Goal: Task Accomplishment & Management: Manage account settings

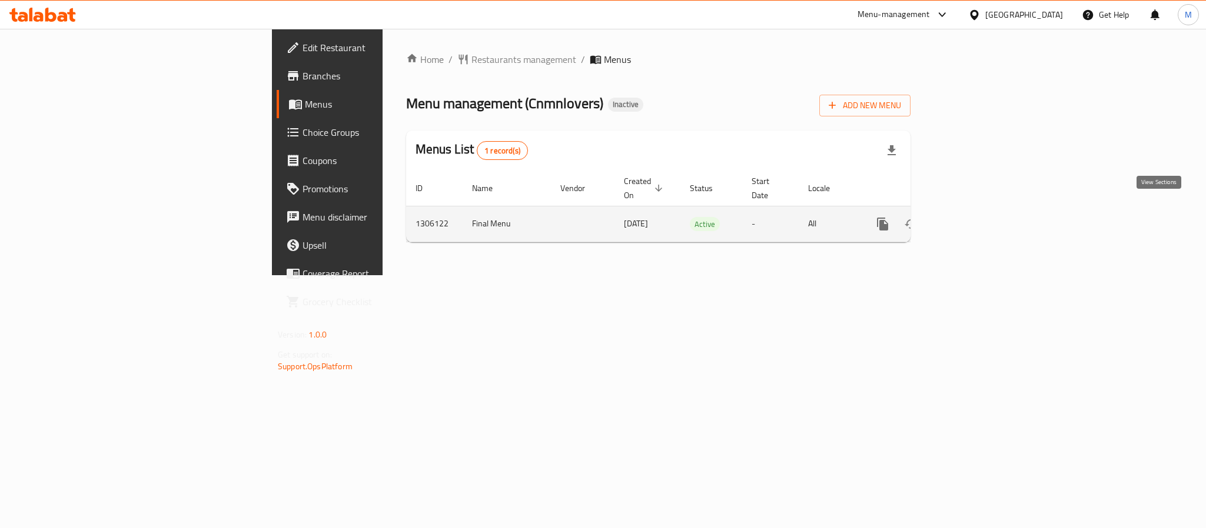
click at [981, 221] on link "enhanced table" at bounding box center [967, 224] width 28 height 28
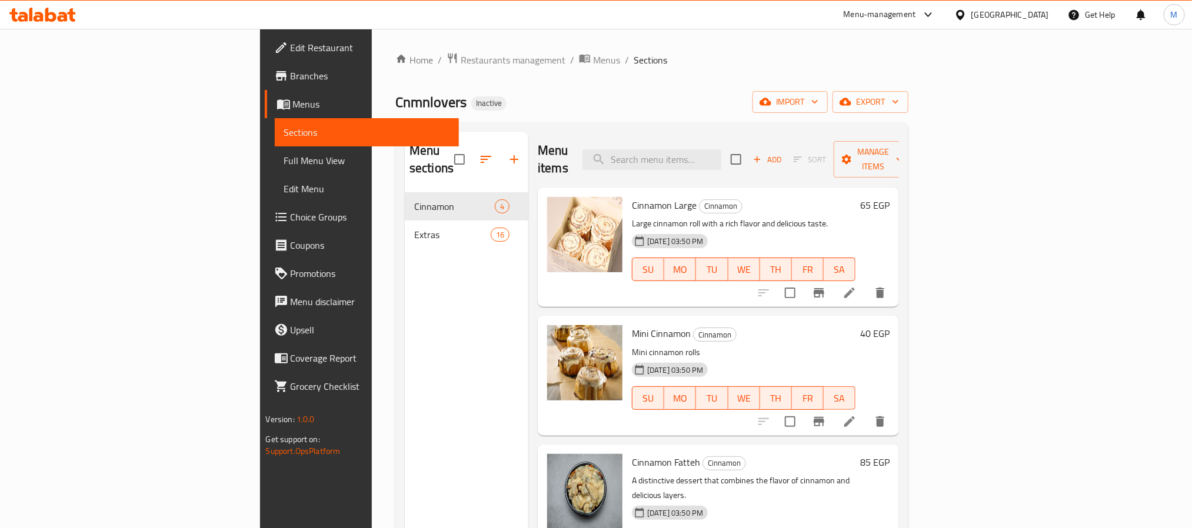
click at [284, 157] on span "Full Menu View" at bounding box center [366, 161] width 165 height 14
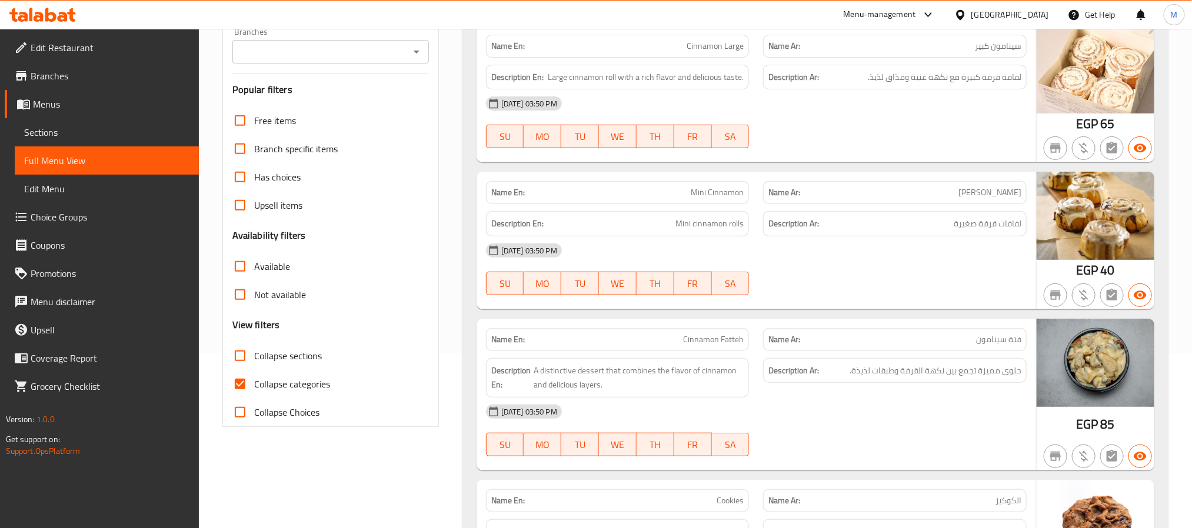
scroll to position [177, 0]
drag, startPoint x: 258, startPoint y: 387, endPoint x: 543, endPoint y: 355, distance: 286.0
click at [257, 388] on span "Collapse categories" at bounding box center [292, 383] width 76 height 14
click at [254, 388] on input "Collapse categories" at bounding box center [240, 383] width 28 height 28
checkbox input "false"
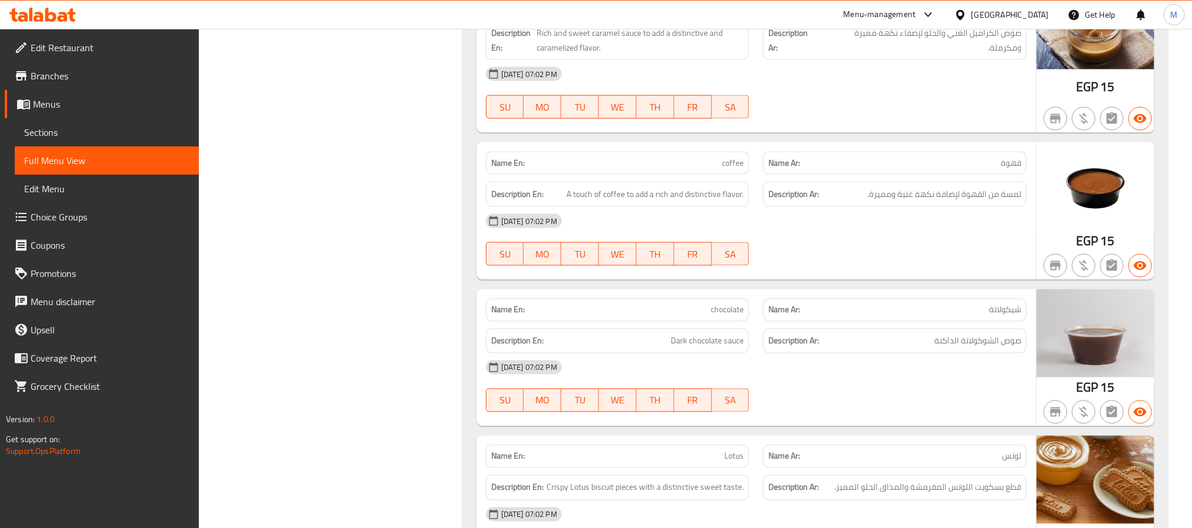
scroll to position [971, 0]
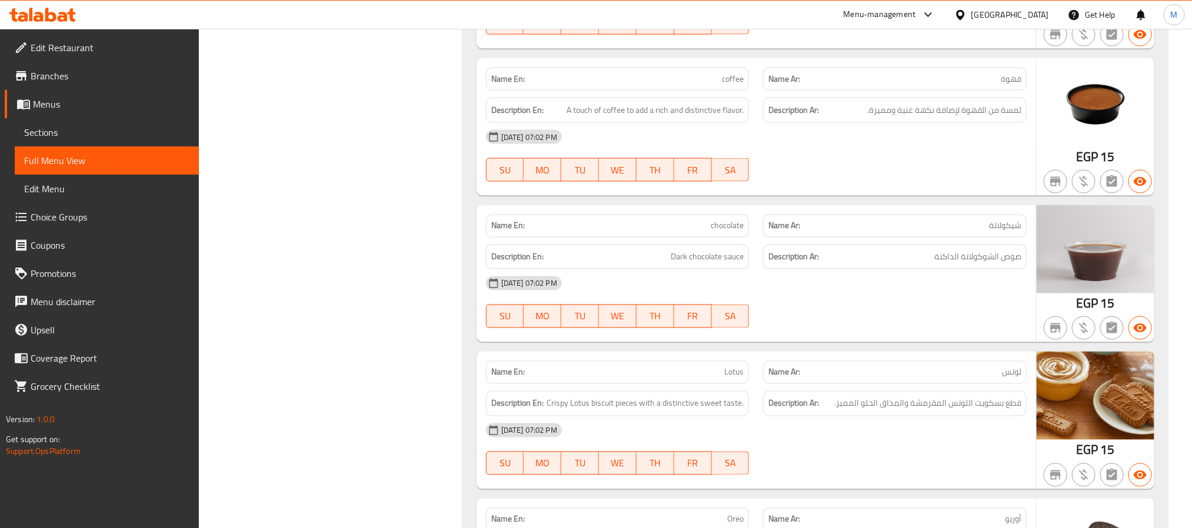
drag, startPoint x: 906, startPoint y: 148, endPoint x: 892, endPoint y: 145, distance: 13.8
click at [666, 118] on span "A touch of coffee to add a rich and distinctive flavor." at bounding box center [655, 110] width 177 height 15
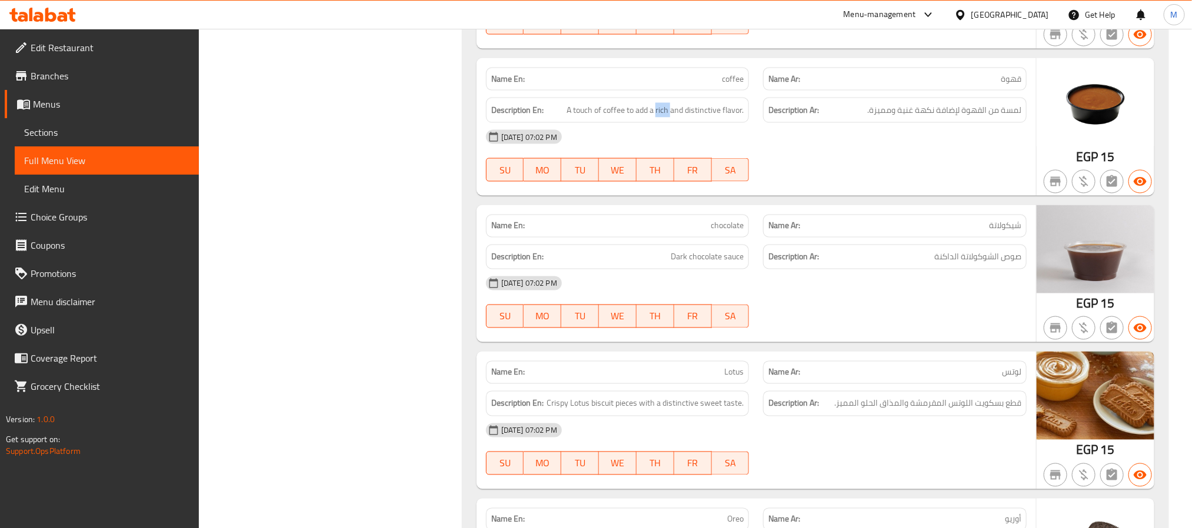
copy span "rich"
copy span "coffee"
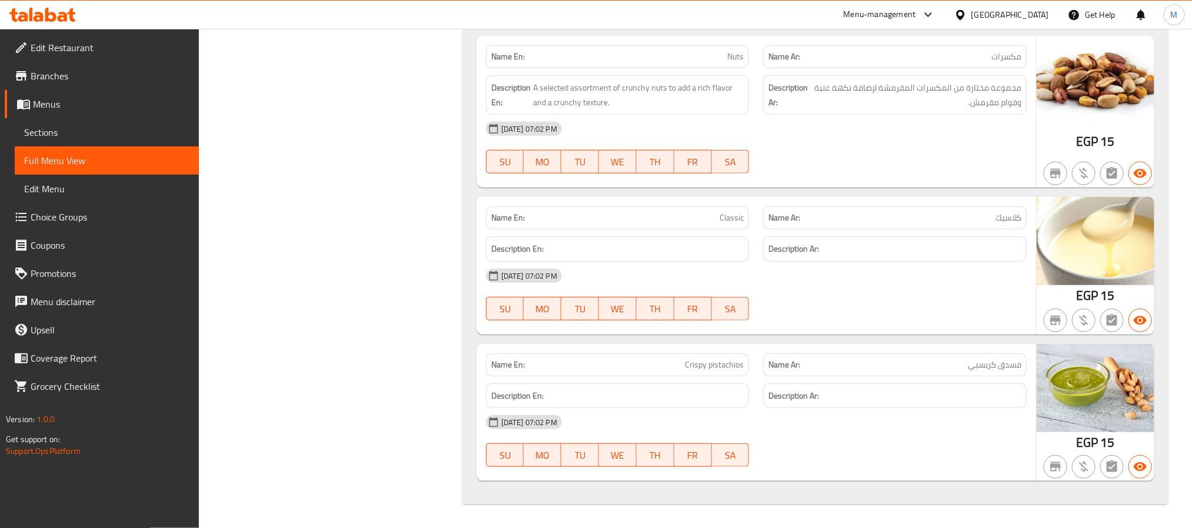
scroll to position [2835, 0]
click at [973, 400] on h6 "Description Ar:" at bounding box center [894, 396] width 253 height 15
click at [109, 136] on span "Sections" at bounding box center [106, 132] width 165 height 14
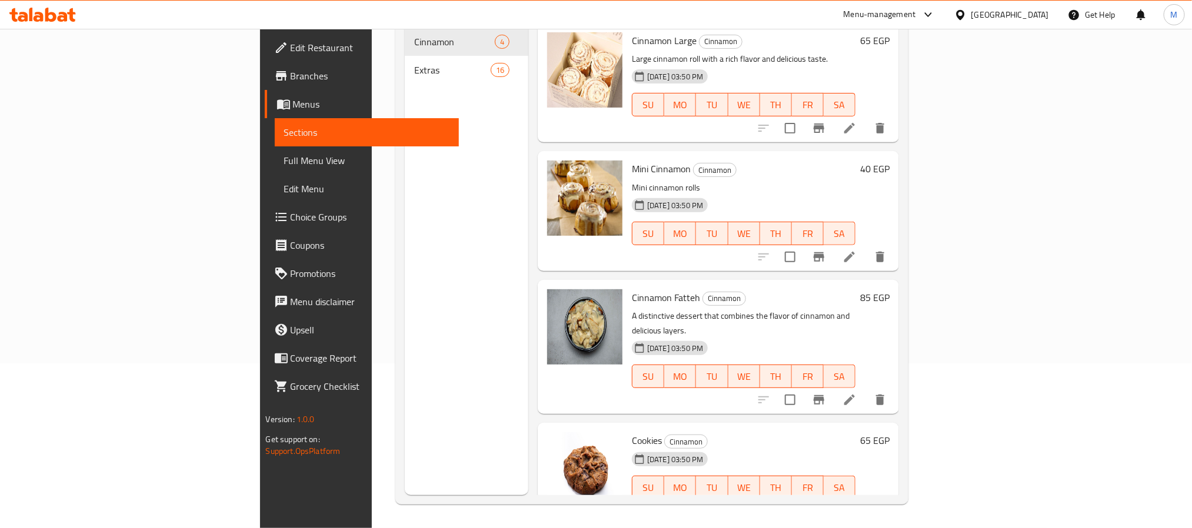
drag, startPoint x: 1188, startPoint y: 279, endPoint x: 1167, endPoint y: 279, distance: 21.2
click at [932, 279] on div "Home / Restaurants management / Menus / Sections Cnmnlovers Inactive import exp…" at bounding box center [652, 196] width 560 height 664
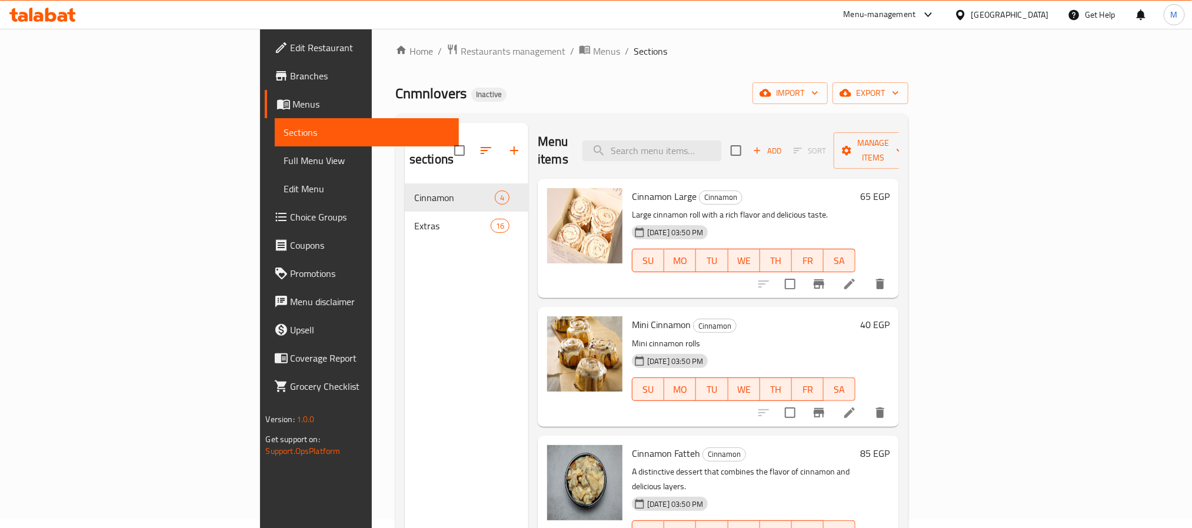
scroll to position [0, 0]
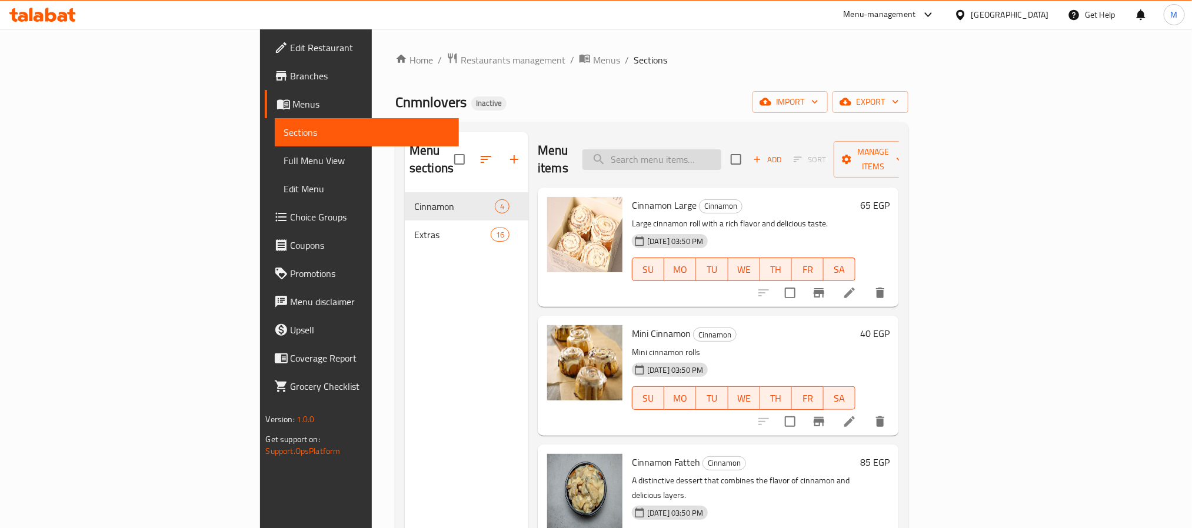
click at [721, 154] on input "search" at bounding box center [652, 159] width 139 height 21
paste input "coffee"
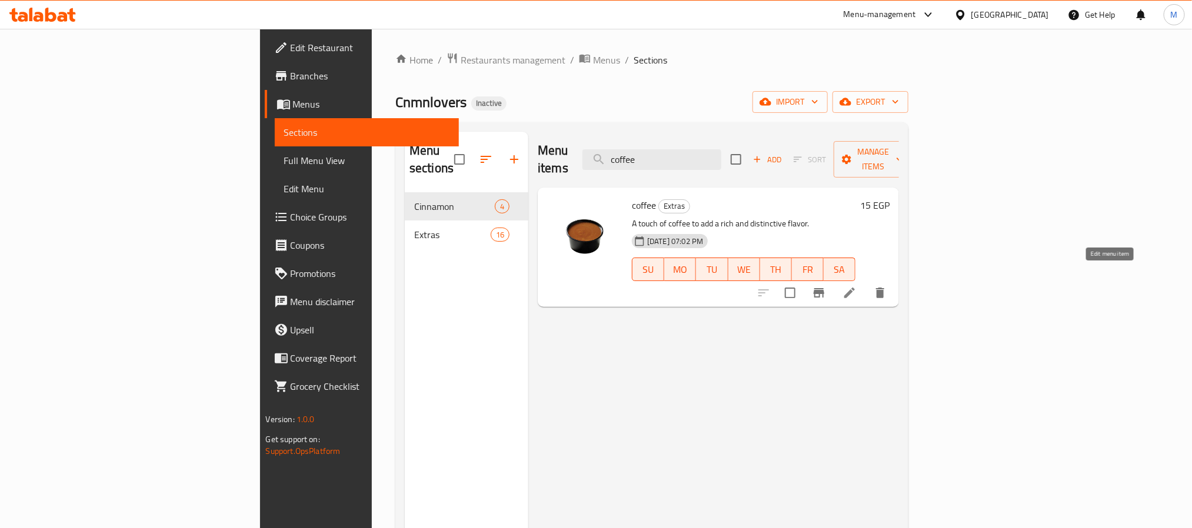
type input "coffee"
click at [857, 286] on icon at bounding box center [850, 293] width 14 height 14
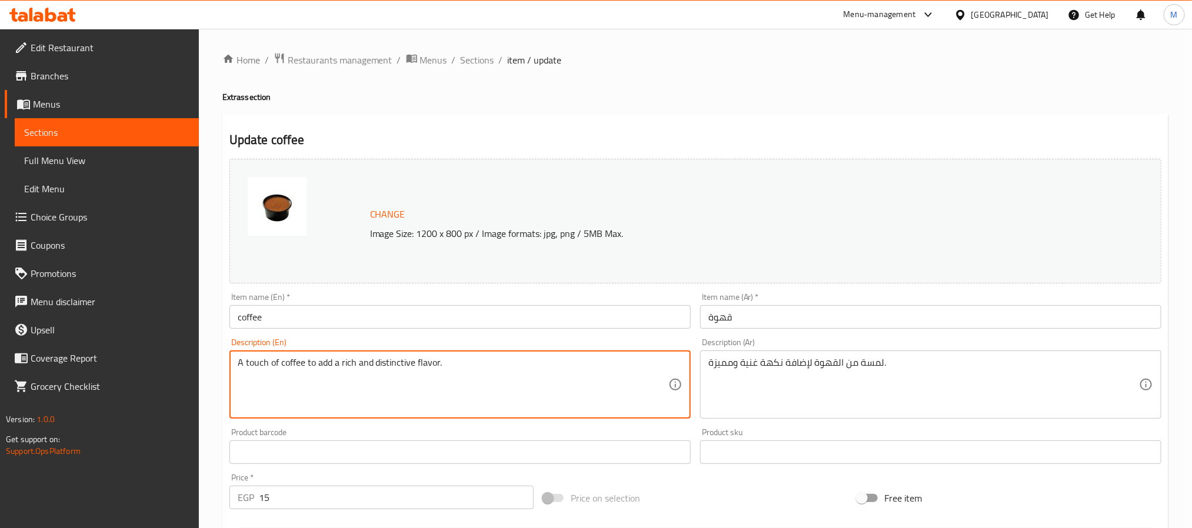
drag, startPoint x: 496, startPoint y: 376, endPoint x: 108, endPoint y: 351, distance: 388.5
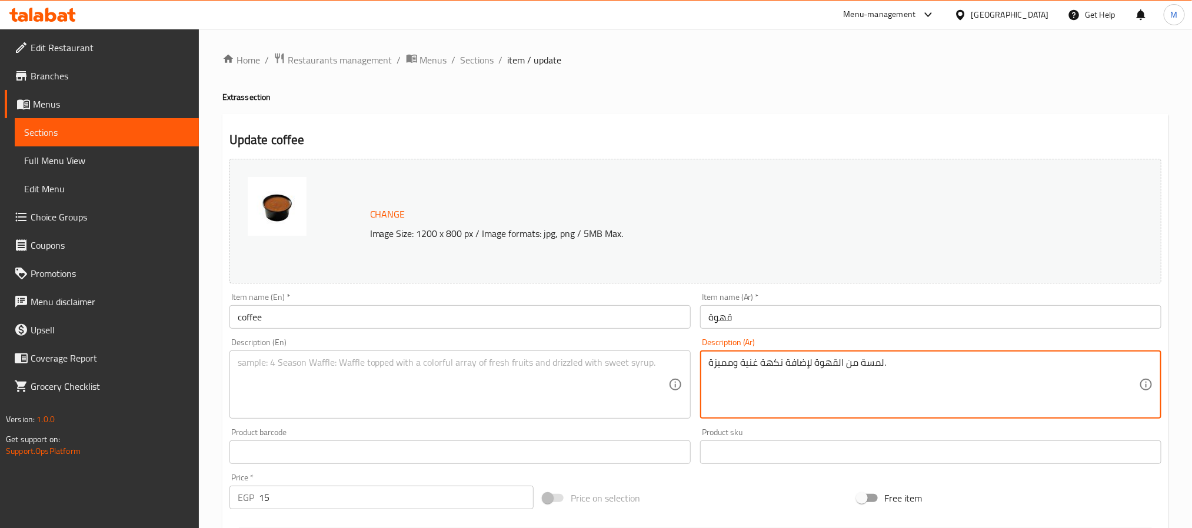
drag, startPoint x: 939, startPoint y: 371, endPoint x: 659, endPoint y: 354, distance: 280.6
click at [618, 317] on input "coffee" at bounding box center [459, 317] width 461 height 24
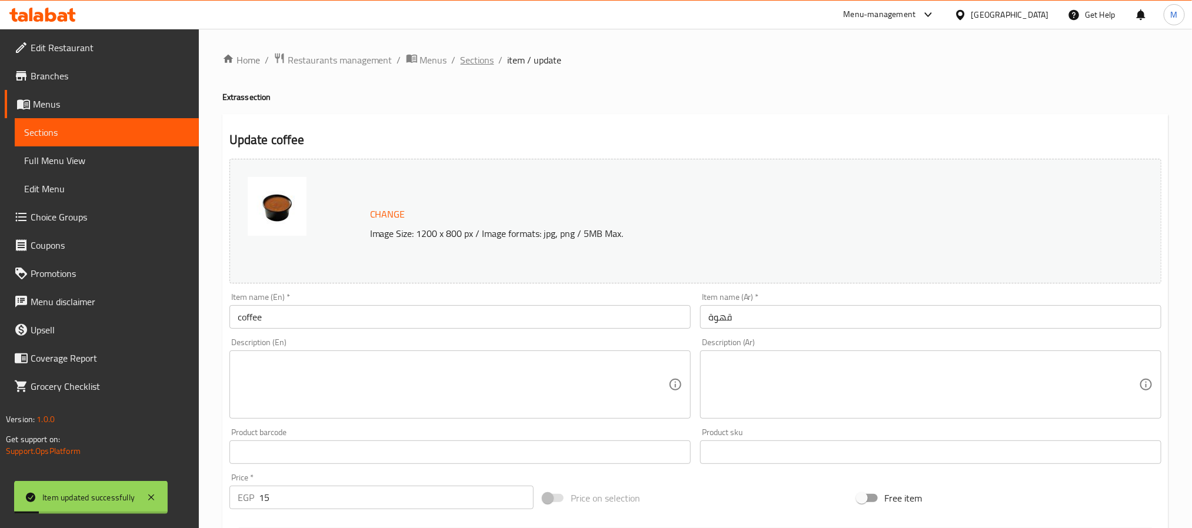
click at [479, 53] on span "Sections" at bounding box center [478, 60] width 34 height 14
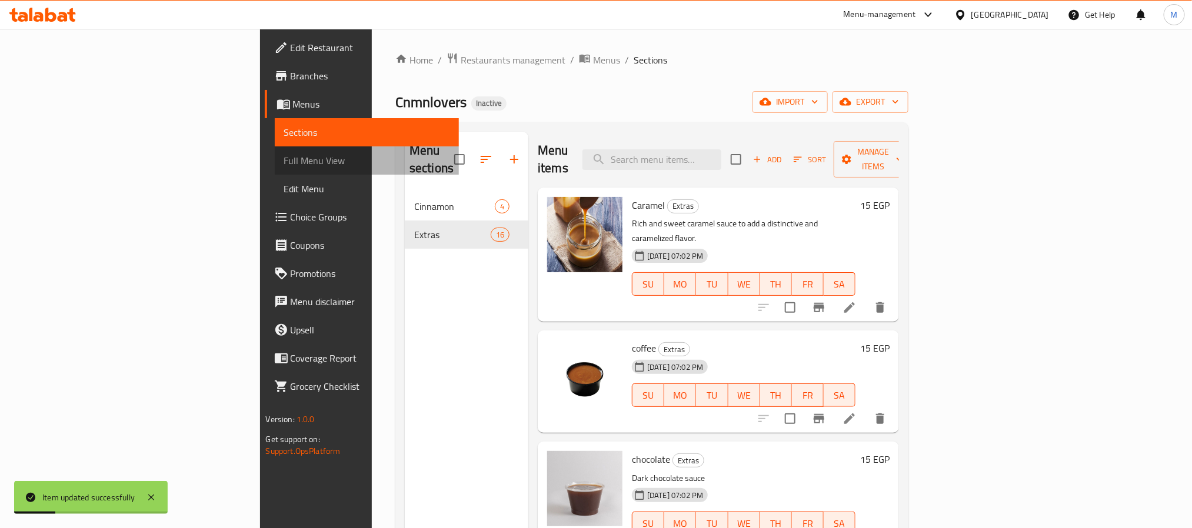
click at [284, 163] on span "Full Menu View" at bounding box center [366, 161] width 165 height 14
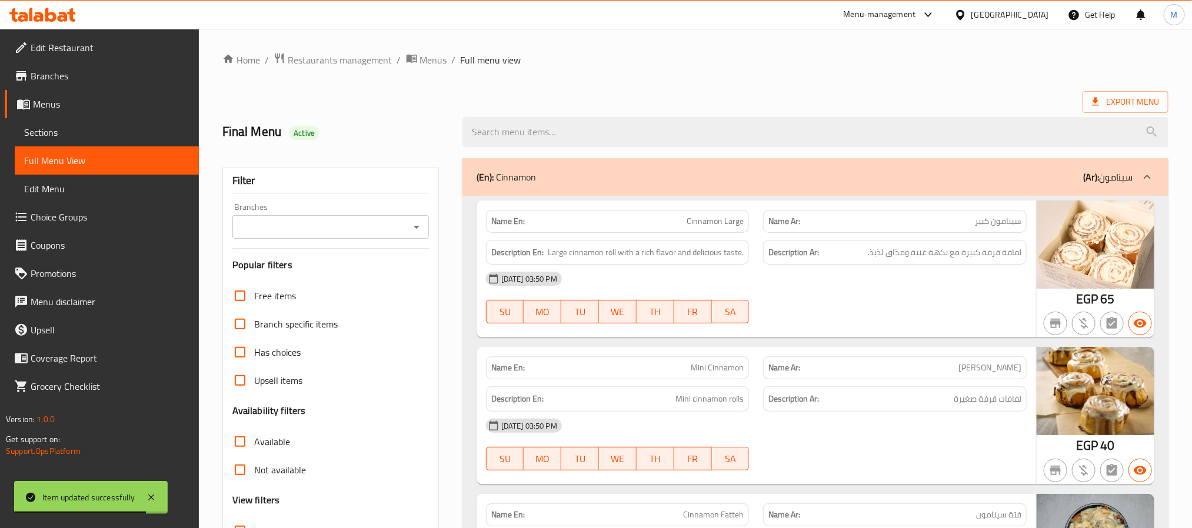
scroll to position [353, 0]
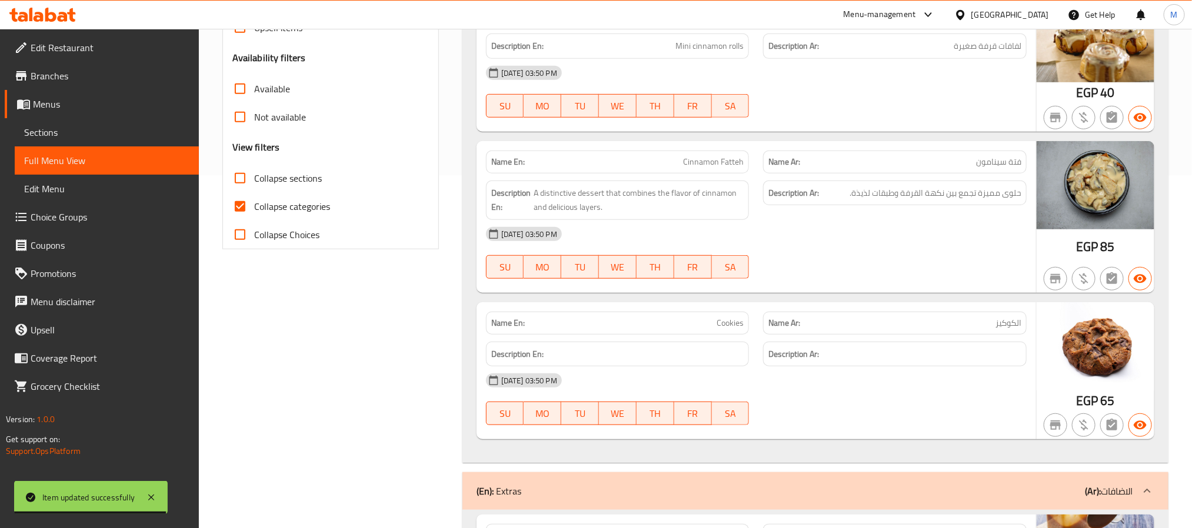
click at [320, 208] on span "Collapse categories" at bounding box center [292, 206] width 76 height 14
click at [254, 208] on input "Collapse categories" at bounding box center [240, 206] width 28 height 28
checkbox input "false"
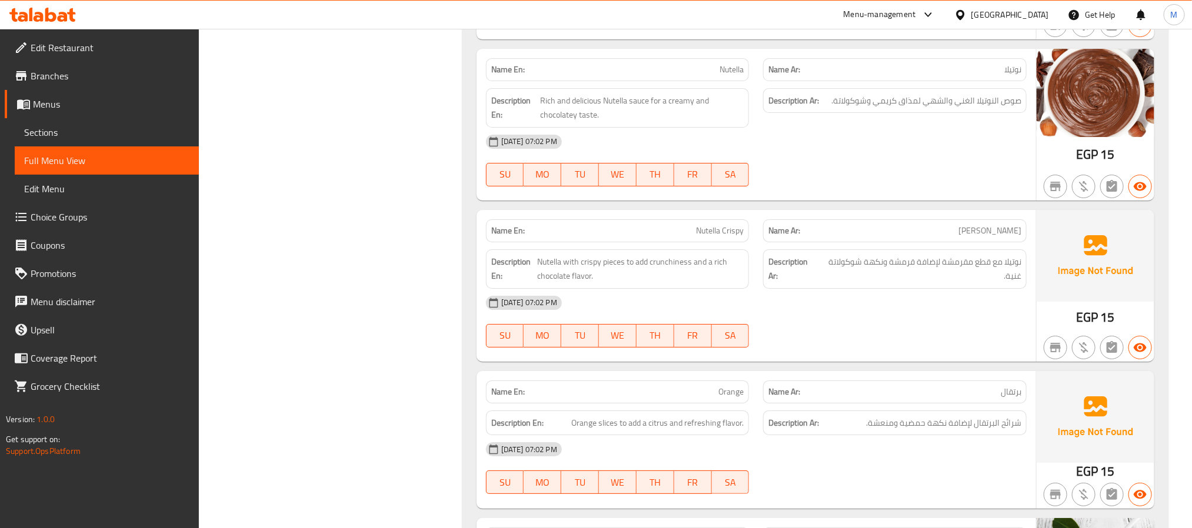
scroll to position [2217, 0]
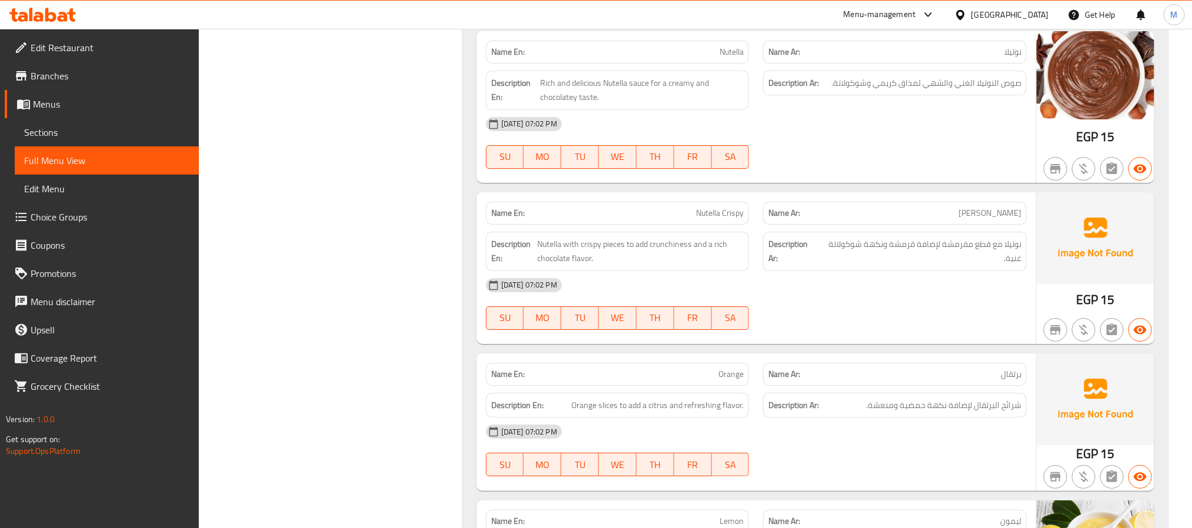
click at [513, 219] on strong "Name En:" at bounding box center [508, 213] width 34 height 12
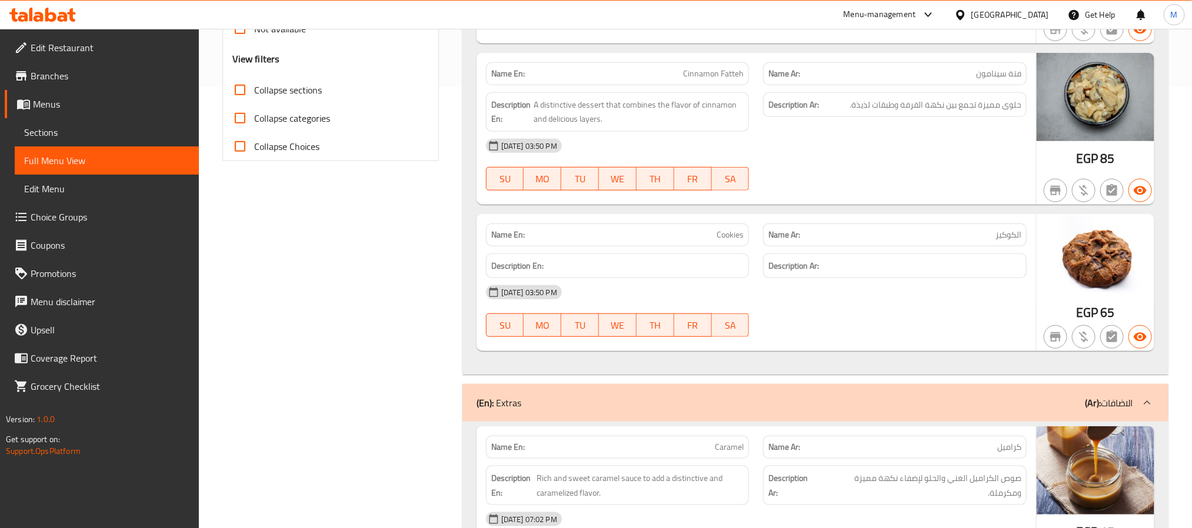
scroll to position [0, 0]
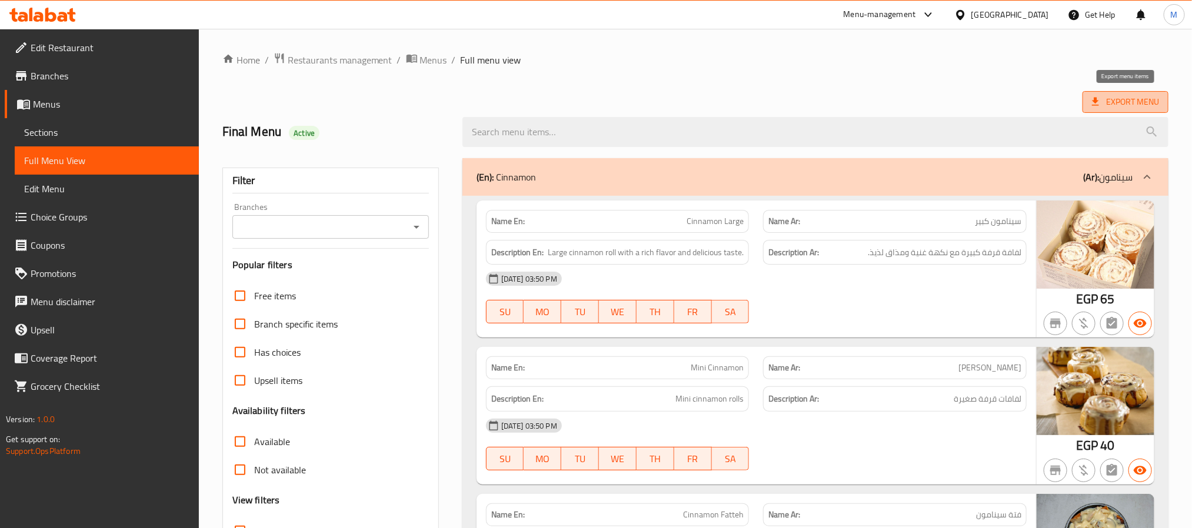
click at [1135, 108] on span "Export Menu" at bounding box center [1125, 102] width 67 height 15
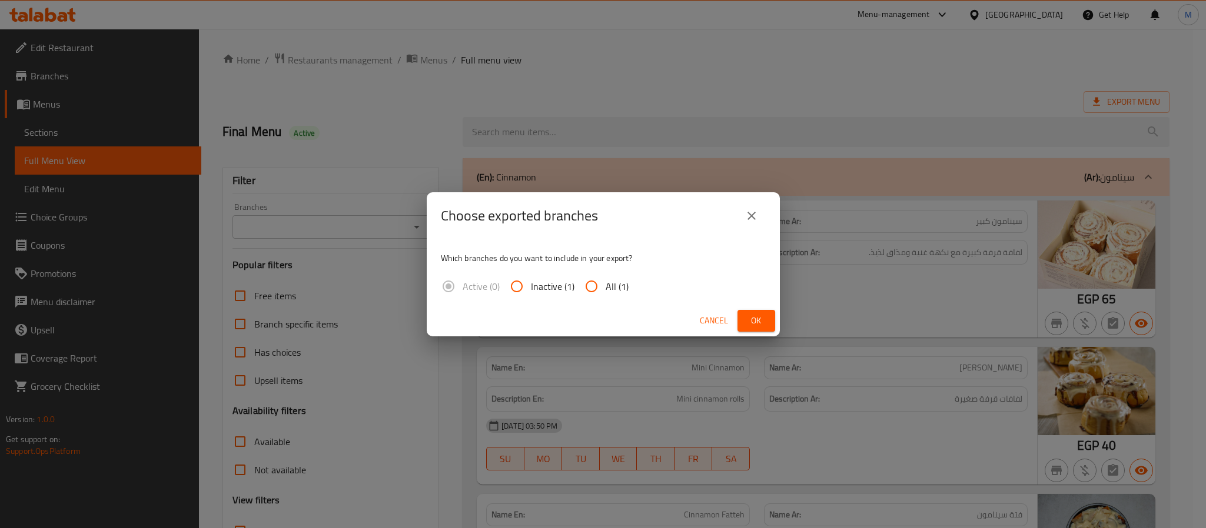
click at [604, 293] on label "All (1)" at bounding box center [602, 286] width 51 height 28
click at [753, 311] on button "Ok" at bounding box center [756, 321] width 38 height 22
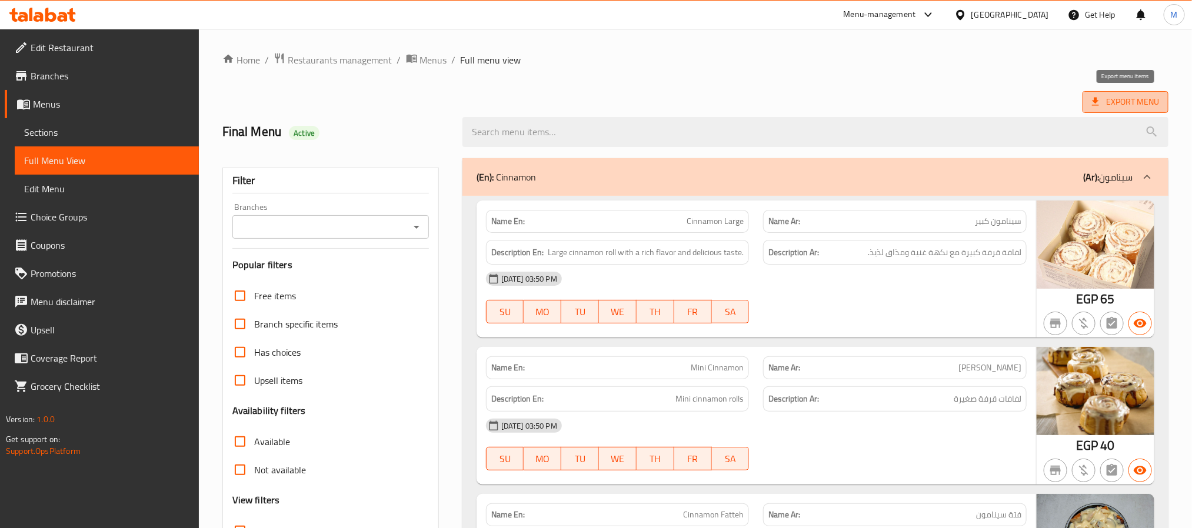
click at [1090, 97] on icon at bounding box center [1096, 102] width 12 height 12
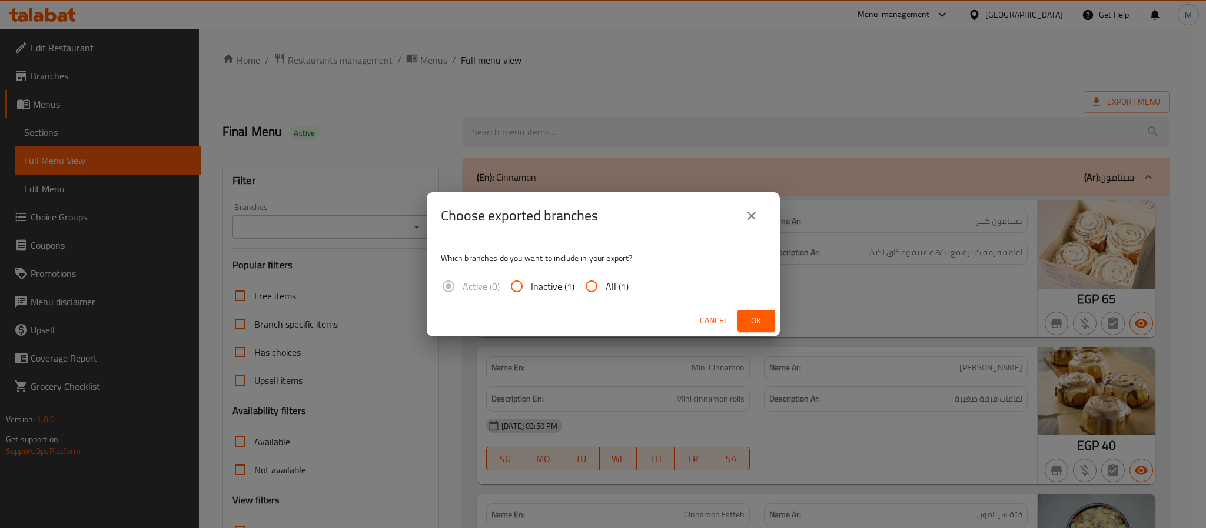
click at [616, 288] on span "All (1)" at bounding box center [616, 286] width 23 height 14
click at [605, 288] on input "All (1)" at bounding box center [591, 286] width 28 height 28
radio input "true"
click at [749, 315] on span "Ok" at bounding box center [756, 321] width 19 height 15
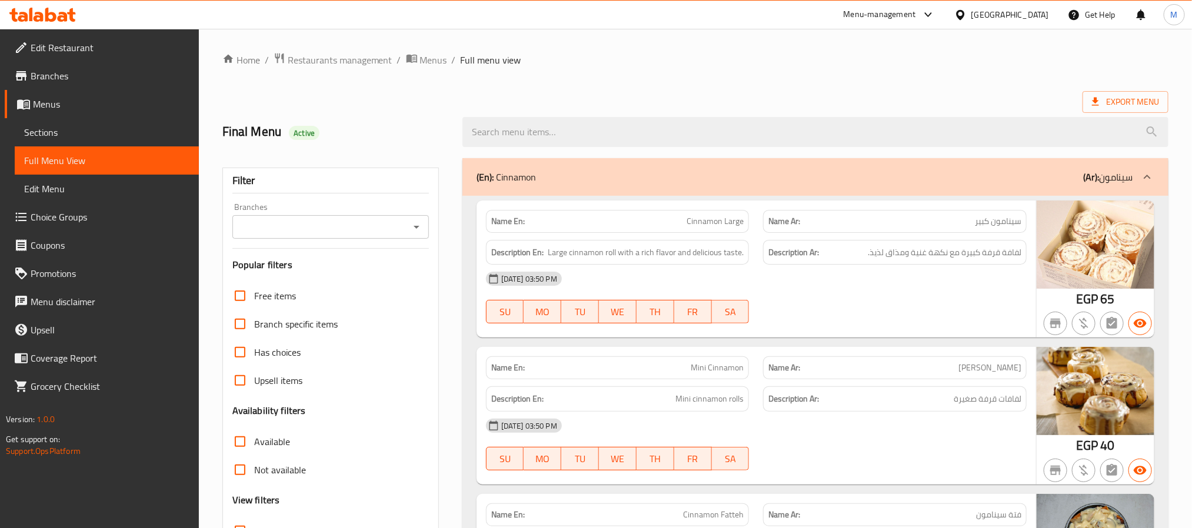
click at [1044, 16] on div "[GEOGRAPHIC_DATA]" at bounding box center [1010, 14] width 78 height 13
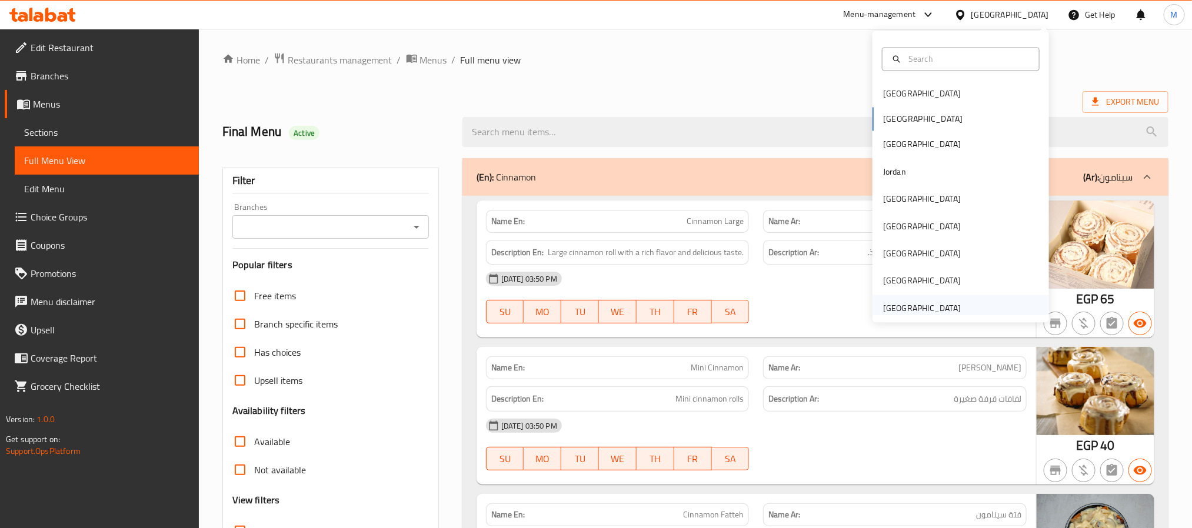
click at [936, 316] on div "[GEOGRAPHIC_DATA]" at bounding box center [922, 308] width 96 height 27
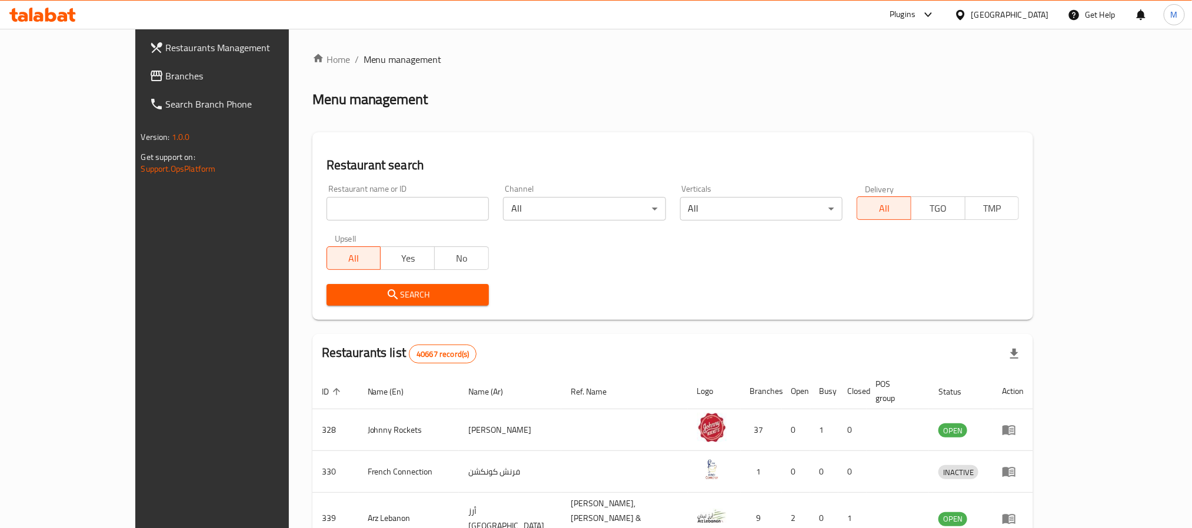
drag, startPoint x: 91, startPoint y: 80, endPoint x: 106, endPoint y: 9, distance: 72.8
click at [166, 80] on span "Branches" at bounding box center [245, 76] width 159 height 14
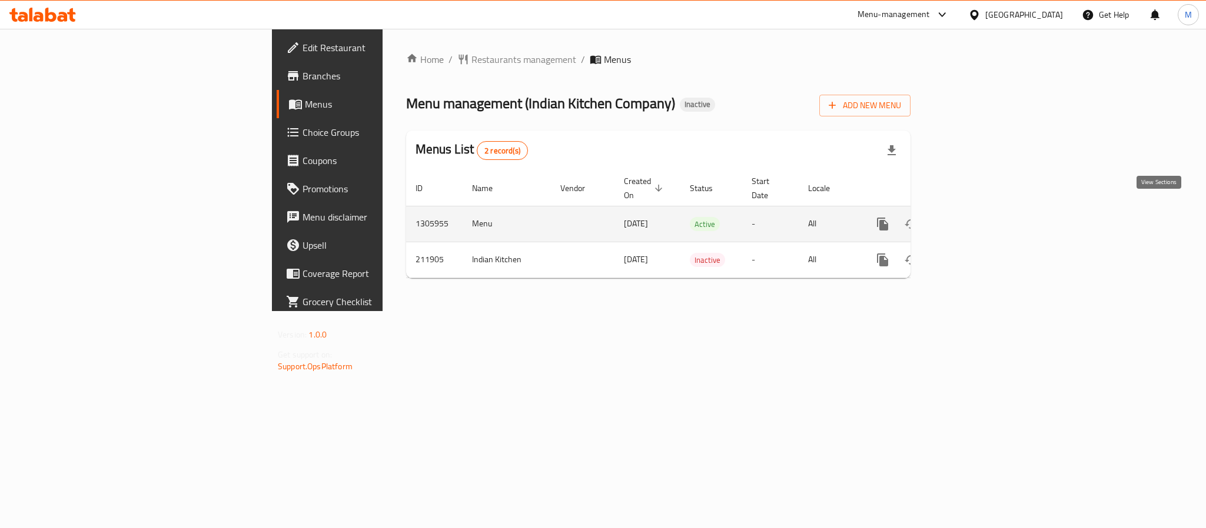
click at [974, 217] on icon "enhanced table" at bounding box center [967, 224] width 14 height 14
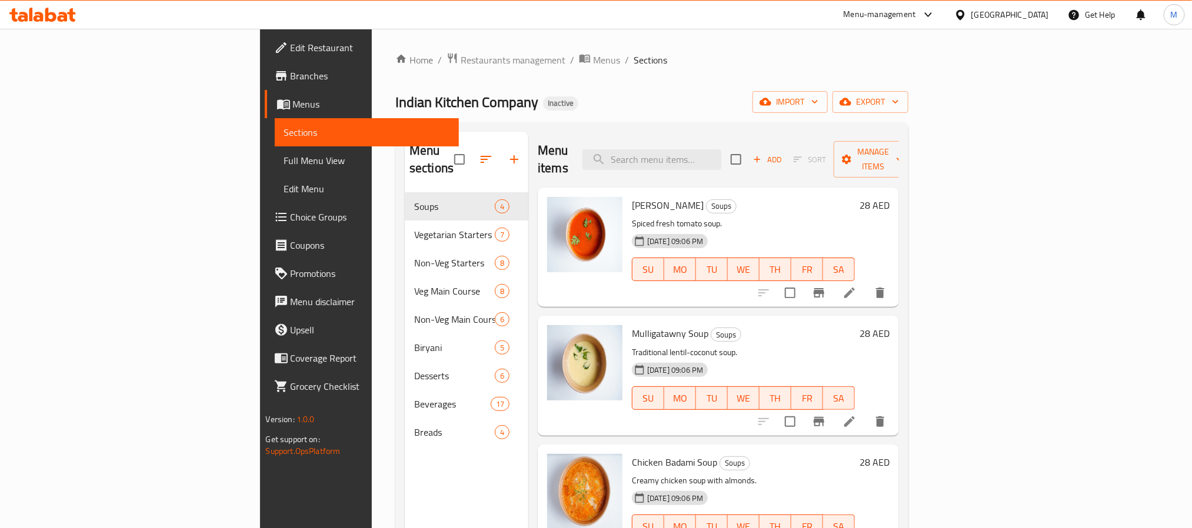
click at [909, 85] on div "Home / Restaurants management / Menus / Sections Indian Kitchen Company Inactiv…" at bounding box center [651, 360] width 513 height 617
click at [899, 101] on span "export" at bounding box center [870, 102] width 57 height 15
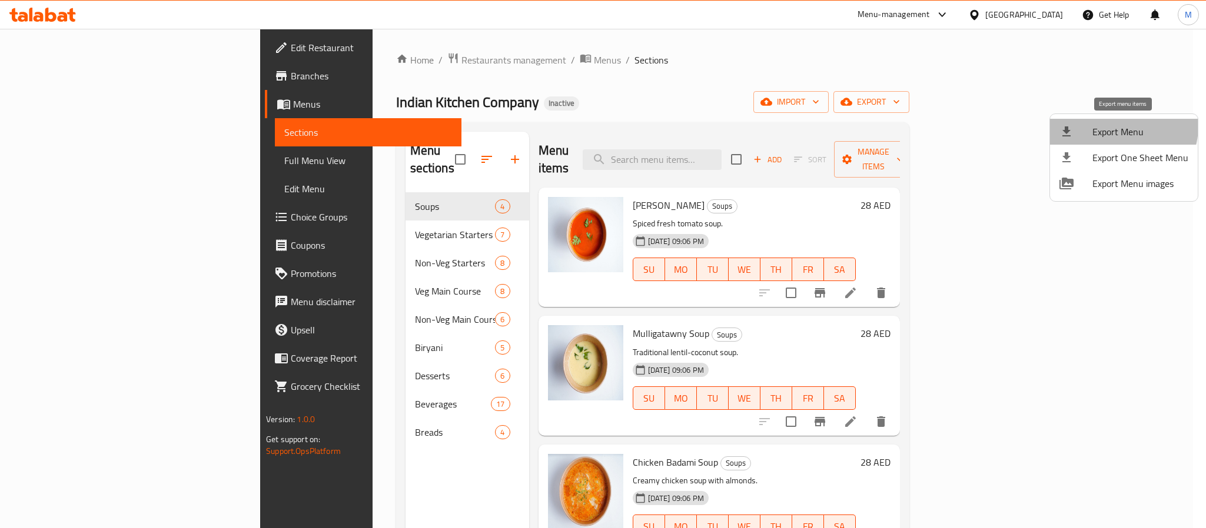
click at [1114, 126] on span "Export Menu" at bounding box center [1140, 132] width 96 height 14
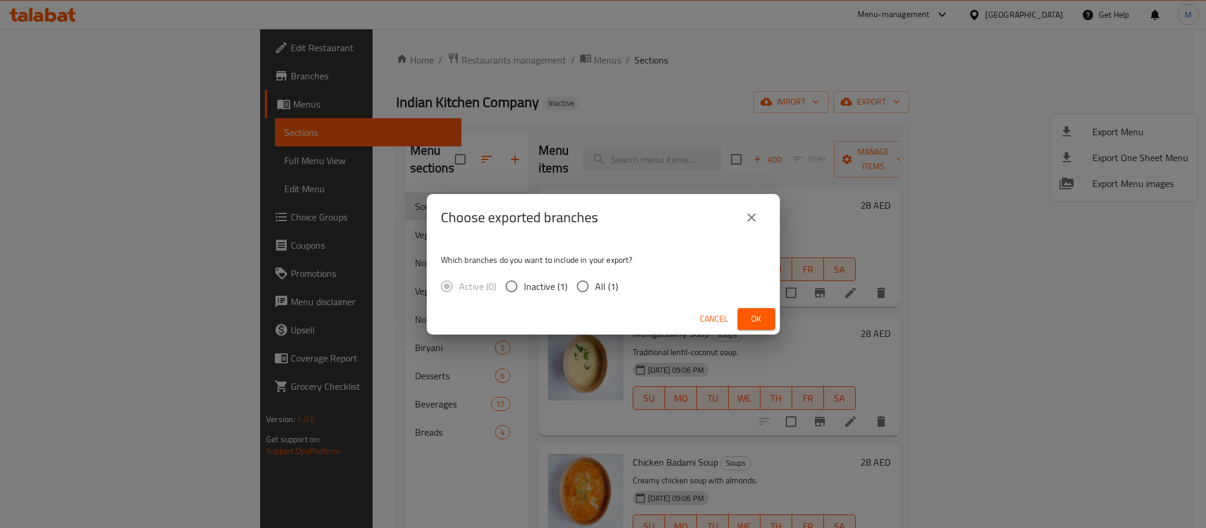
click at [597, 279] on span "All (1)" at bounding box center [606, 286] width 23 height 14
click at [595, 279] on input "All (1)" at bounding box center [582, 286] width 25 height 25
radio input "true"
click at [772, 318] on button "Ok" at bounding box center [756, 319] width 38 height 22
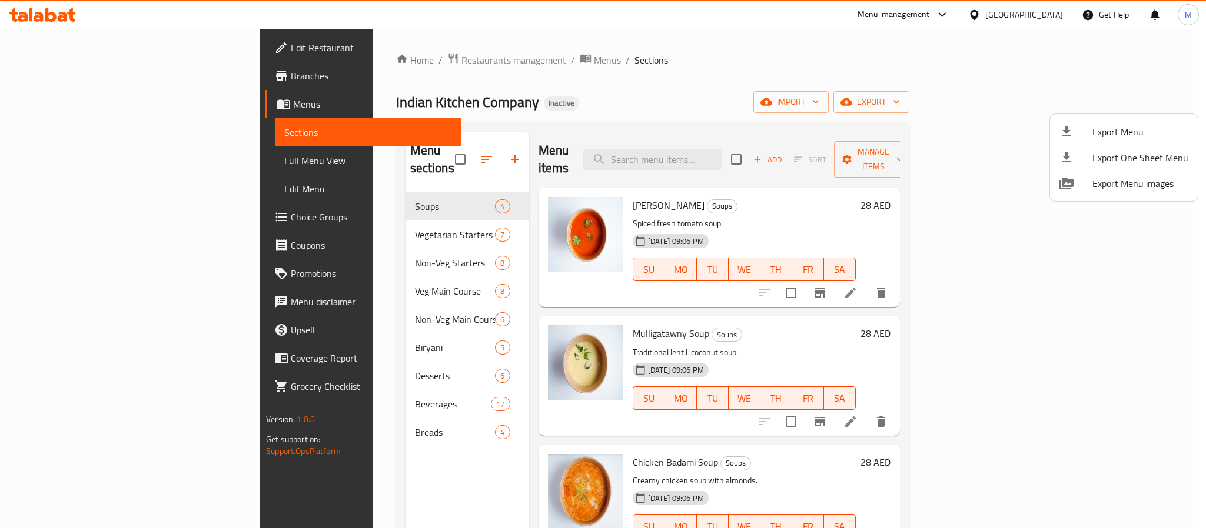
click at [1001, 11] on div at bounding box center [603, 264] width 1206 height 528
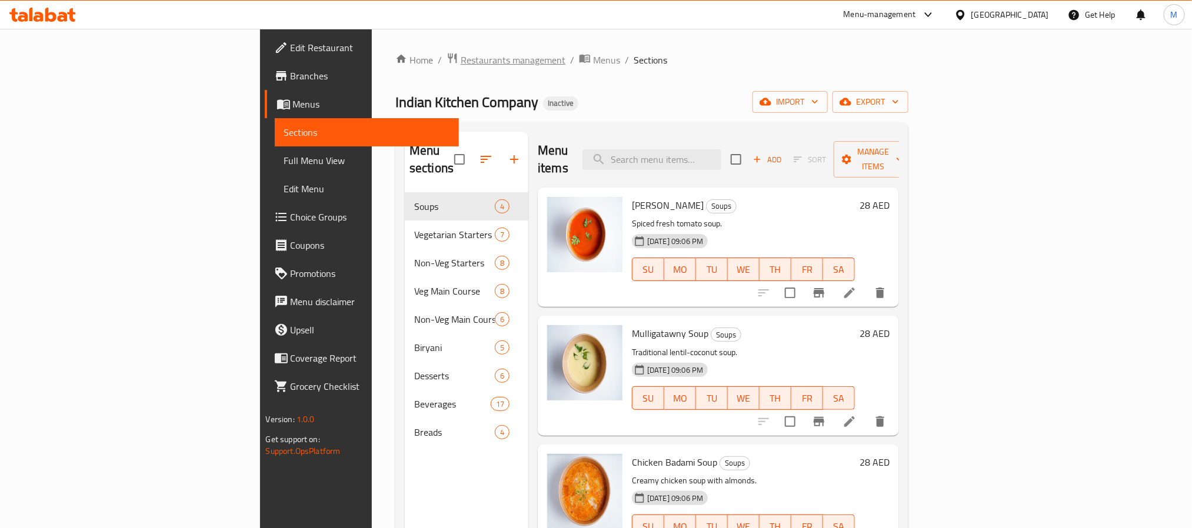
click at [461, 57] on span "Restaurants management" at bounding box center [513, 60] width 105 height 14
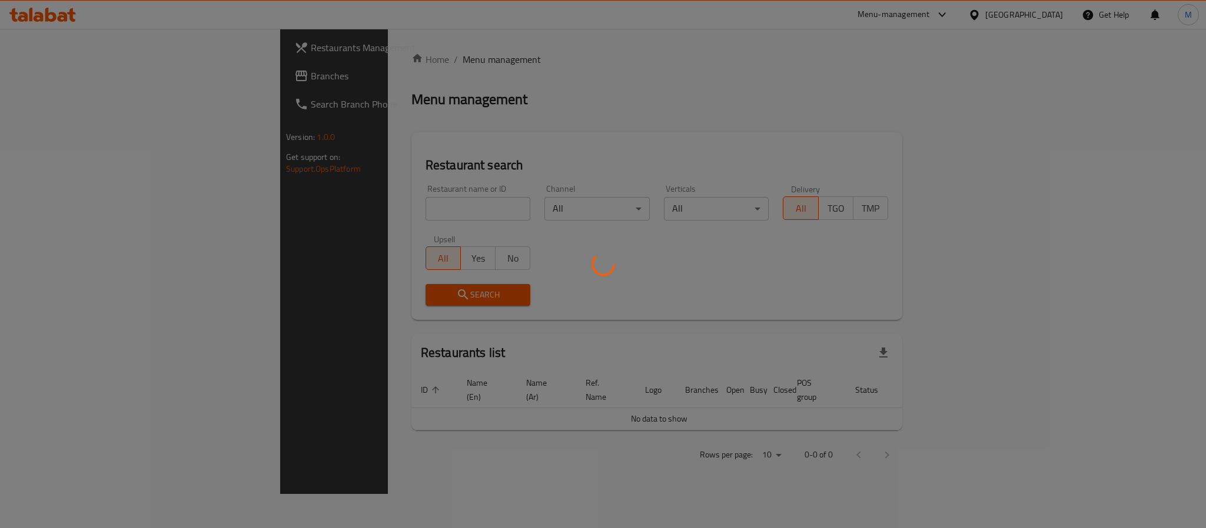
click at [107, 68] on div at bounding box center [603, 264] width 1206 height 528
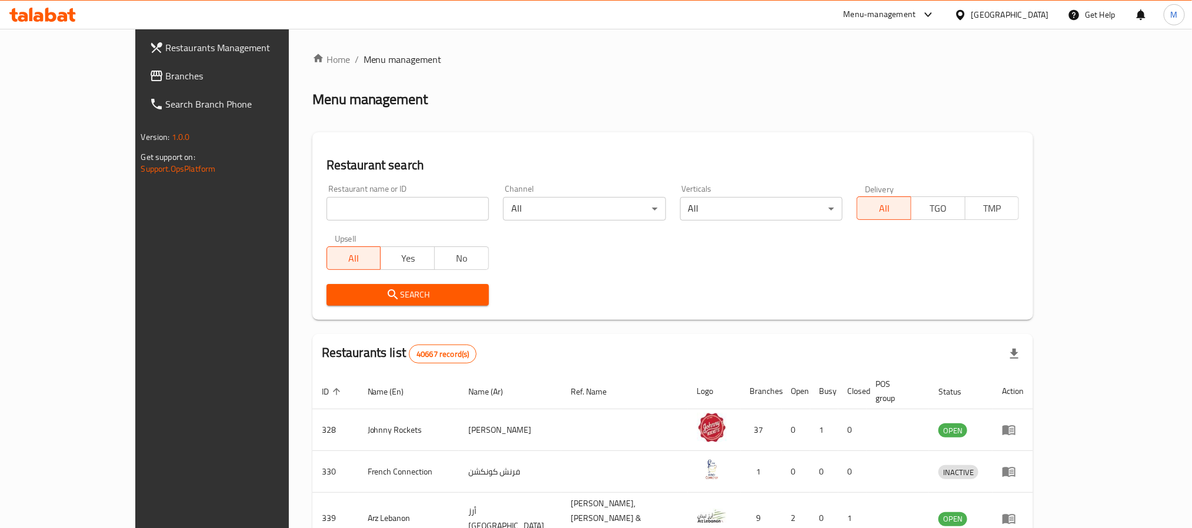
click at [135, 64] on div "Restaurants Management Branches Search Branch Phone Version: 1.0.0 Get support …" at bounding box center [596, 446] width 922 height 834
click at [166, 76] on span "Branches" at bounding box center [245, 76] width 159 height 14
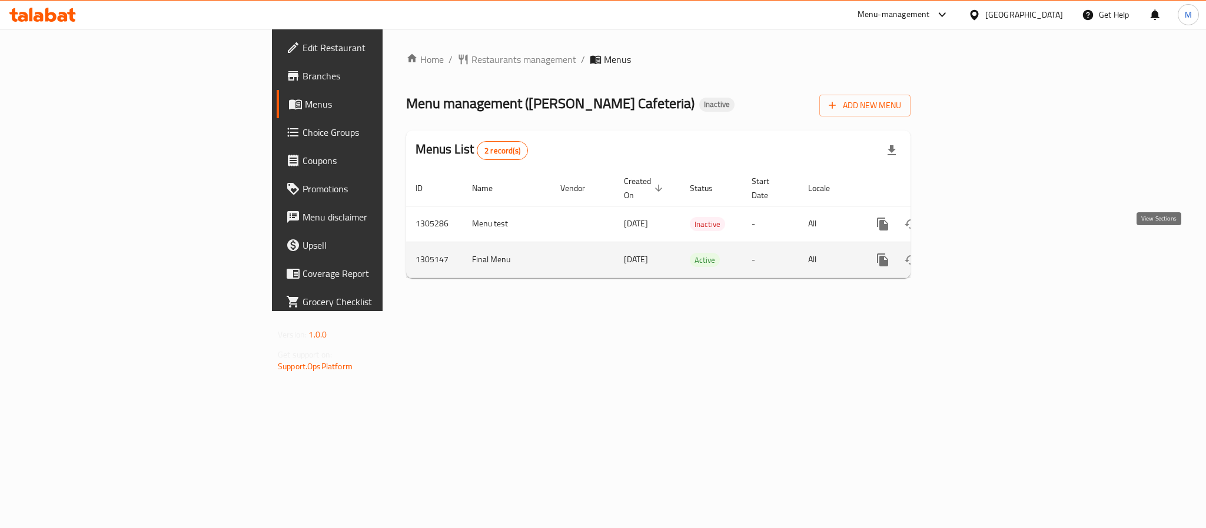
click at [974, 253] on icon "enhanced table" at bounding box center [967, 260] width 14 height 14
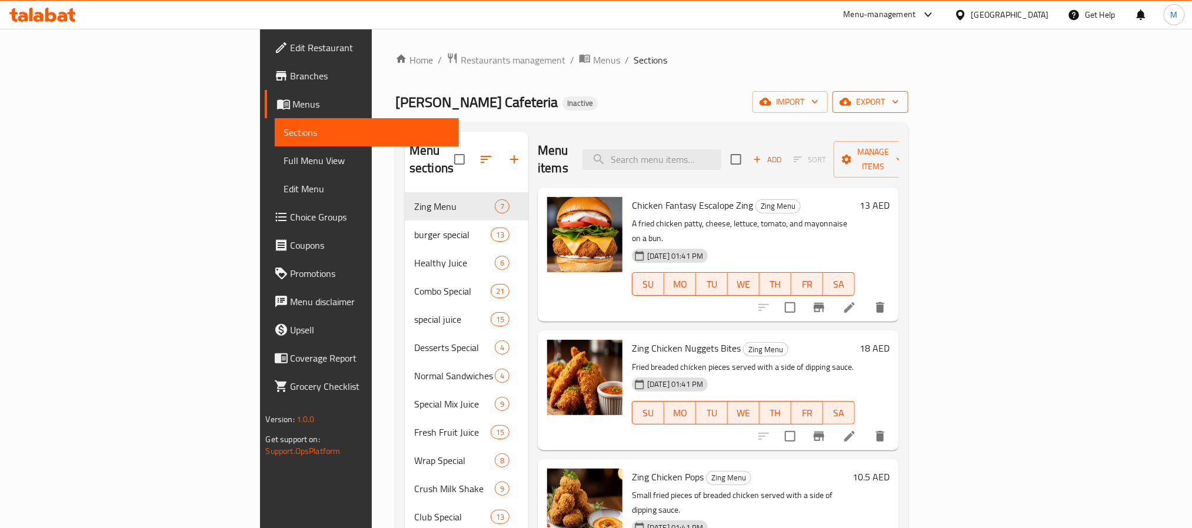
drag, startPoint x: 1134, startPoint y: 117, endPoint x: 1139, endPoint y: 108, distance: 10.3
click at [909, 115] on div "Home / Restaurants management / Menus / Sections Malik Al Kawakeb Cafeteria Ina…" at bounding box center [651, 454] width 513 height 804
click at [899, 106] on span "export" at bounding box center [870, 102] width 57 height 15
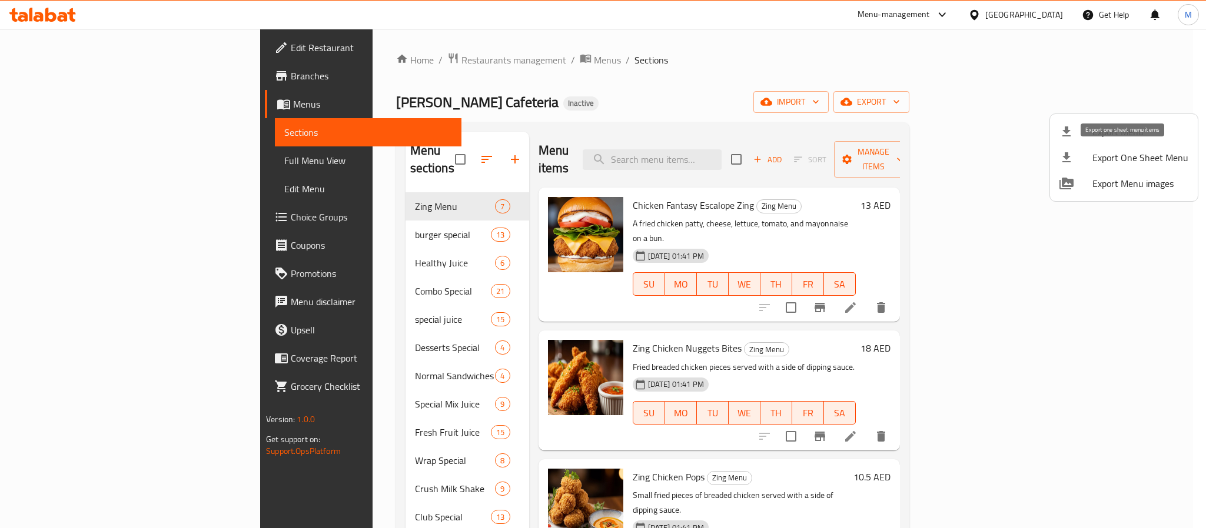
click at [1096, 151] on span "Export One Sheet Menu" at bounding box center [1140, 158] width 96 height 14
click at [1102, 125] on span "Export Menu" at bounding box center [1140, 132] width 96 height 14
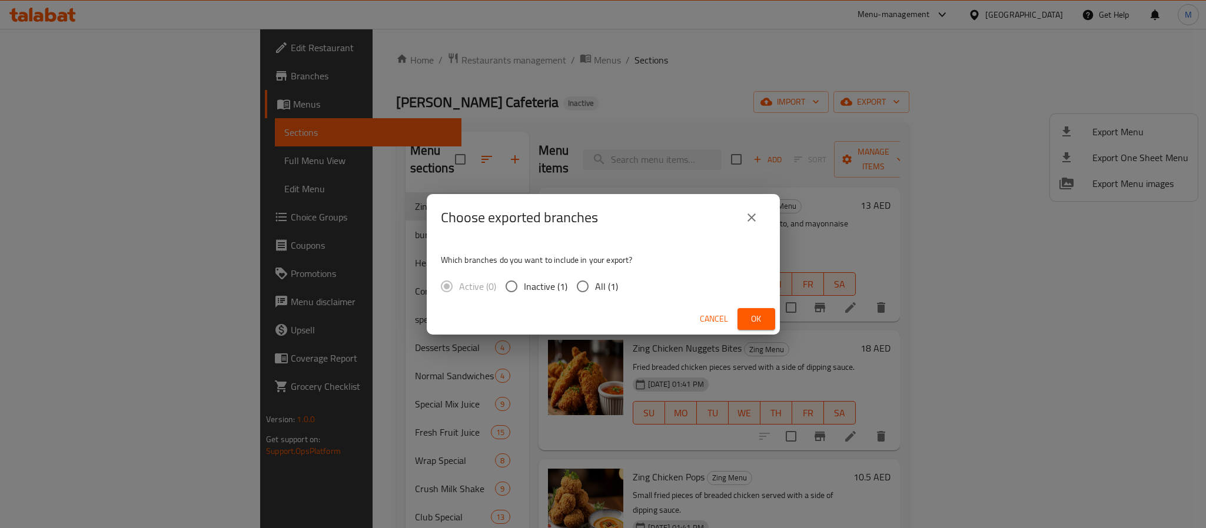
click at [598, 291] on span "All (1)" at bounding box center [606, 286] width 23 height 14
click at [595, 291] on input "All (1)" at bounding box center [582, 286] width 25 height 25
radio input "true"
click at [737, 312] on button "Ok" at bounding box center [756, 319] width 38 height 22
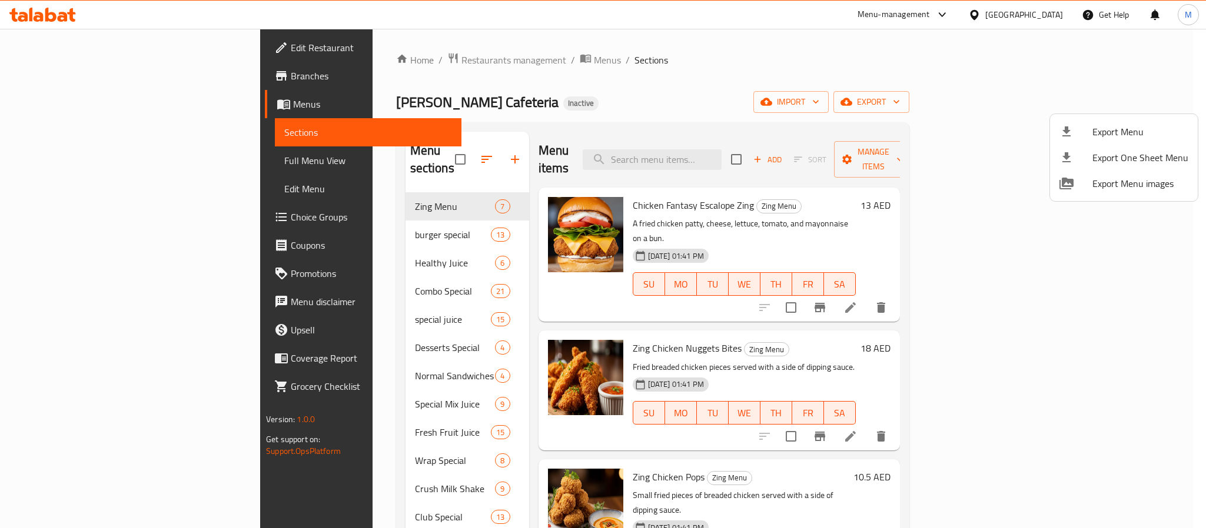
click at [1023, 23] on div at bounding box center [603, 264] width 1206 height 528
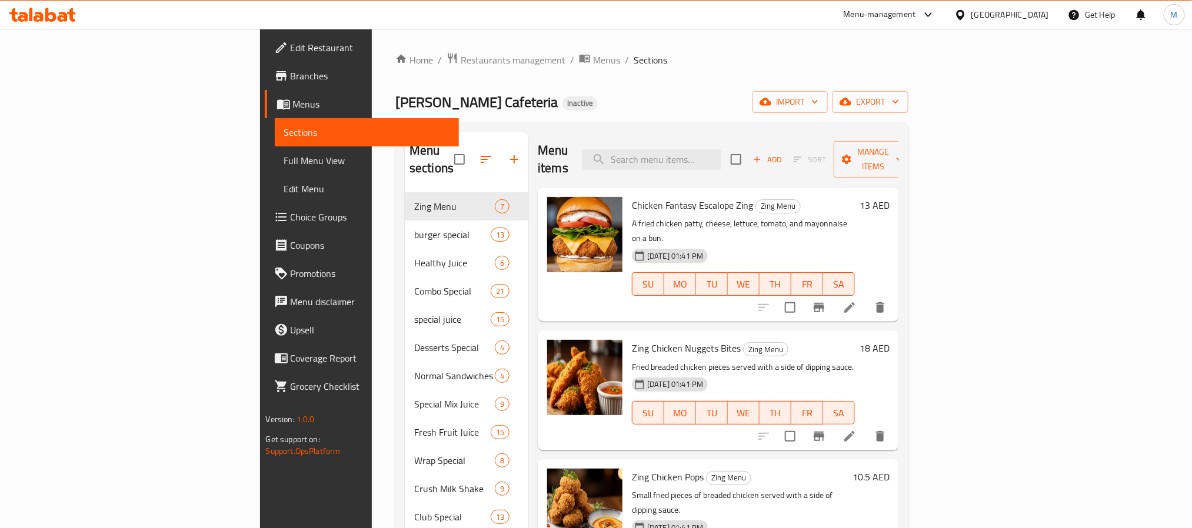
click at [1021, 19] on div "[GEOGRAPHIC_DATA]" at bounding box center [1010, 14] width 78 height 13
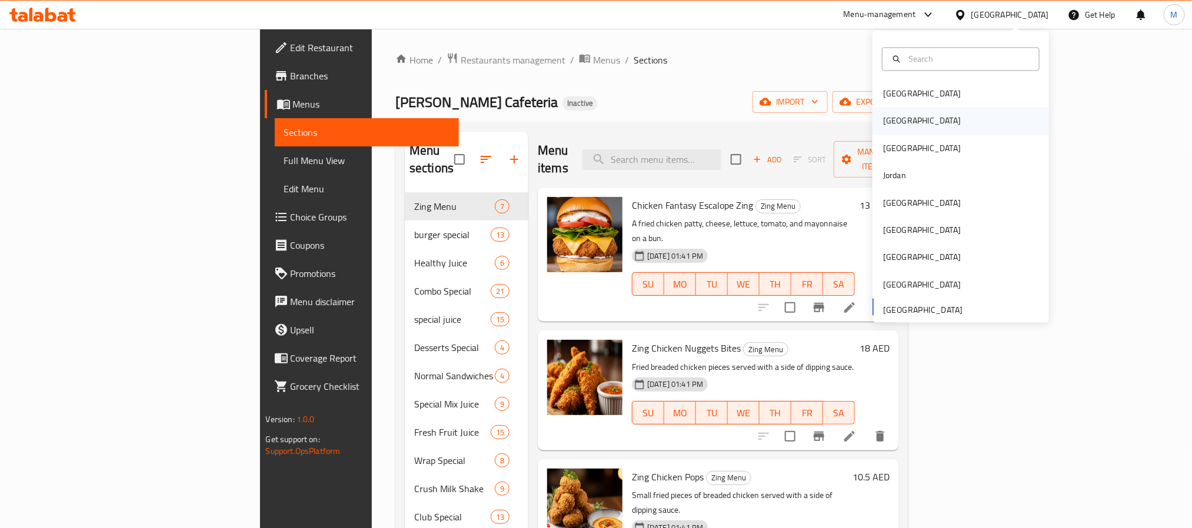
click at [920, 127] on div "Egypt" at bounding box center [961, 121] width 177 height 27
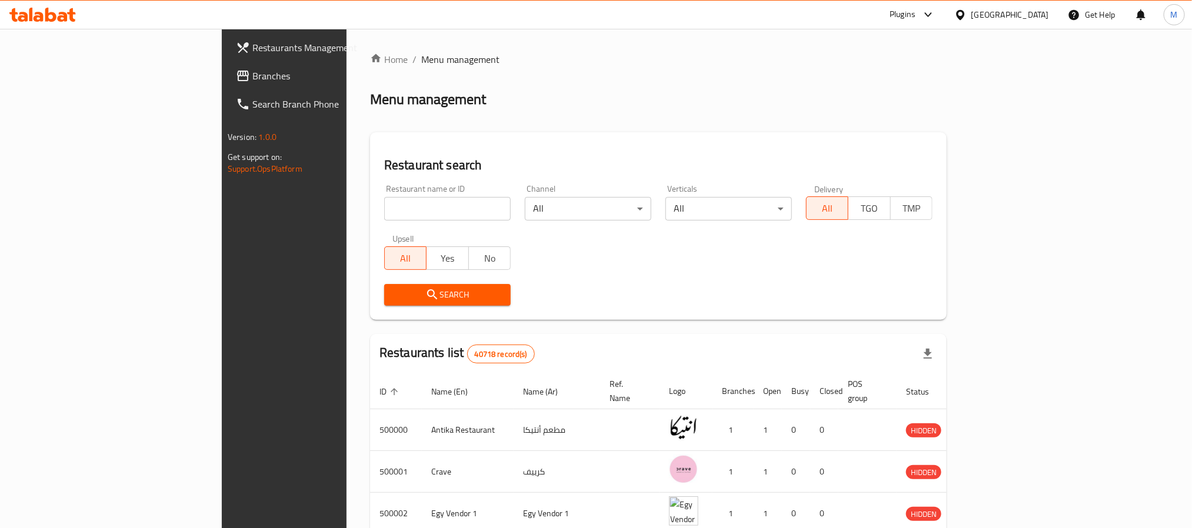
drag, startPoint x: 109, startPoint y: 84, endPoint x: 108, endPoint y: 78, distance: 6.1
click at [227, 84] on link "Branches" at bounding box center [324, 76] width 194 height 28
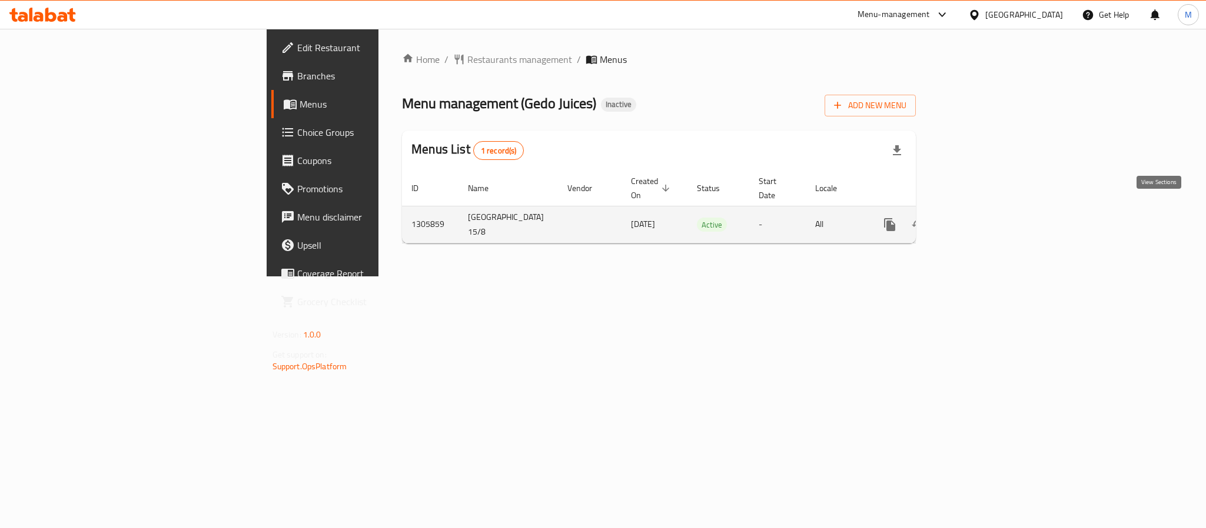
click at [989, 214] on link "enhanced table" at bounding box center [974, 225] width 28 height 28
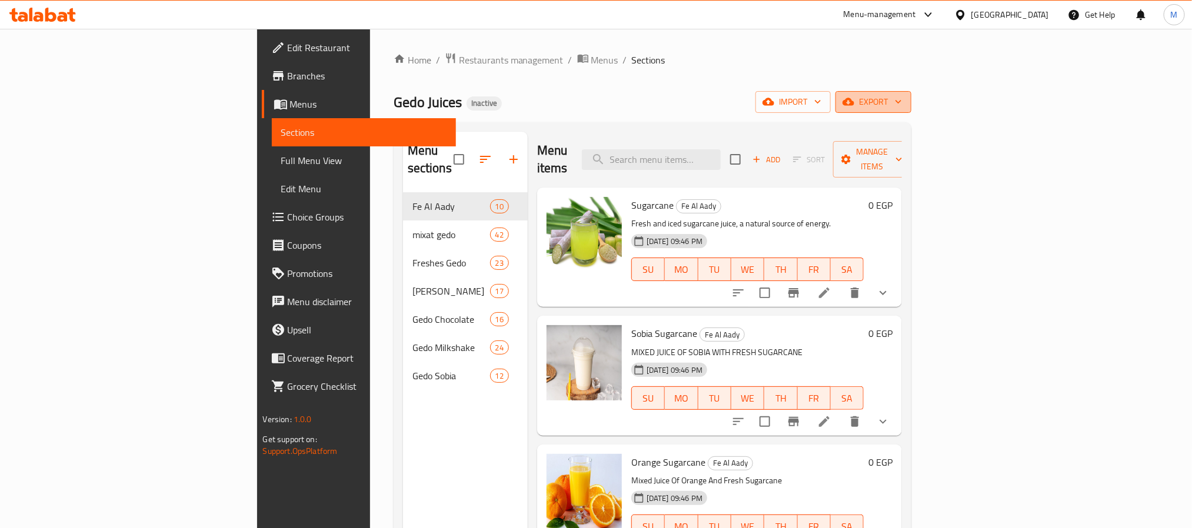
click at [902, 106] on span "export" at bounding box center [873, 102] width 57 height 15
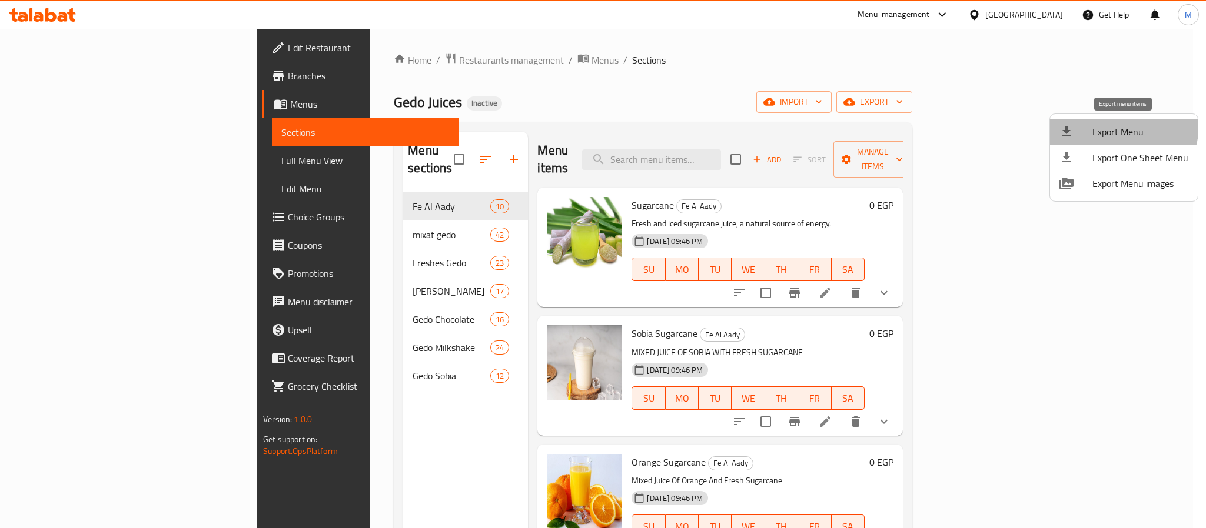
click at [1107, 125] on span "Export Menu" at bounding box center [1140, 132] width 96 height 14
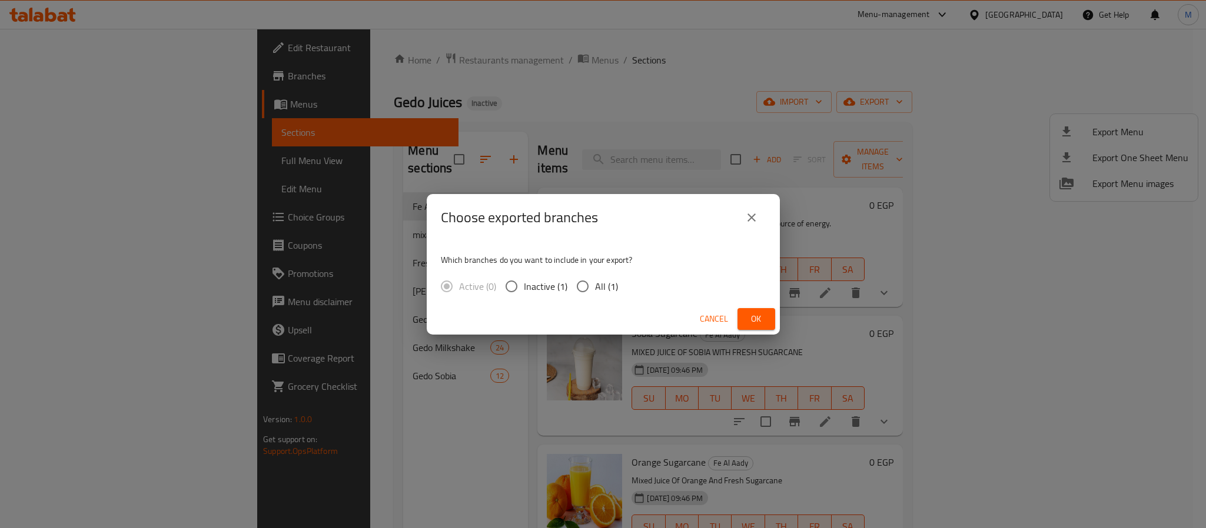
click at [609, 289] on span "All (1)" at bounding box center [606, 286] width 23 height 14
click at [595, 289] on input "All (1)" at bounding box center [582, 286] width 25 height 25
radio input "true"
click at [775, 314] on div "Cancel Ok" at bounding box center [603, 319] width 353 height 31
click at [756, 317] on span "Ok" at bounding box center [756, 319] width 19 height 15
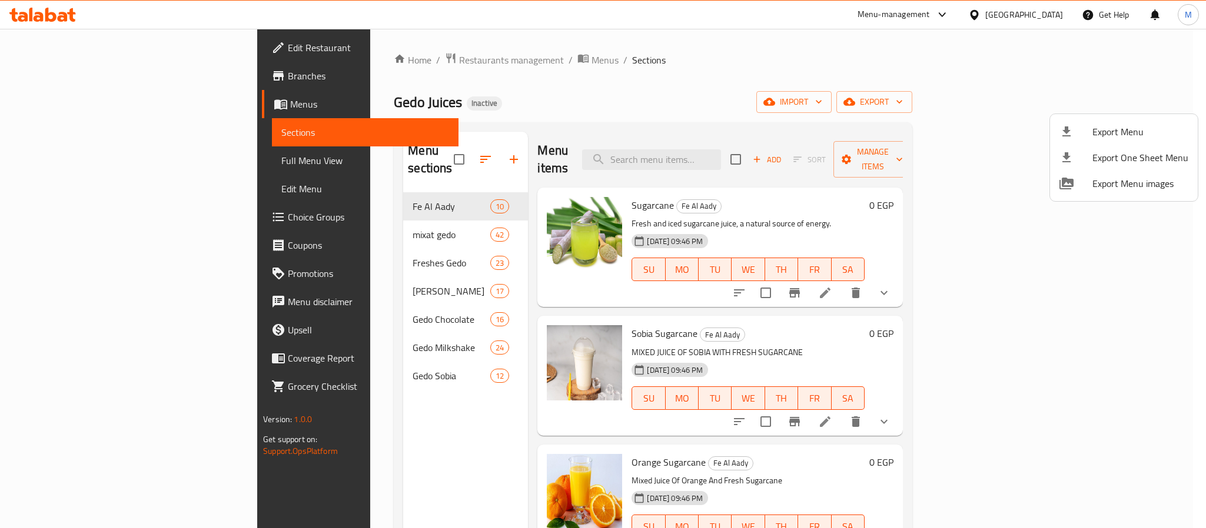
click at [640, 129] on div at bounding box center [603, 264] width 1206 height 528
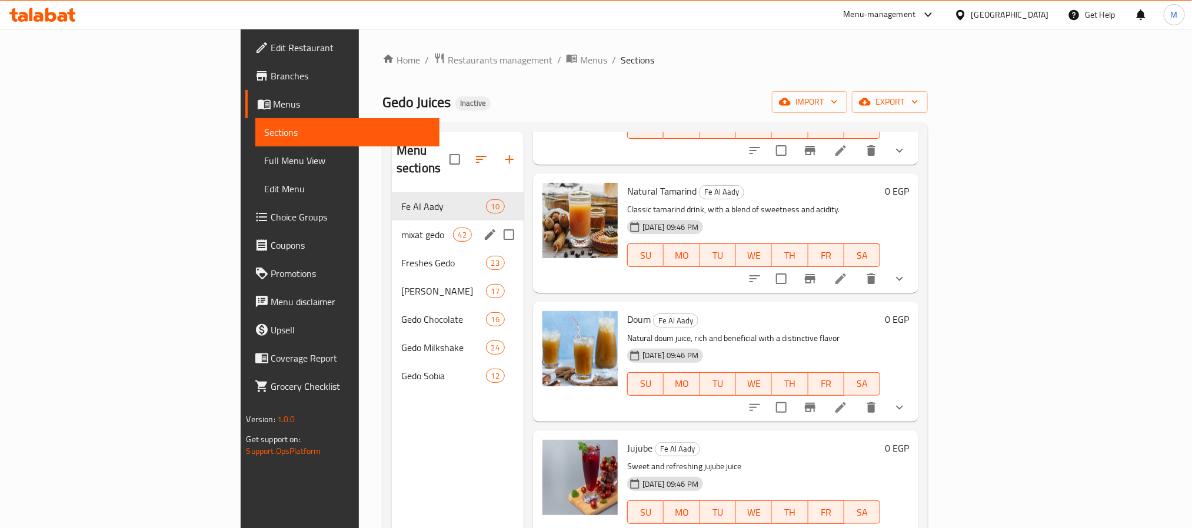
click at [392, 227] on div "mixat gedo 42" at bounding box center [458, 235] width 132 height 28
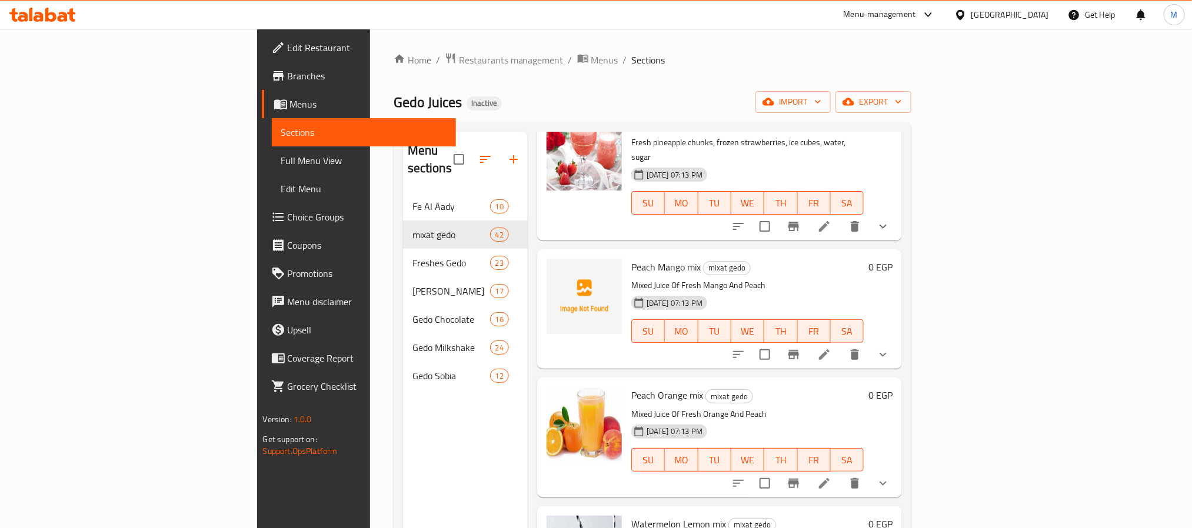
scroll to position [4501, 0]
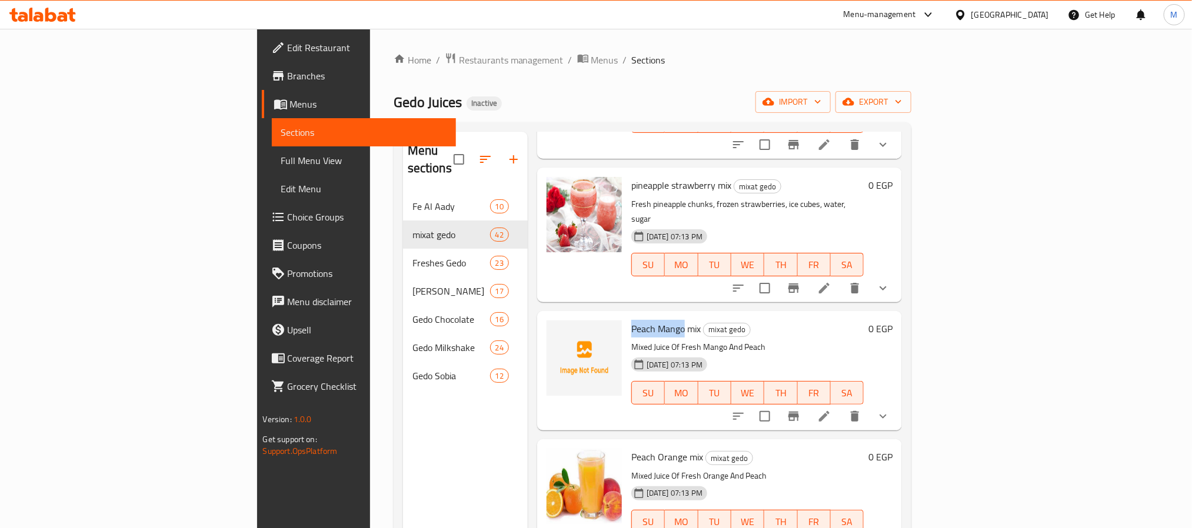
drag, startPoint x: 618, startPoint y: 297, endPoint x: 565, endPoint y: 293, distance: 53.1
click at [627, 316] on div "Peach Mango mix mixat gedo Mixed Juice Of Fresh Mango And Peach 15-08-2025 07:1…" at bounding box center [748, 371] width 242 height 110
copy span "Peach Mango"
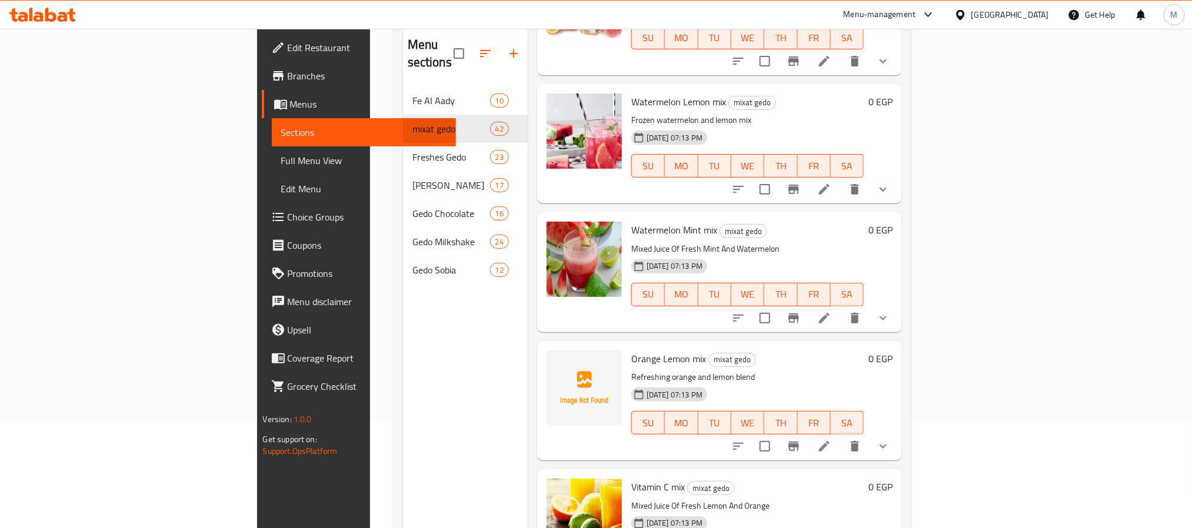
scroll to position [165, 0]
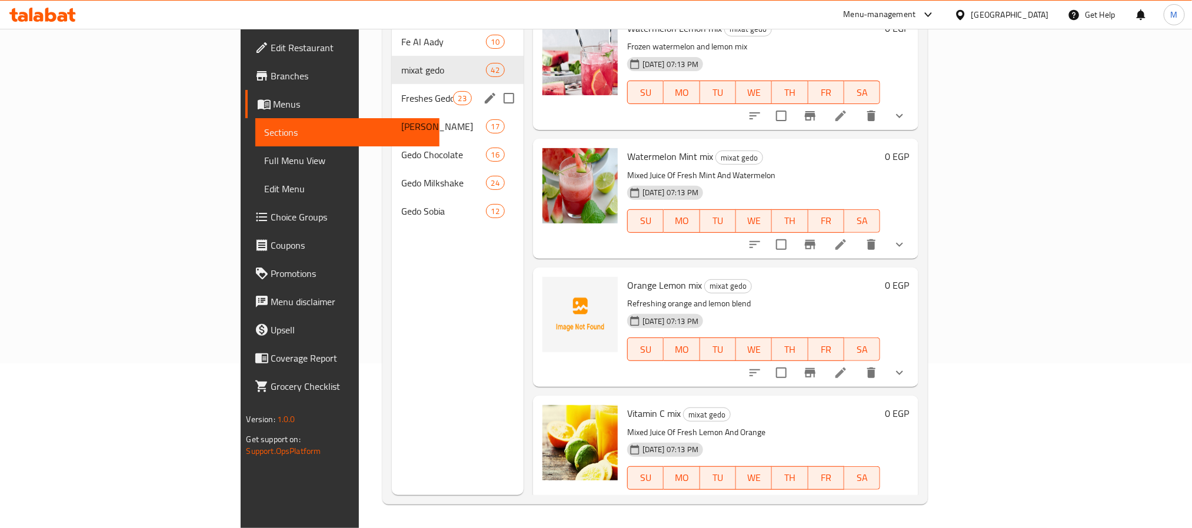
click at [401, 91] on span "Freshes Gedo" at bounding box center [427, 98] width 52 height 14
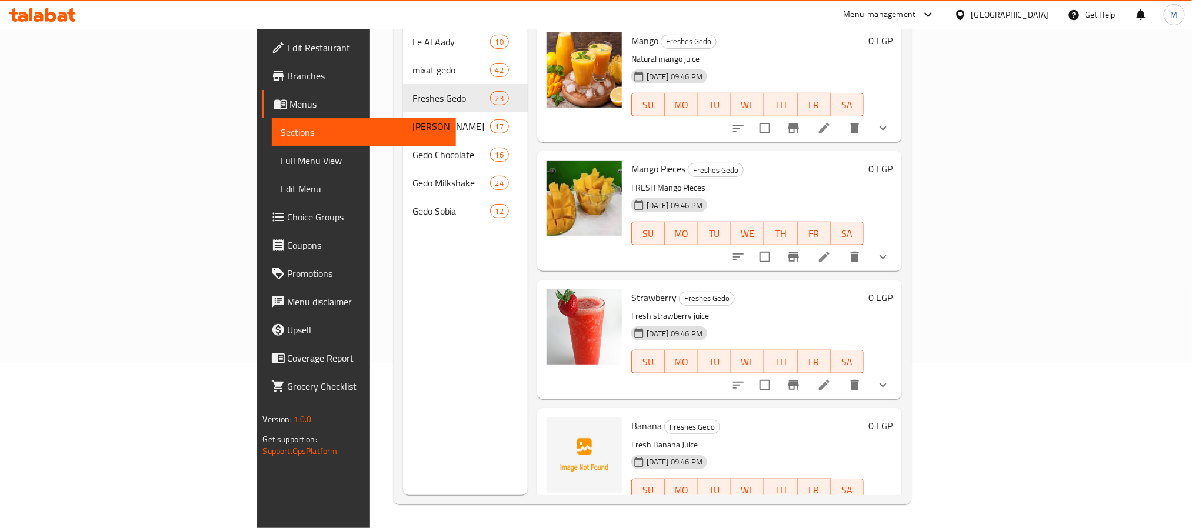
scroll to position [177, 0]
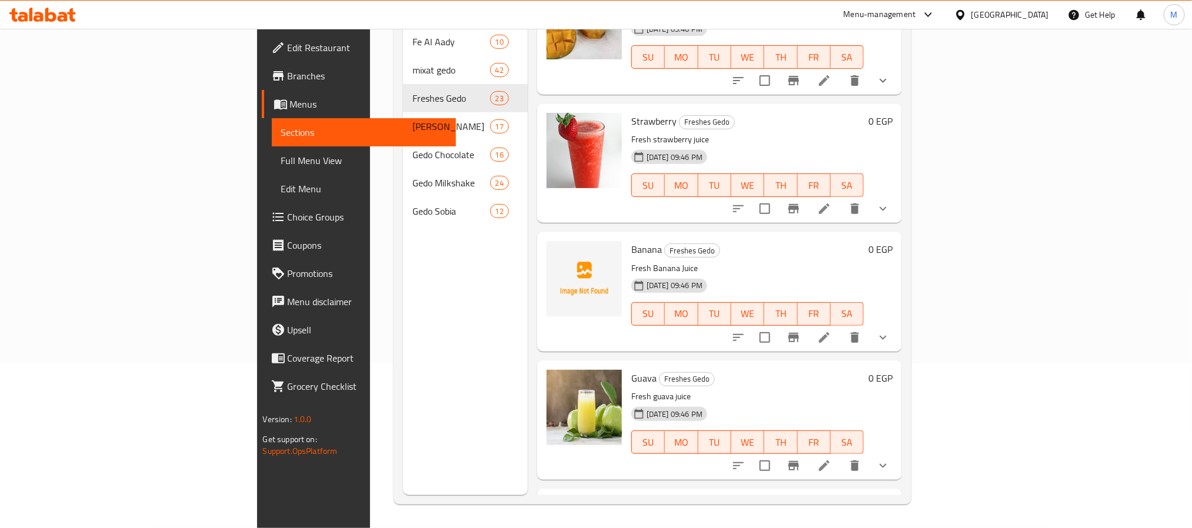
click at [631, 241] on span "Banana" at bounding box center [646, 250] width 31 height 18
copy h6 "Banana"
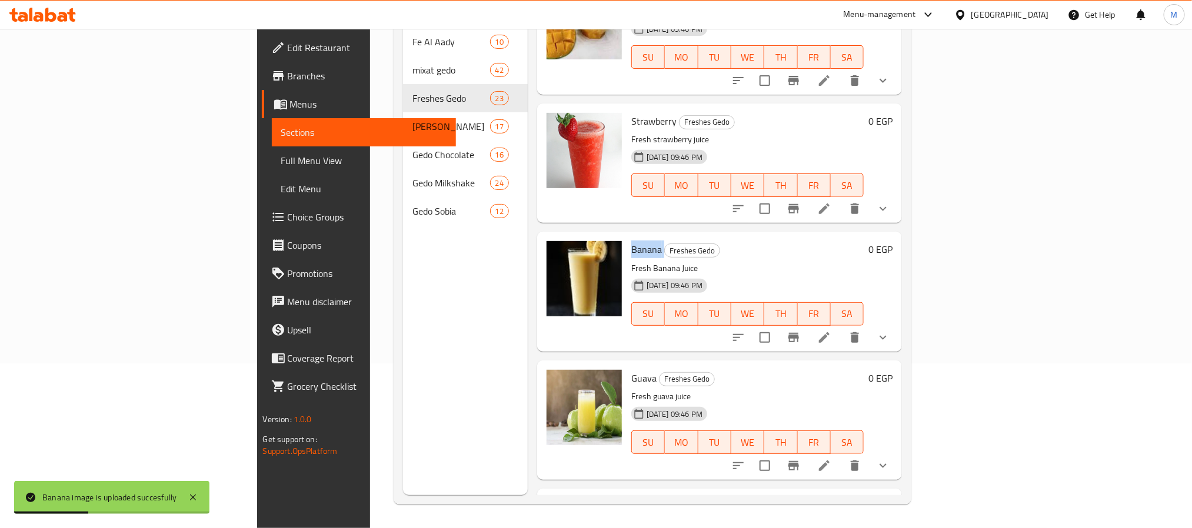
drag, startPoint x: 380, startPoint y: 318, endPoint x: 550, endPoint y: 318, distance: 169.5
click at [403, 318] on div "Menu sections Fe Al Aady 10 mixat gedo 42 Freshes Gedo 23 Borio Gedo 17 Gedo Ch…" at bounding box center [465, 231] width 125 height 528
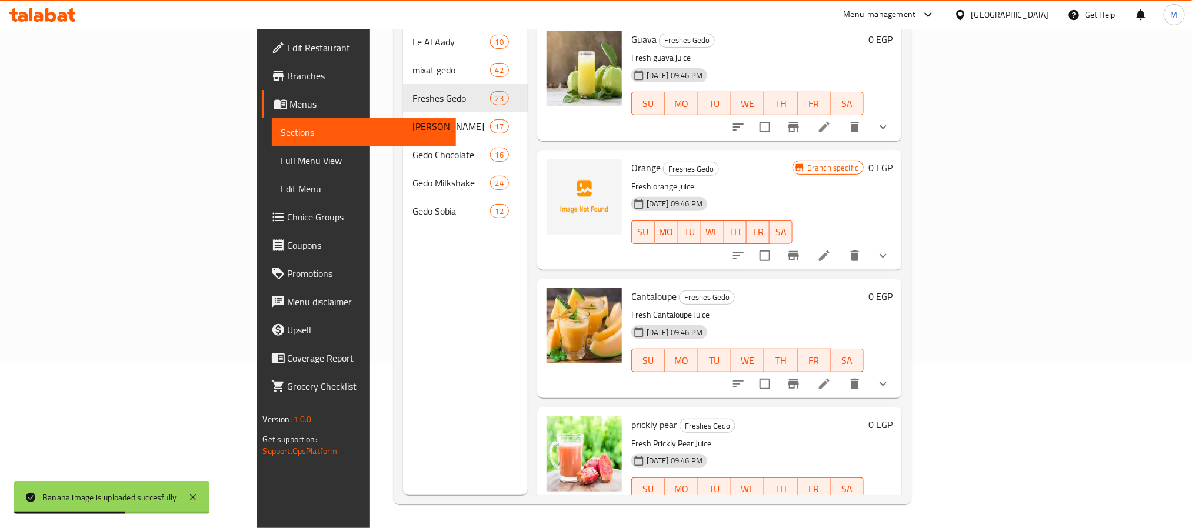
scroll to position [530, 0]
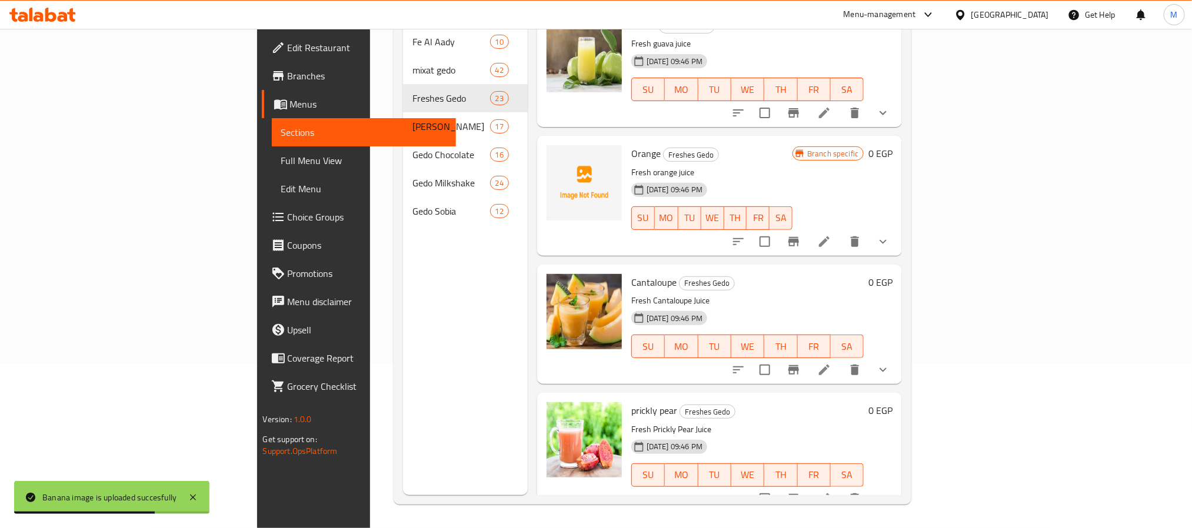
click at [631, 145] on span "Orange" at bounding box center [645, 154] width 29 height 18
copy h6 "Orange"
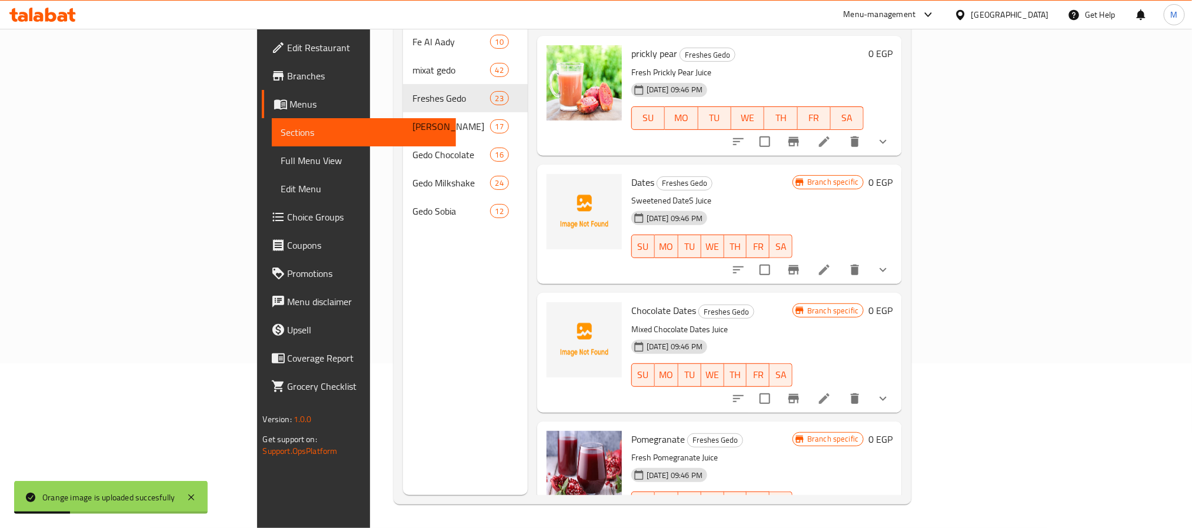
scroll to position [883, 0]
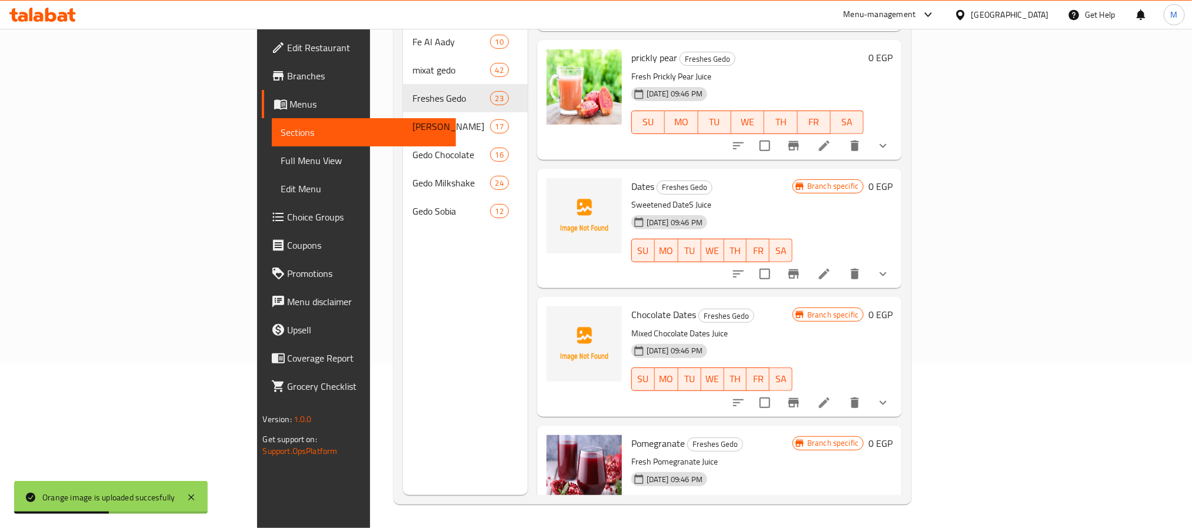
click at [631, 178] on span "Dates" at bounding box center [642, 187] width 23 height 18
copy h6 "Dates"
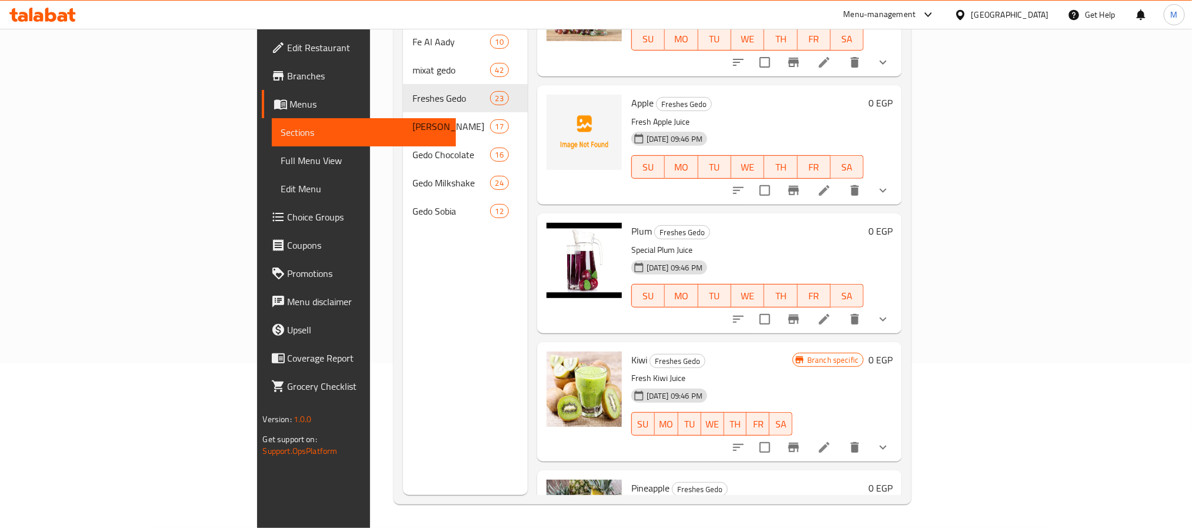
scroll to position [1589, 0]
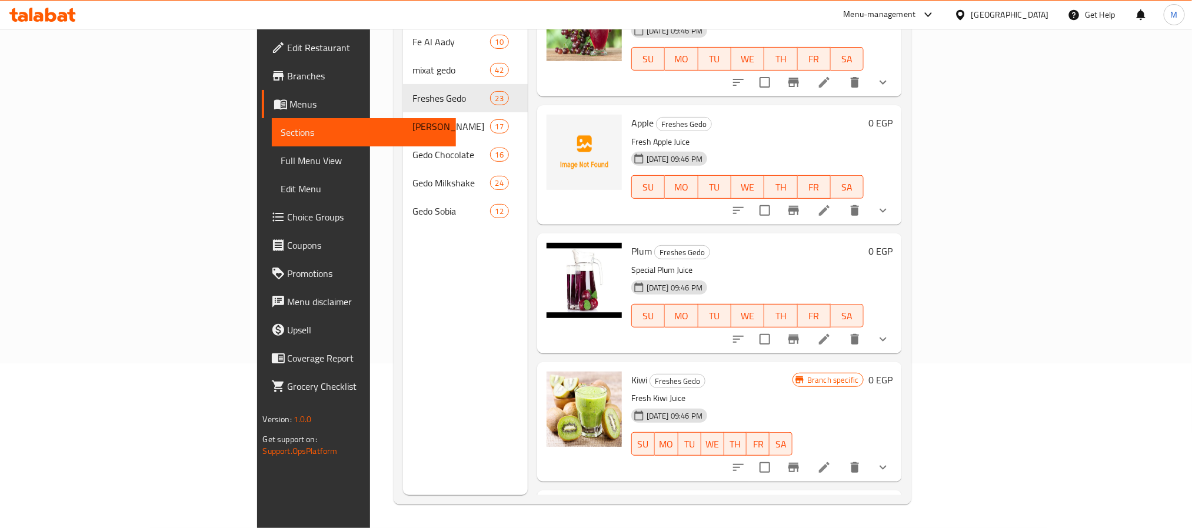
click at [631, 114] on span "Apple" at bounding box center [642, 123] width 22 height 18
copy h6 "Apple"
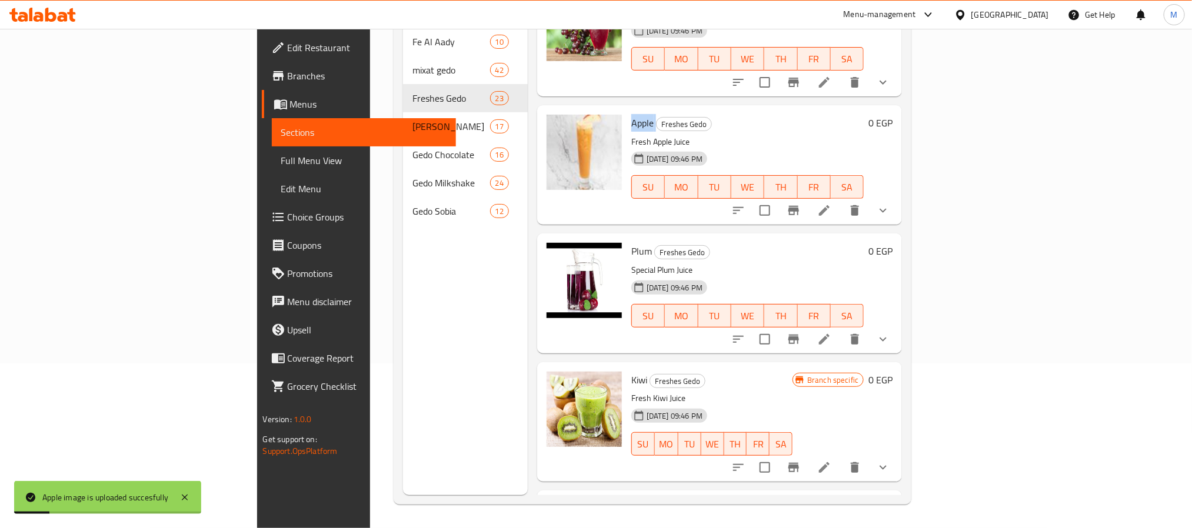
drag, startPoint x: 365, startPoint y: 367, endPoint x: 376, endPoint y: 365, distance: 10.7
click at [403, 367] on div "Menu sections Fe Al Aady 10 mixat gedo 42 Freshes Gedo 23 Borio Gedo 17 Gedo Ch…" at bounding box center [465, 231] width 125 height 528
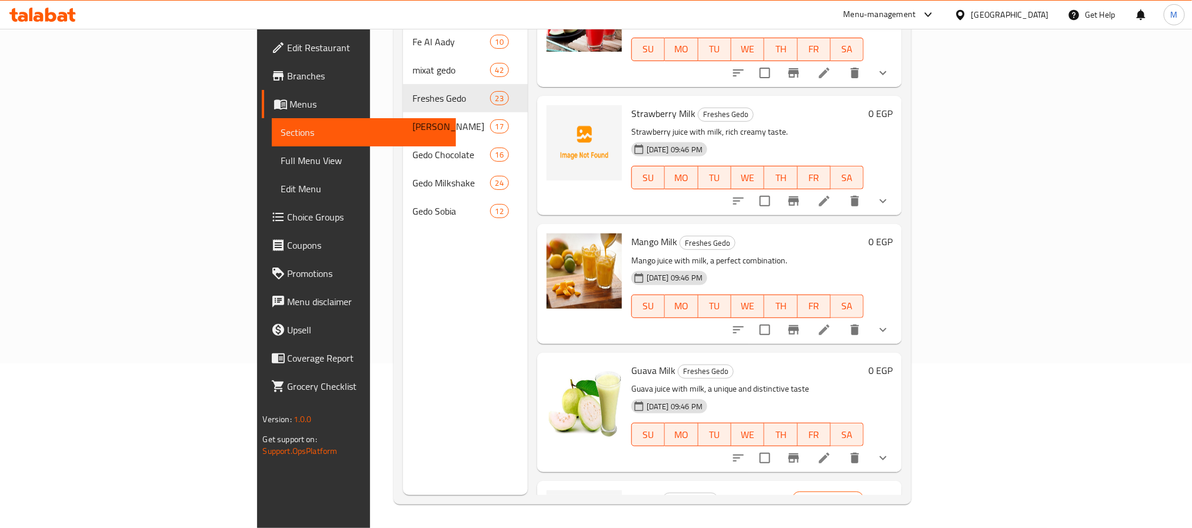
scroll to position [2191, 0]
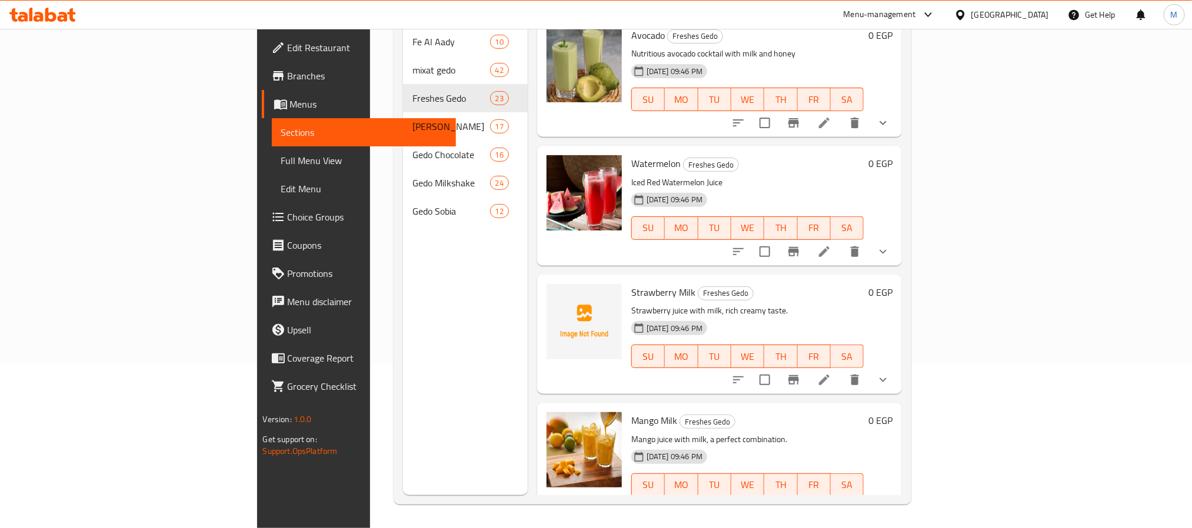
click at [631, 284] on span "Strawberry Milk" at bounding box center [663, 293] width 64 height 18
copy span "Strawberry"
click at [631, 284] on span "Strawberry Milk" at bounding box center [663, 293] width 64 height 18
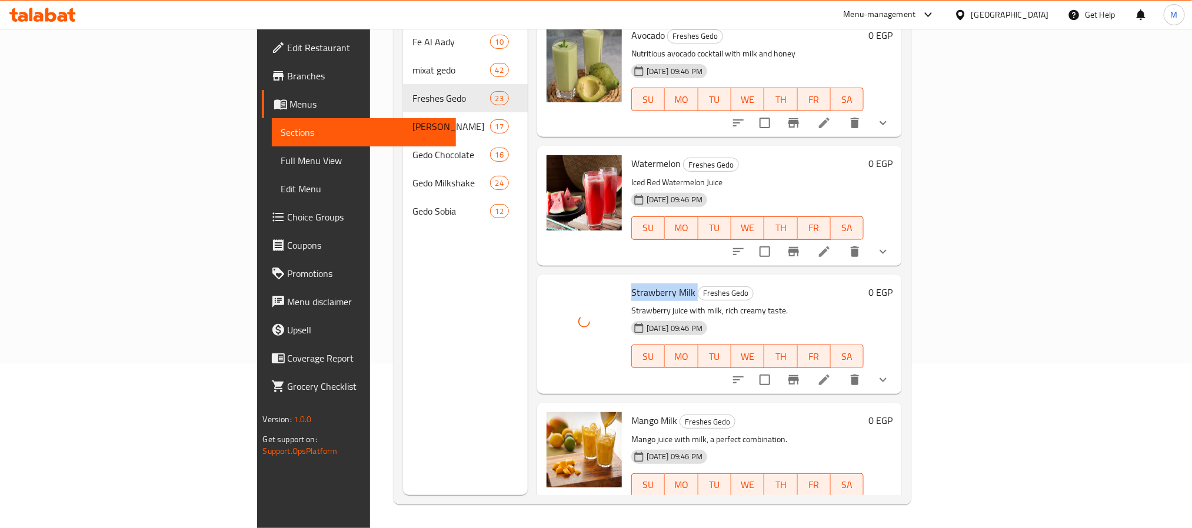
click at [631, 284] on span "Strawberry Milk" at bounding box center [663, 293] width 64 height 18
copy h6 "Strawberry Milk"
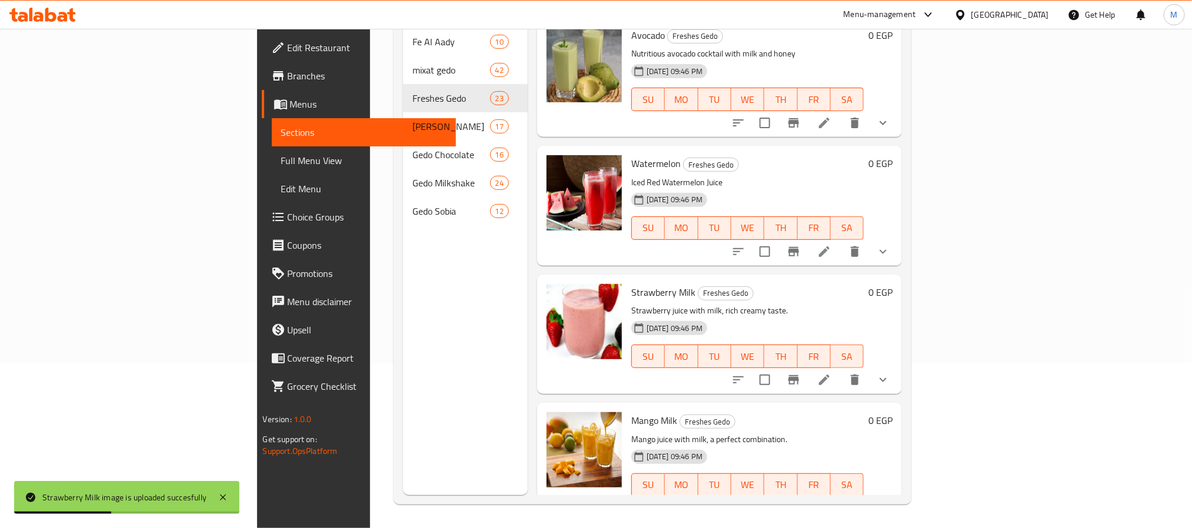
click at [403, 335] on div "Menu sections Fe Al Aady 10 mixat gedo 42 Freshes Gedo 23 Borio Gedo 17 Gedo Ch…" at bounding box center [465, 231] width 125 height 528
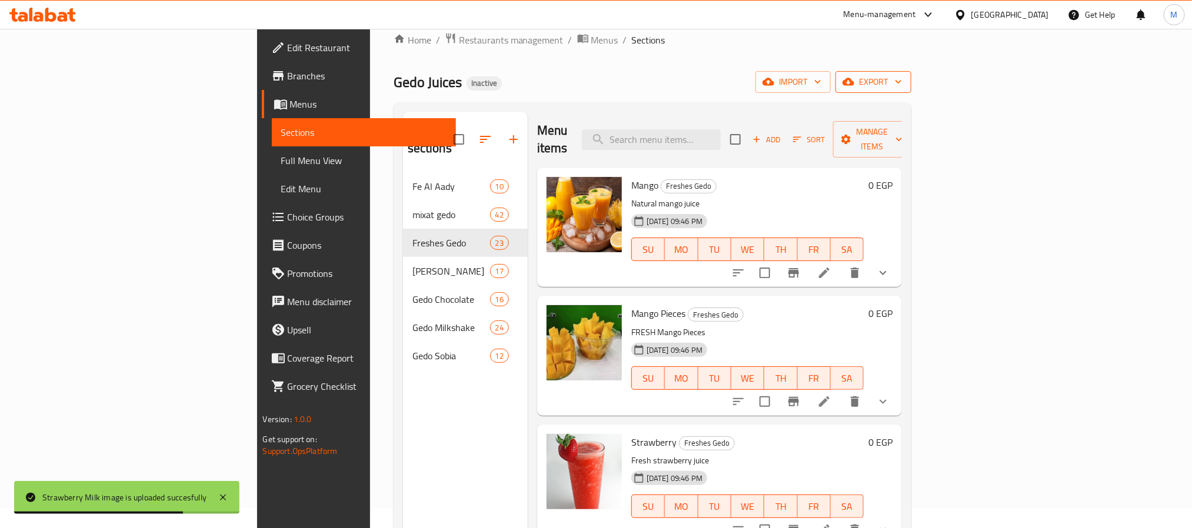
scroll to position [0, 0]
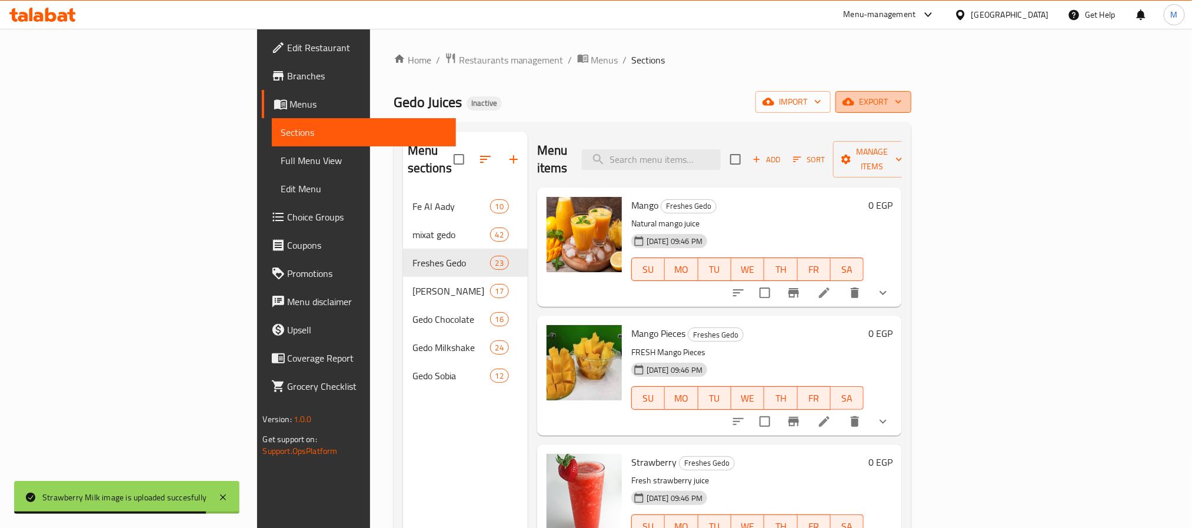
click at [902, 103] on span "export" at bounding box center [873, 102] width 57 height 15
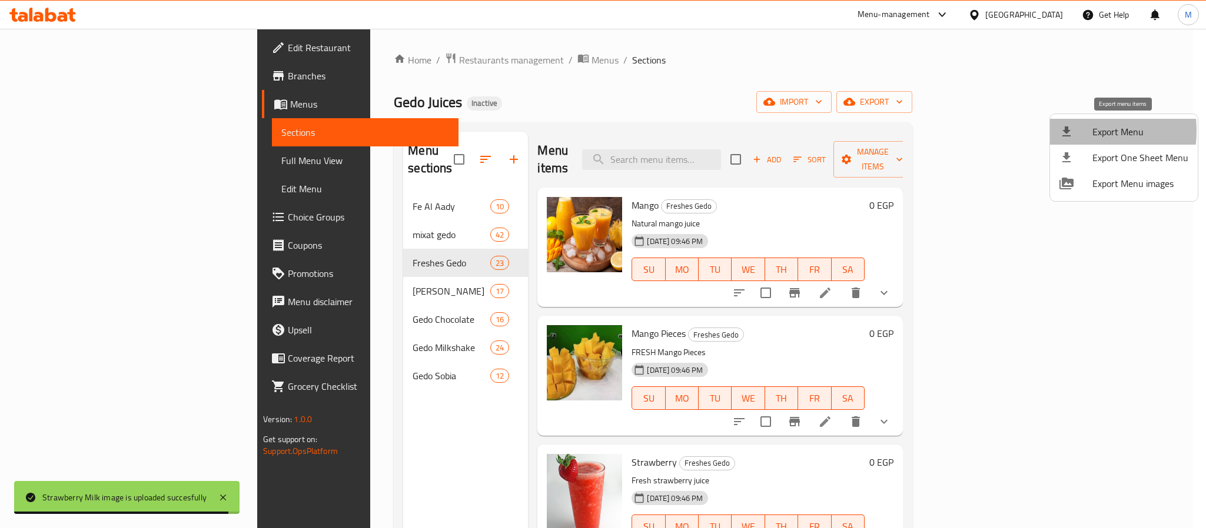
click at [1063, 131] on icon at bounding box center [1066, 132] width 8 height 10
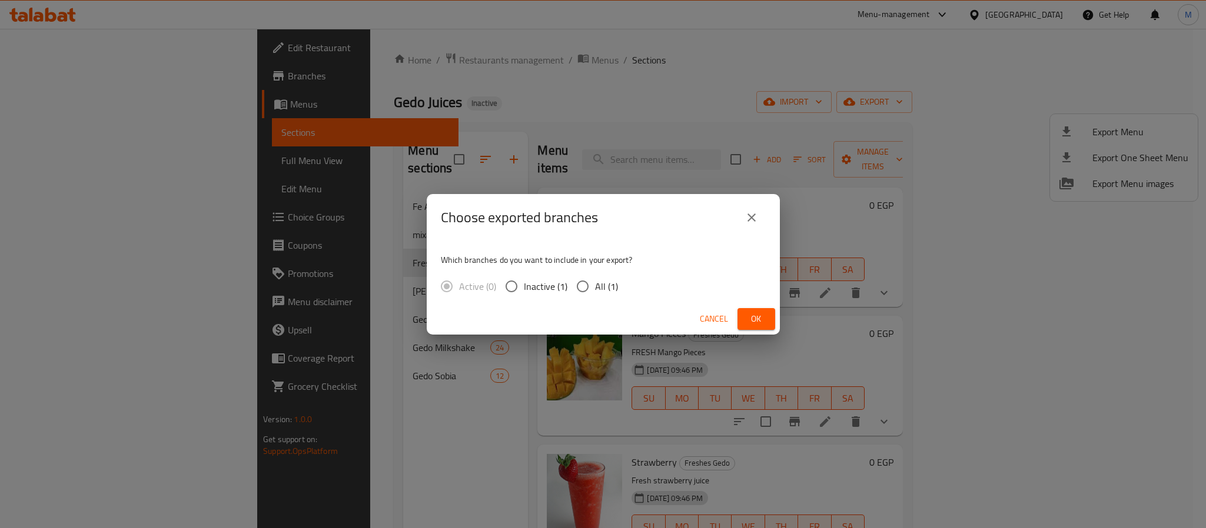
click at [605, 288] on span "All (1)" at bounding box center [606, 286] width 23 height 14
click at [595, 288] on input "All (1)" at bounding box center [582, 286] width 25 height 25
radio input "true"
click at [770, 308] on button "Ok" at bounding box center [756, 319] width 38 height 22
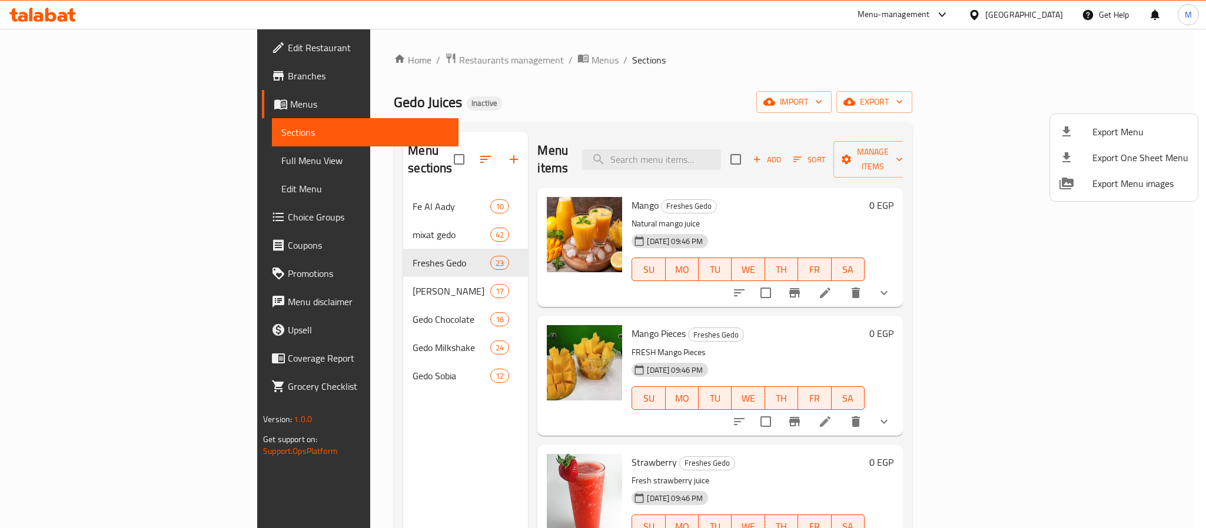
click at [1056, 7] on div at bounding box center [603, 264] width 1206 height 528
click at [1056, 7] on div "[GEOGRAPHIC_DATA]" at bounding box center [1016, 15] width 114 height 28
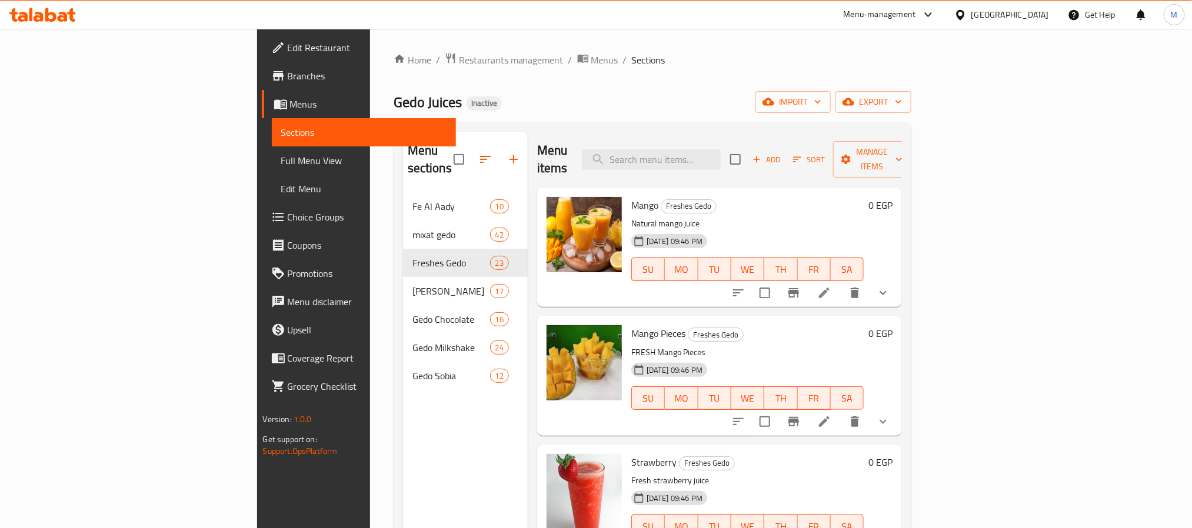
click at [1046, 14] on div "[GEOGRAPHIC_DATA]" at bounding box center [1010, 14] width 78 height 13
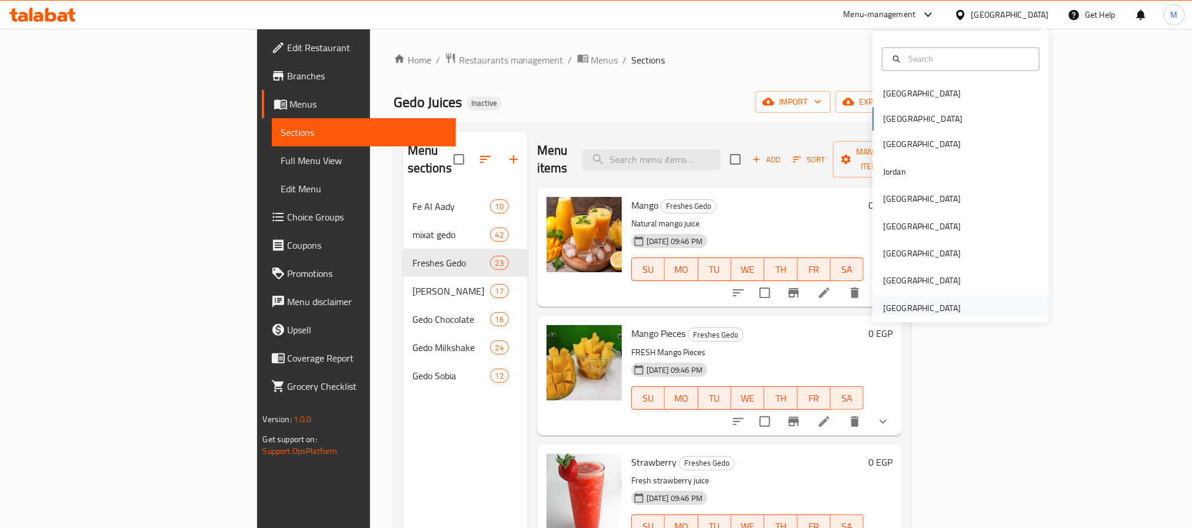
click at [950, 302] on div "[GEOGRAPHIC_DATA]" at bounding box center [922, 308] width 96 height 27
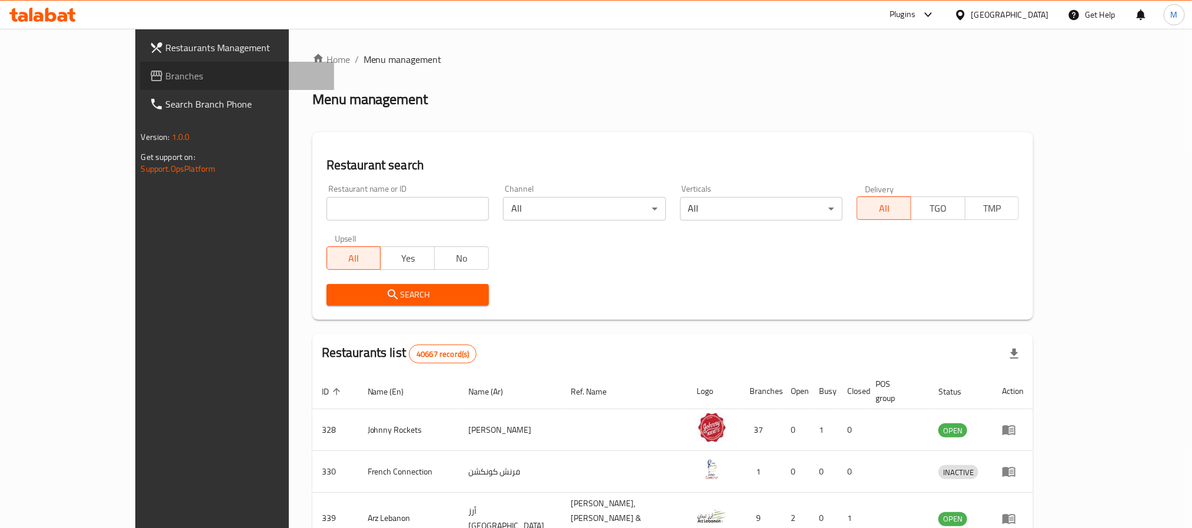
click at [166, 71] on span "Branches" at bounding box center [245, 76] width 159 height 14
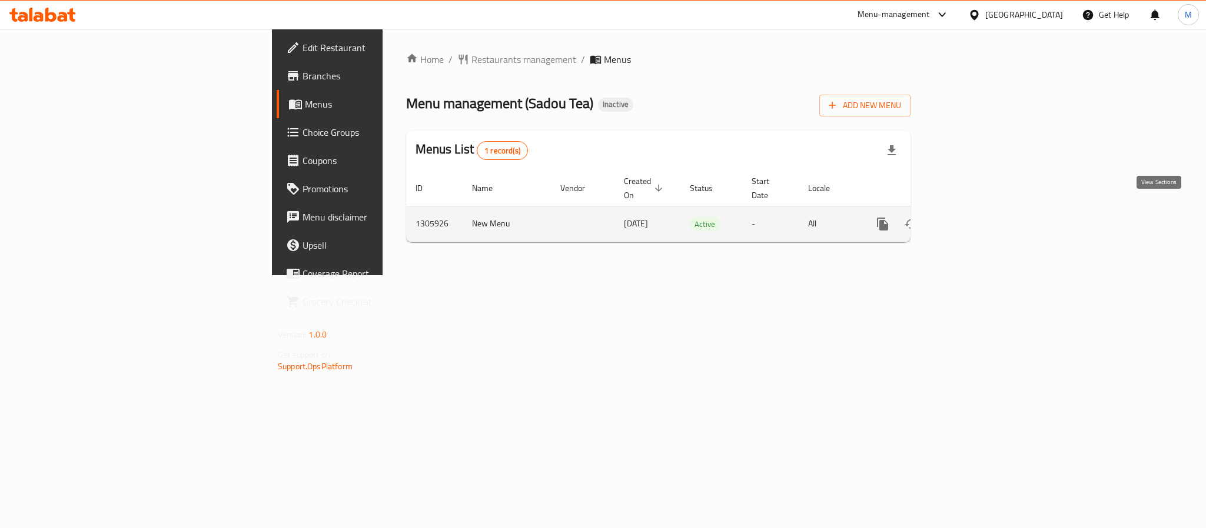
click at [981, 210] on link "enhanced table" at bounding box center [967, 224] width 28 height 28
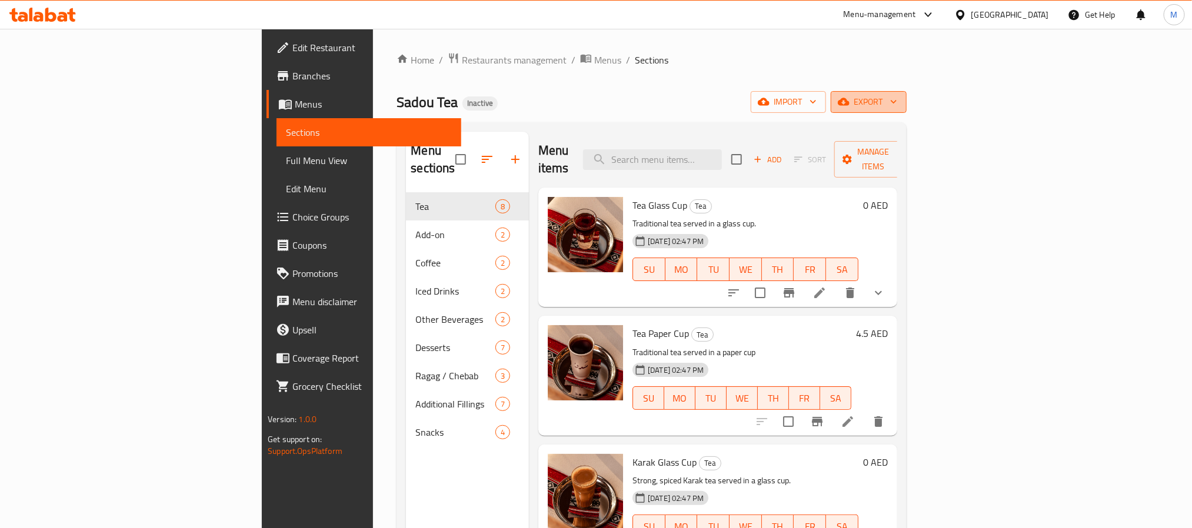
click at [900, 104] on icon "button" at bounding box center [894, 102] width 12 height 12
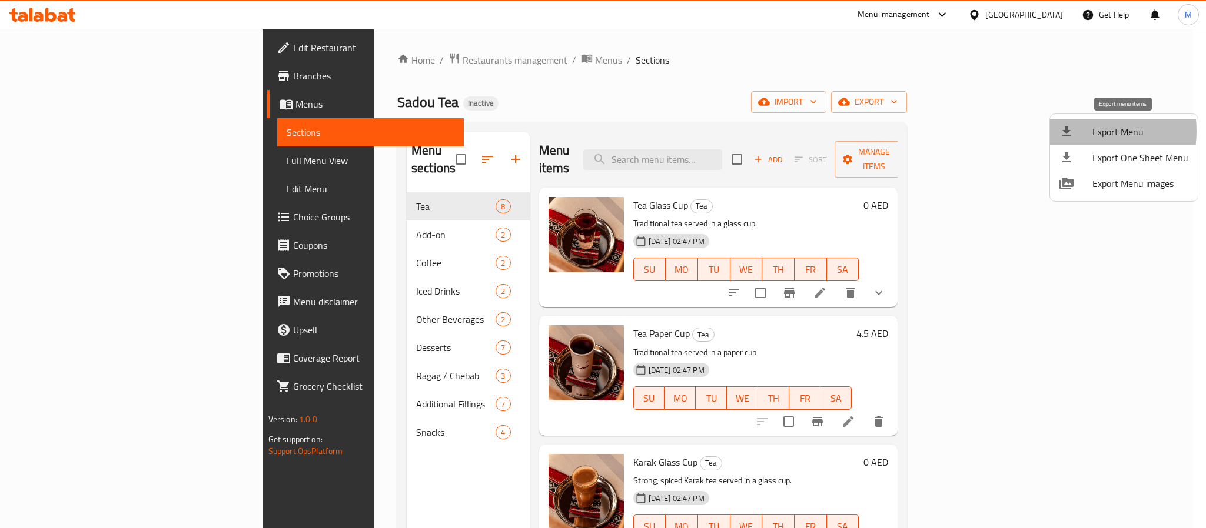
click at [1081, 131] on div at bounding box center [1075, 132] width 33 height 14
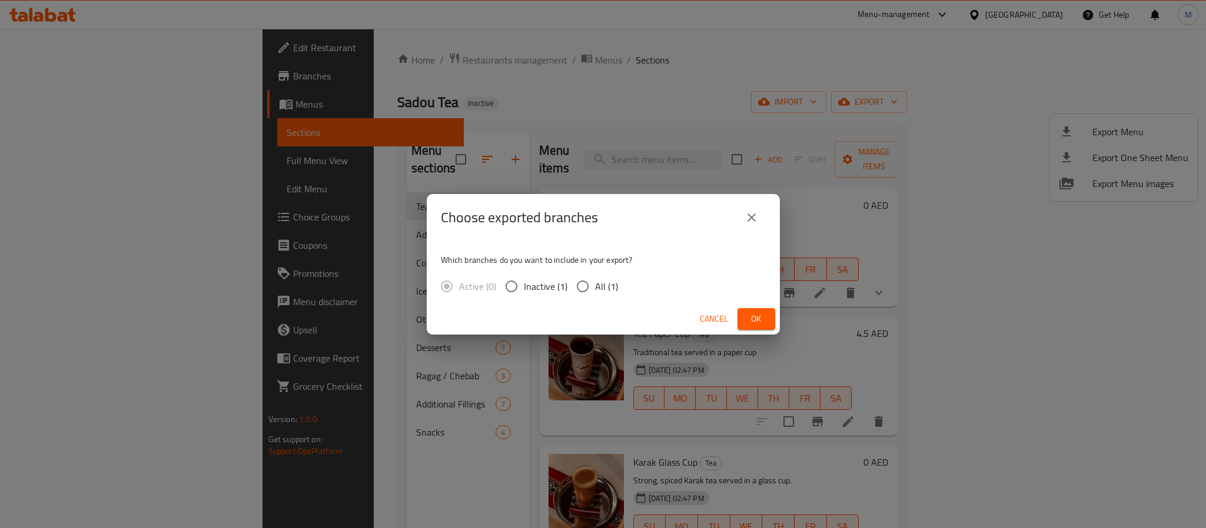
click at [578, 286] on input "All (1)" at bounding box center [582, 286] width 25 height 25
radio input "true"
click at [770, 312] on button "Ok" at bounding box center [756, 319] width 38 height 22
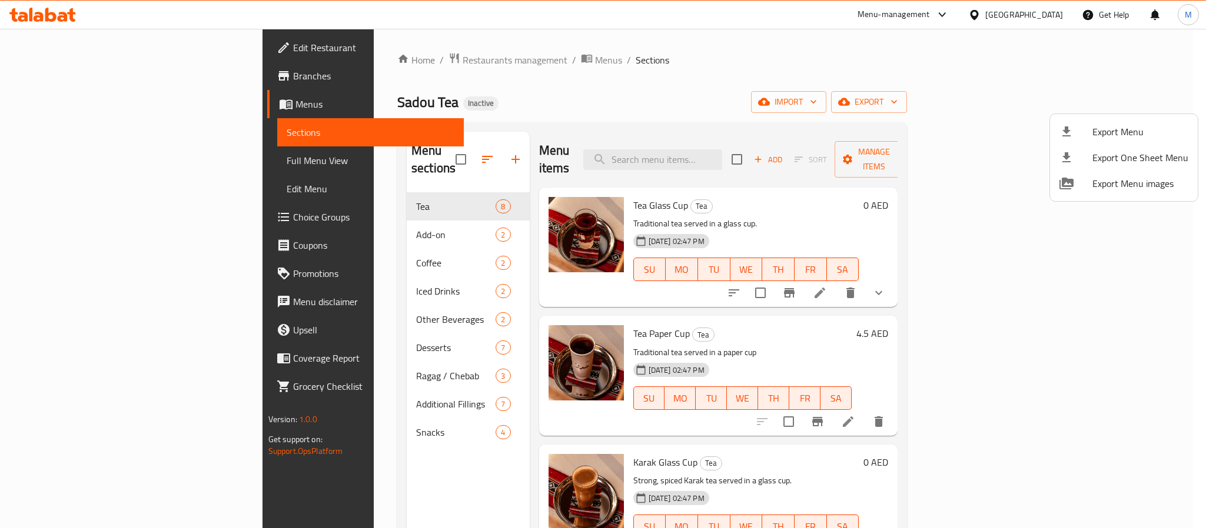
click at [986, 18] on div at bounding box center [603, 264] width 1206 height 528
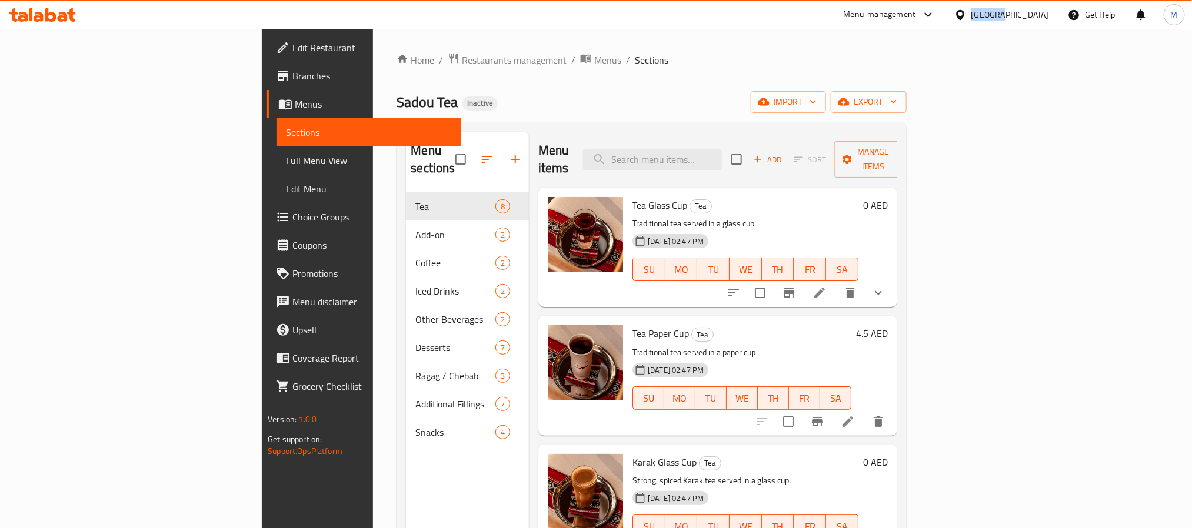
click at [986, 18] on div "[GEOGRAPHIC_DATA]" at bounding box center [1010, 14] width 78 height 13
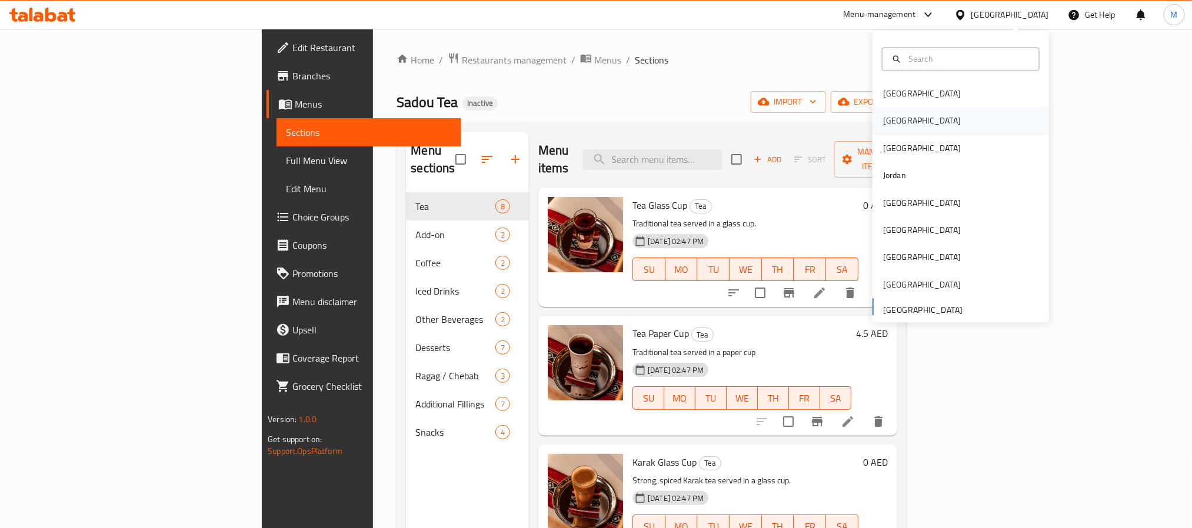
click at [911, 117] on div "[GEOGRAPHIC_DATA]" at bounding box center [961, 121] width 177 height 27
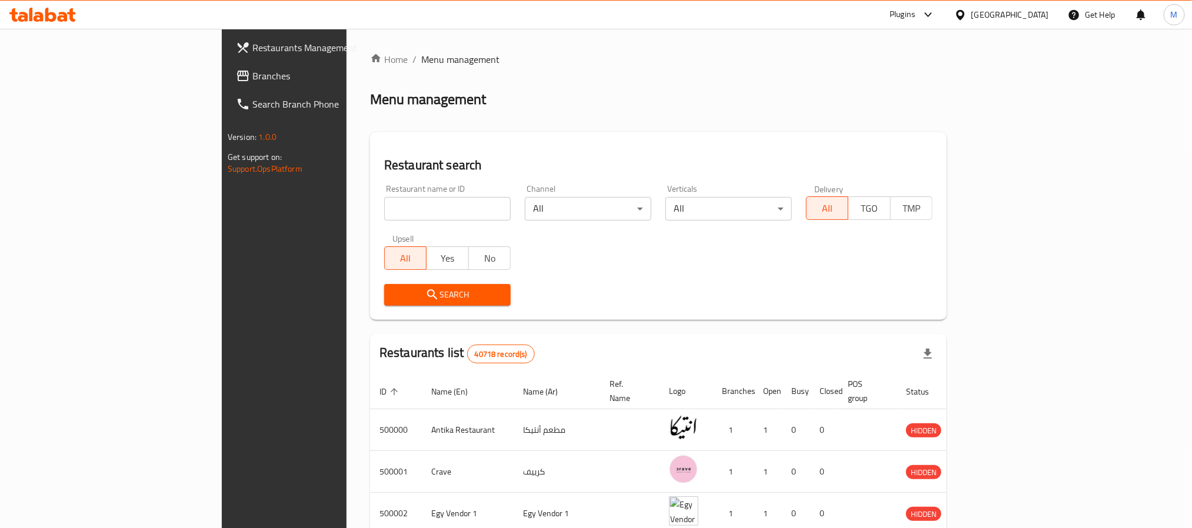
click at [227, 64] on link "Branches" at bounding box center [324, 76] width 194 height 28
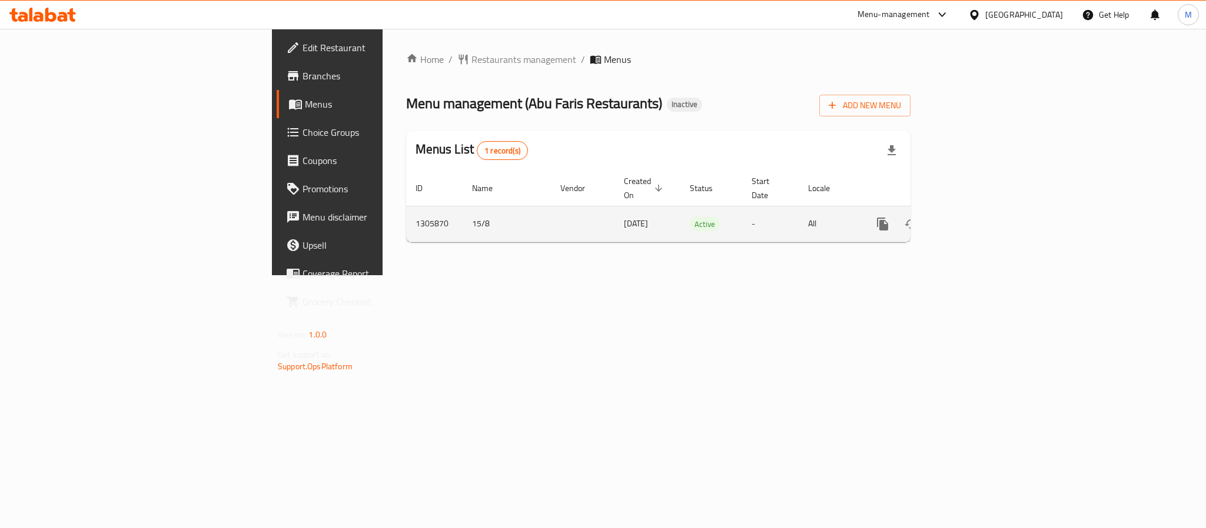
click at [974, 217] on icon "enhanced table" at bounding box center [967, 224] width 14 height 14
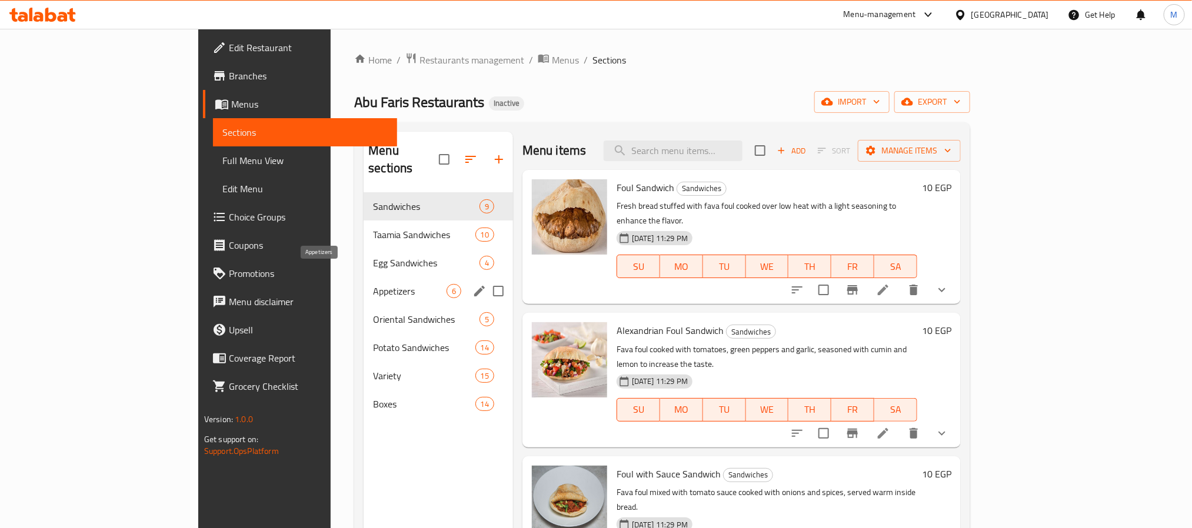
click at [373, 284] on span "Appetizers" at bounding box center [410, 291] width 74 height 14
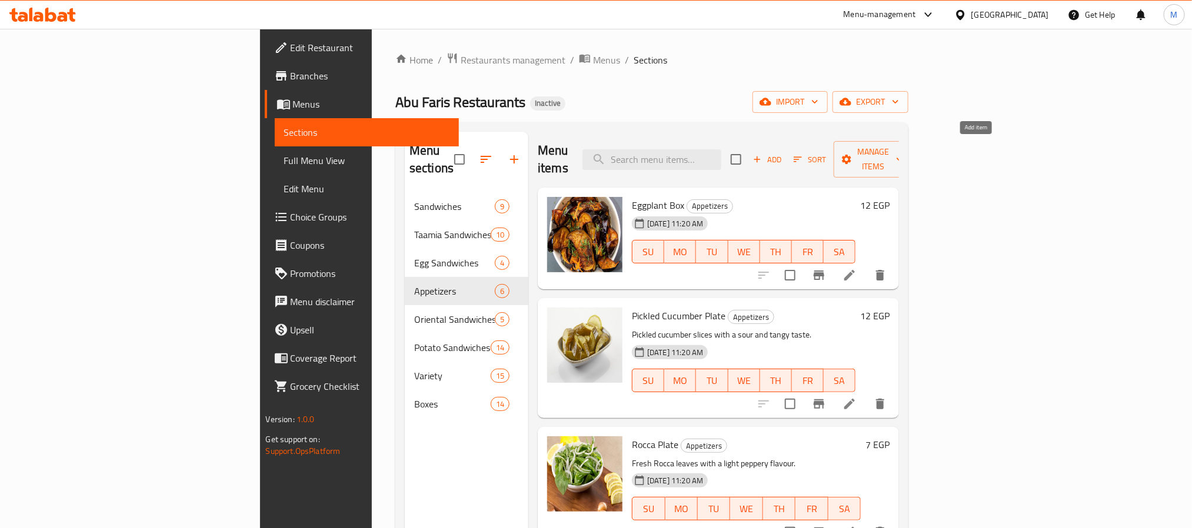
click at [783, 153] on span "Add" at bounding box center [767, 160] width 32 height 14
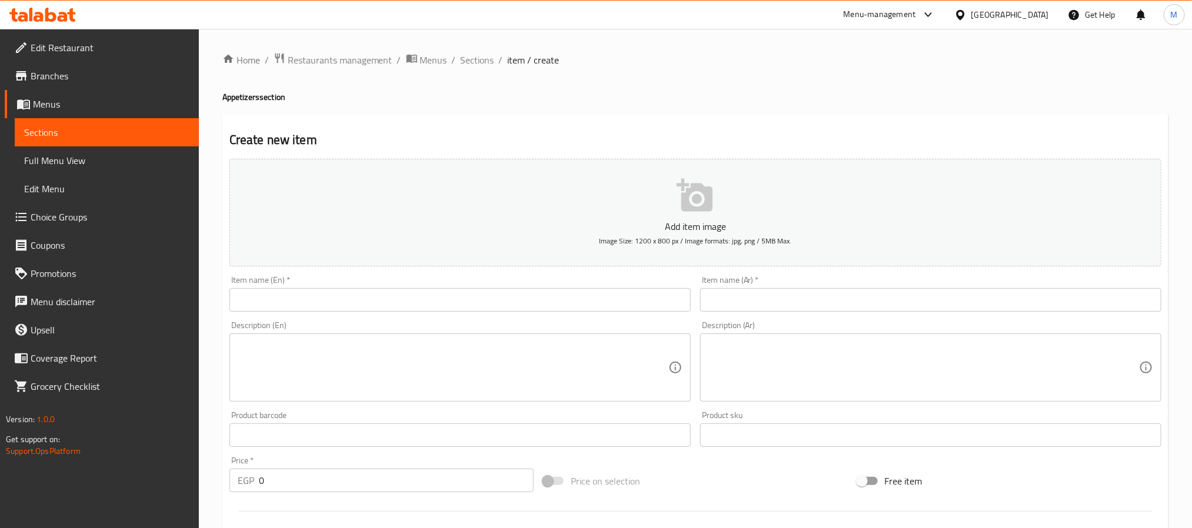
click at [731, 292] on input "text" at bounding box center [930, 300] width 461 height 24
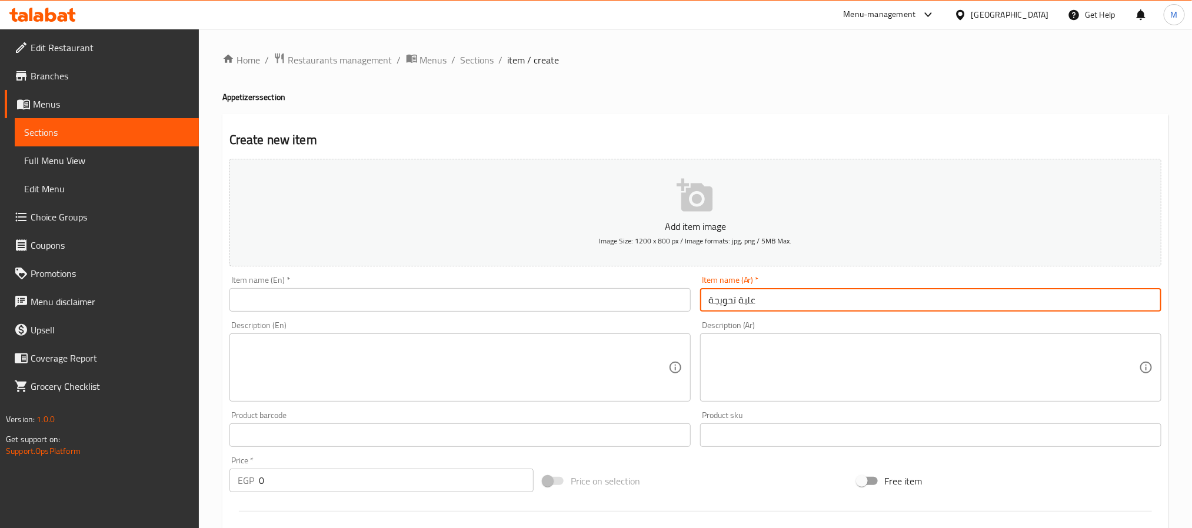
type input "علبة تحويجة"
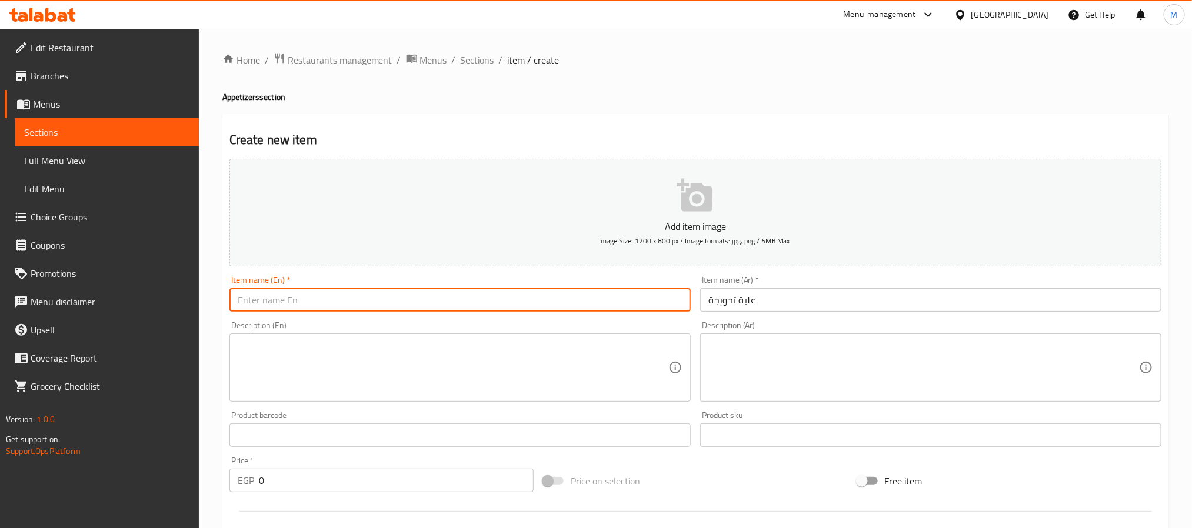
click at [565, 299] on input "text" at bounding box center [459, 300] width 461 height 24
type input "Tahweega box"
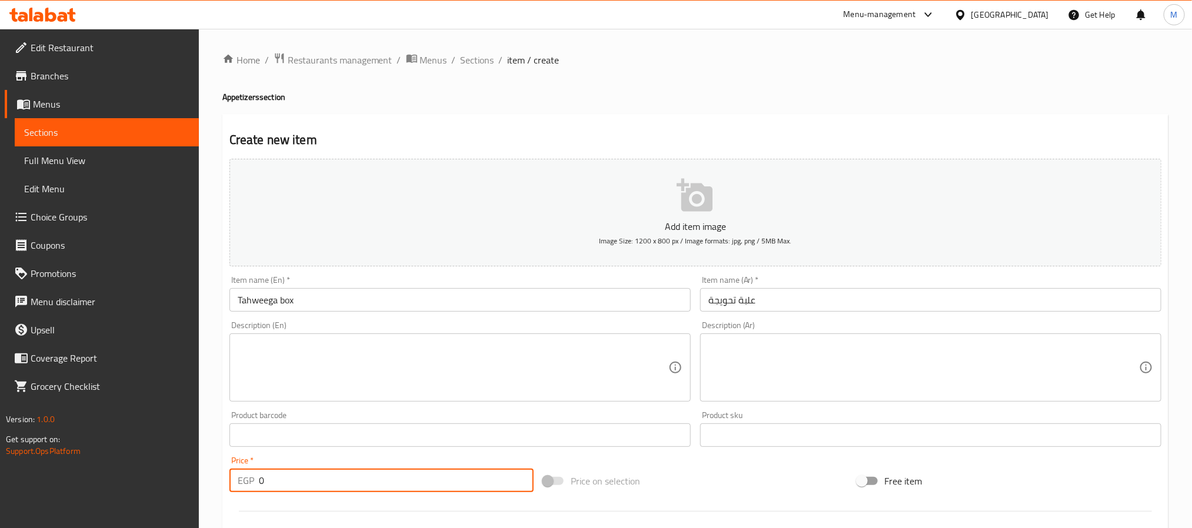
drag, startPoint x: 334, startPoint y: 484, endPoint x: 179, endPoint y: 477, distance: 154.9
click at [192, 477] on div "Edit Restaurant Branches Menus Sections Full Menu View Edit Menu Choice Groups …" at bounding box center [596, 430] width 1192 height 803
type input "15"
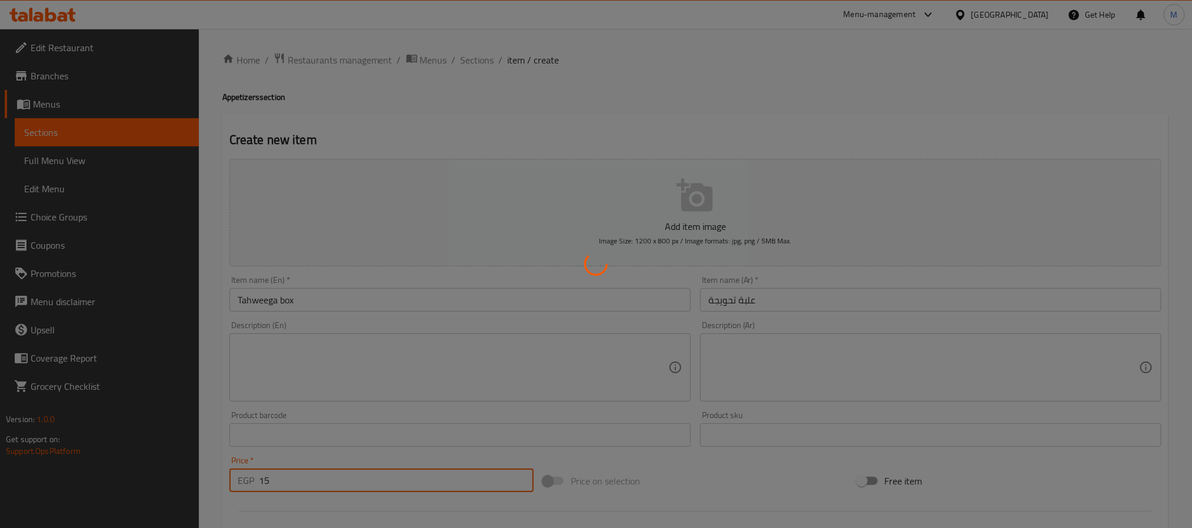
type input "0"
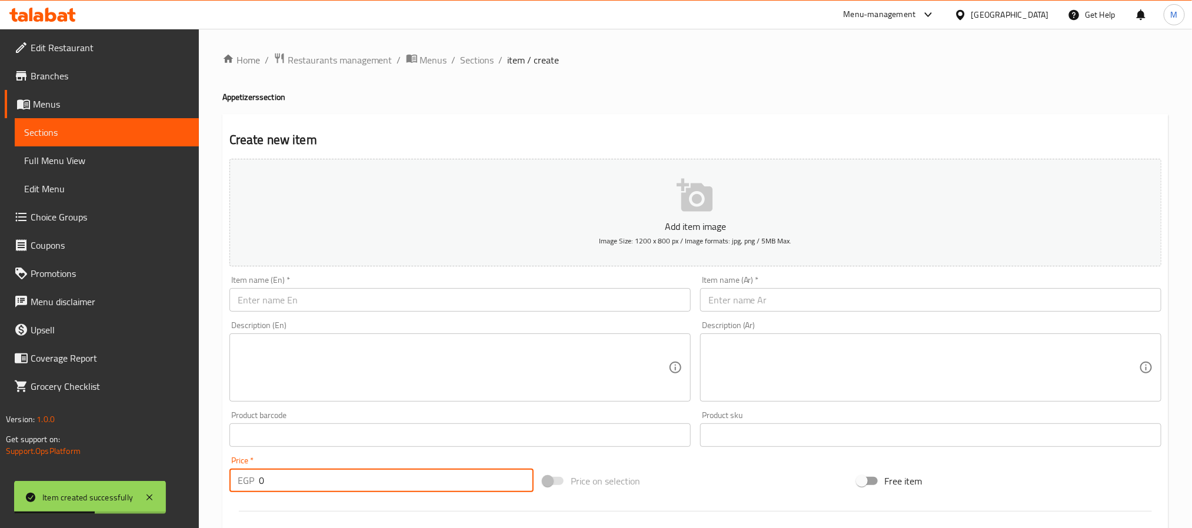
drag, startPoint x: 841, startPoint y: 299, endPoint x: 851, endPoint y: 301, distance: 10.7
click at [841, 299] on input "text" at bounding box center [930, 300] width 461 height 24
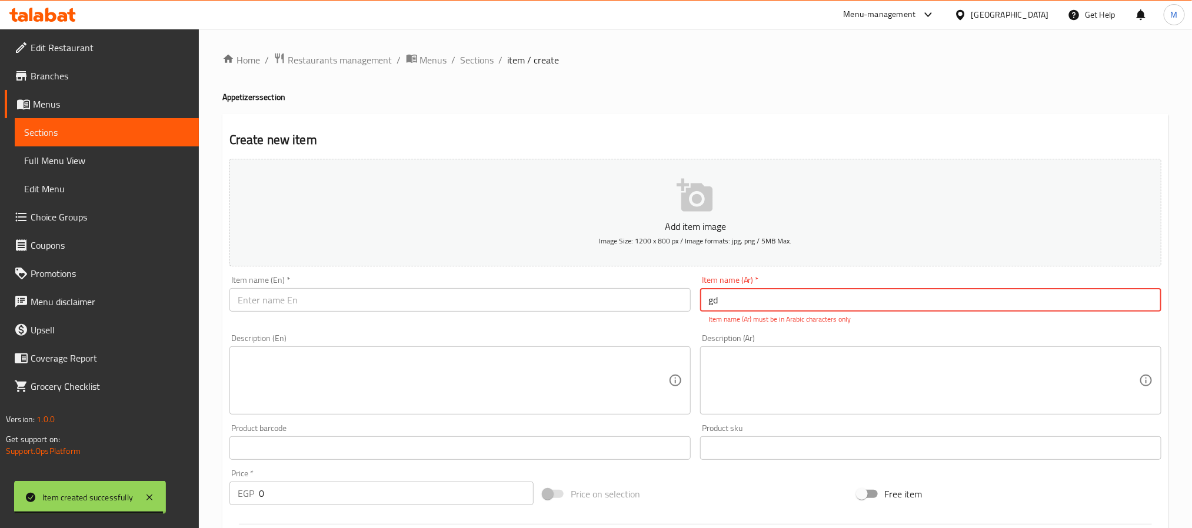
type input "g"
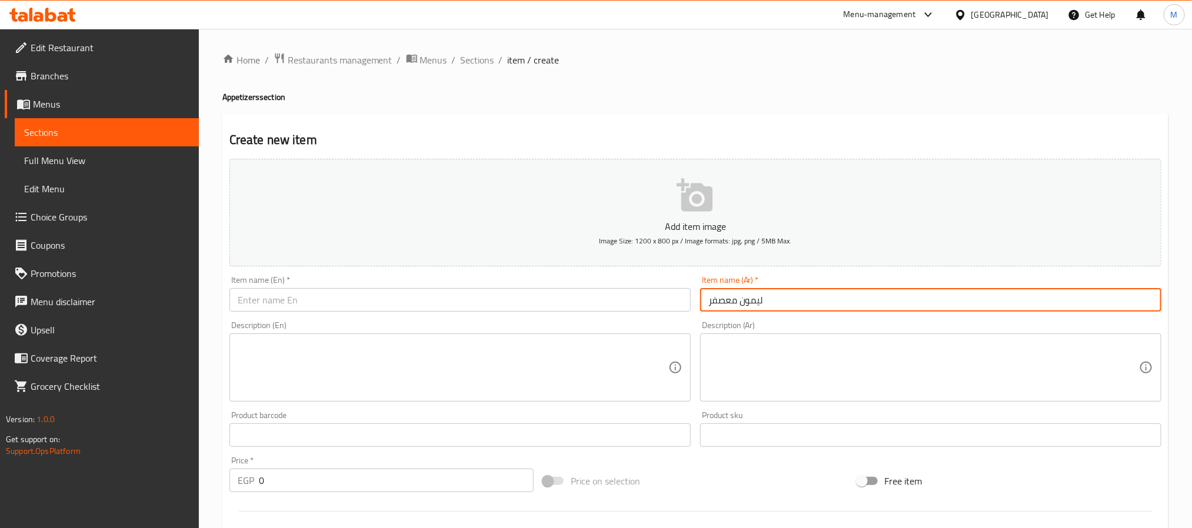
click at [888, 300] on input "ليمون معصفر" at bounding box center [930, 300] width 461 height 24
type input "ليمون معصفر"
click at [505, 318] on div "Description (En) Description (En)" at bounding box center [460, 362] width 471 height 90
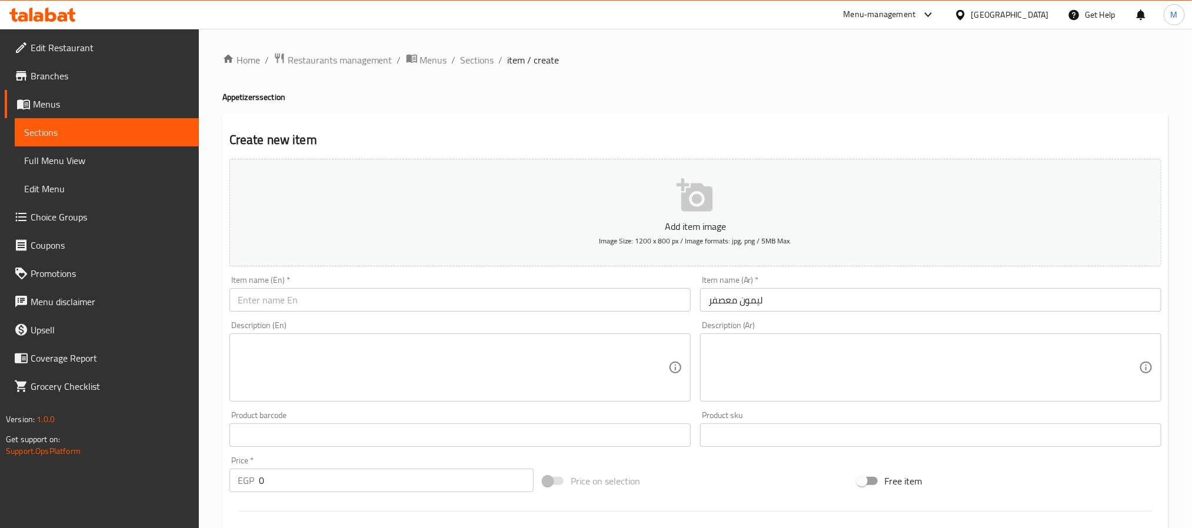
click at [505, 304] on input "text" at bounding box center [459, 300] width 461 height 24
paste input "Pickled Lemons with Safflower"
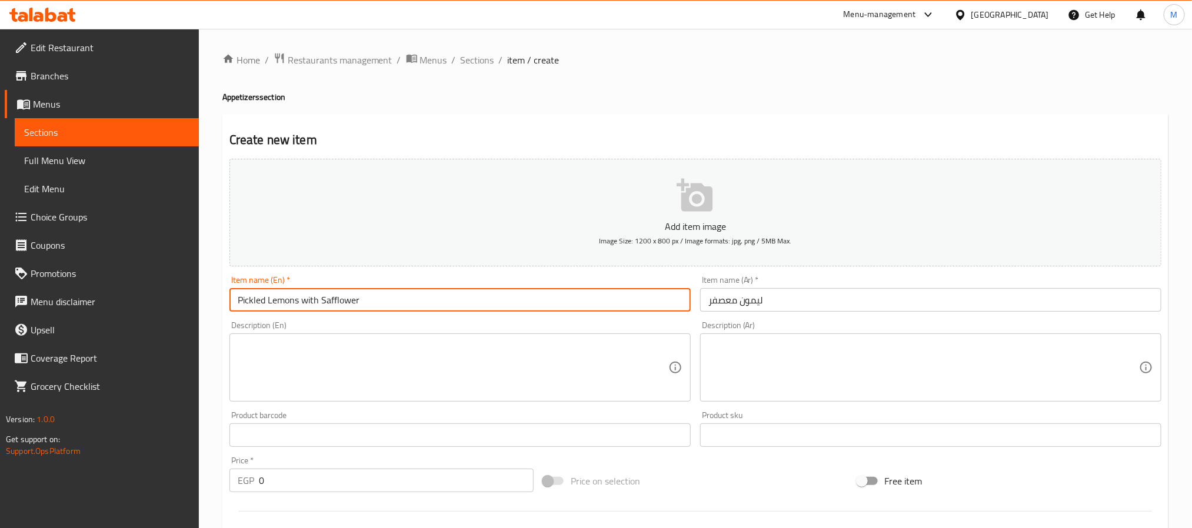
type input "Pickled Lemons with Safflower"
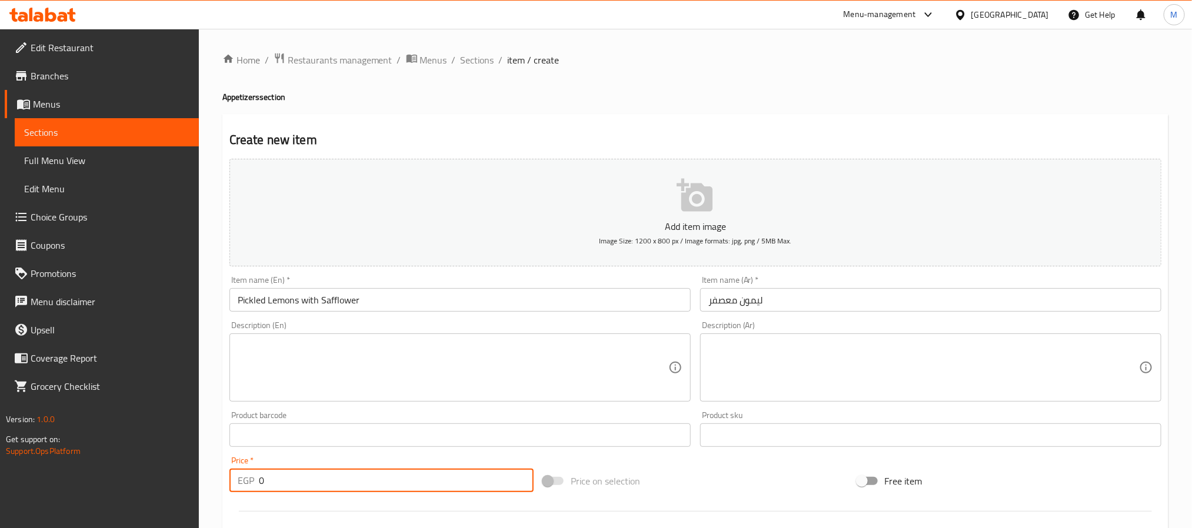
drag, startPoint x: 350, startPoint y: 488, endPoint x: 159, endPoint y: 472, distance: 190.7
click at [201, 479] on div "Home / Restaurants management / Menus / Sections / item / create Appetizers sec…" at bounding box center [695, 430] width 993 height 803
type input "15"
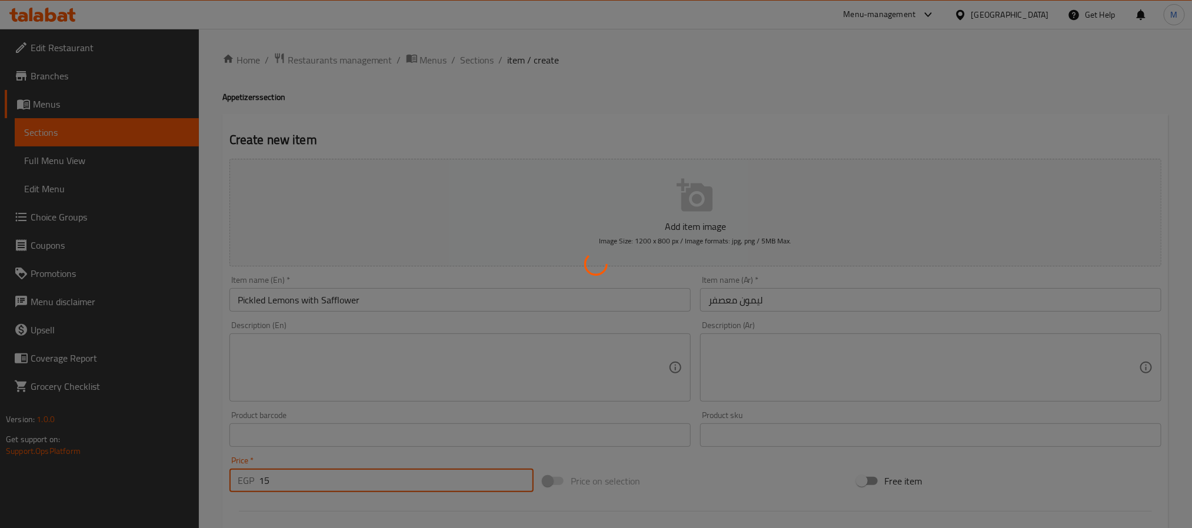
type input "0"
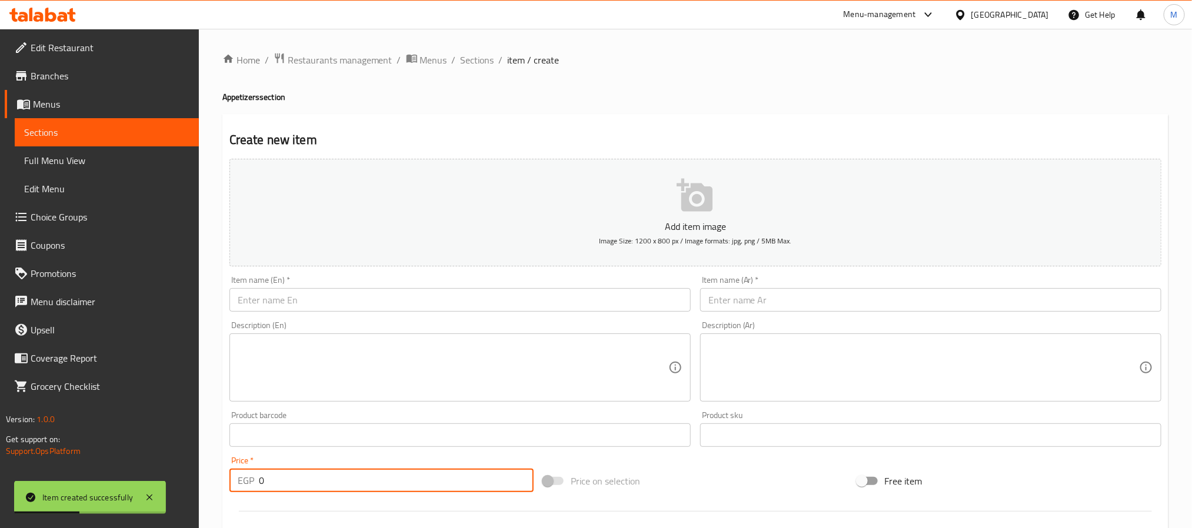
click at [899, 300] on input "text" at bounding box center [930, 300] width 461 height 24
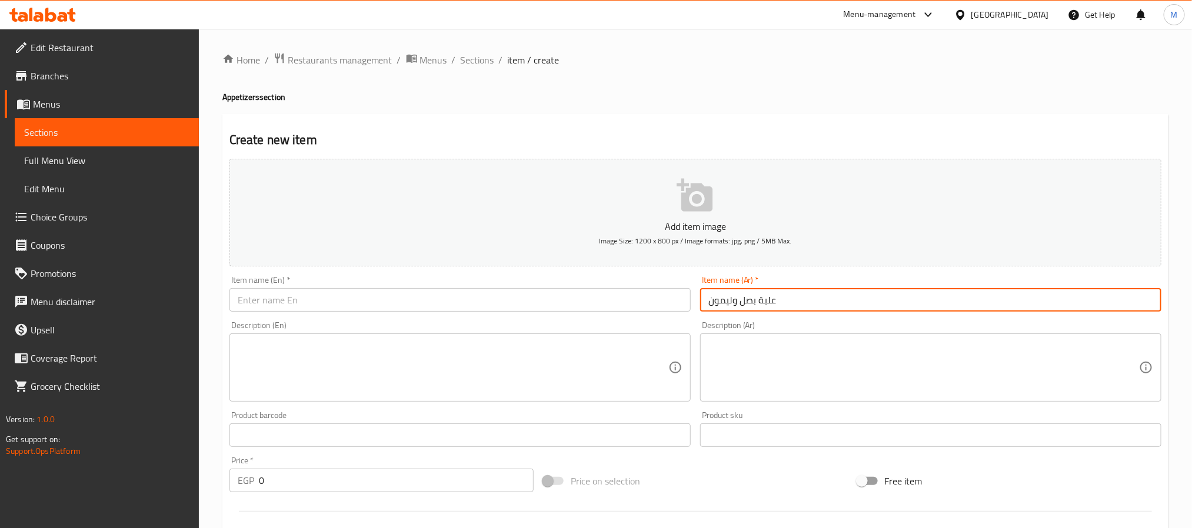
click at [750, 308] on input "علبة بصل وليمون" at bounding box center [930, 300] width 461 height 24
type input "علبة بصل وليمون"
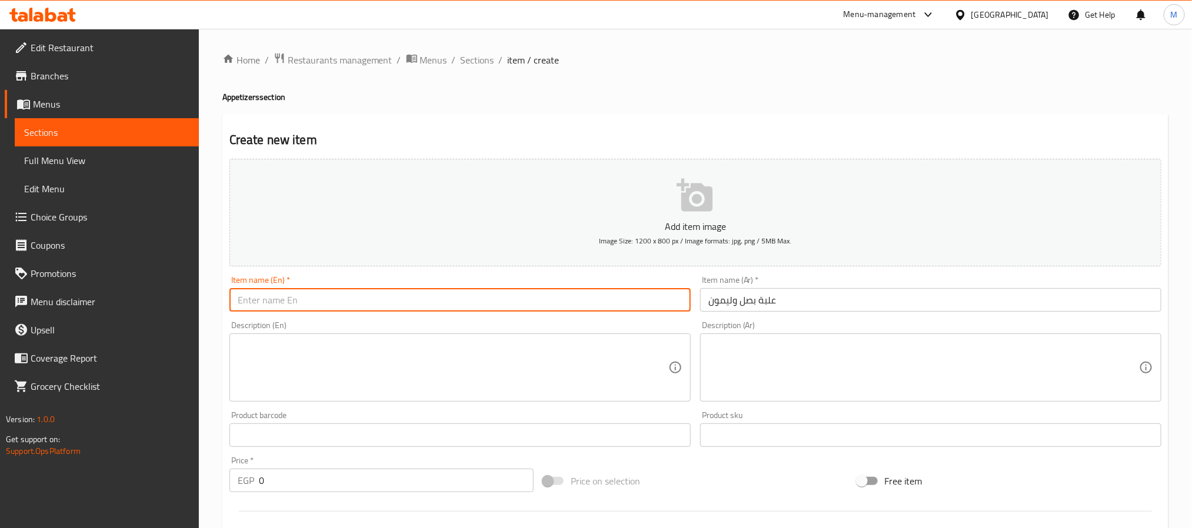
paste input "A box of onions and lemons"
click at [252, 304] on input "A box of onions and lemons" at bounding box center [459, 300] width 461 height 24
click at [358, 295] on input "A of onions and lemons" at bounding box center [459, 300] width 461 height 24
paste input "box"
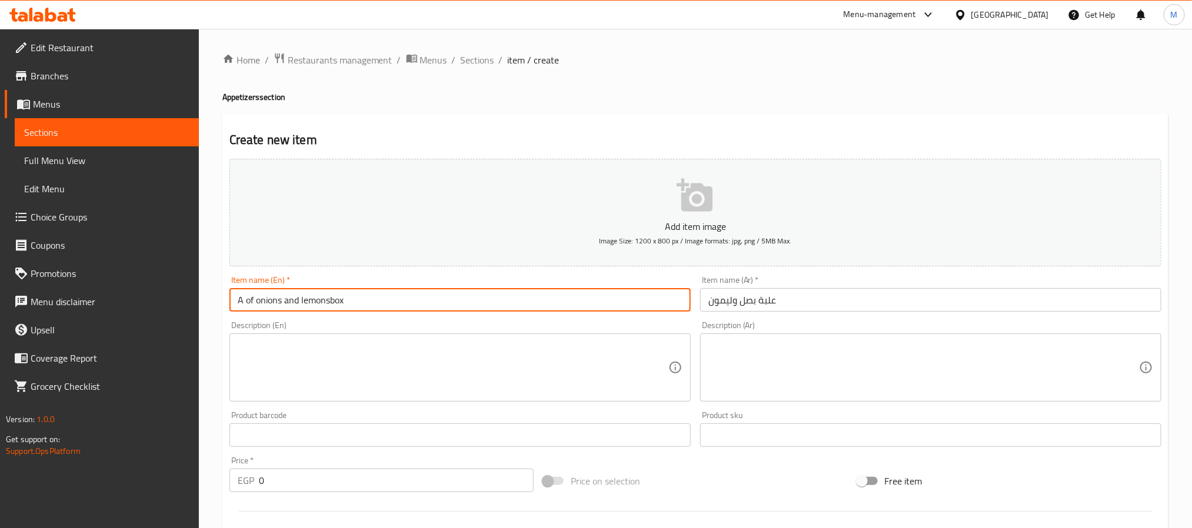
click at [328, 301] on input "A of onions and lemonsbox" at bounding box center [459, 300] width 461 height 24
drag, startPoint x: 255, startPoint y: 302, endPoint x: 191, endPoint y: 297, distance: 63.7
click at [191, 297] on div "Edit Restaurant Branches Menus Sections Full Menu View Edit Menu Choice Groups …" at bounding box center [596, 430] width 1192 height 803
click at [351, 298] on input "onions and lemon box" at bounding box center [459, 300] width 461 height 24
type input "onions and lemon box"
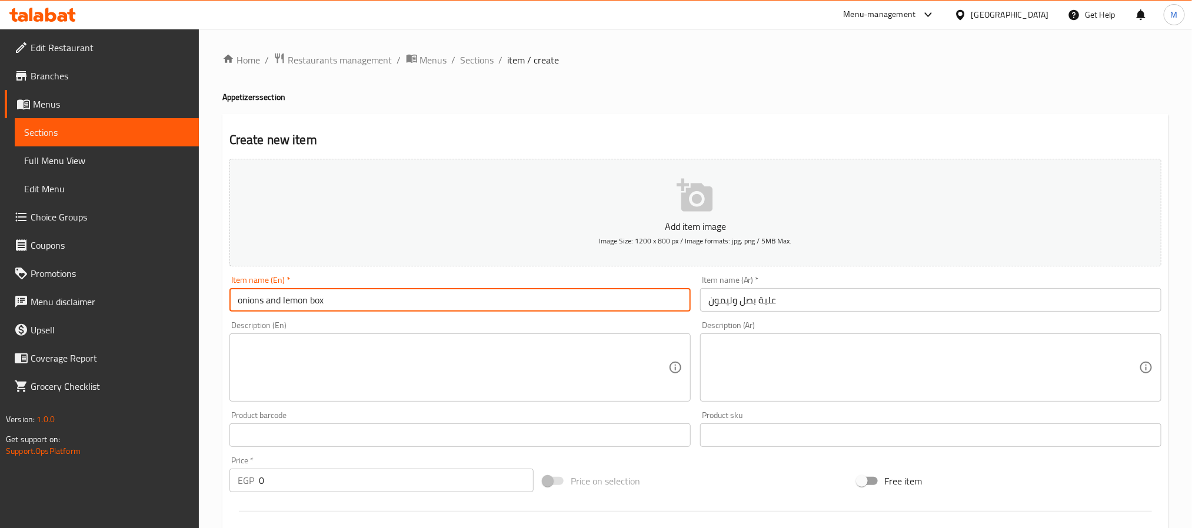
click at [766, 302] on input "text" at bounding box center [930, 300] width 461 height 24
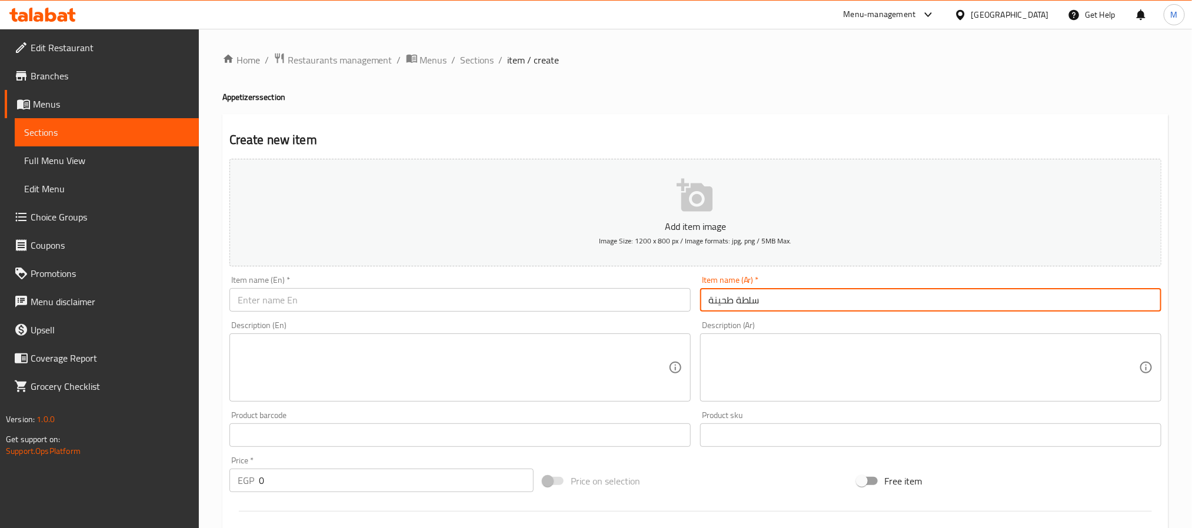
type input "سلطة طحينة"
drag, startPoint x: 625, startPoint y: 305, endPoint x: 643, endPoint y: 304, distance: 17.7
click at [625, 305] on input "text" at bounding box center [459, 300] width 461 height 24
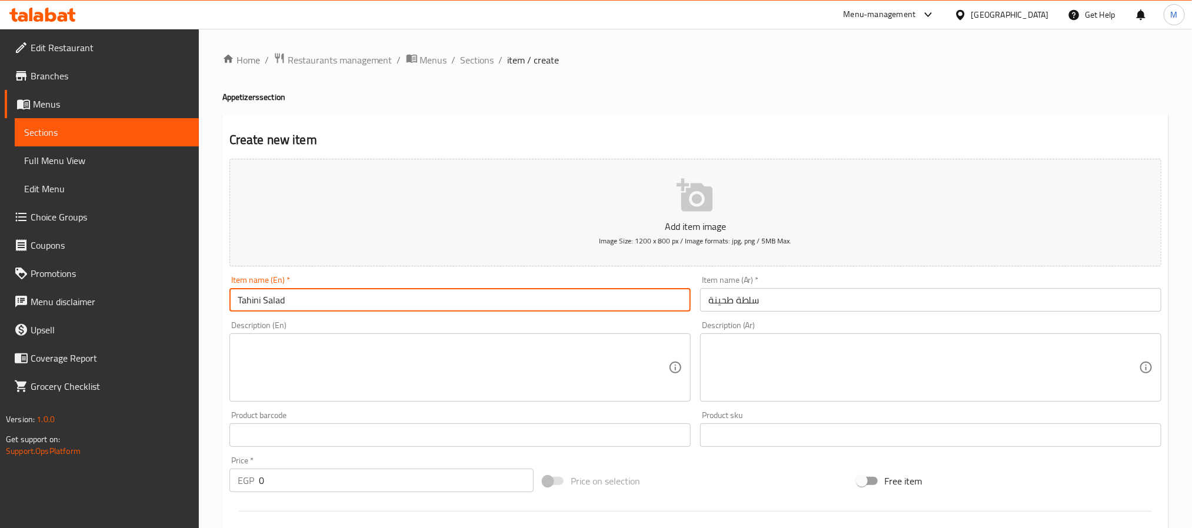
type input "Tahini Salad"
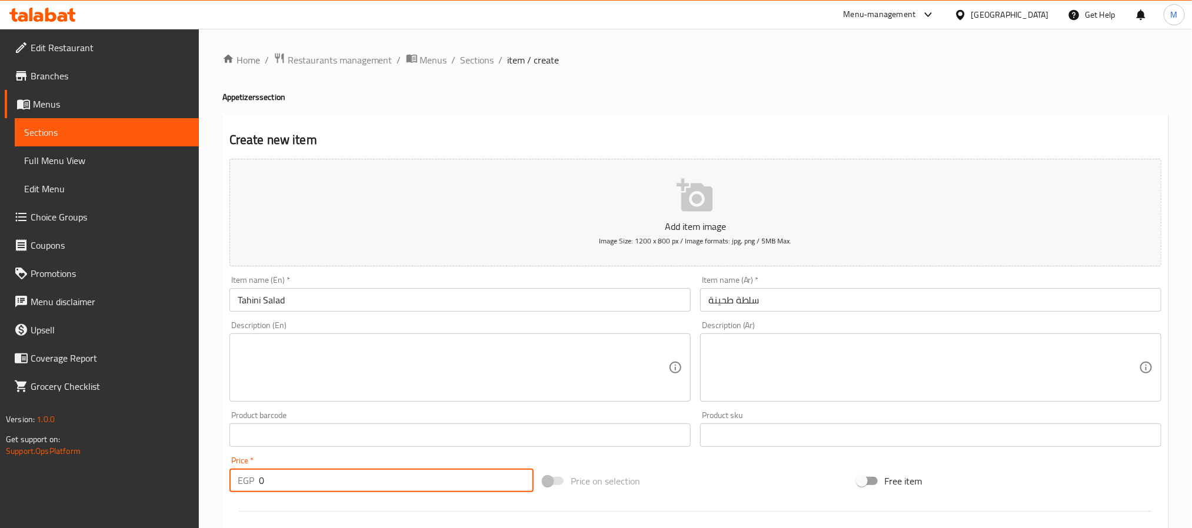
drag, startPoint x: 334, startPoint y: 479, endPoint x: 101, endPoint y: 452, distance: 235.1
click at [101, 452] on div "Edit Restaurant Branches Menus Sections Full Menu View Edit Menu Choice Groups …" at bounding box center [596, 430] width 1192 height 803
type input "15"
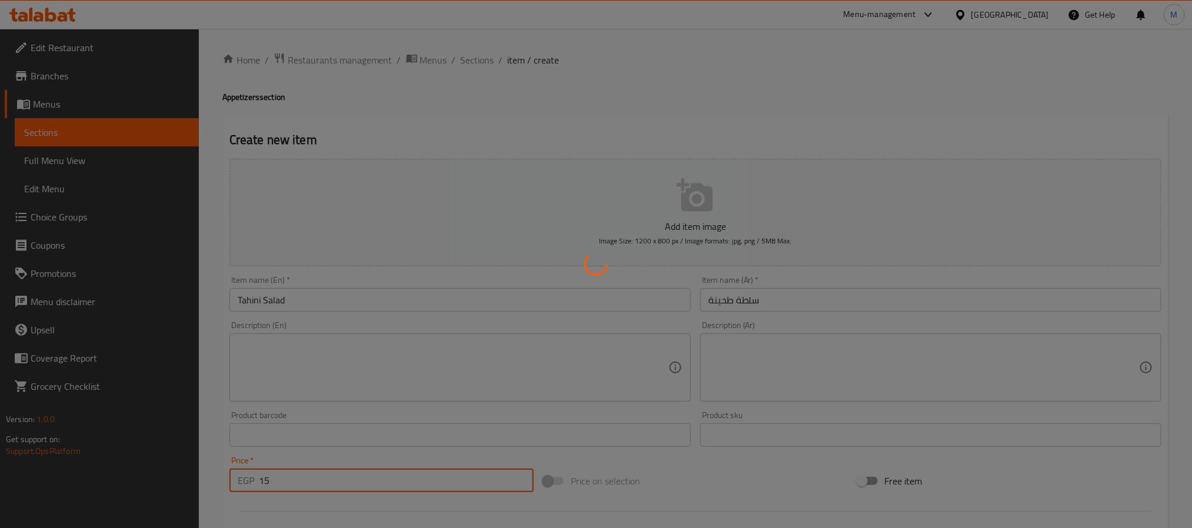
type input "0"
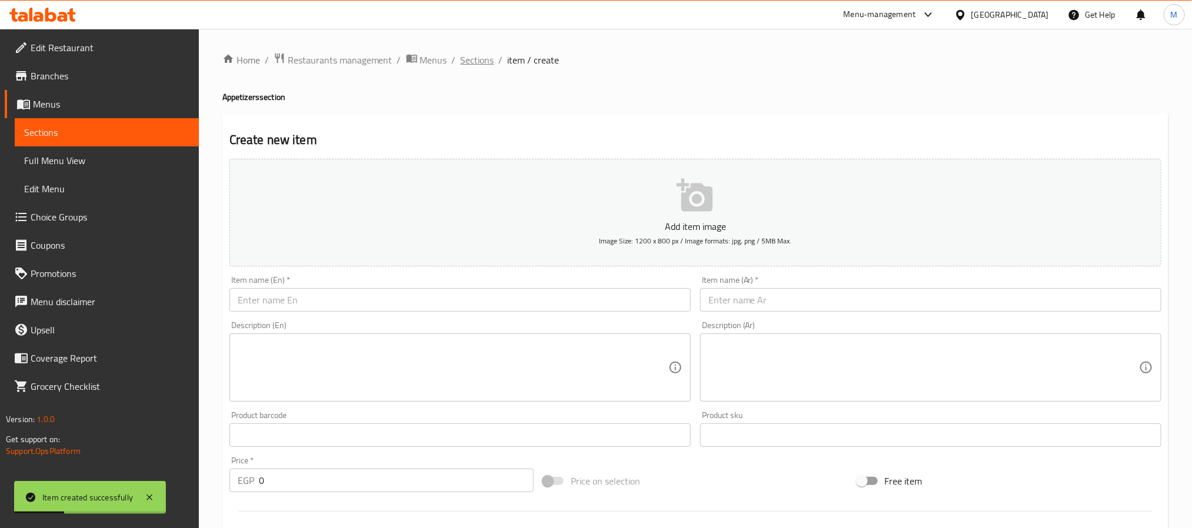
click at [490, 65] on span "Sections" at bounding box center [478, 60] width 34 height 14
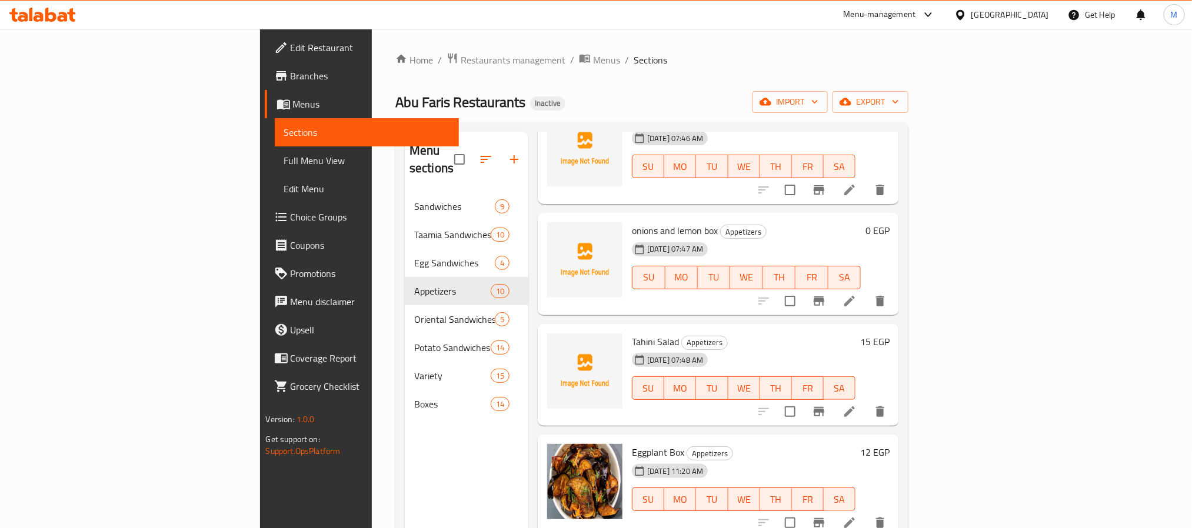
scroll to position [166, 0]
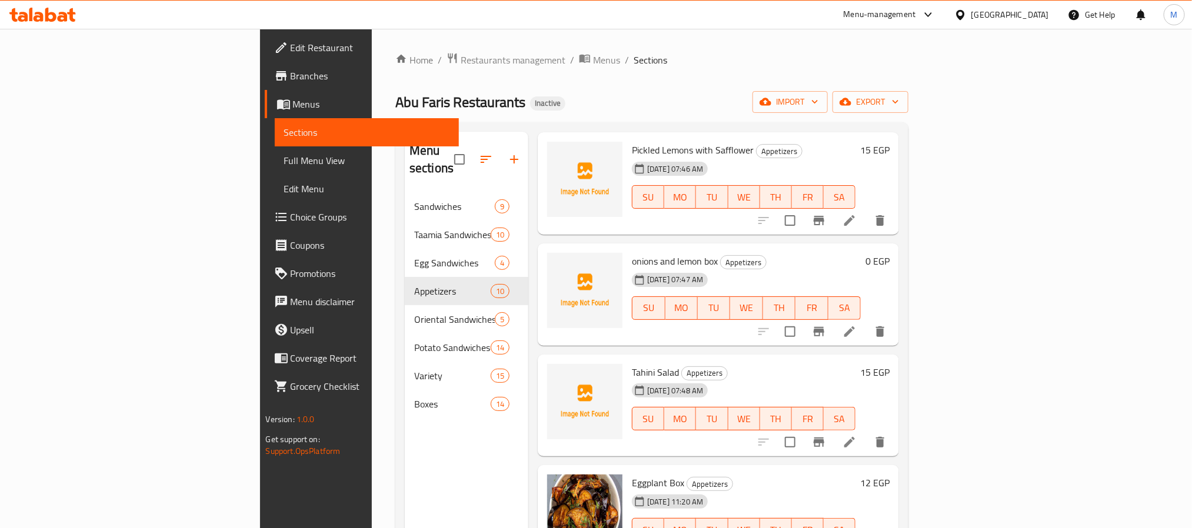
click at [890, 253] on h6 "0 EGP" at bounding box center [878, 261] width 24 height 16
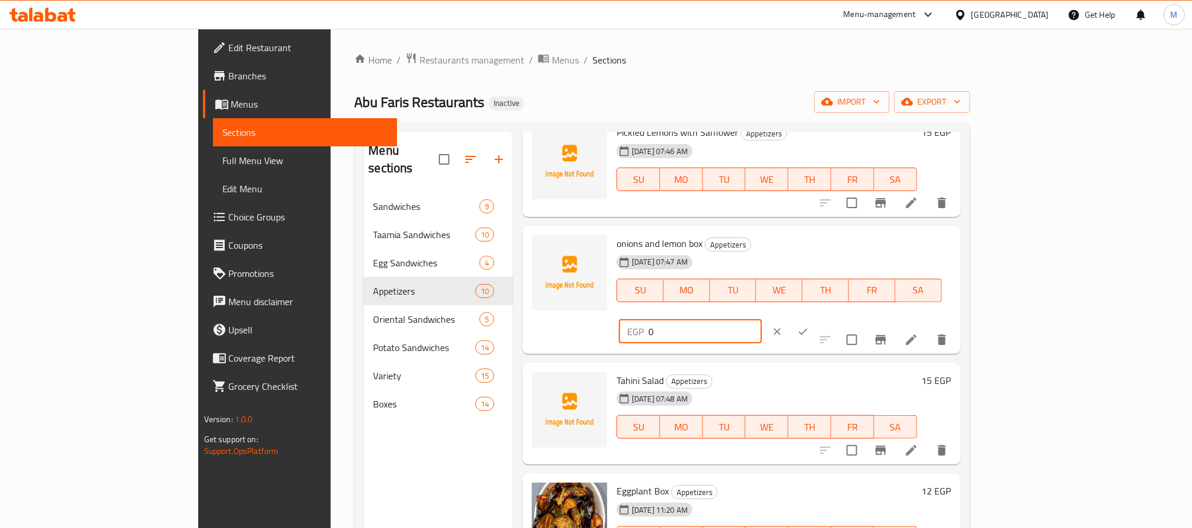
drag, startPoint x: 1033, startPoint y: 249, endPoint x: 858, endPoint y: 232, distance: 176.2
click at [876, 232] on div "onions and lemon box Appetizers 18-08-2025 07:47 AM SU MO TU WE TH FR SA EGP 0 ​" at bounding box center [784, 290] width 344 height 119
type input "15"
click at [809, 326] on icon "ok" at bounding box center [803, 332] width 12 height 12
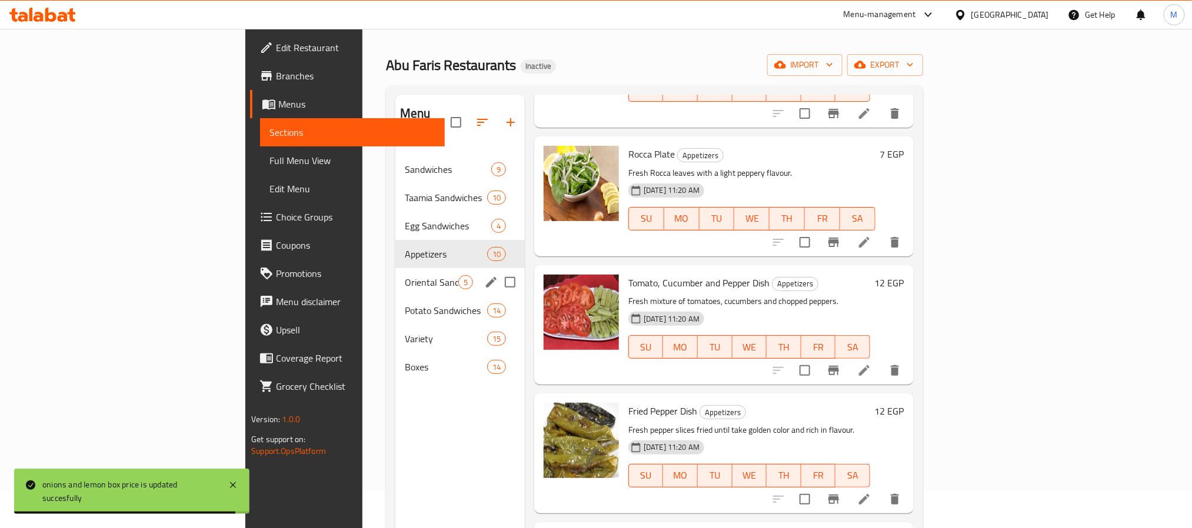
scroll to position [0, 0]
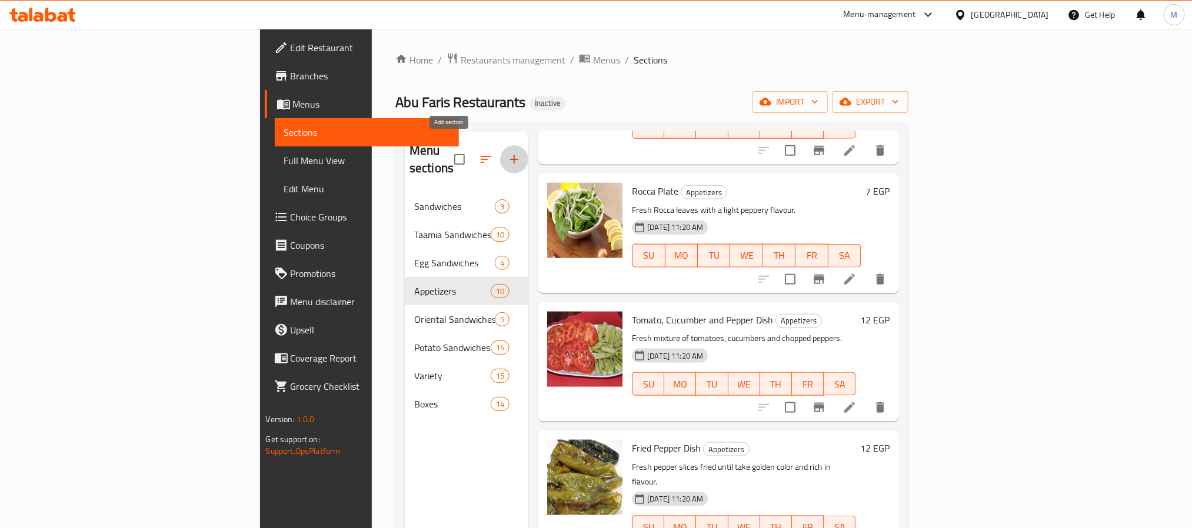
click at [507, 152] on icon "button" at bounding box center [514, 159] width 14 height 14
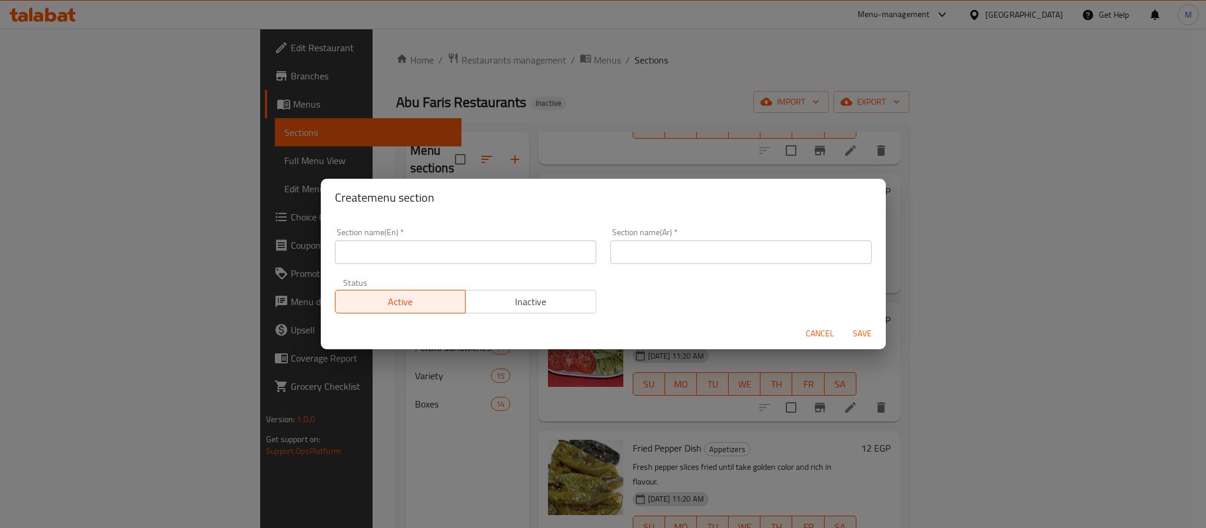
click at [497, 254] on input "text" at bounding box center [465, 253] width 261 height 24
type input "Drinks"
drag, startPoint x: 651, startPoint y: 242, endPoint x: 719, endPoint y: 264, distance: 70.9
click at [651, 242] on input "text" at bounding box center [740, 253] width 261 height 24
type input "المشروبات"
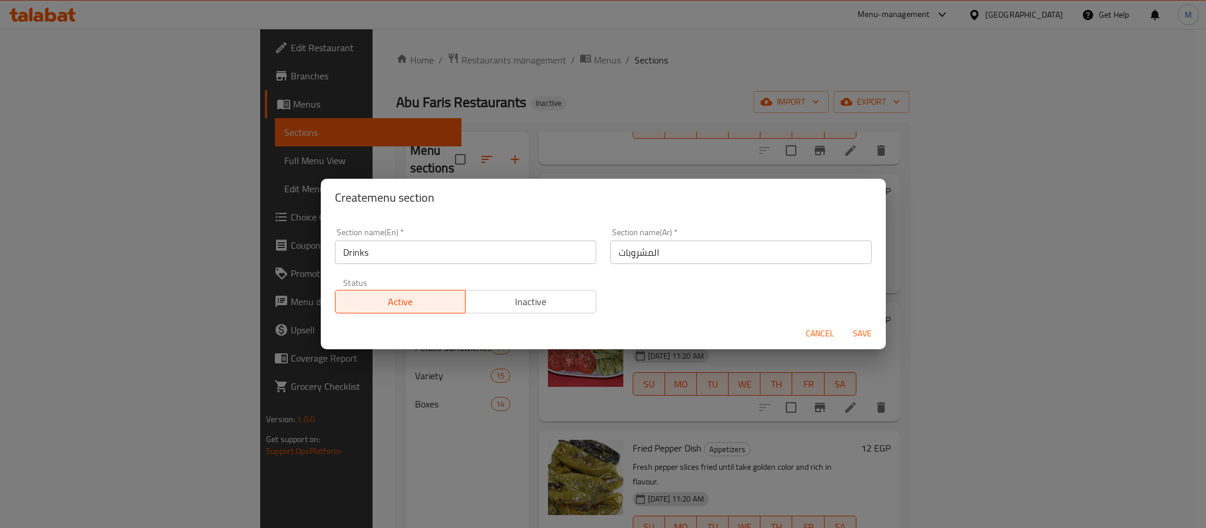
click at [786, 228] on div "Section name(Ar)   * المشروبات Section name(Ar) *" at bounding box center [740, 246] width 261 height 36
click at [860, 331] on span "Save" at bounding box center [862, 334] width 28 height 15
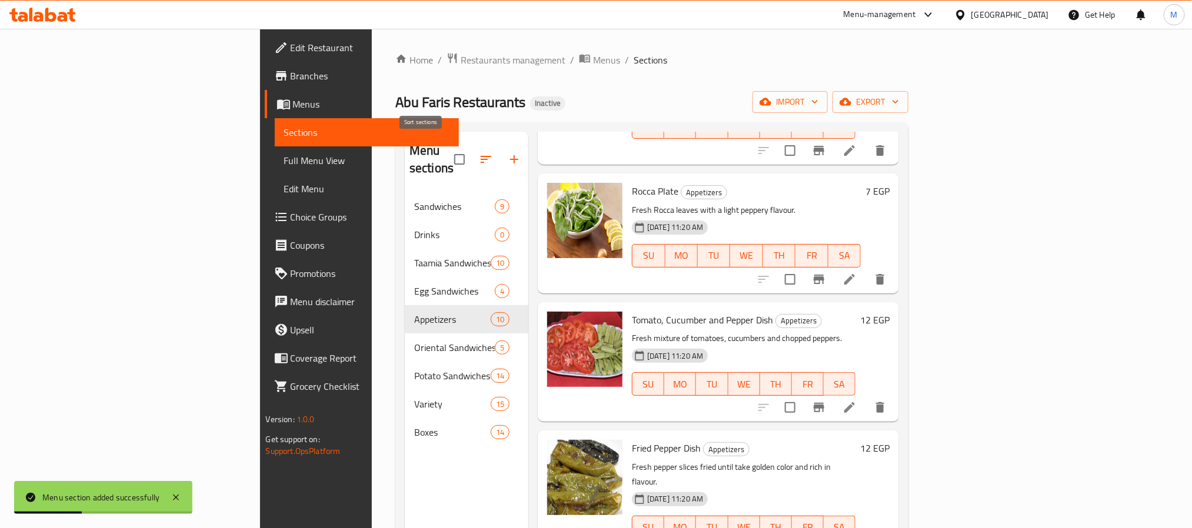
click at [481, 156] on icon "button" at bounding box center [486, 159] width 11 height 7
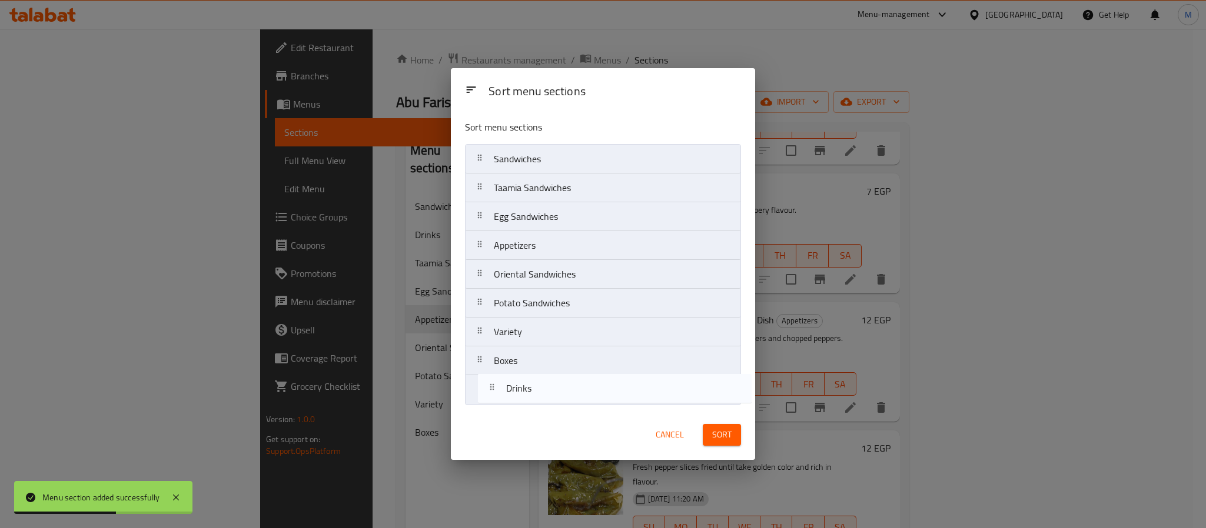
drag, startPoint x: 555, startPoint y: 194, endPoint x: 567, endPoint y: 399, distance: 205.1
click at [567, 399] on nav "Sandwiches Drinks Taamia Sandwiches Egg Sandwiches Appetizers Oriental Sandwich…" at bounding box center [603, 274] width 276 height 261
click at [698, 417] on div "Cancel Sort" at bounding box center [603, 435] width 304 height 50
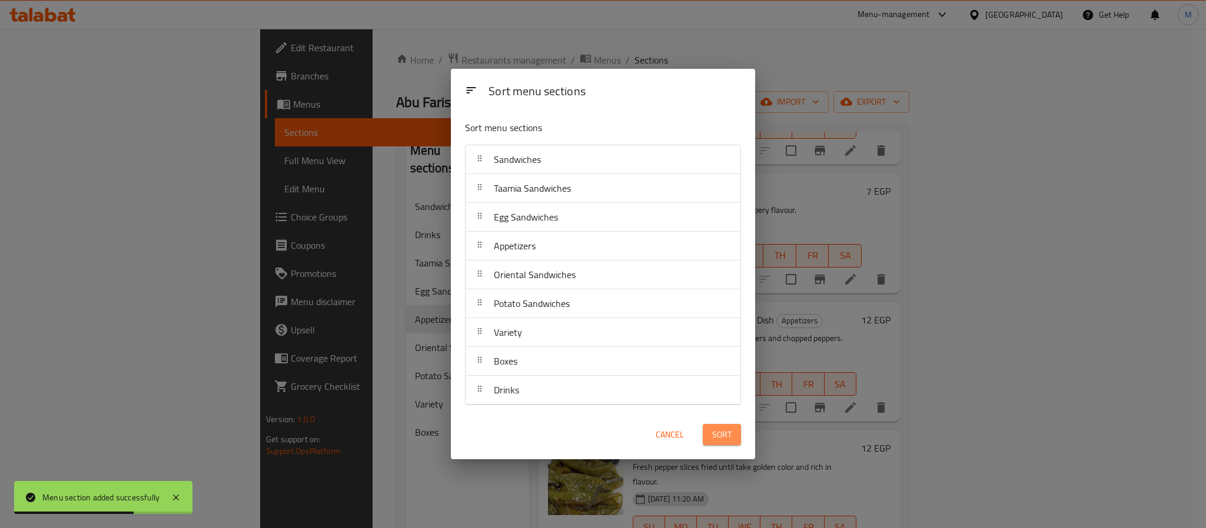
click at [712, 430] on span "Sort" at bounding box center [721, 435] width 19 height 15
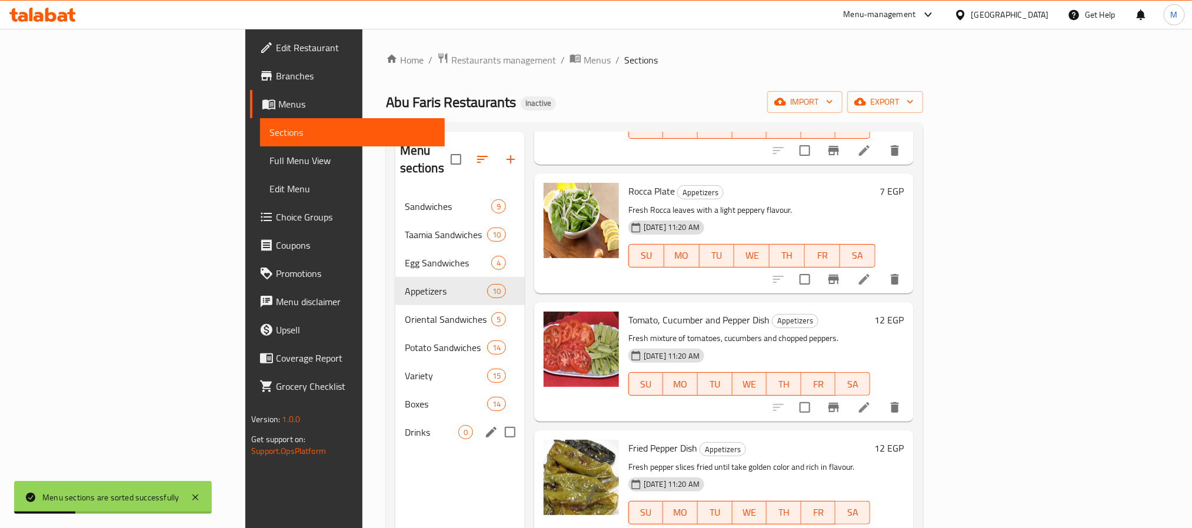
click at [395, 425] on div "Drinks 0" at bounding box center [459, 432] width 129 height 28
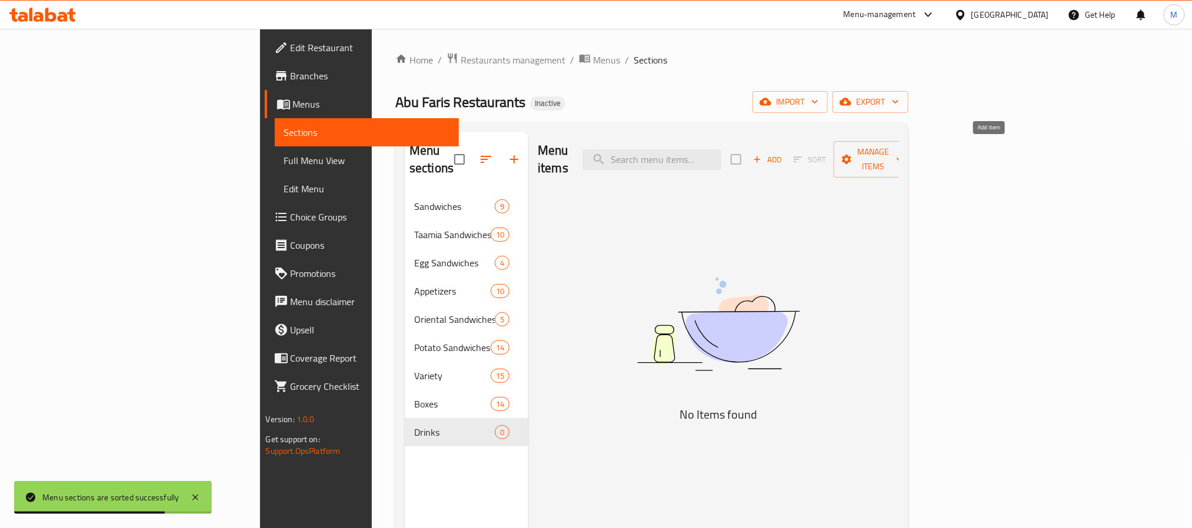
click at [763, 154] on icon "button" at bounding box center [757, 159] width 11 height 11
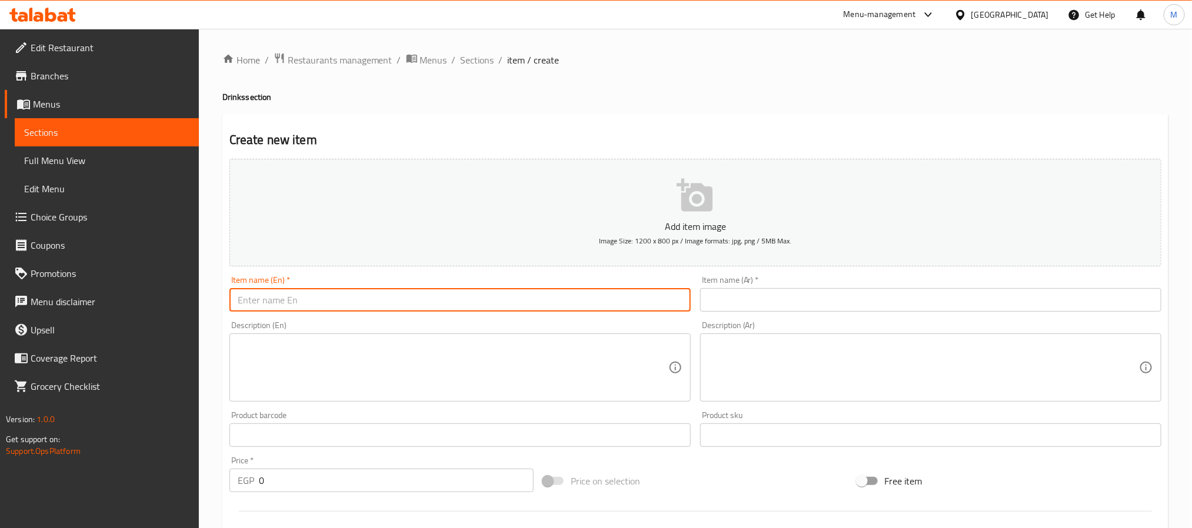
click at [655, 297] on input "text" at bounding box center [459, 300] width 461 height 24
type input "S"
click at [293, 295] on input "7 up can" at bounding box center [459, 300] width 461 height 24
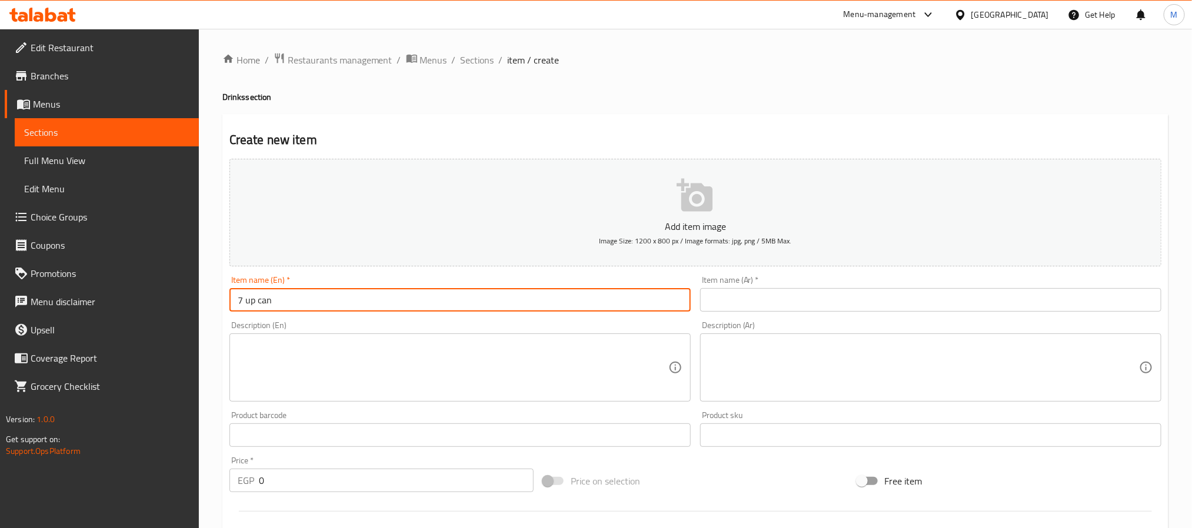
type input "7 up can"
drag, startPoint x: 798, startPoint y: 299, endPoint x: 791, endPoint y: 300, distance: 6.6
click at [798, 299] on input "text" at bounding box center [930, 300] width 461 height 24
paste input "علبة سفن أب"
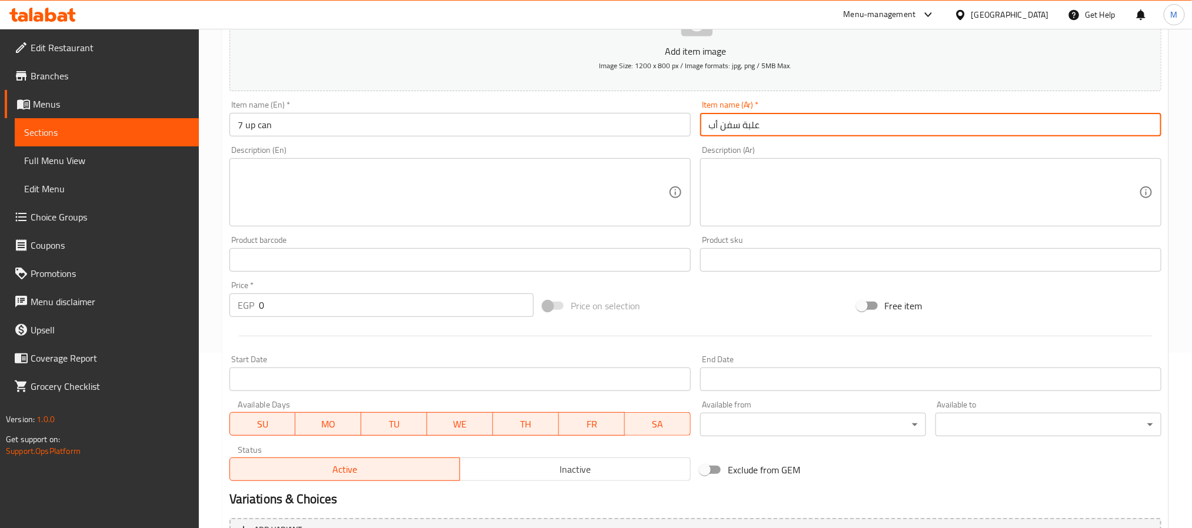
scroll to position [177, 0]
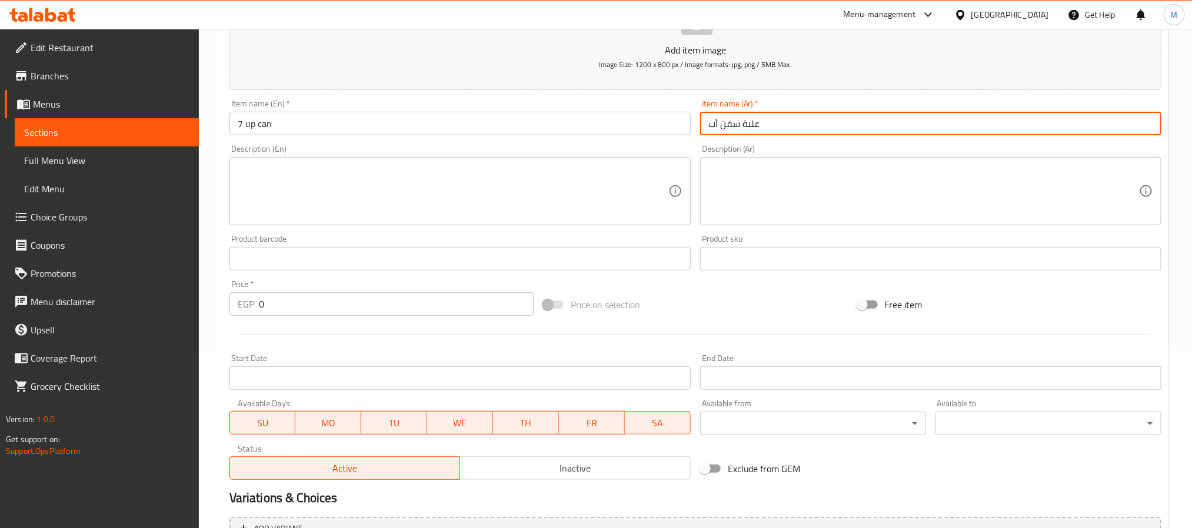
type input "علبة سفن أب"
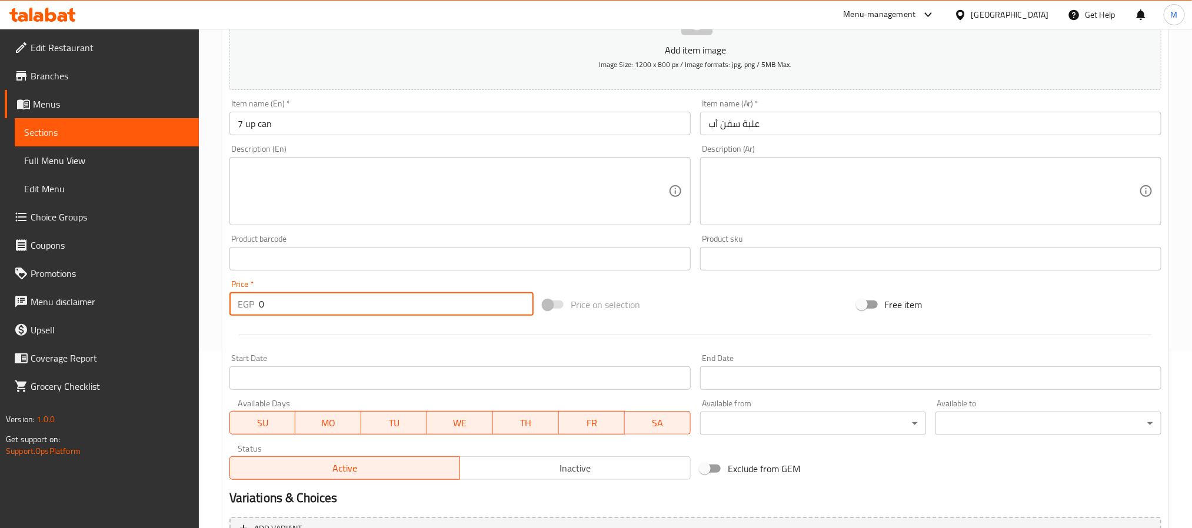
drag, startPoint x: 294, startPoint y: 304, endPoint x: 234, endPoint y: 302, distance: 60.1
click at [237, 302] on div "EGP 0 Price *" at bounding box center [381, 304] width 304 height 24
type input "25"
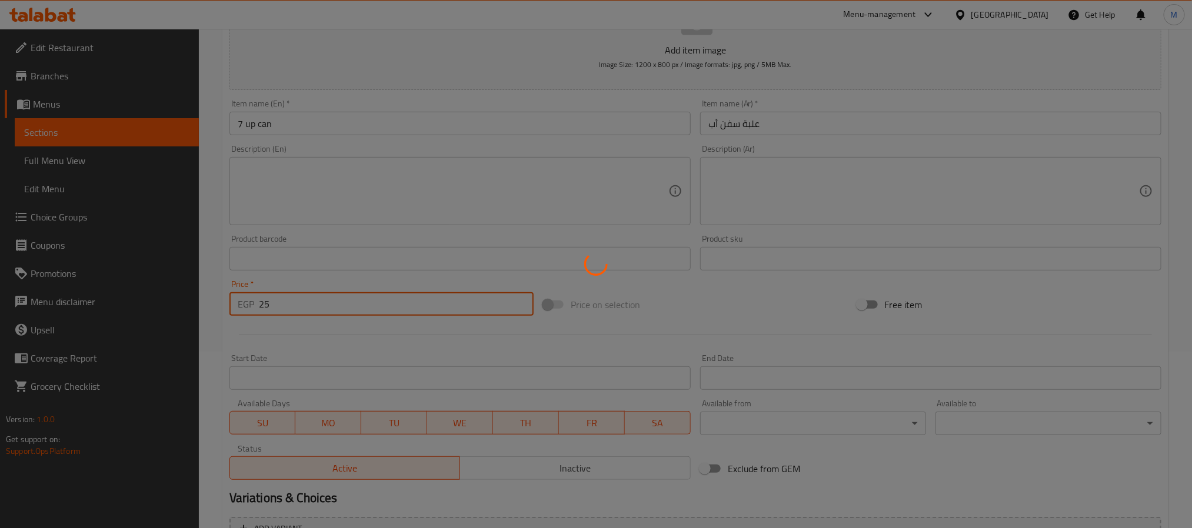
type input "0"
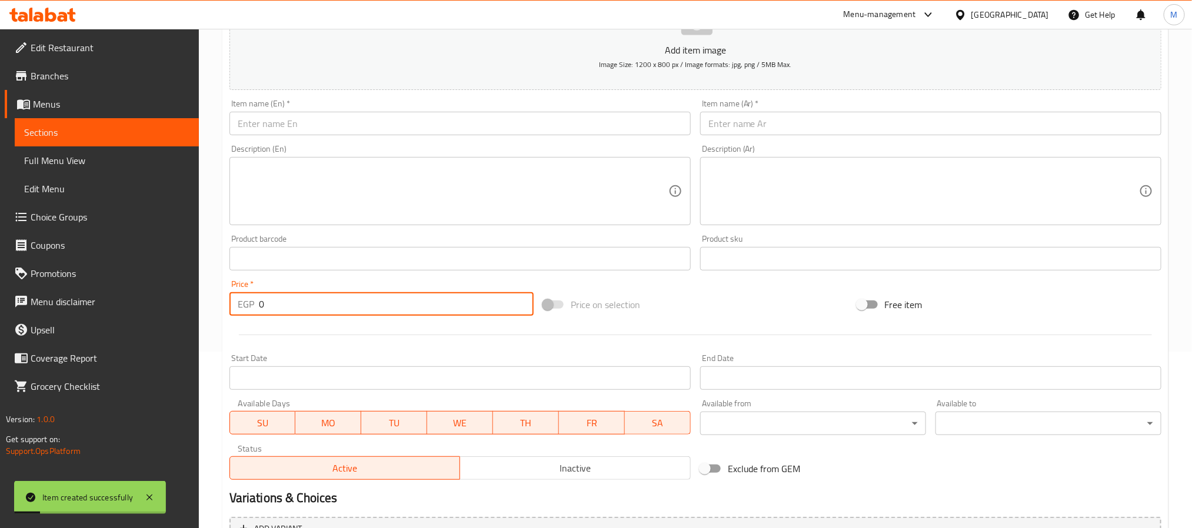
click at [313, 124] on input "text" at bounding box center [459, 124] width 461 height 24
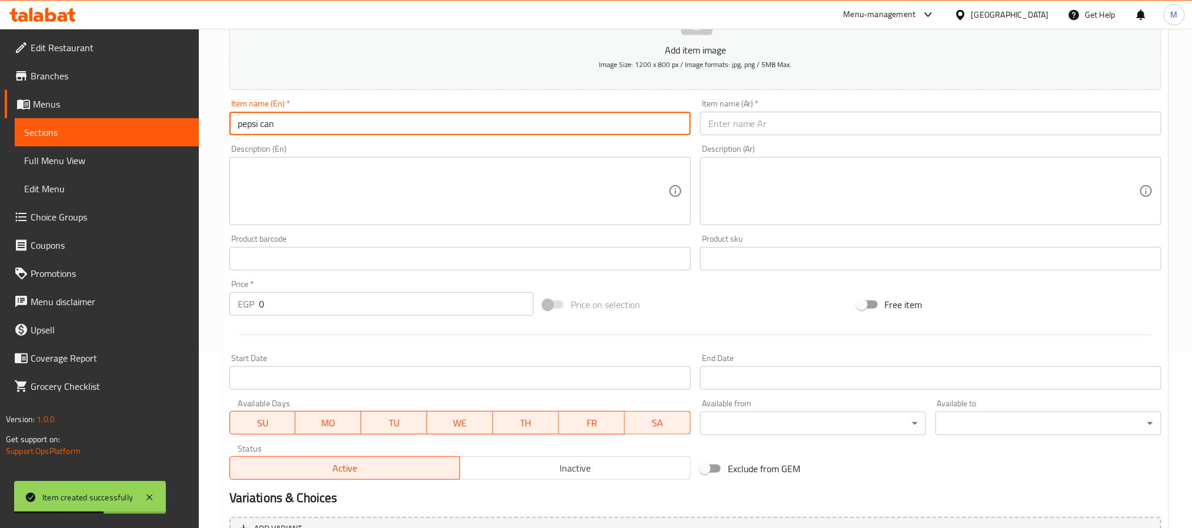
click at [318, 133] on input "pepsi can" at bounding box center [459, 124] width 461 height 24
type input "pepsi can"
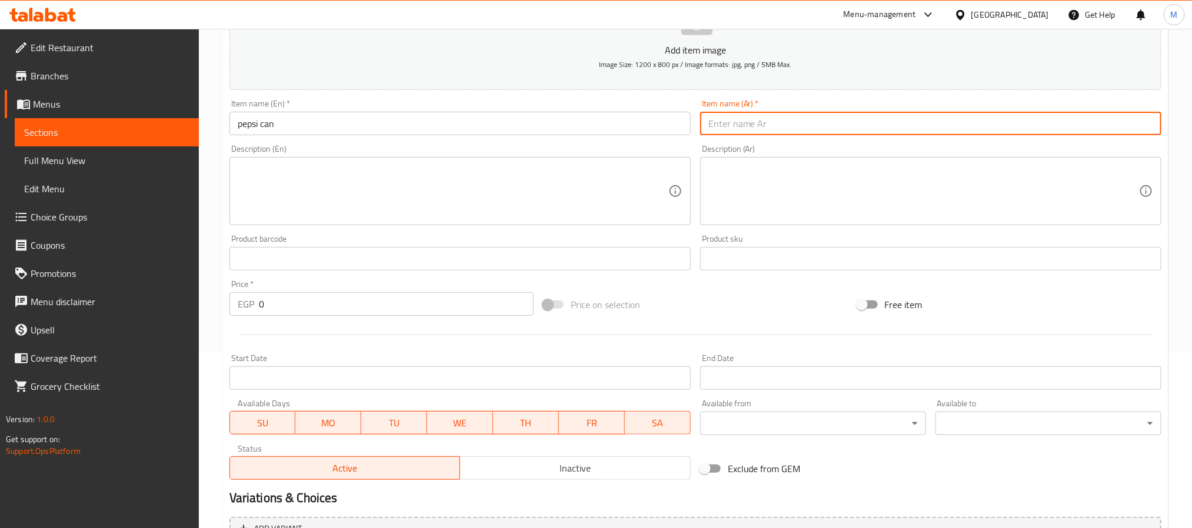
drag, startPoint x: 777, startPoint y: 124, endPoint x: 770, endPoint y: 125, distance: 7.2
click at [777, 124] on input "text" at bounding box center [930, 124] width 461 height 24
paste input "علبة بيبسي"
type input "علبة بيبسي"
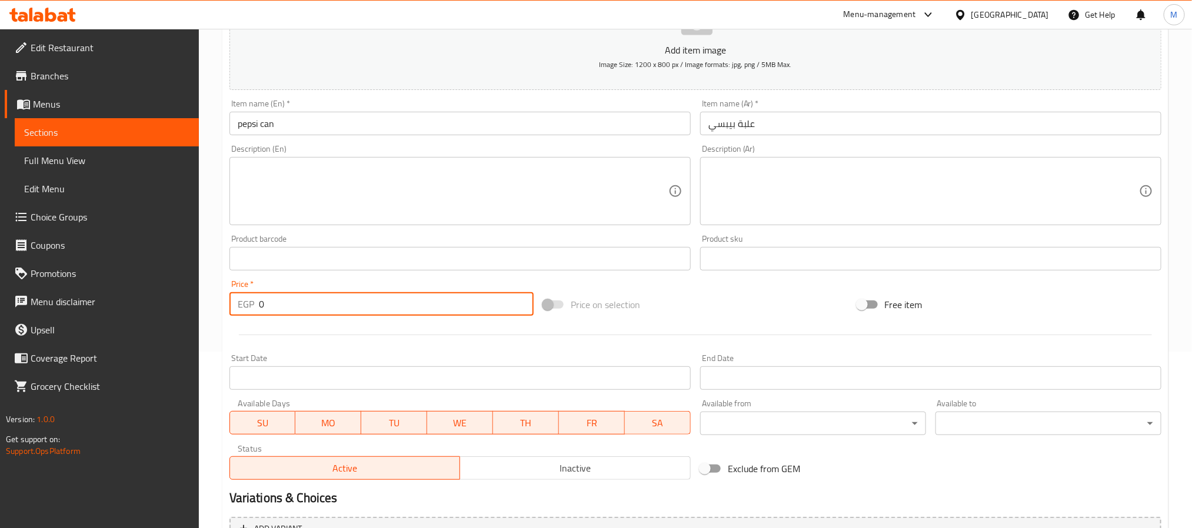
drag, startPoint x: 334, startPoint y: 295, endPoint x: 175, endPoint y: 294, distance: 159.5
click at [198, 295] on div "Edit Restaurant Branches Menus Sections Full Menu View Edit Menu Choice Groups …" at bounding box center [596, 253] width 1192 height 803
type input "25"
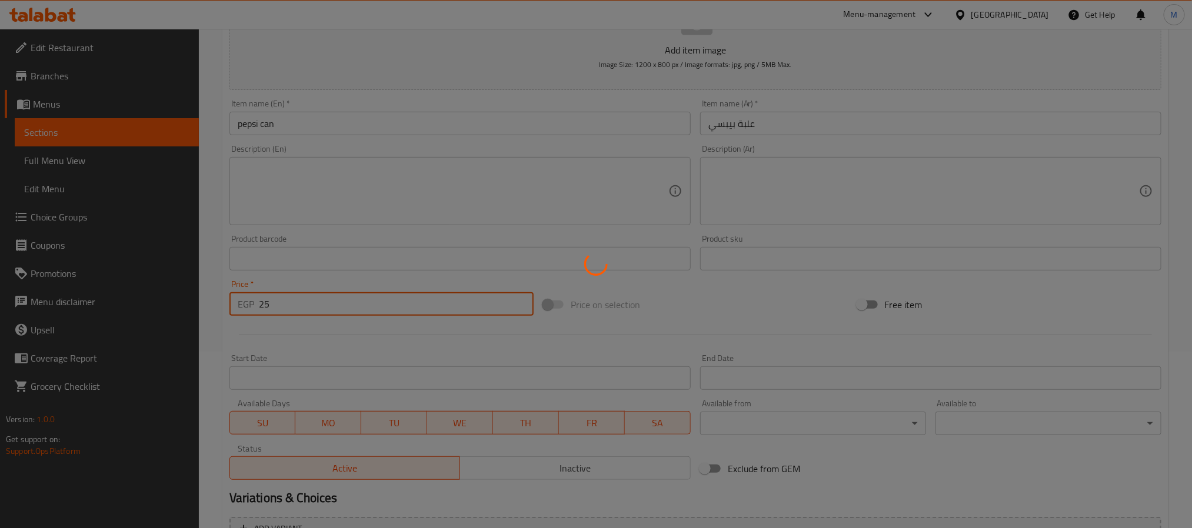
type input "0"
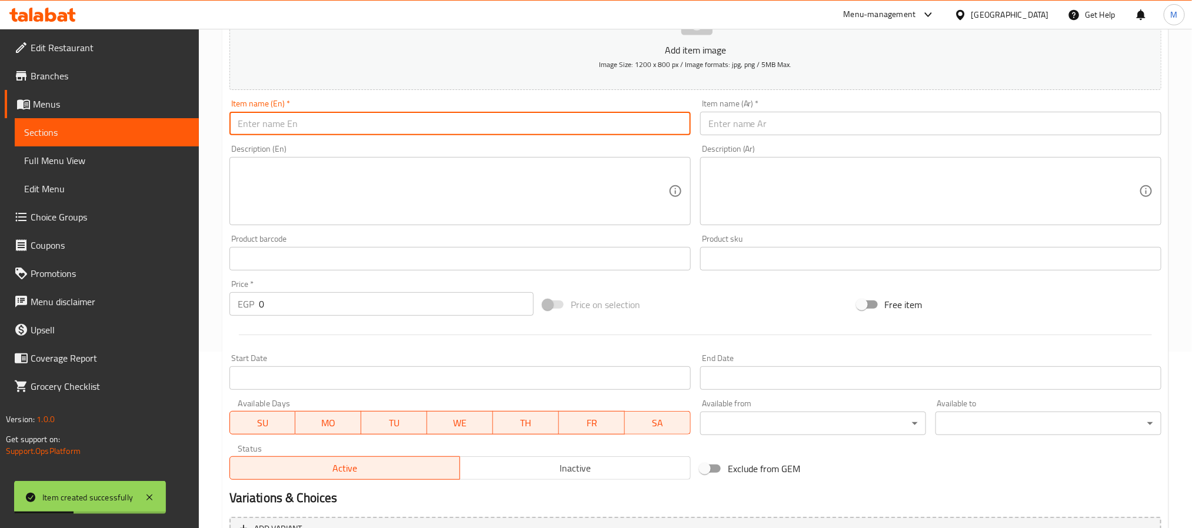
click at [505, 127] on input "text" at bounding box center [459, 124] width 461 height 24
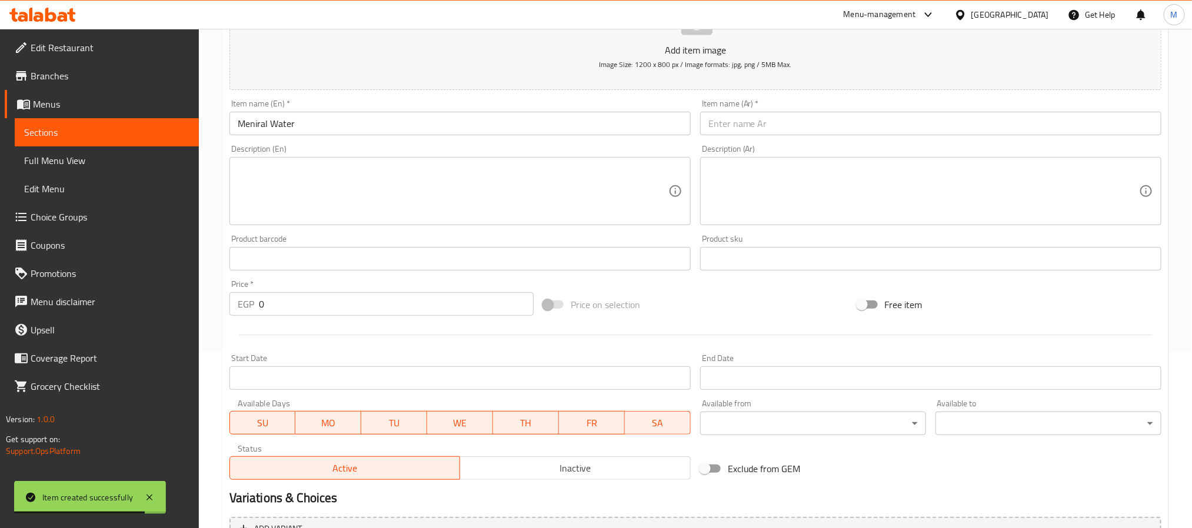
click at [468, 143] on div "Description (En) Description (En)" at bounding box center [460, 185] width 471 height 90
click at [430, 120] on input "Meniral Water" at bounding box center [459, 124] width 461 height 24
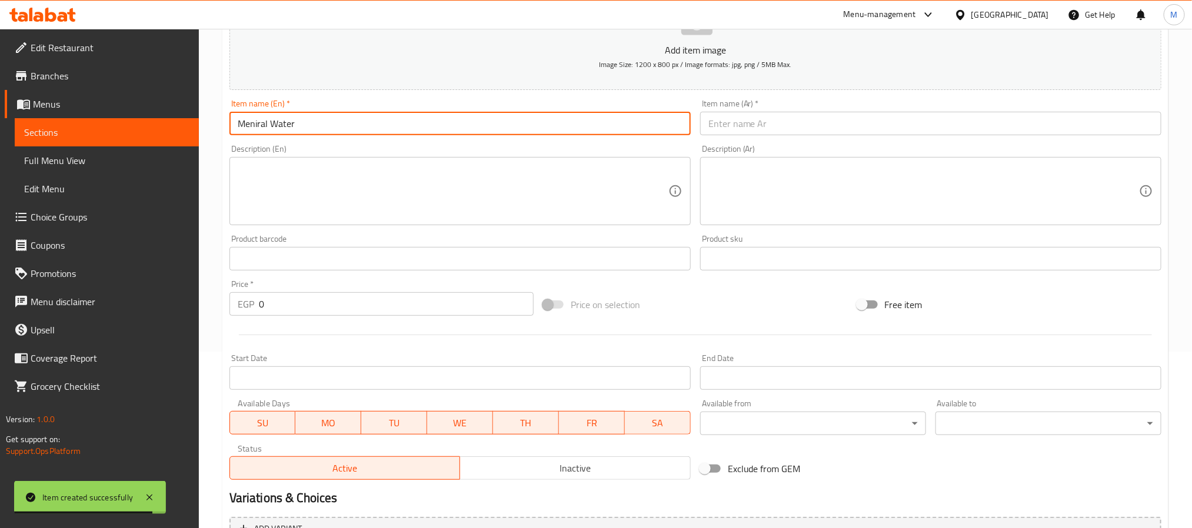
click at [430, 120] on input "Meniral Water" at bounding box center [459, 124] width 461 height 24
paste input "ine"
type input "Mineral Water"
drag, startPoint x: 743, startPoint y: 122, endPoint x: 634, endPoint y: 103, distance: 111.1
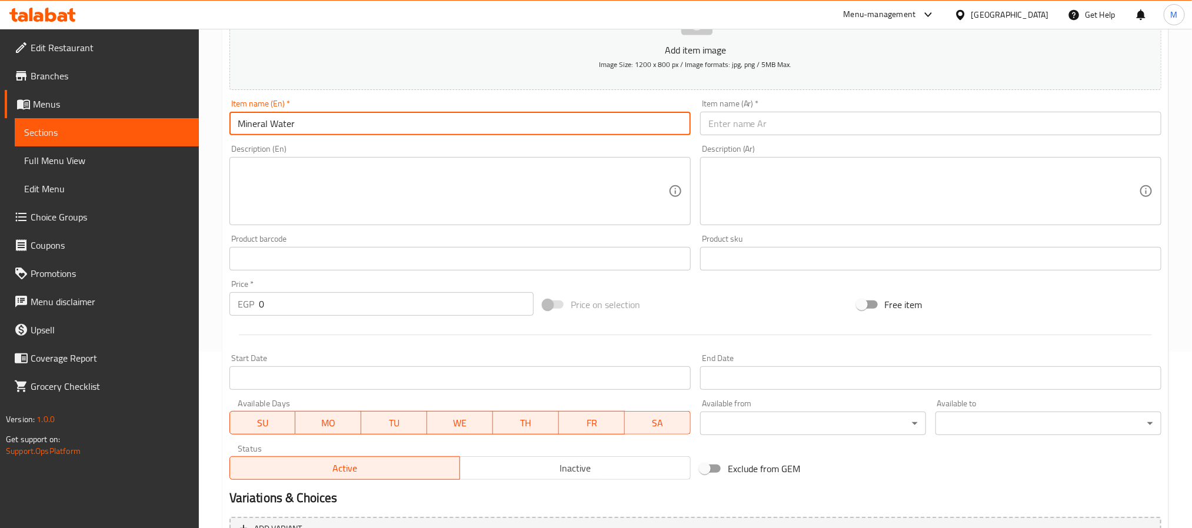
click at [743, 122] on input "text" at bounding box center [930, 124] width 461 height 24
paste input "مياه معدنية"
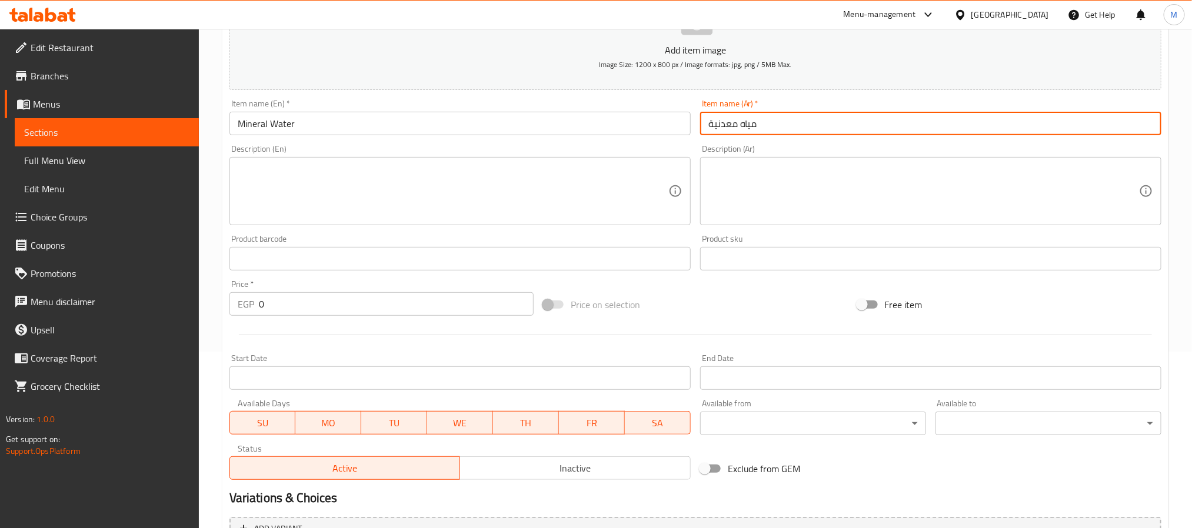
type input "مياه معدنية"
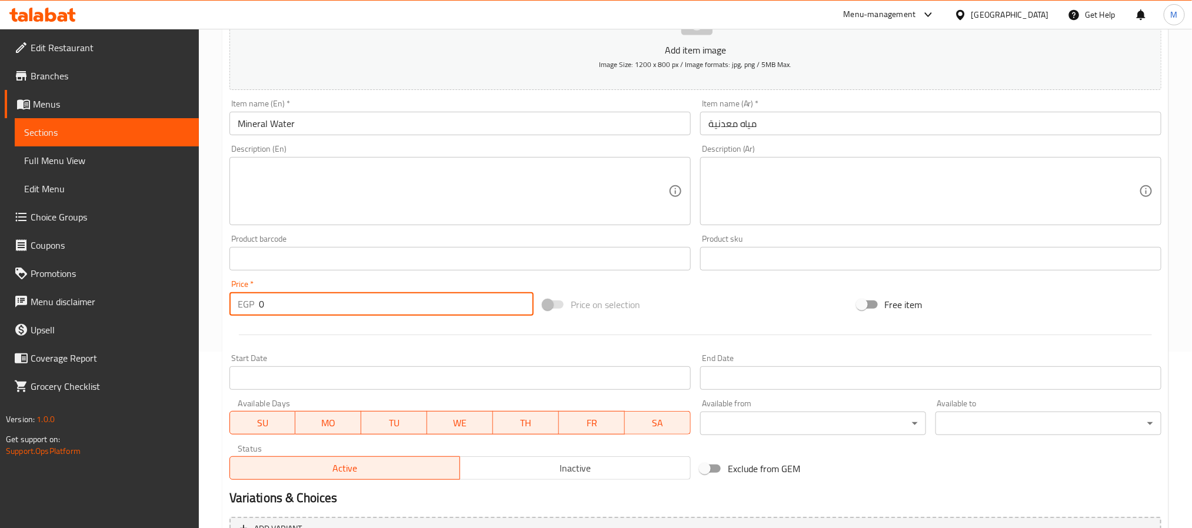
drag, startPoint x: 314, startPoint y: 302, endPoint x: 216, endPoint y: 300, distance: 98.3
click at [216, 300] on div "Home / Restaurants management / Menus / Sections / item / create Drinks section…" at bounding box center [695, 253] width 993 height 803
type input "10"
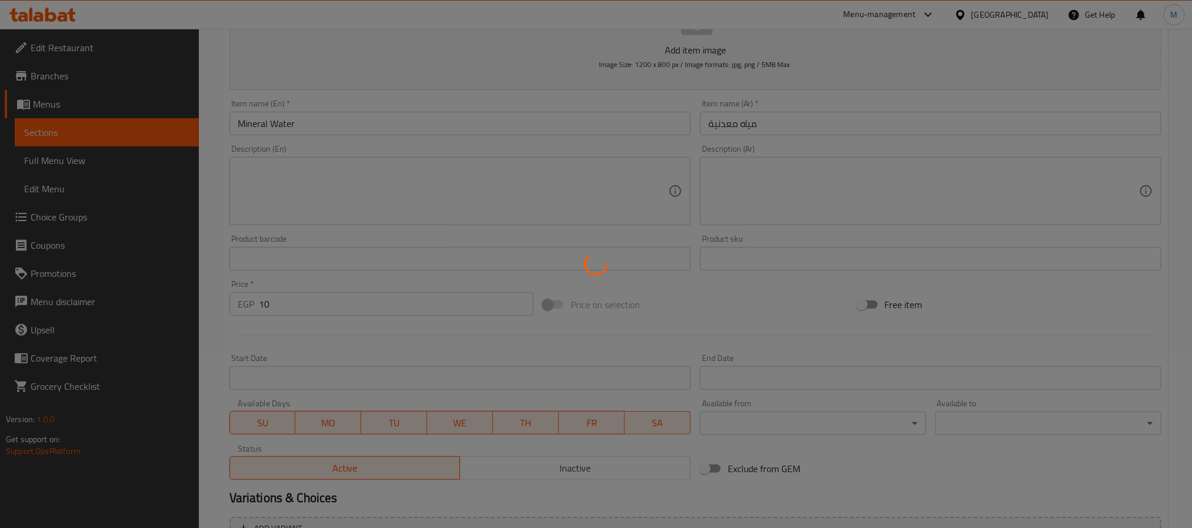
type input "0"
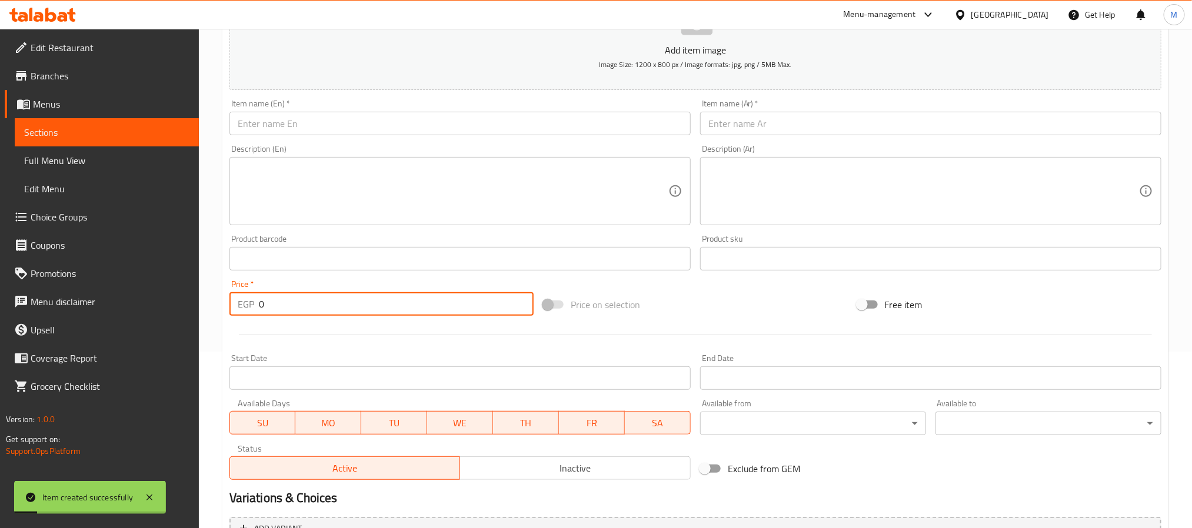
click at [329, 131] on input "text" at bounding box center [459, 124] width 461 height 24
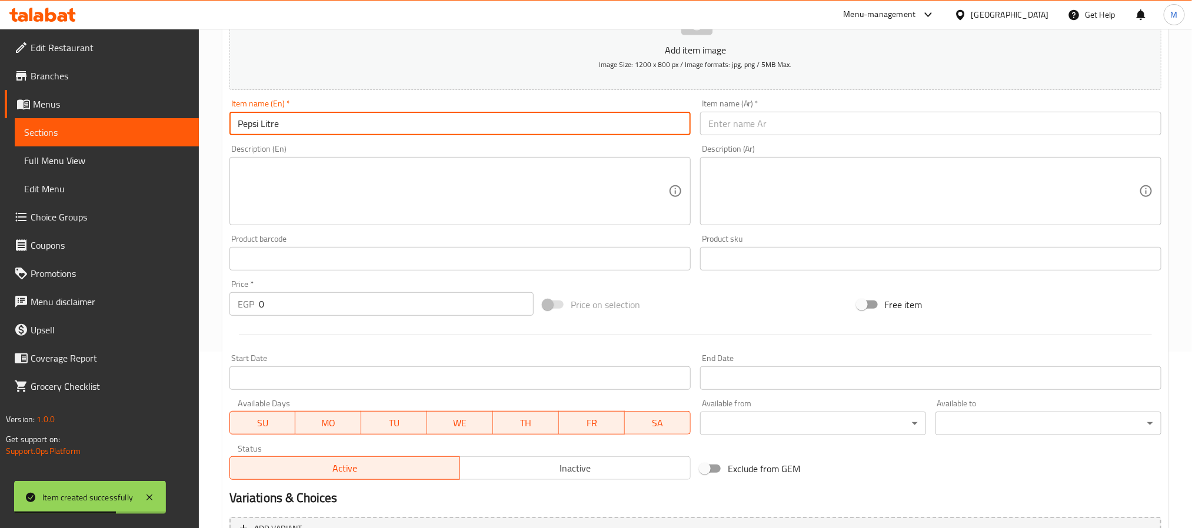
click at [308, 132] on input "Pepsi Litre" at bounding box center [459, 124] width 461 height 24
type input "Pepsi Litre"
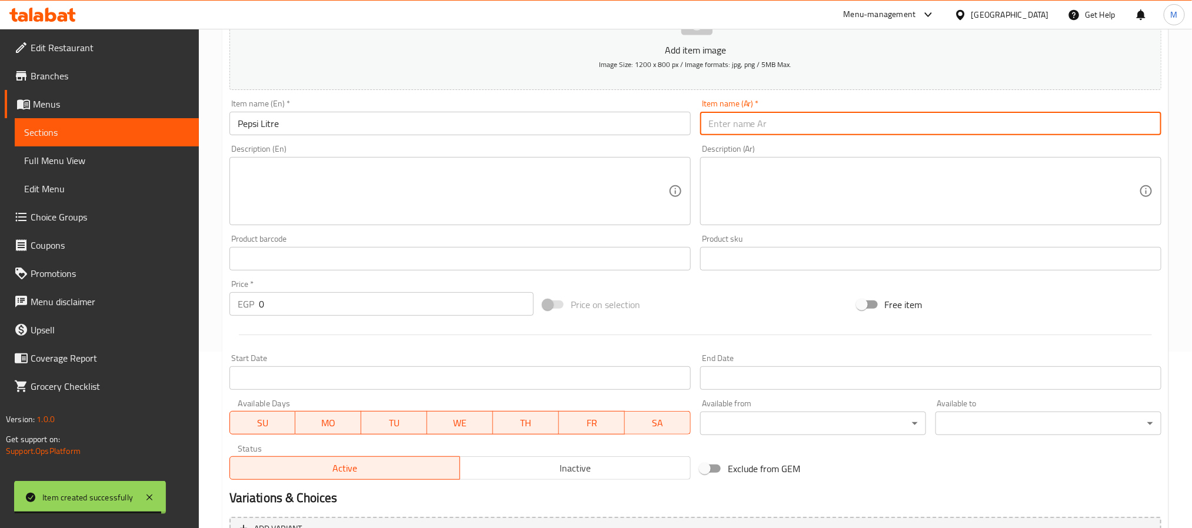
click at [736, 129] on input "text" at bounding box center [930, 124] width 461 height 24
paste input "بيبسي لتر"
type input "بيبسي لتر"
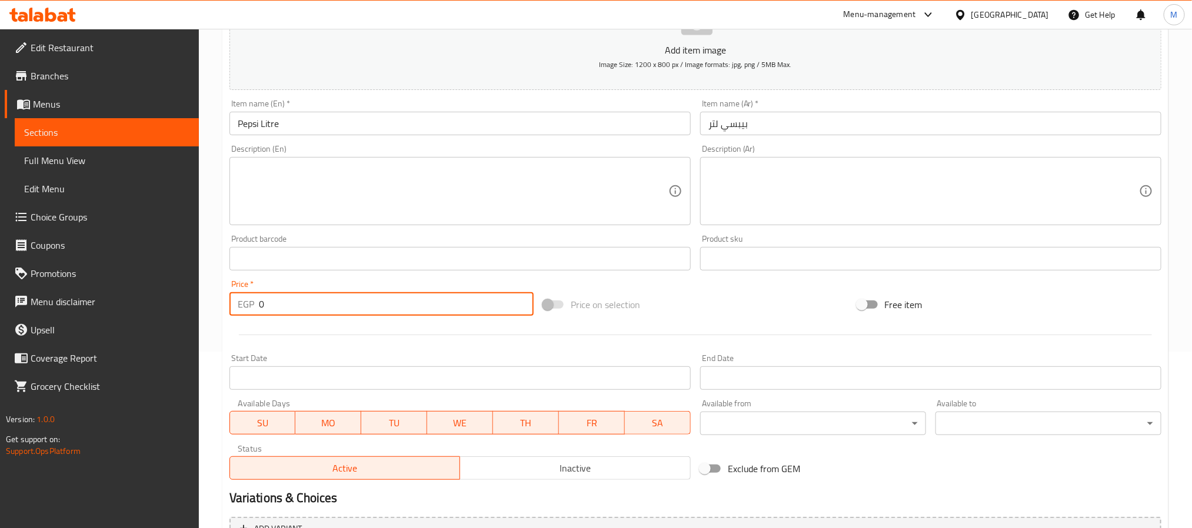
drag, startPoint x: 279, startPoint y: 309, endPoint x: 149, endPoint y: 294, distance: 131.5
click at [152, 295] on div "Edit Restaurant Branches Menus Sections Full Menu View Edit Menu Choice Groups …" at bounding box center [596, 253] width 1192 height 803
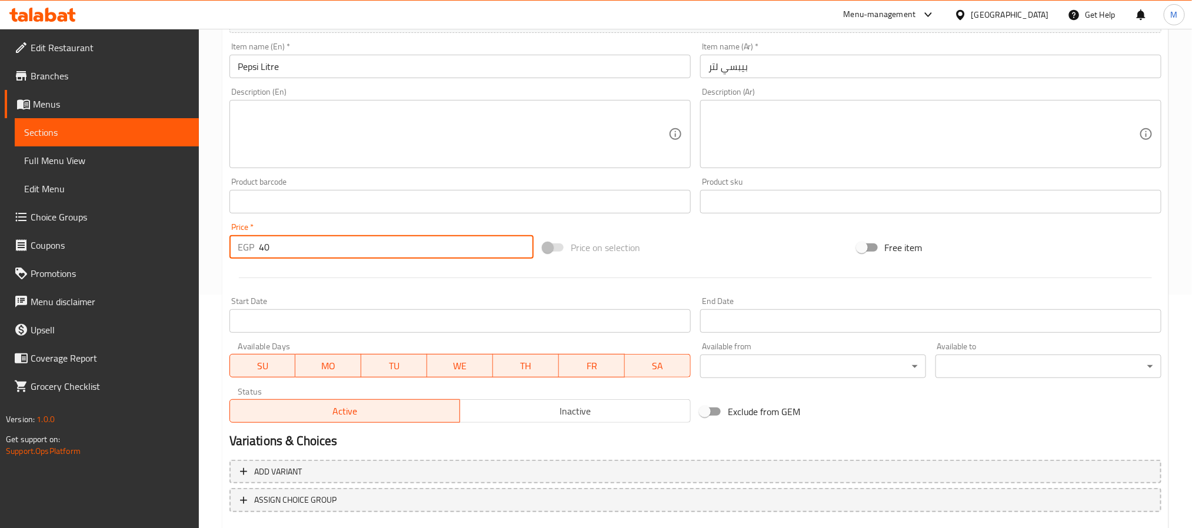
scroll to position [302, 0]
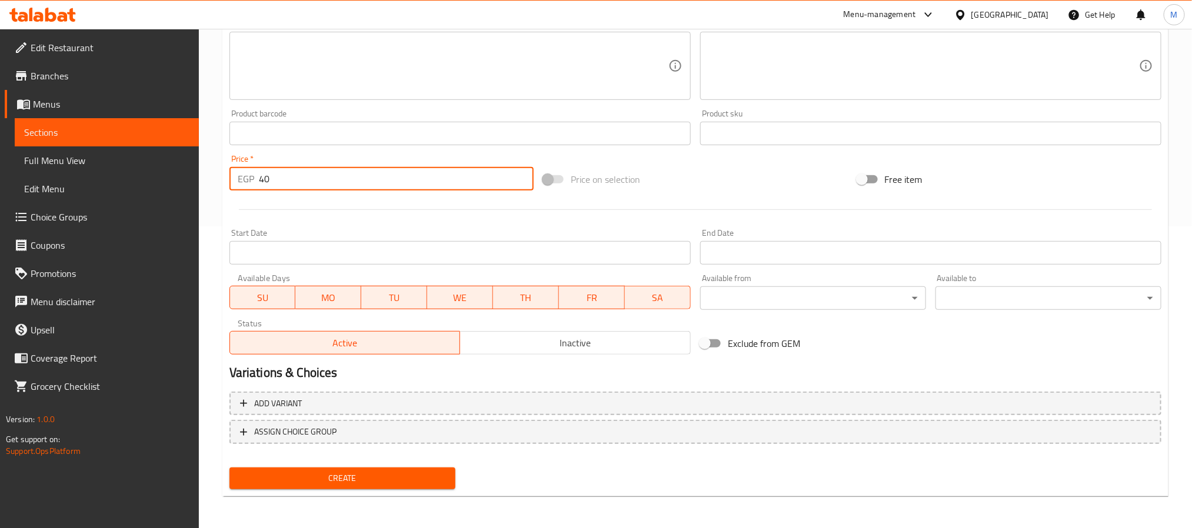
type input "40"
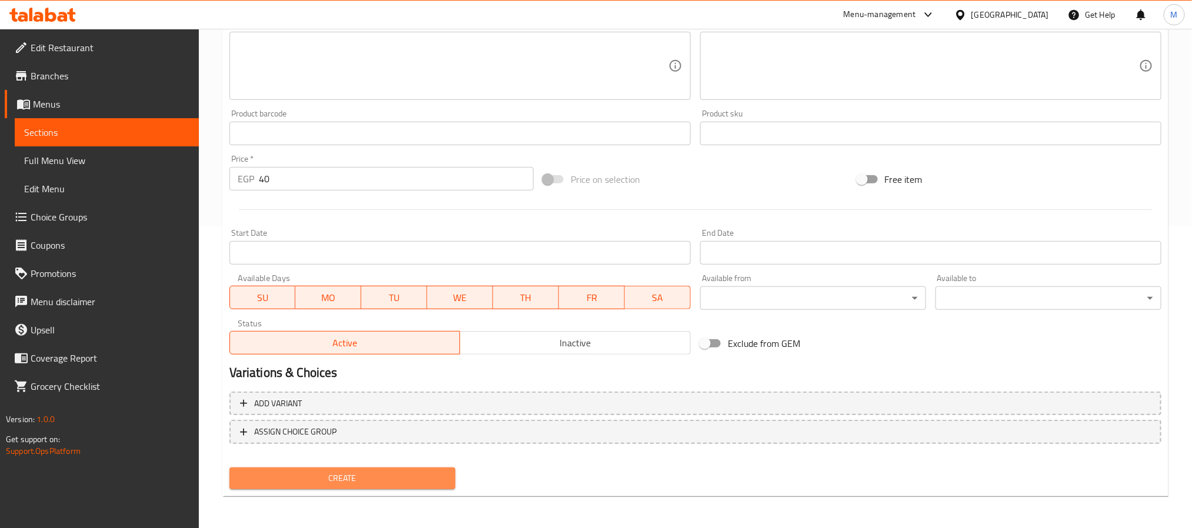
click at [420, 484] on span "Create" at bounding box center [342, 478] width 207 height 15
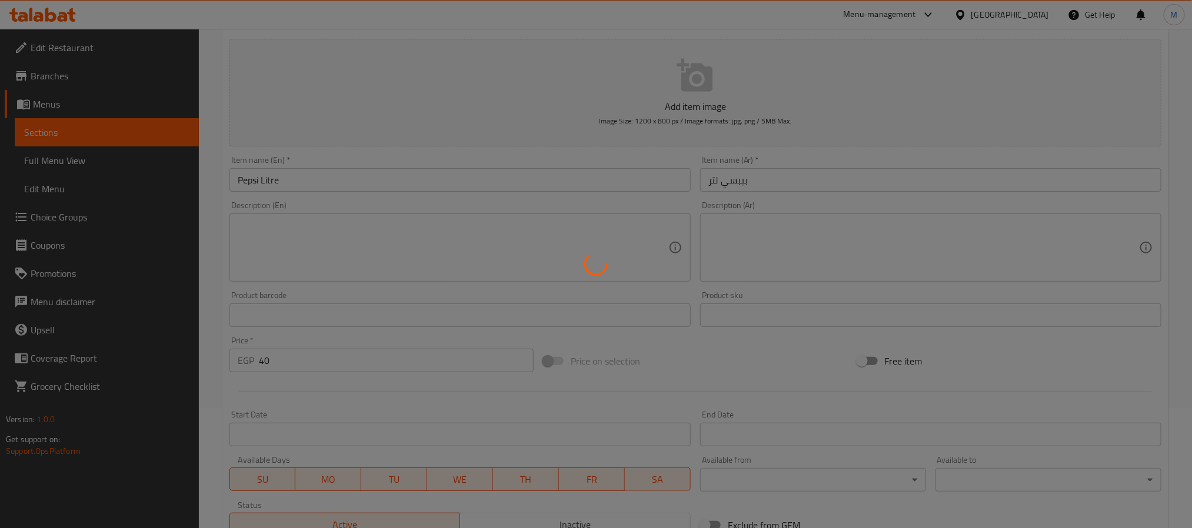
scroll to position [0, 0]
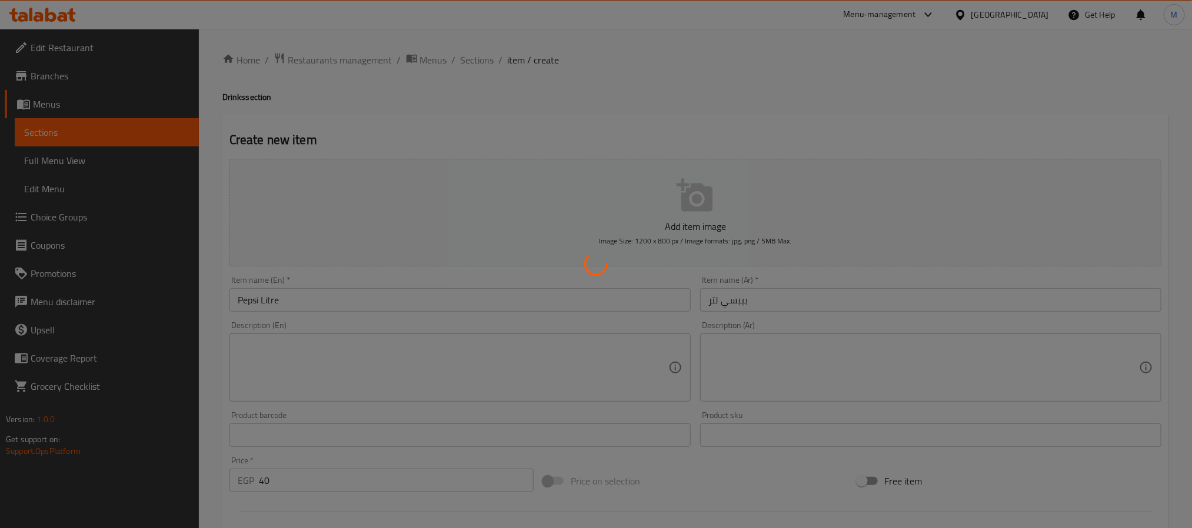
type input "0"
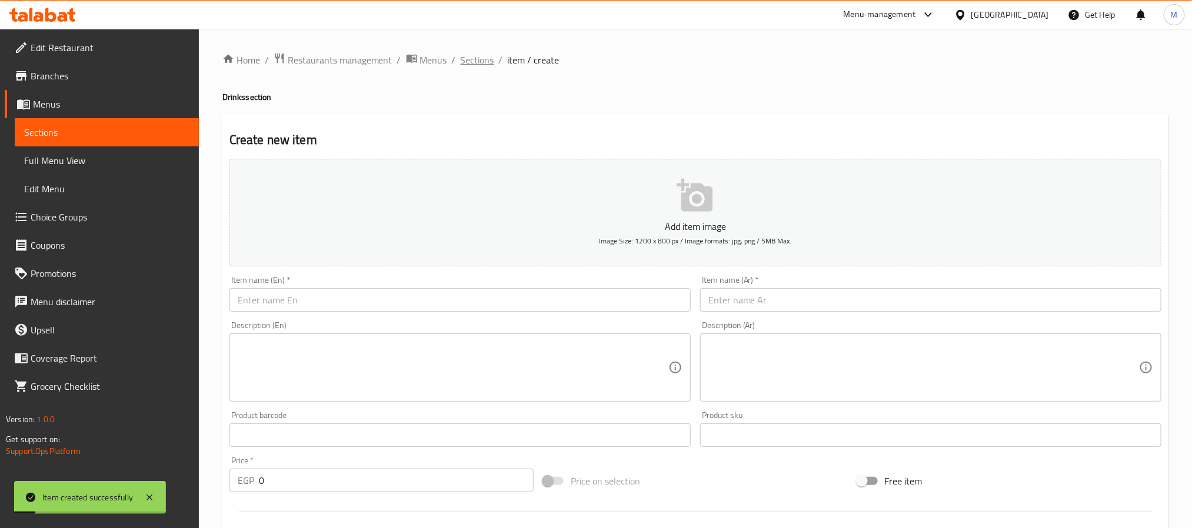
click at [480, 62] on span "Sections" at bounding box center [478, 60] width 34 height 14
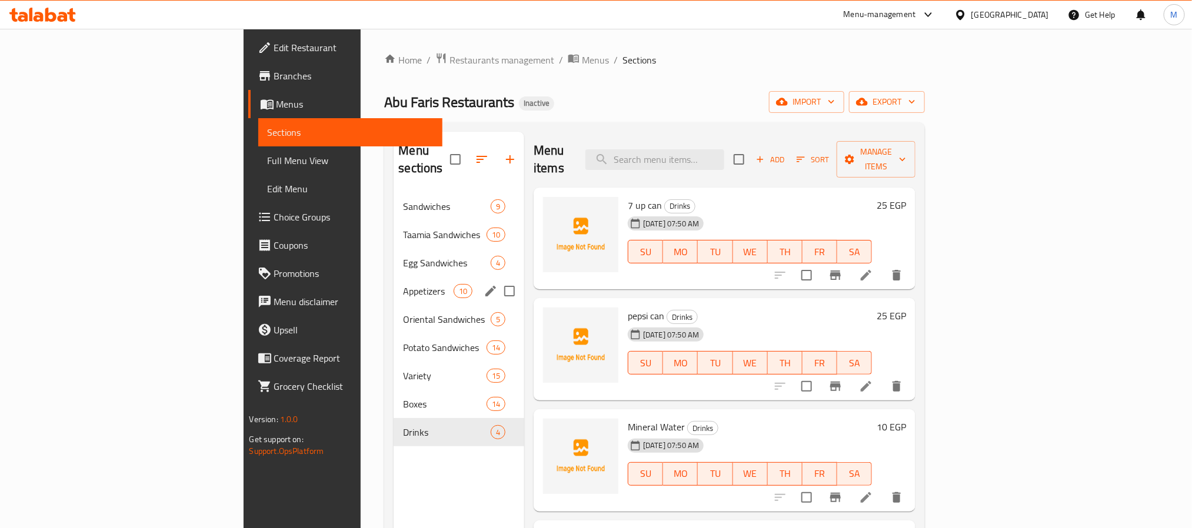
click at [394, 277] on div "Appetizers 10" at bounding box center [459, 291] width 131 height 28
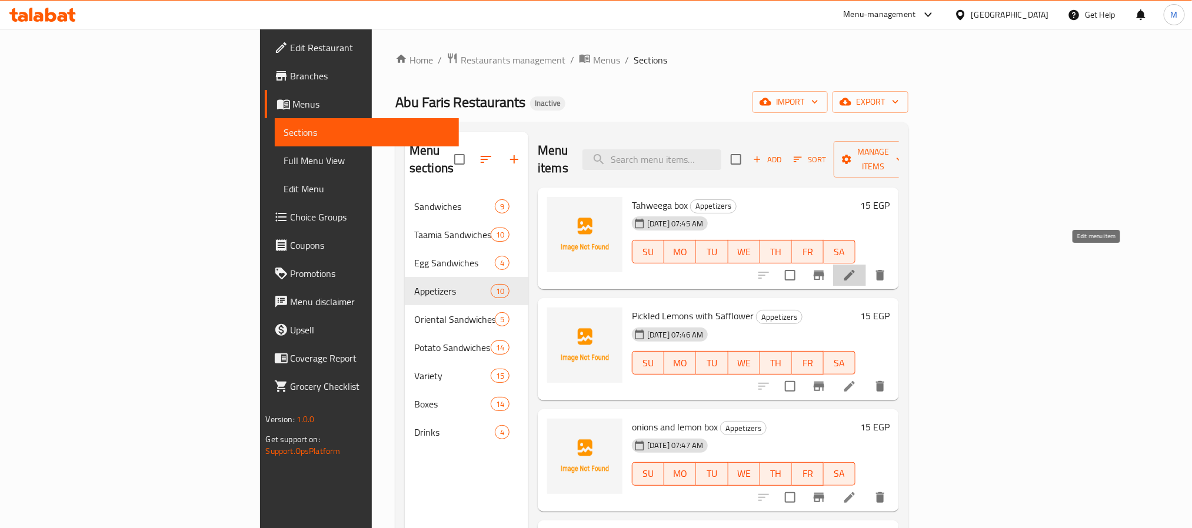
click at [857, 268] on icon at bounding box center [850, 275] width 14 height 14
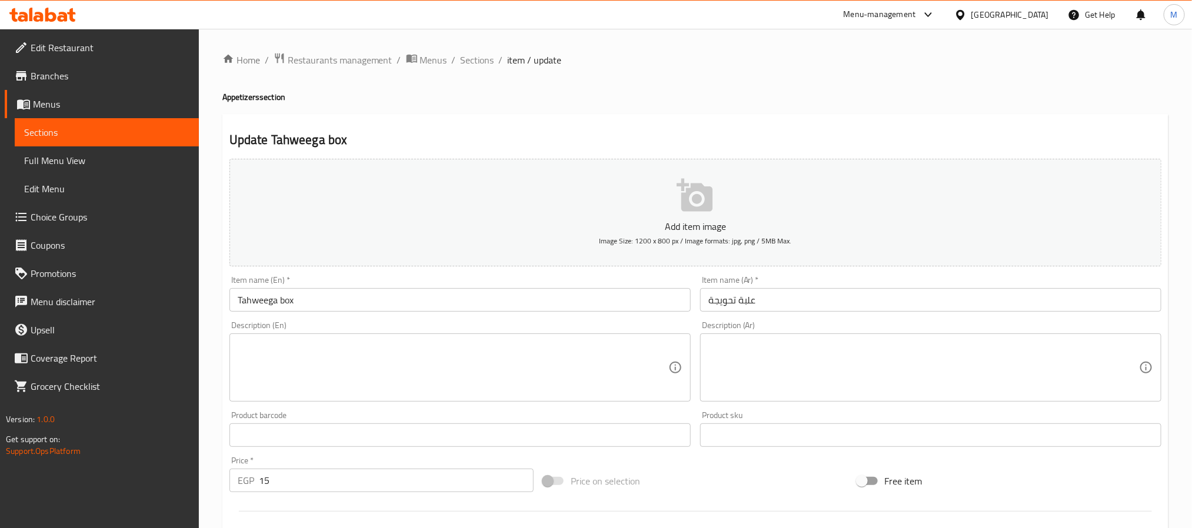
click at [821, 389] on textarea at bounding box center [923, 368] width 431 height 56
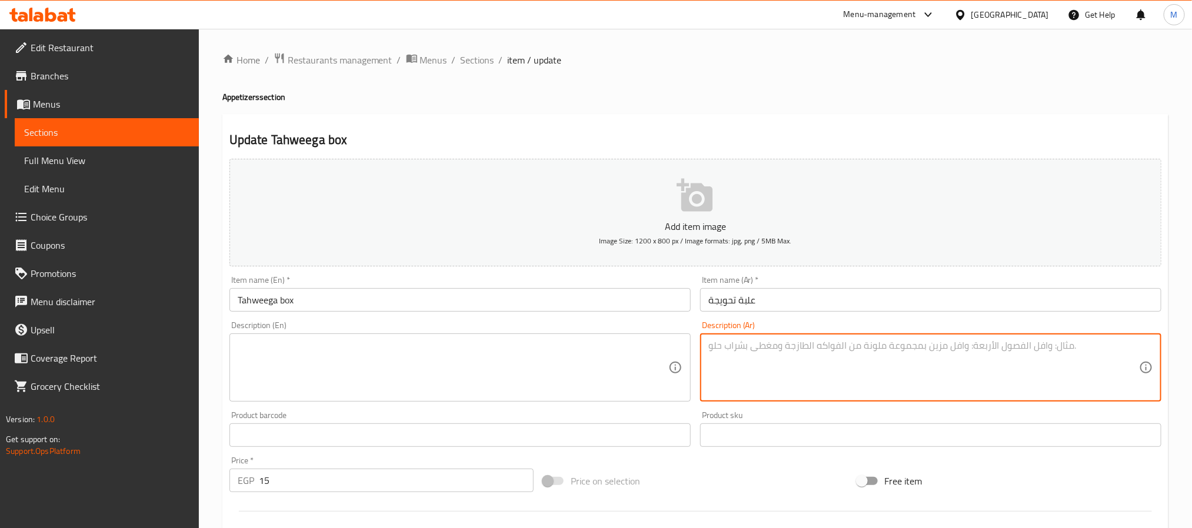
paste textarea "زيت حار و طحينة و شطة و كمون"
paste textarea "زيت حار وطحينة وشطه وكمون"
paste textarea
type textarea "زيت حار وطحينة وشطه وكمون"
click at [408, 385] on textarea at bounding box center [453, 368] width 431 height 56
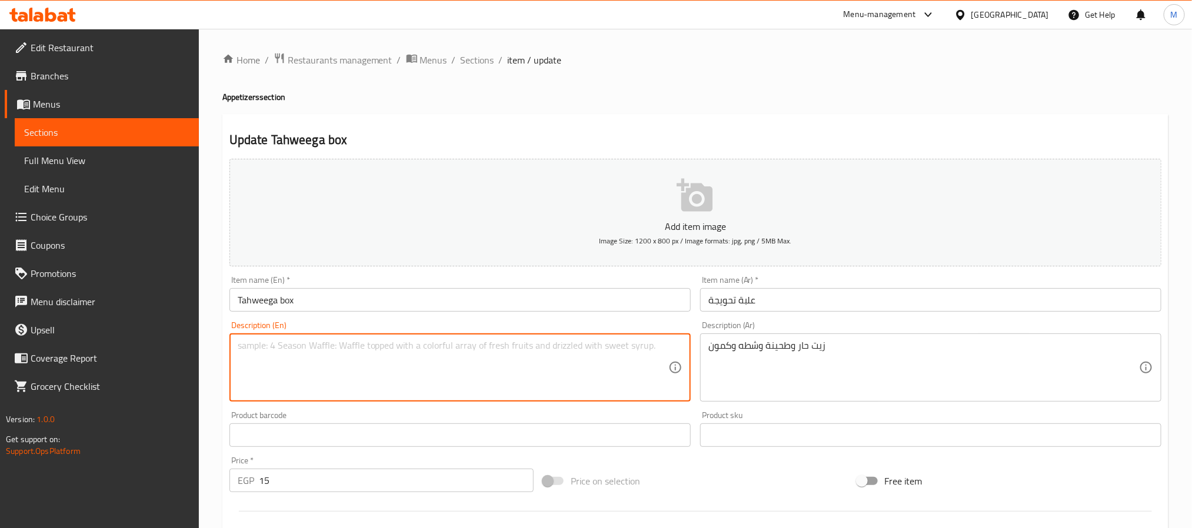
paste textarea "Hot oil, tahini, chili pepper and cumin"
drag, startPoint x: 262, startPoint y: 347, endPoint x: 225, endPoint y: 345, distance: 37.1
click at [225, 345] on div "Description (En) Hot oil, tahini, chili pepper and cumin Description (En)" at bounding box center [460, 362] width 471 height 90
drag, startPoint x: 263, startPoint y: 347, endPoint x: 210, endPoint y: 346, distance: 53.0
click at [210, 346] on div "Home / Restaurants management / Menus / Sections / item / update Appetizers sec…" at bounding box center [695, 430] width 993 height 803
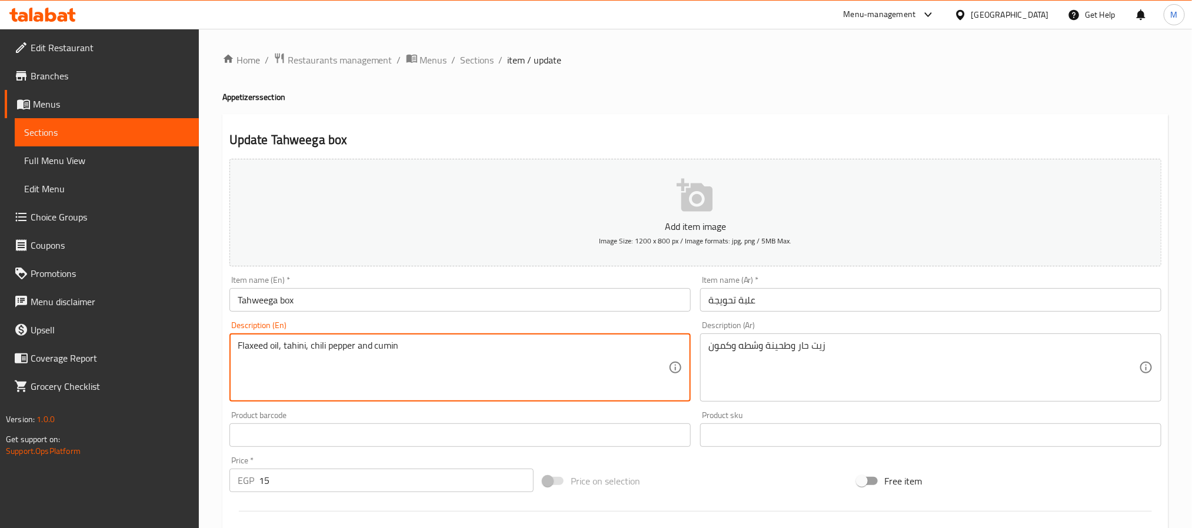
type textarea "Flaxeed oil, tahini, chili pepper and cumin"
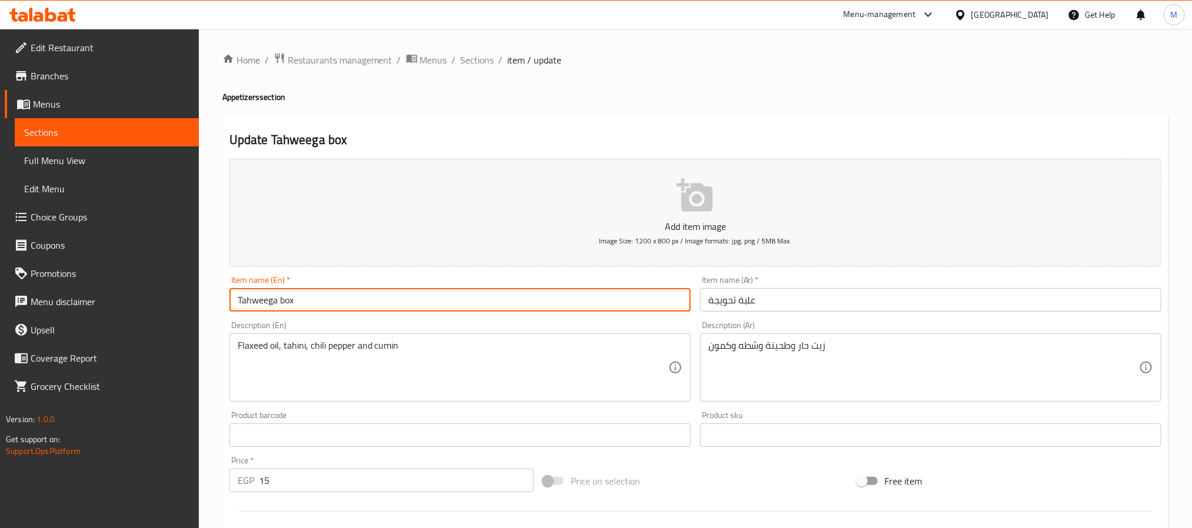
click at [544, 308] on input "Tahweega box" at bounding box center [459, 300] width 461 height 24
click at [481, 61] on span "Sections" at bounding box center [478, 60] width 34 height 14
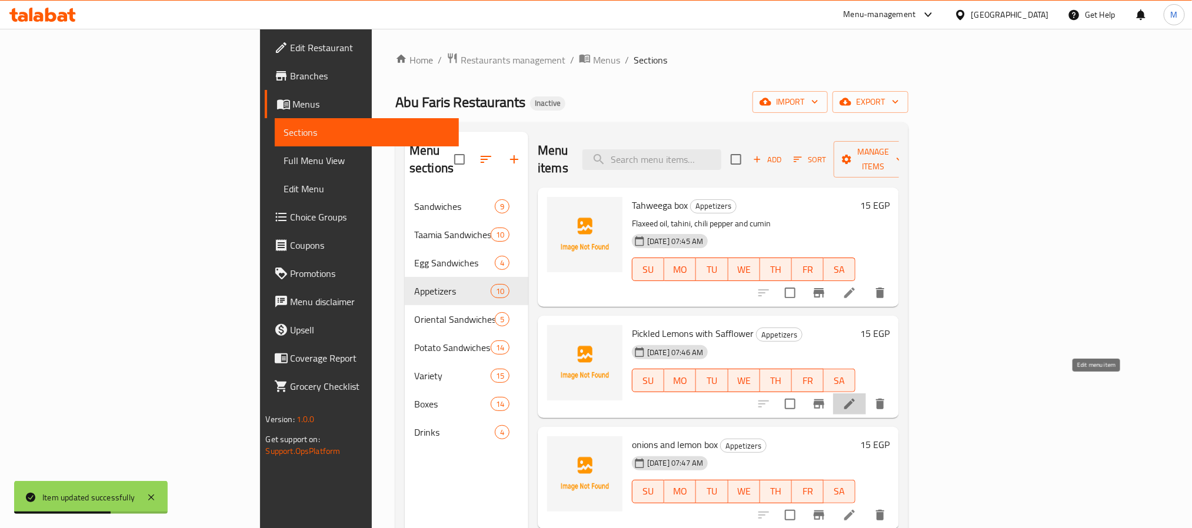
click at [857, 397] on icon at bounding box center [850, 404] width 14 height 14
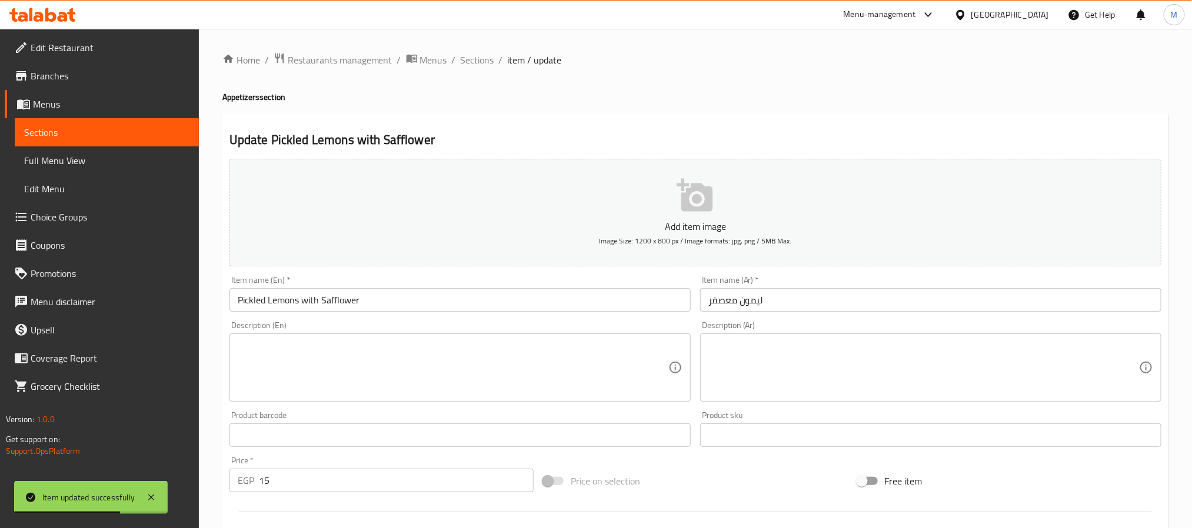
click at [756, 371] on textarea at bounding box center [923, 368] width 431 height 56
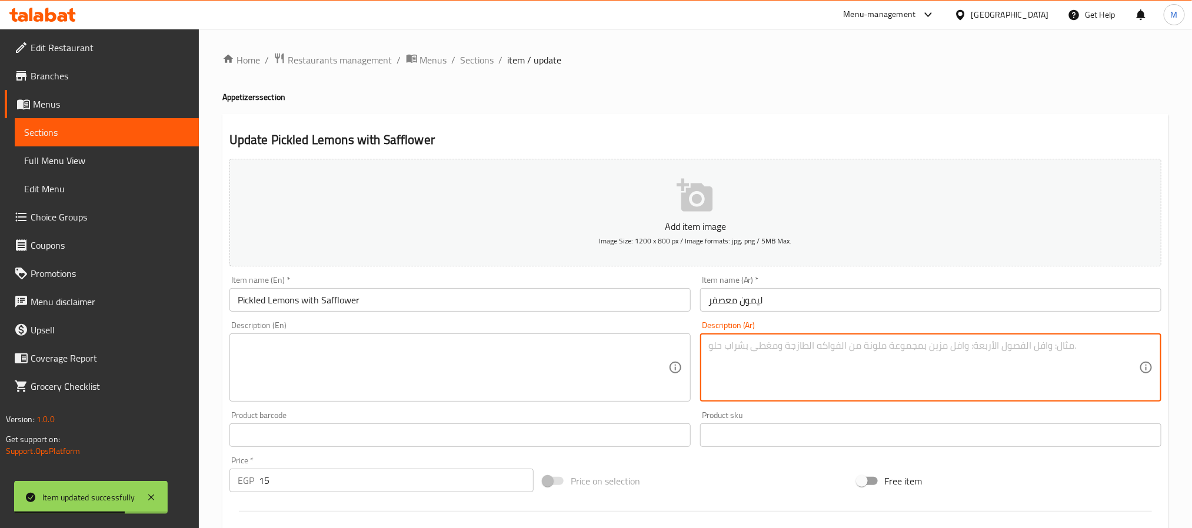
paste textarea "ليمون محلل بحبة البركة"
click at [838, 353] on textarea "ليمون محلل بحبة البركة" at bounding box center [923, 368] width 431 height 56
paste textarea
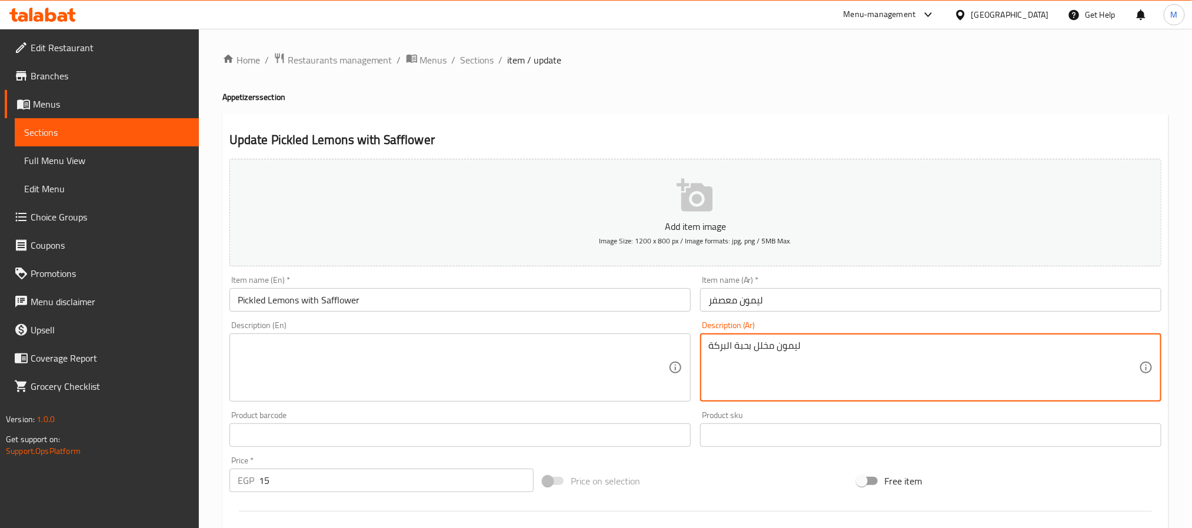
type textarea "ليمون مخلل بحبة البركة"
click at [444, 377] on textarea at bounding box center [453, 368] width 431 height 56
paste textarea "Pickled lemon with black seed"
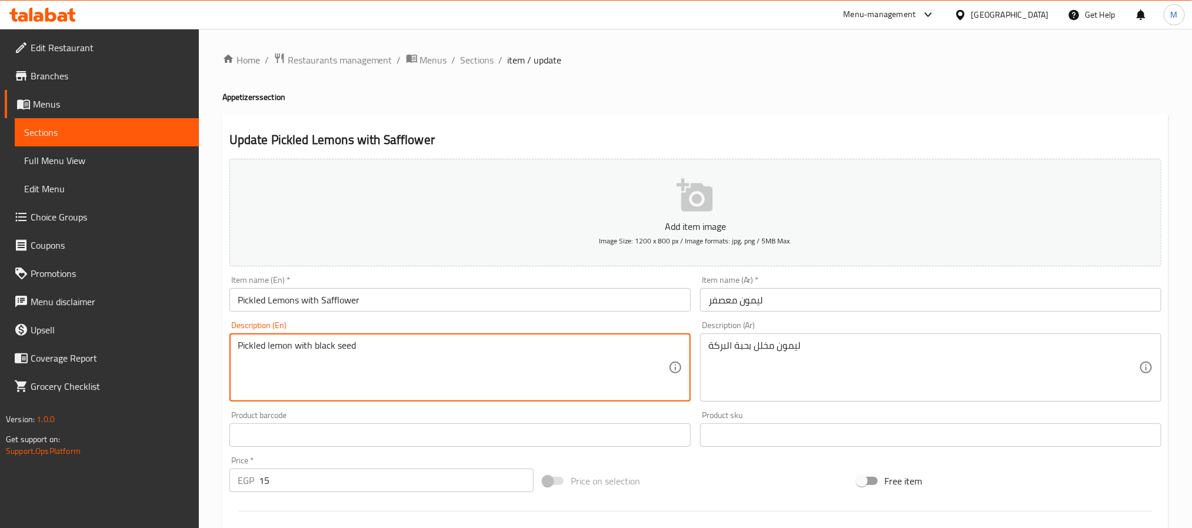
type textarea "Pickled lemon with black seed"
click at [424, 302] on input "Pickled Lemons with Safflower" at bounding box center [459, 300] width 461 height 24
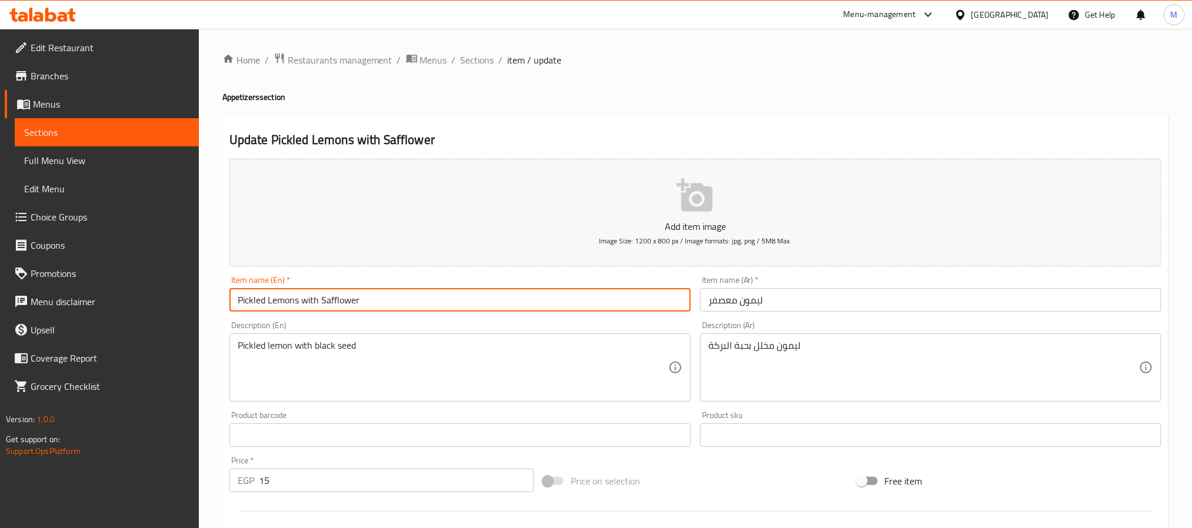
click at [480, 61] on span "Sections" at bounding box center [478, 60] width 34 height 14
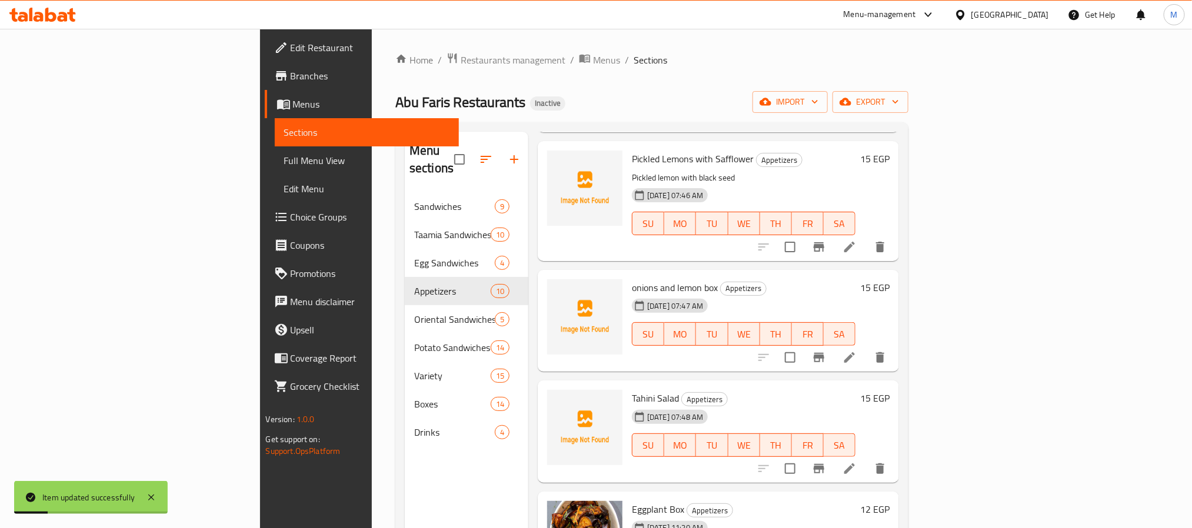
scroll to position [177, 0]
click at [857, 349] on icon at bounding box center [850, 356] width 14 height 14
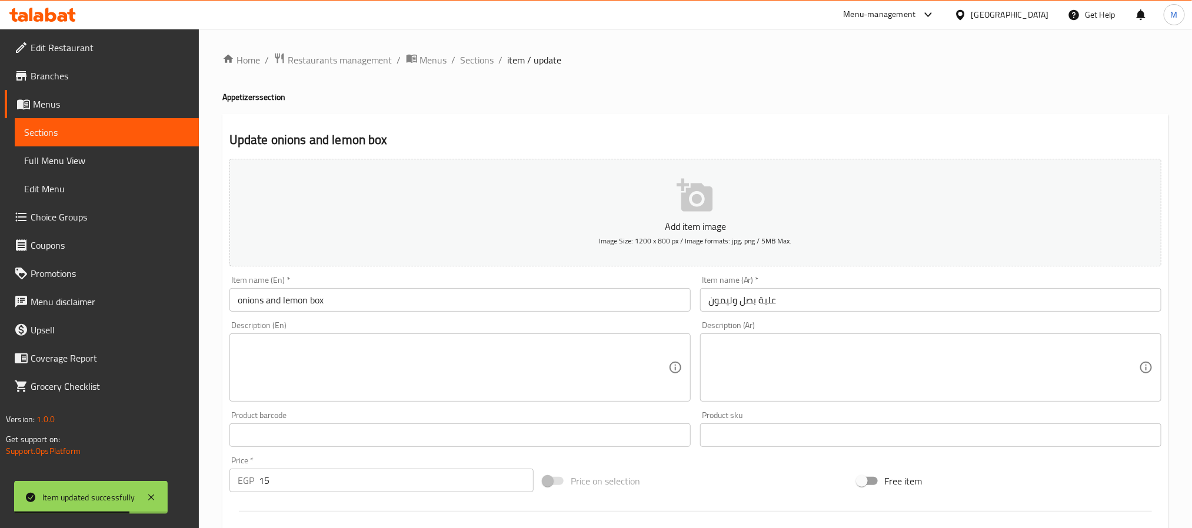
click at [435, 345] on textarea at bounding box center [453, 368] width 431 height 56
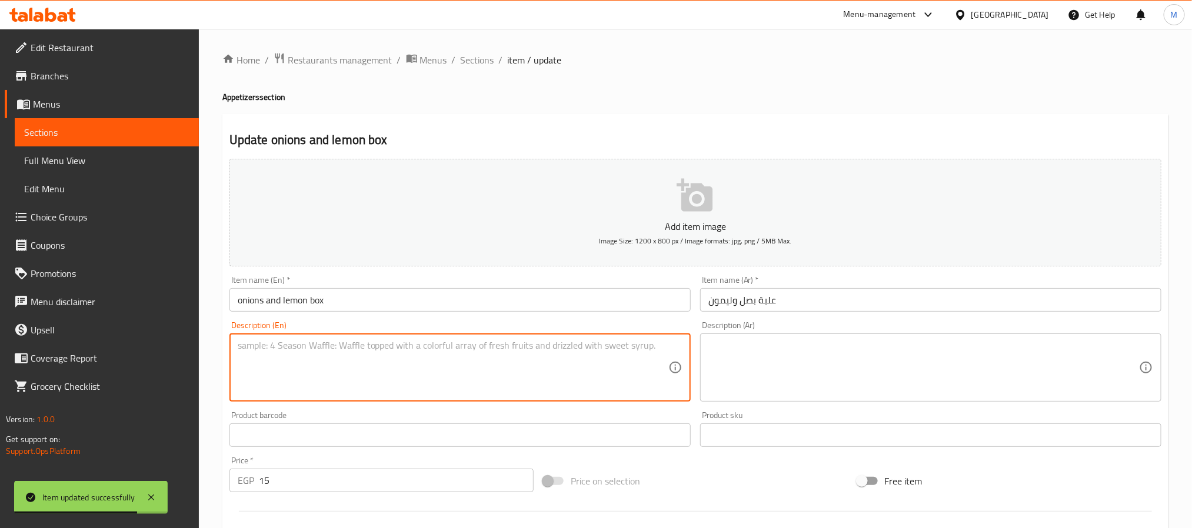
click at [728, 357] on textarea at bounding box center [923, 368] width 431 height 56
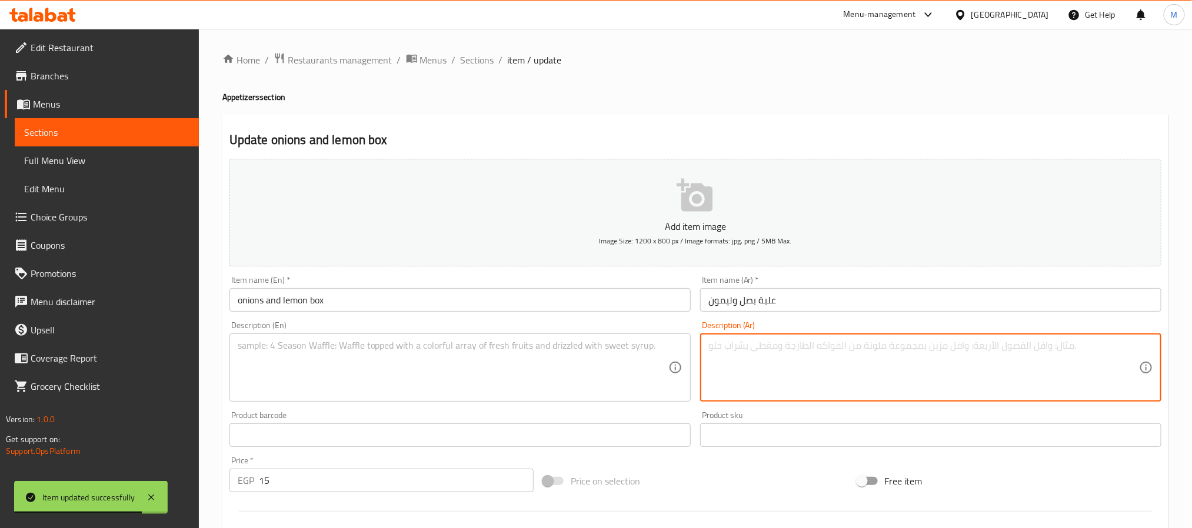
paste textarea "شرائح البصل بصوص الليمون"
type textarea "شرائح البصل بصوص الليمون"
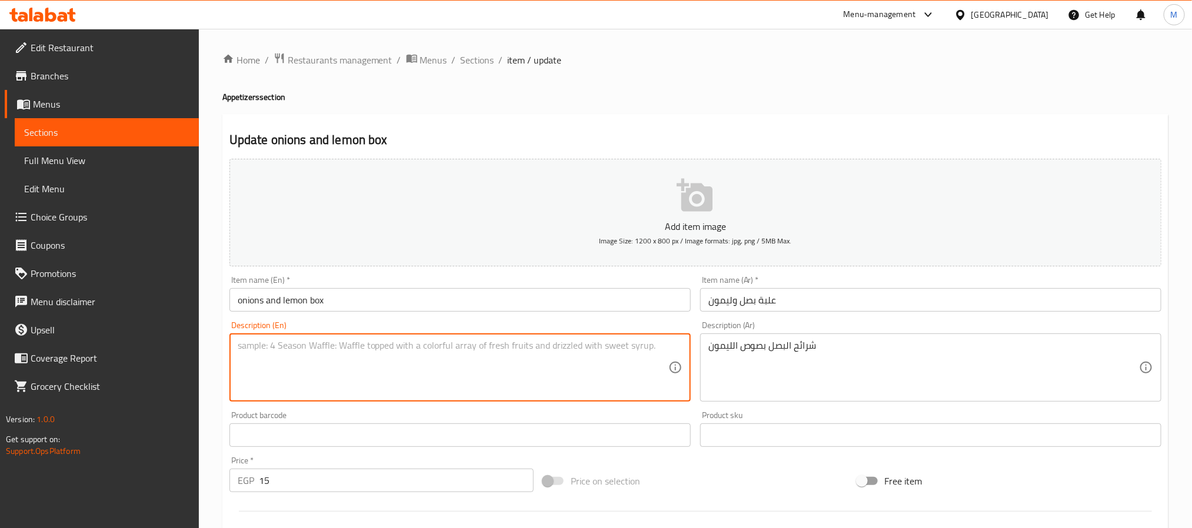
click at [570, 362] on textarea at bounding box center [453, 368] width 431 height 56
paste textarea "Onion slices with lemon sauce"
type textarea "Onion slices with lemon sauce"
click at [504, 301] on input "onions and lemon box" at bounding box center [459, 300] width 461 height 24
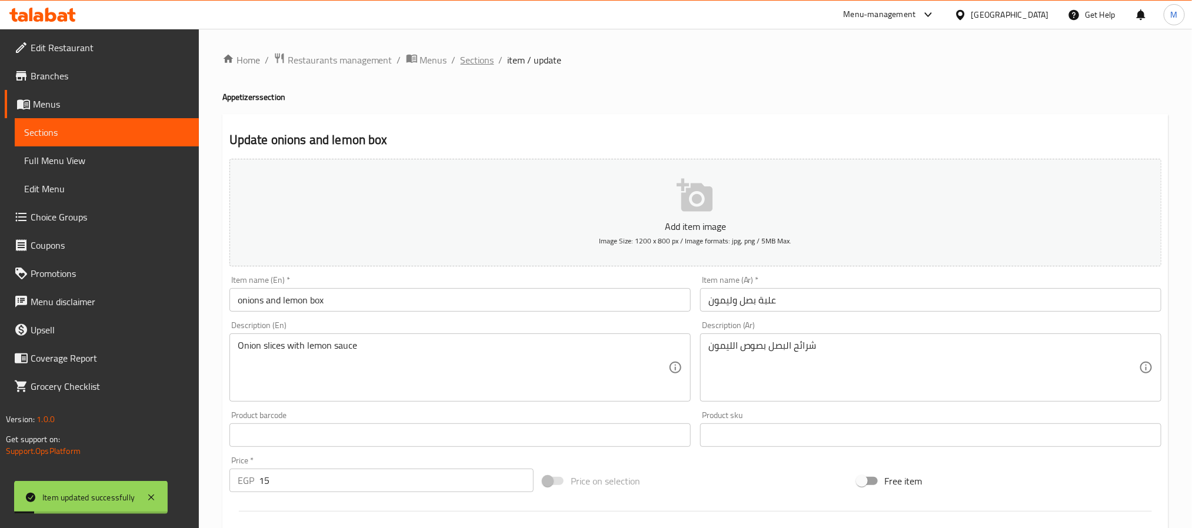
click at [485, 57] on span "Sections" at bounding box center [478, 60] width 34 height 14
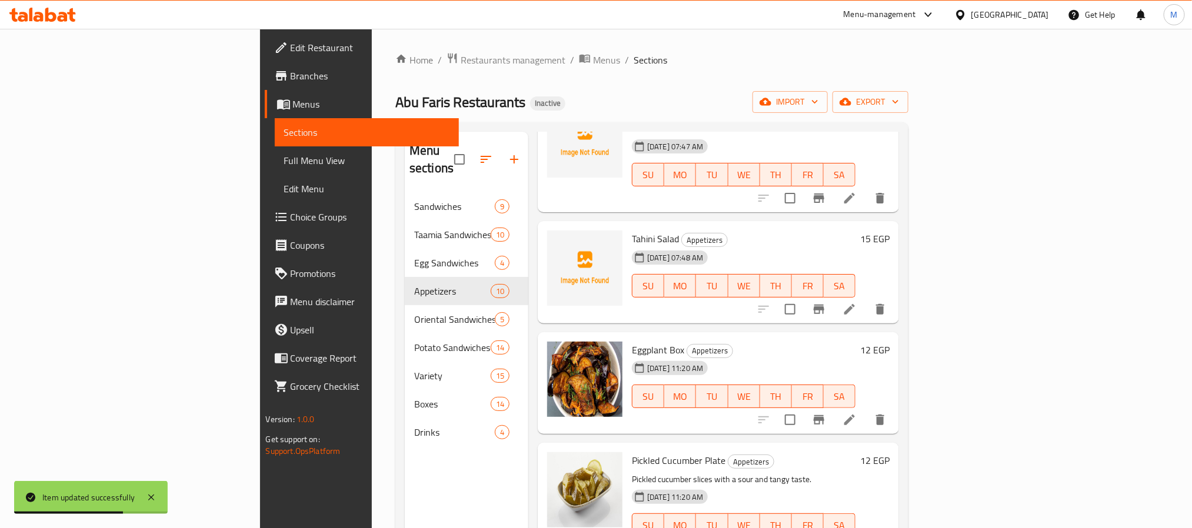
scroll to position [353, 0]
click at [866, 298] on li at bounding box center [849, 308] width 33 height 21
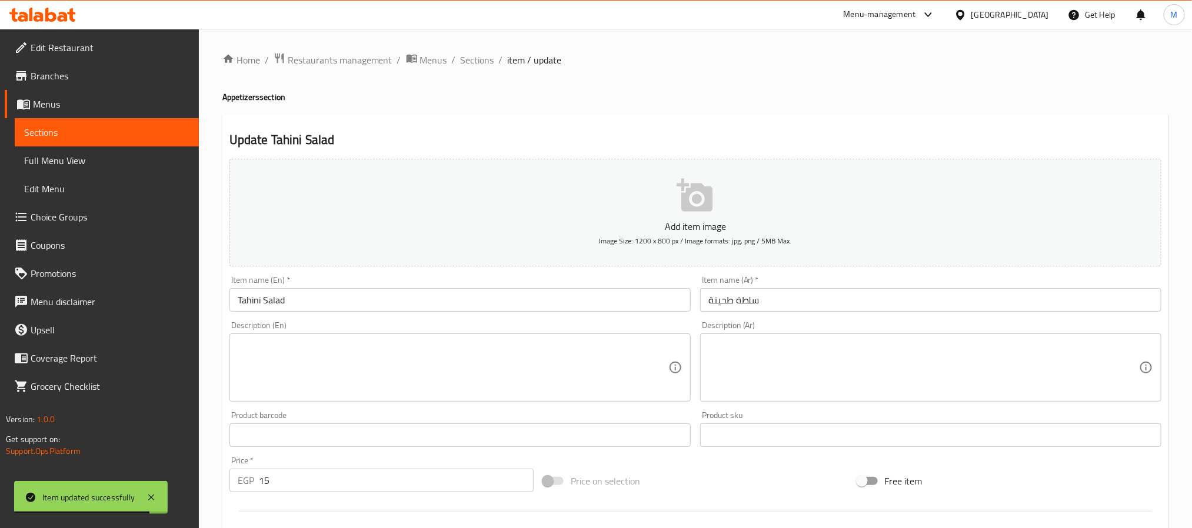
click at [814, 350] on textarea at bounding box center [923, 368] width 431 height 56
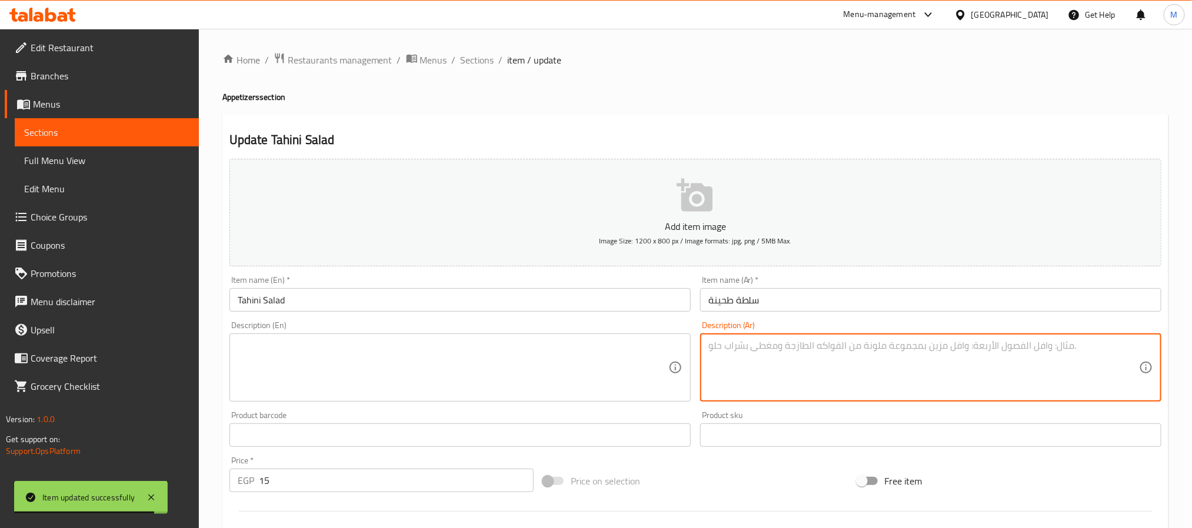
paste textarea "صوص طحينة بالملح و الفلفل"
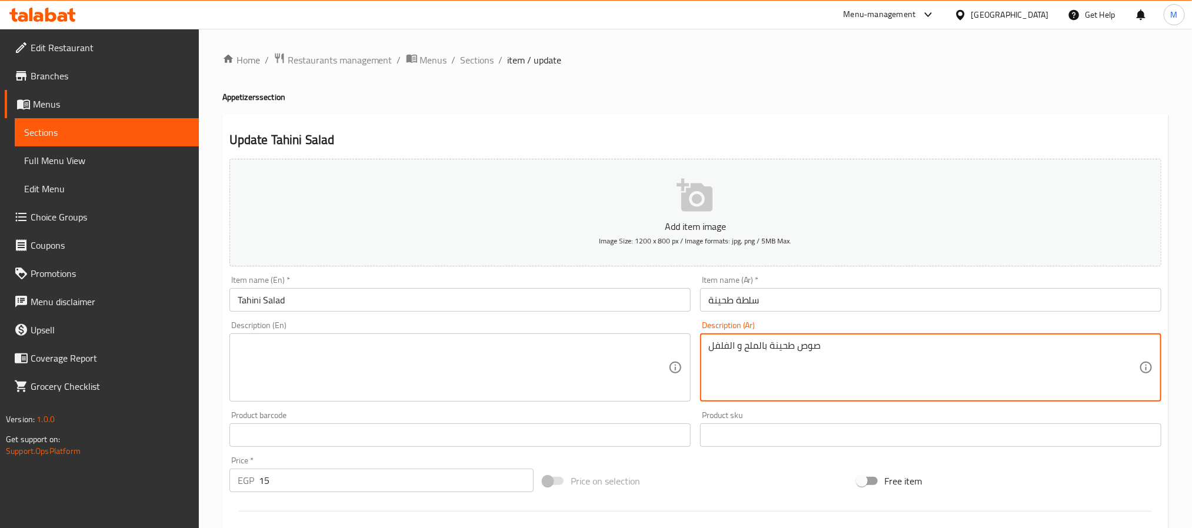
type textarea "صوص طحينة بالملح و الفلفل"
paste textarea "Tahini sauce with salt and pepper"
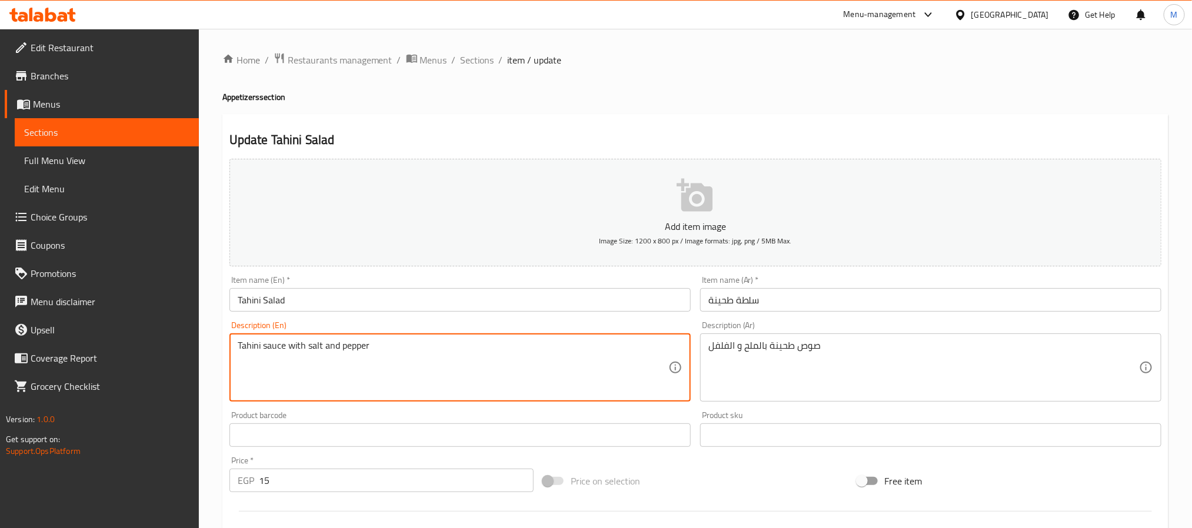
type textarea "Tahini sauce with salt and pepper"
click at [399, 304] on input "Tahini Salad" at bounding box center [459, 300] width 461 height 24
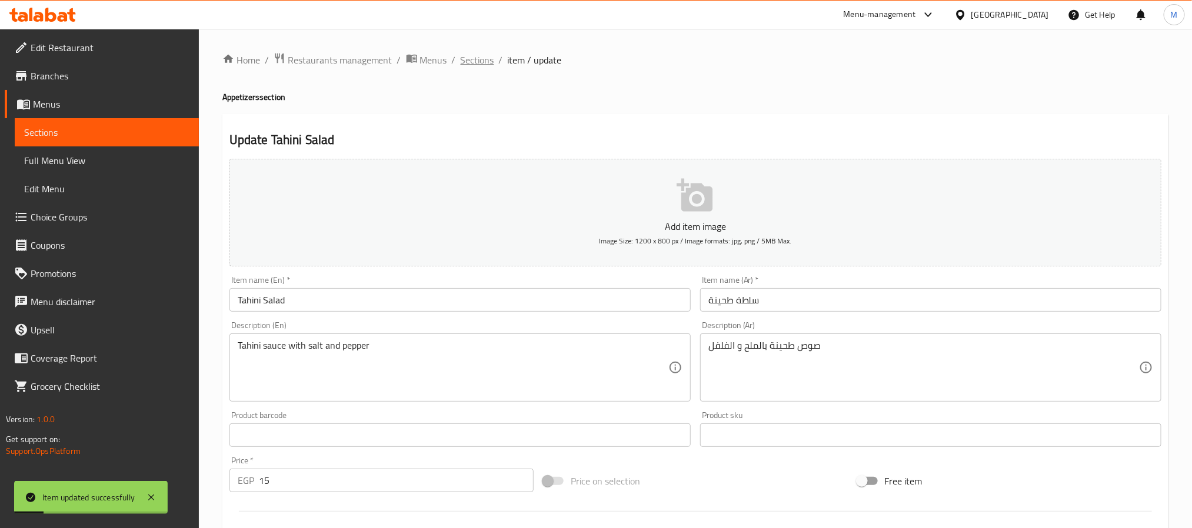
click at [472, 58] on span "Sections" at bounding box center [478, 60] width 34 height 14
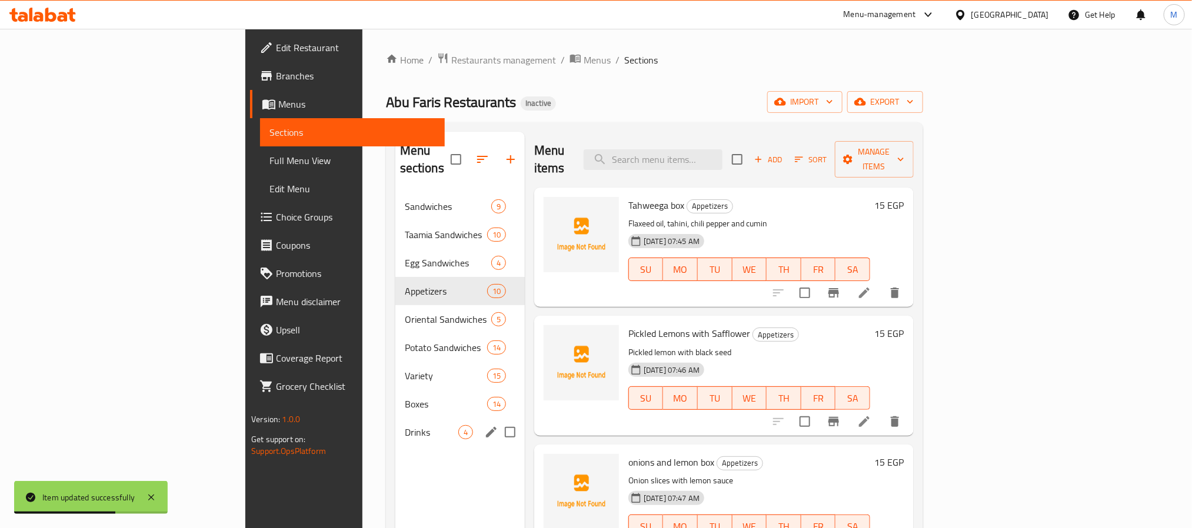
click at [405, 425] on span "Drinks" at bounding box center [432, 432] width 54 height 14
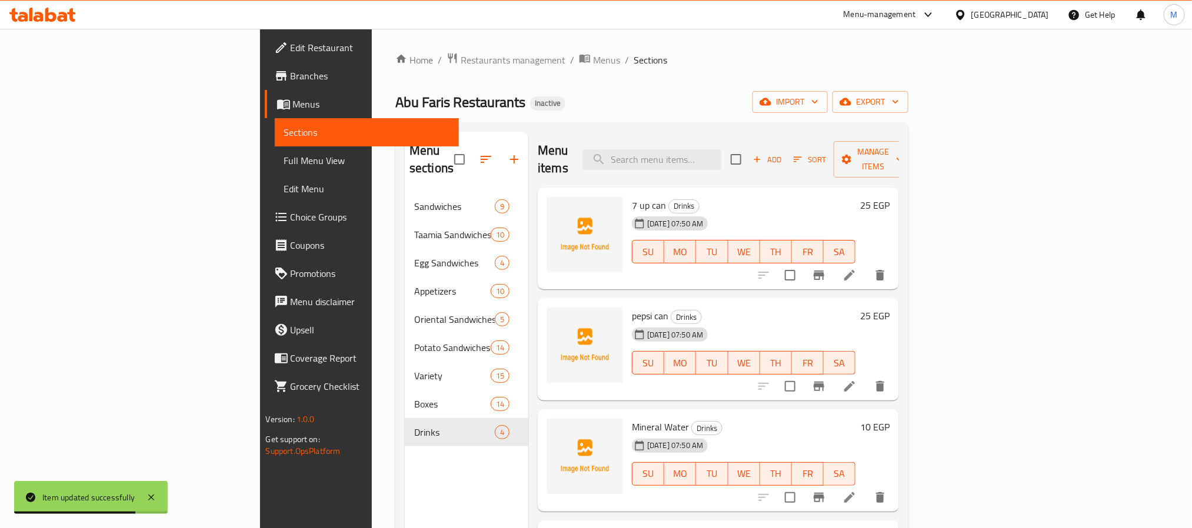
click at [855, 270] on icon at bounding box center [849, 275] width 11 height 11
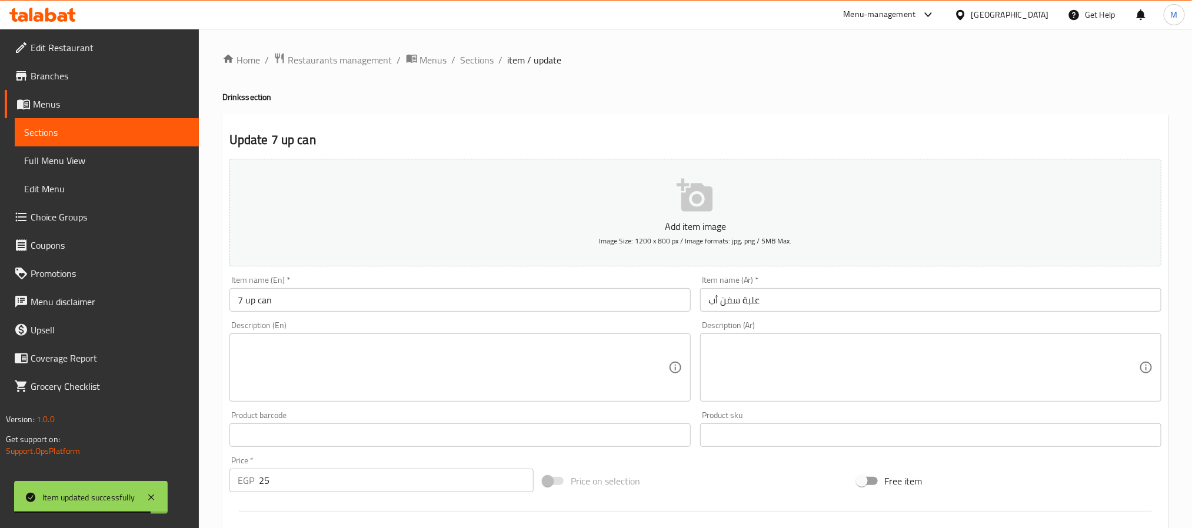
click at [806, 370] on textarea at bounding box center [923, 368] width 431 height 56
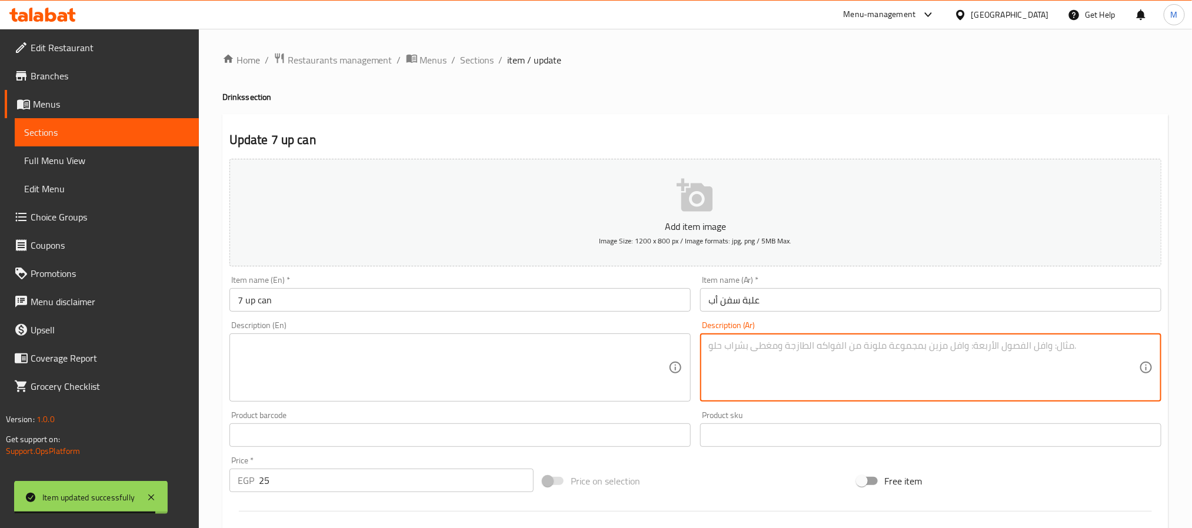
paste textarea "كانز 250 مل نت الصودا المياة الغازية"
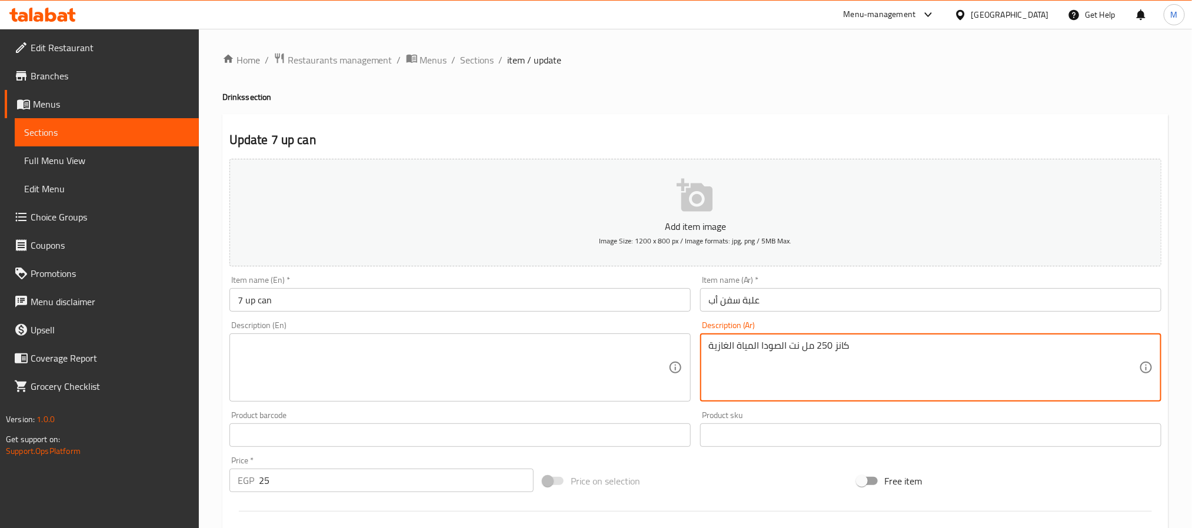
click at [826, 350] on textarea "كانز 250 مل نت الصودا المياة الغازية" at bounding box center [923, 368] width 431 height 56
paste textarea "ن"
type textarea "كانز 250 مل من الصودا المياة الغازية"
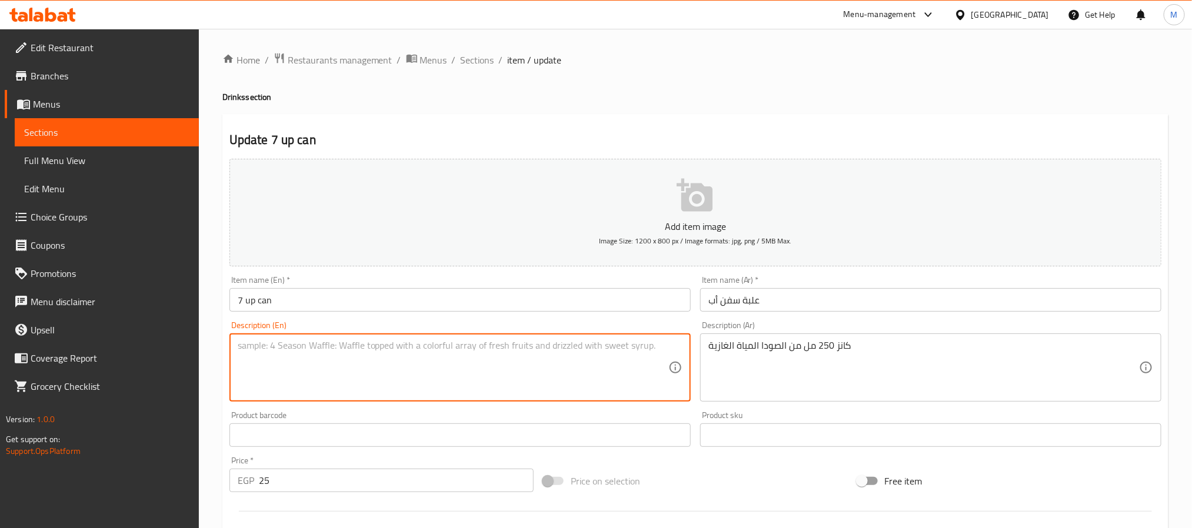
click at [528, 367] on textarea at bounding box center [453, 368] width 431 height 56
paste textarea "250ml can of soda sparkling water"
type textarea "250ml can of soda sparkling water"
drag, startPoint x: 462, startPoint y: 371, endPoint x: 117, endPoint y: 334, distance: 347.4
click at [117, 334] on div "Edit Restaurant Branches Menus Sections Full Menu View Edit Menu Choice Groups …" at bounding box center [596, 430] width 1192 height 803
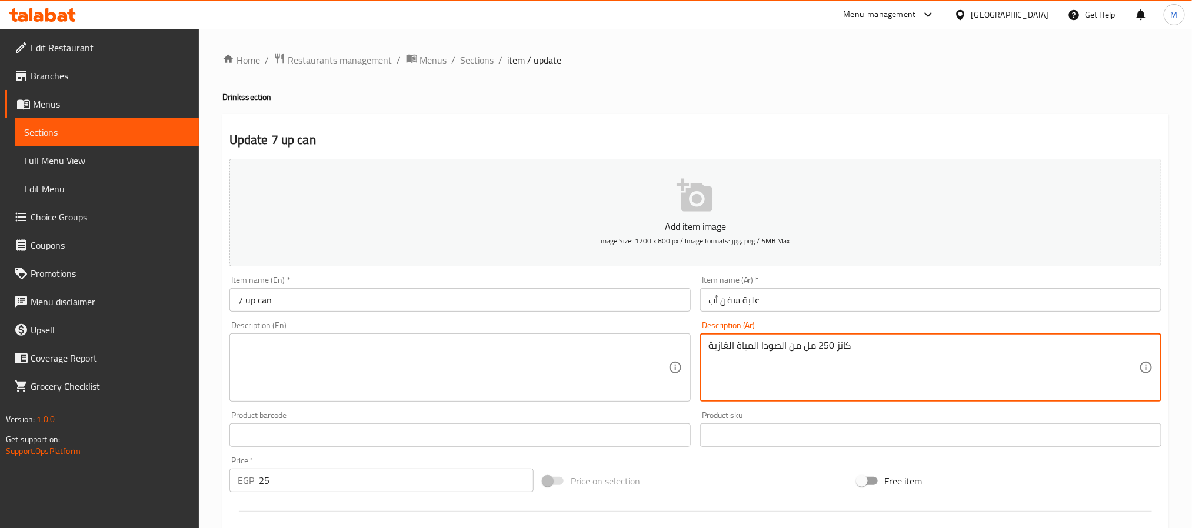
click at [750, 367] on textarea "كانز 250 مل من الصودا المياة الغازية" at bounding box center [923, 368] width 431 height 56
click at [432, 305] on input "7 up can" at bounding box center [459, 300] width 461 height 24
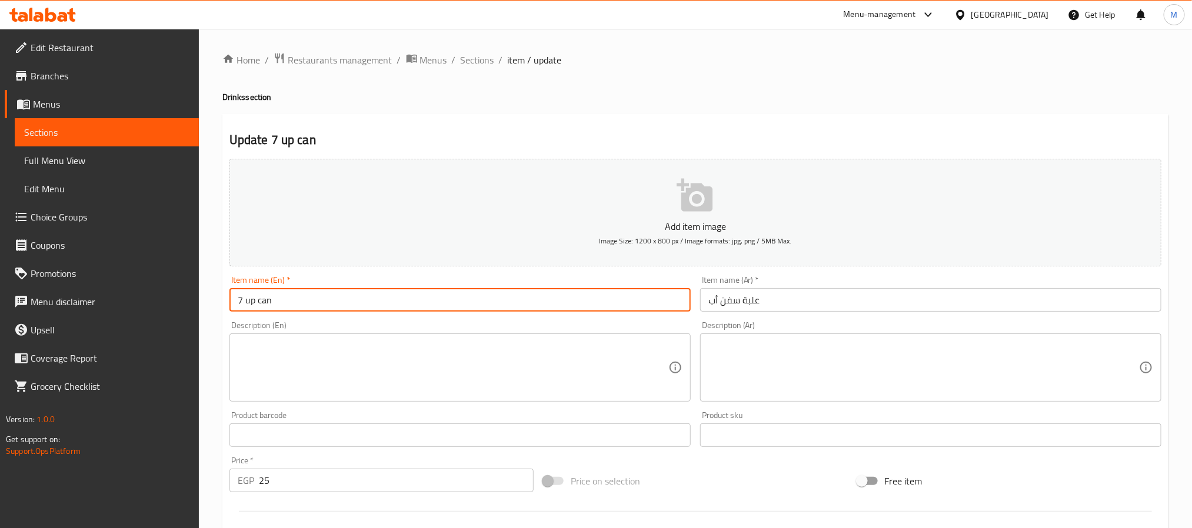
click at [432, 305] on input "7 up can" at bounding box center [459, 300] width 461 height 24
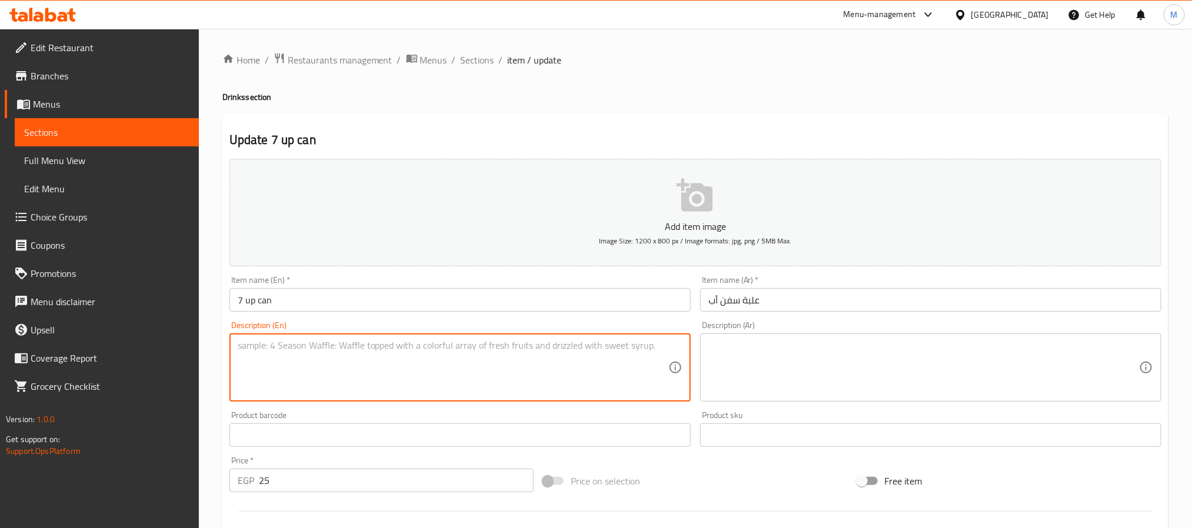
click at [531, 362] on textarea at bounding box center [453, 368] width 431 height 56
paste textarea "Non-caffeinated soft drink. مشروب غازي غير محتوي على الكافيين."
drag, startPoint x: 519, startPoint y: 337, endPoint x: 350, endPoint y: 342, distance: 169.0
click at [350, 342] on div "Non-caffeinated soft drink. مشروب غازي غير محتوي على الكافيين. Description (En)" at bounding box center [459, 368] width 461 height 68
click at [350, 344] on textarea "Non-caffeinated soft drink. مشروب غازي غير محتوي على الكافيين." at bounding box center [453, 368] width 431 height 56
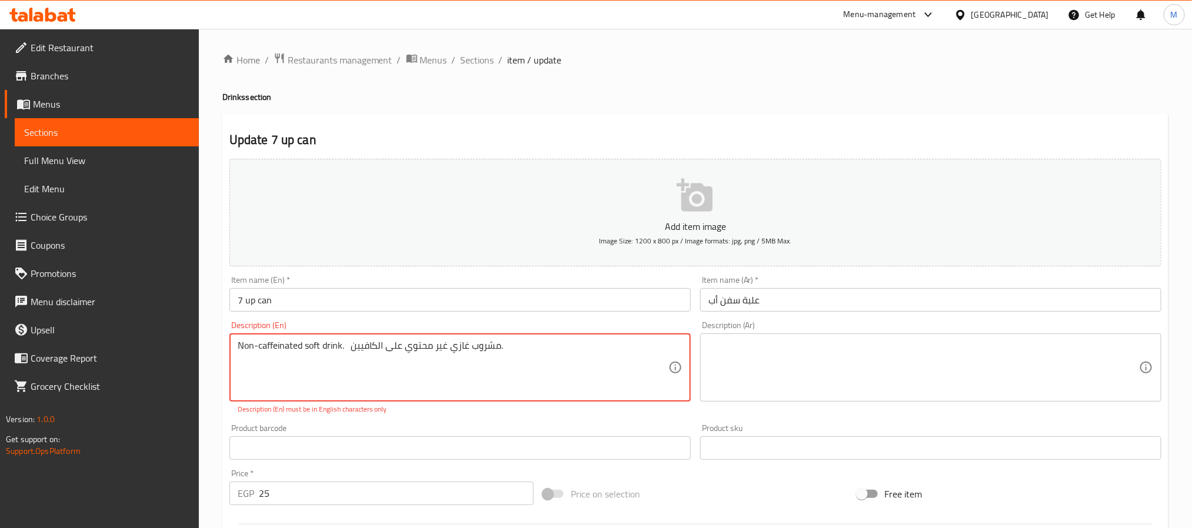
drag, startPoint x: 353, startPoint y: 350, endPoint x: 538, endPoint y: 359, distance: 185.6
click at [538, 359] on textarea "Non-caffeinated soft drink. مشروب غازي غير محتوي على الكافيين." at bounding box center [453, 368] width 431 height 56
type textarea "Non-caffeinated soft drink"
click at [786, 384] on textarea at bounding box center [923, 368] width 431 height 56
paste textarea "مشروب غازي غير محتوي على الكافيين."
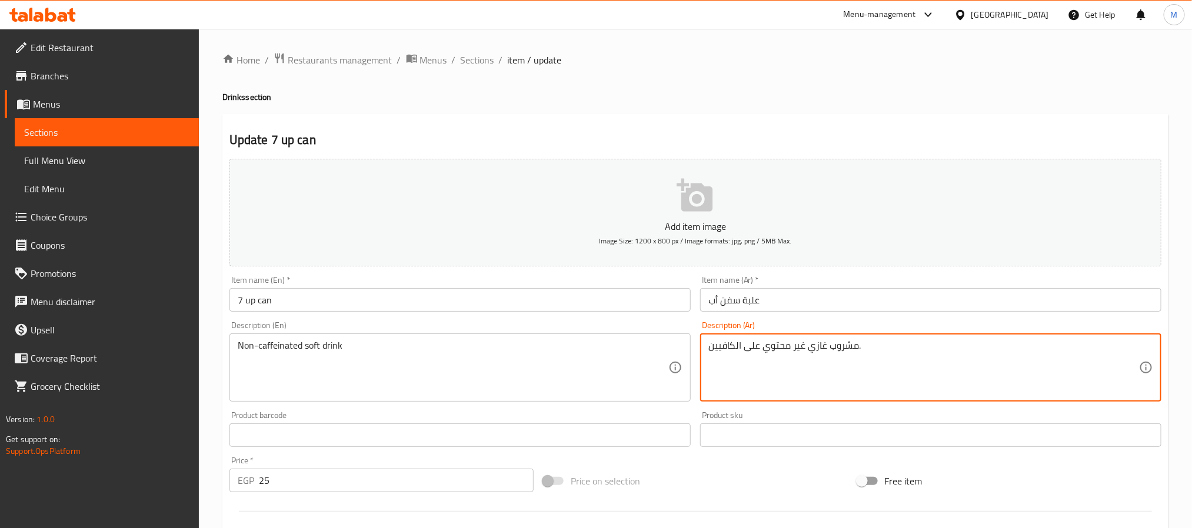
type textarea "مشروب غازي غير محتوي على الكافيين."
click at [530, 316] on div "Item name (En)   * 7 up can Item name (En) *" at bounding box center [460, 293] width 471 height 45
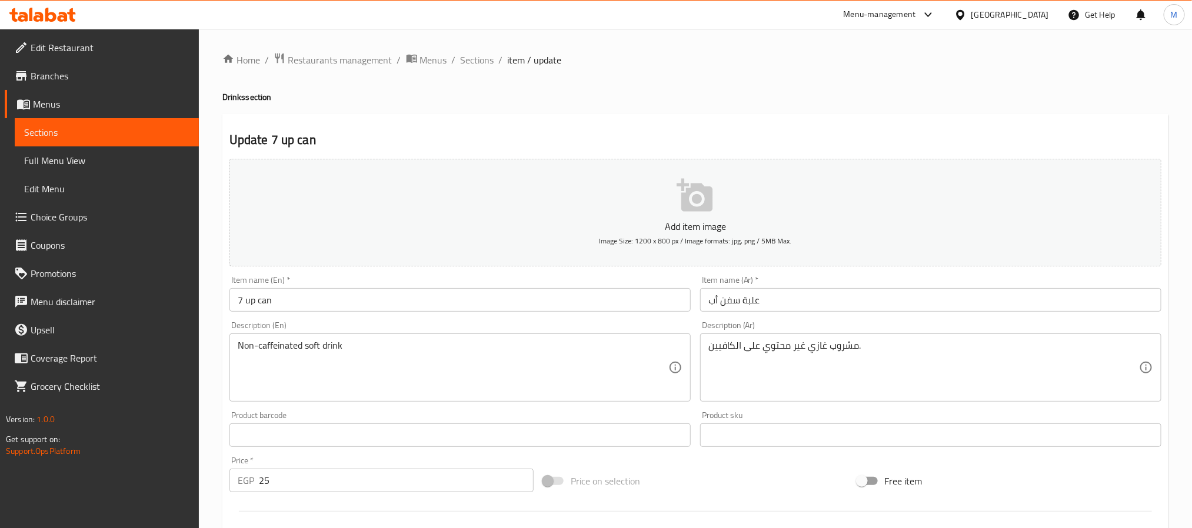
click at [556, 304] on input "7 up can" at bounding box center [459, 300] width 461 height 24
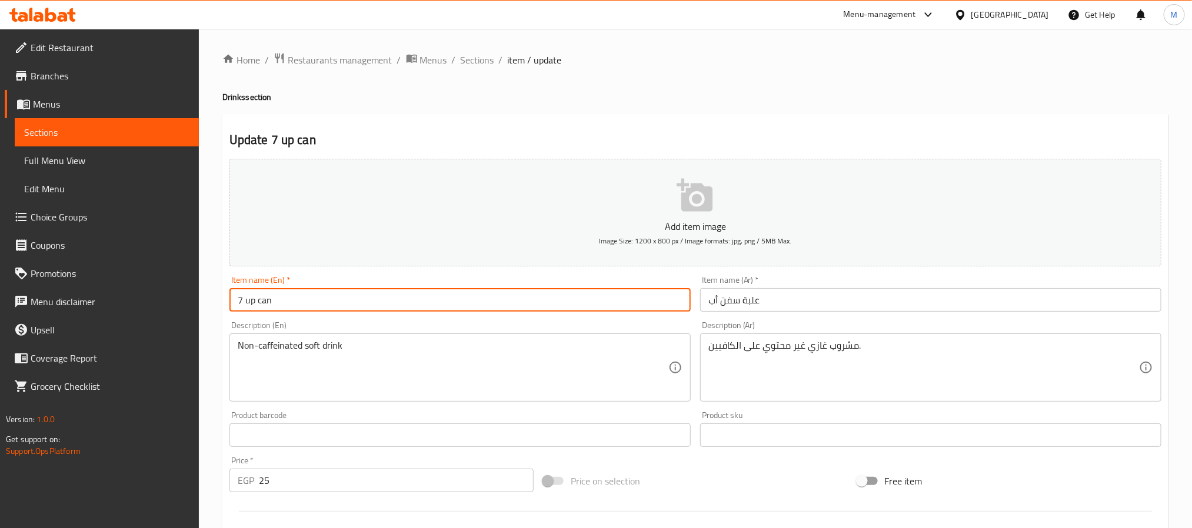
click at [464, 64] on span "Sections" at bounding box center [478, 60] width 34 height 14
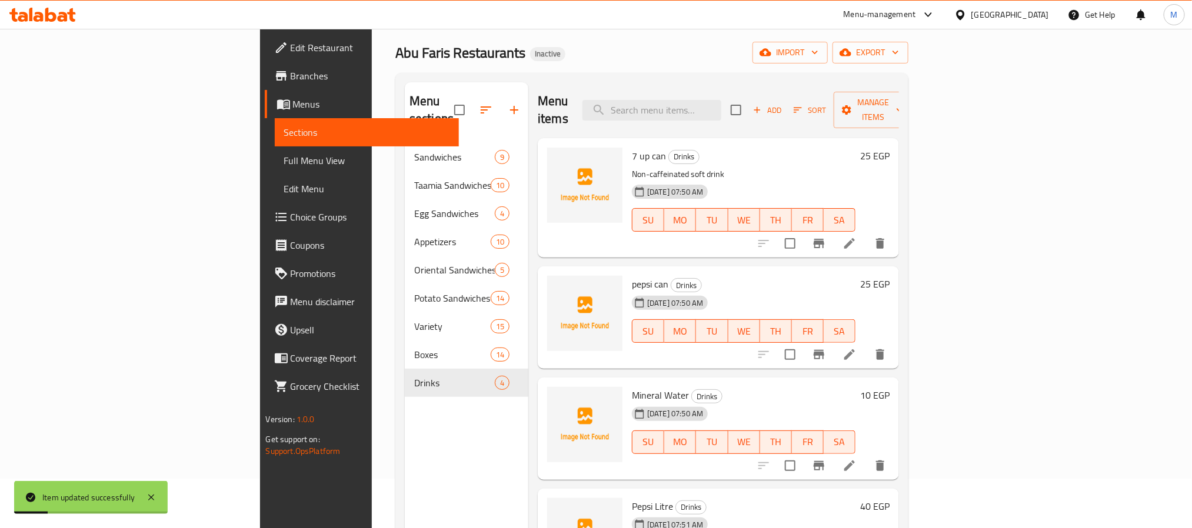
scroll to position [88, 0]
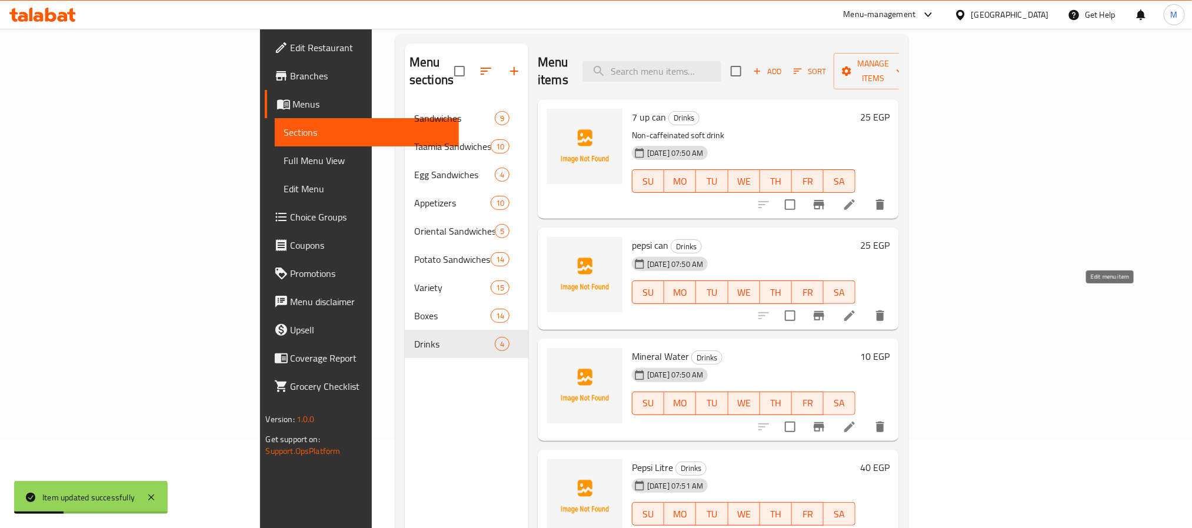
click at [857, 309] on icon at bounding box center [850, 316] width 14 height 14
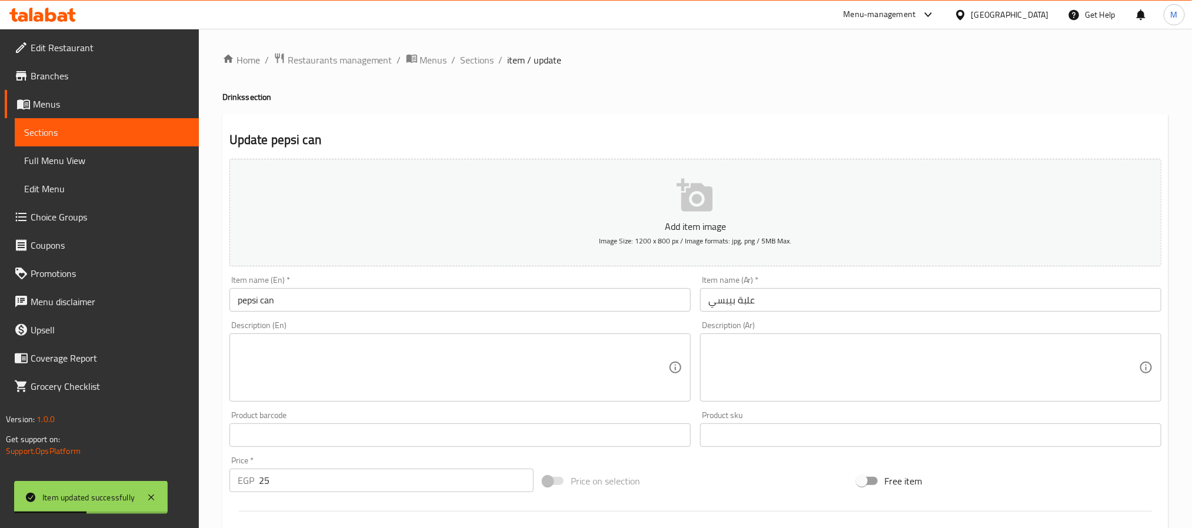
click at [383, 302] on input "pepsi can" at bounding box center [459, 300] width 461 height 24
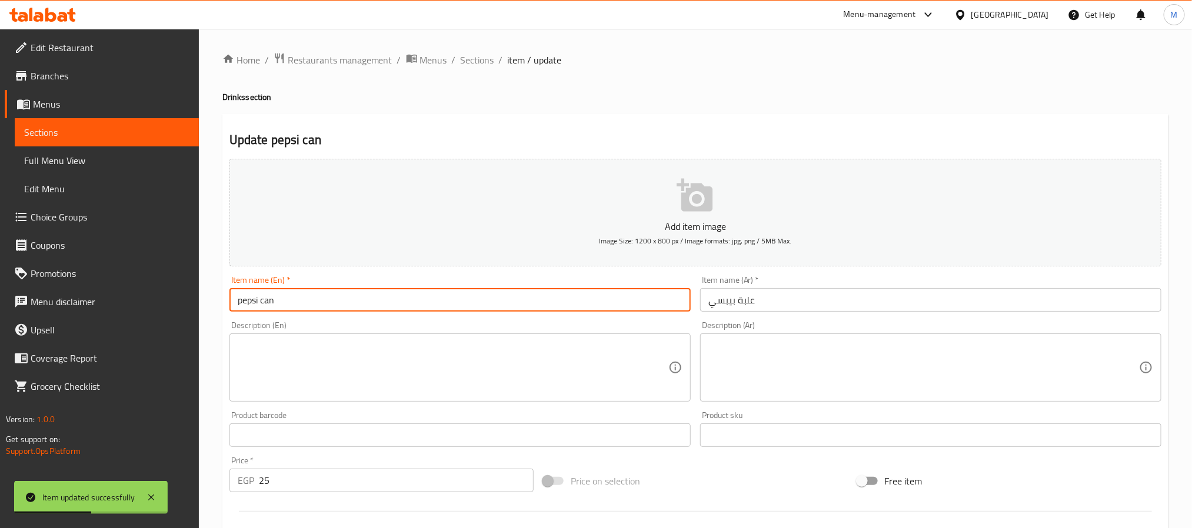
click at [383, 302] on input "pepsi can" at bounding box center [459, 300] width 461 height 24
click at [519, 359] on textarea at bounding box center [453, 368] width 431 height 56
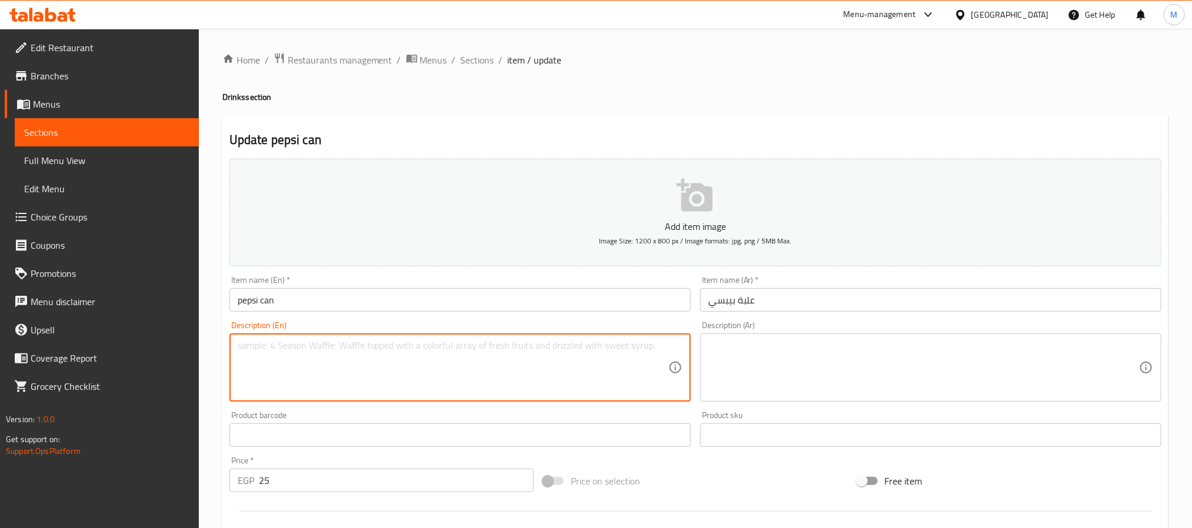
paste textarea "Carbonated soft drink مشروب غازي مكربن."
drag, startPoint x: 477, startPoint y: 355, endPoint x: 330, endPoint y: 347, distance: 146.8
click at [330, 347] on textarea "Carbonated soft drink مشروب غازي مكربن." at bounding box center [453, 368] width 431 height 56
type textarea "Carbonated soft drink"
click at [828, 415] on div "Product sku Product sku" at bounding box center [930, 429] width 461 height 36
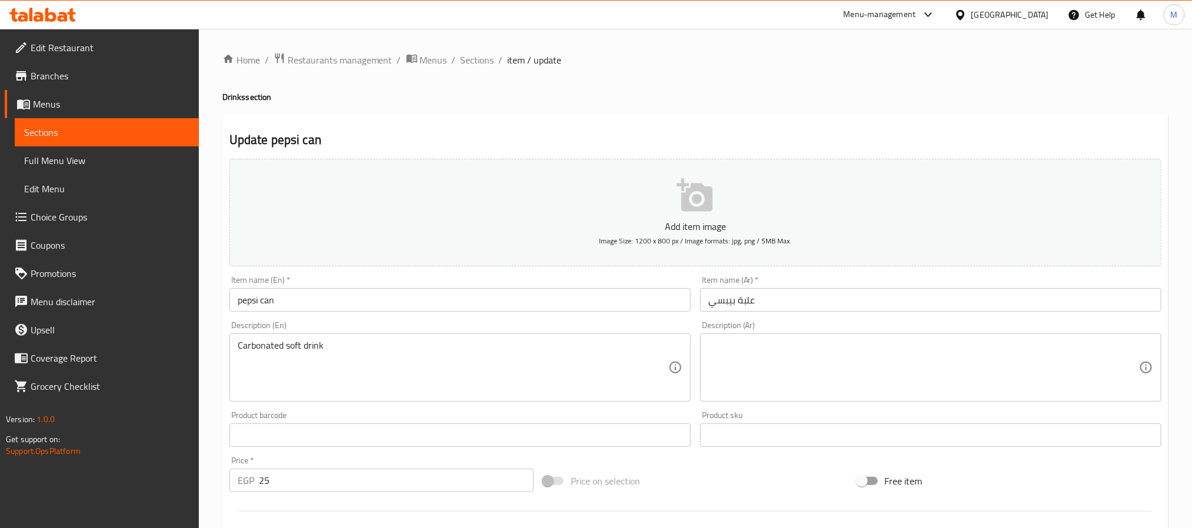
click at [825, 401] on div "Description (Ar)" at bounding box center [930, 368] width 461 height 68
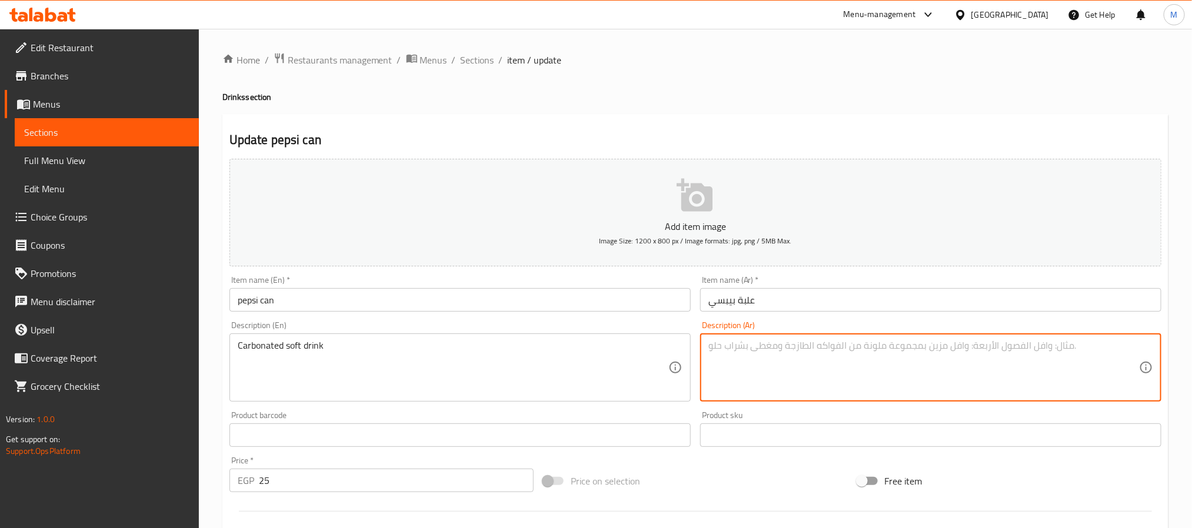
paste textarea "مشروب غازي مكربن."
type textarea "مشروب غازي مكربن."
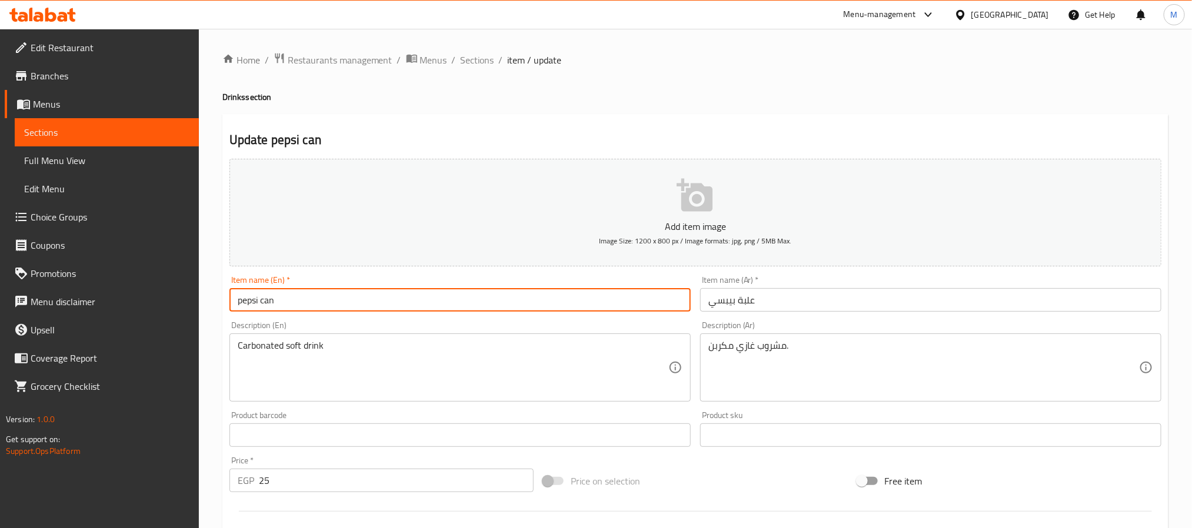
click at [521, 305] on input "pepsi can" at bounding box center [459, 300] width 461 height 24
drag, startPoint x: 466, startPoint y: 60, endPoint x: 676, endPoint y: 4, distance: 217.4
click at [466, 60] on span "Sections" at bounding box center [478, 60] width 34 height 14
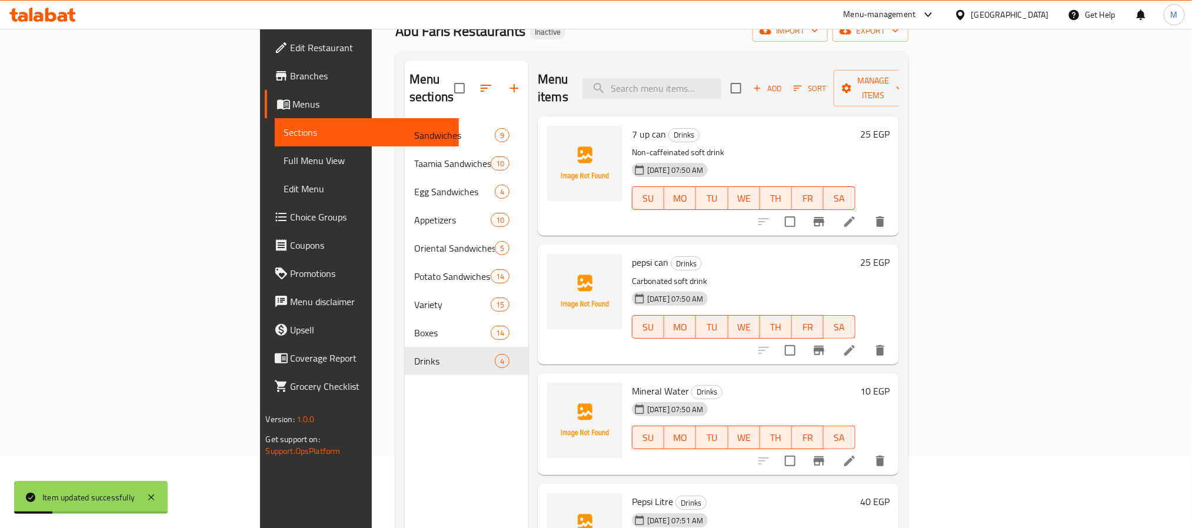
scroll to position [165, 0]
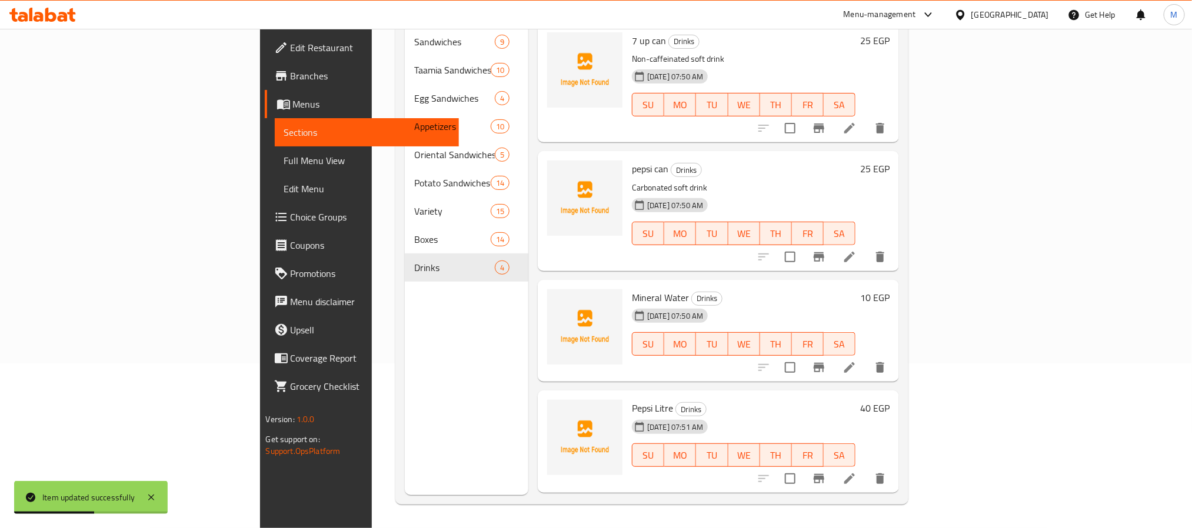
click at [632, 289] on span "Mineral Water" at bounding box center [660, 298] width 57 height 18
copy h6 "Mineral Water"
click at [632, 289] on span "Mineral Water" at bounding box center [660, 298] width 57 height 18
click at [857, 361] on icon at bounding box center [850, 368] width 14 height 14
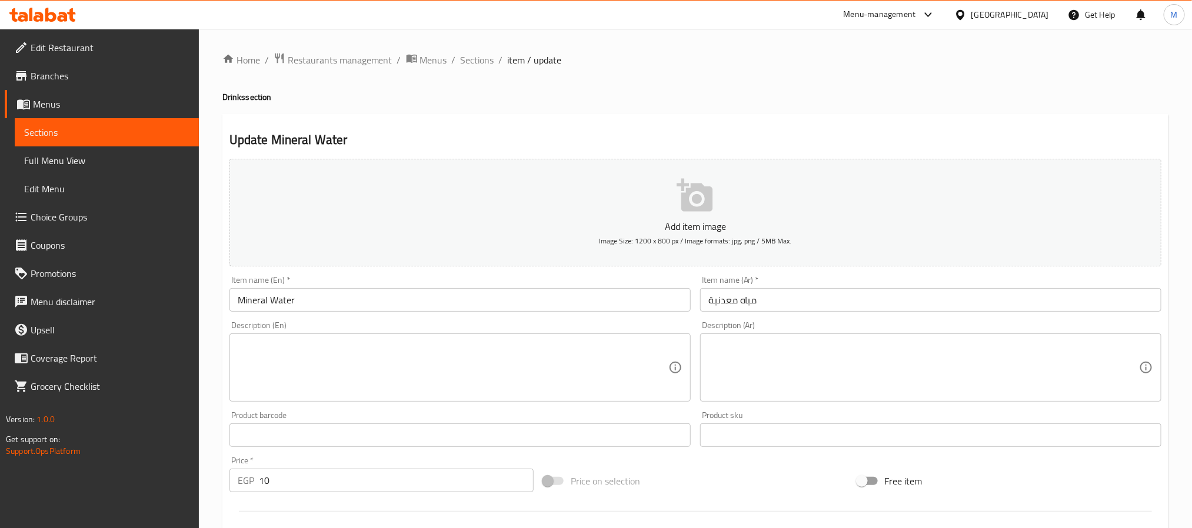
click at [441, 362] on textarea at bounding box center [453, 368] width 431 height 56
paste textarea "Refreshing mineral water. مياه معدنية منعشة."
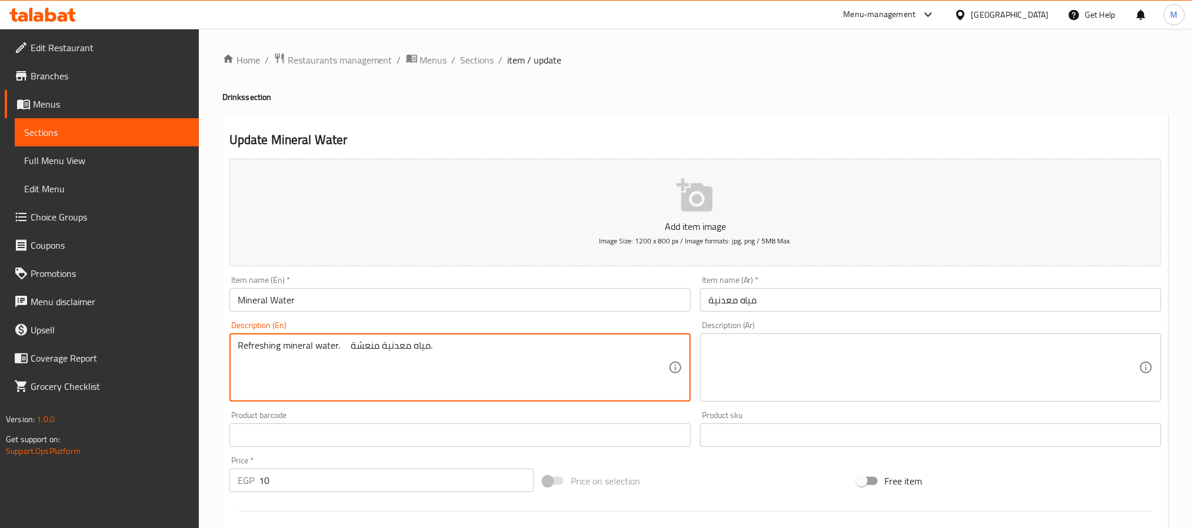
drag, startPoint x: 463, startPoint y: 355, endPoint x: 355, endPoint y: 343, distance: 108.4
click at [355, 343] on textarea "Refreshing mineral water. مياه معدنية منعشة." at bounding box center [453, 368] width 431 height 56
type textarea "Refreshing mineral water"
paste textarea "مياه معدنية منعشة."
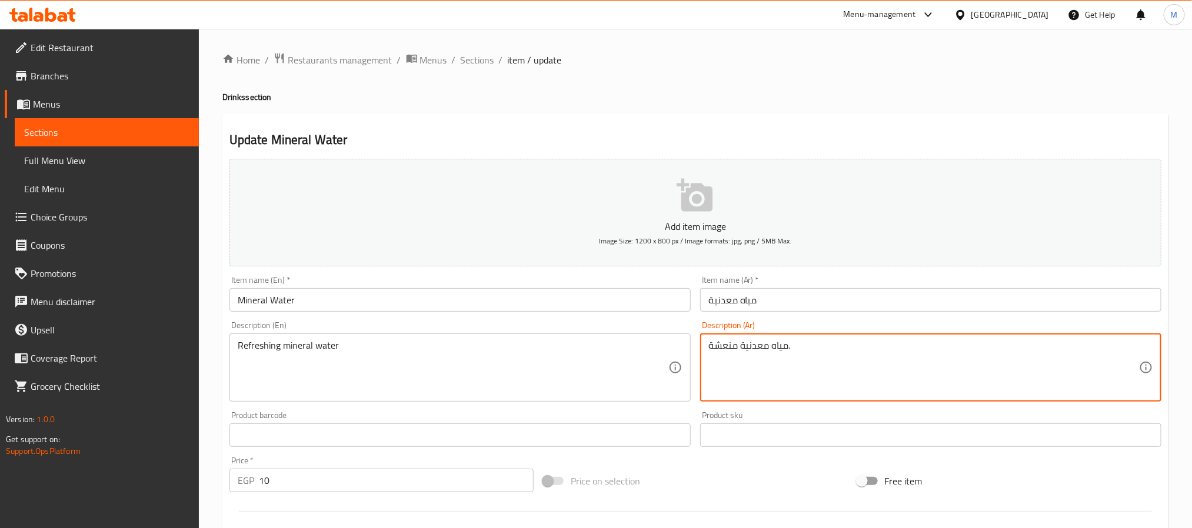
type textarea "مياه معدنية منعشة."
click at [590, 305] on input "Mineral Water" at bounding box center [459, 300] width 461 height 24
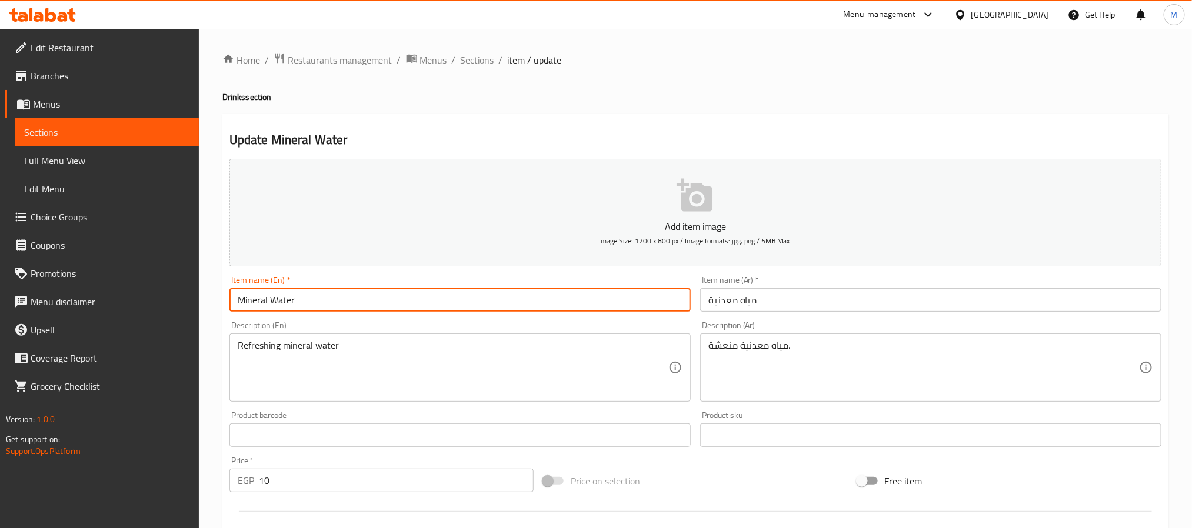
click at [484, 57] on span "Sections" at bounding box center [478, 60] width 34 height 14
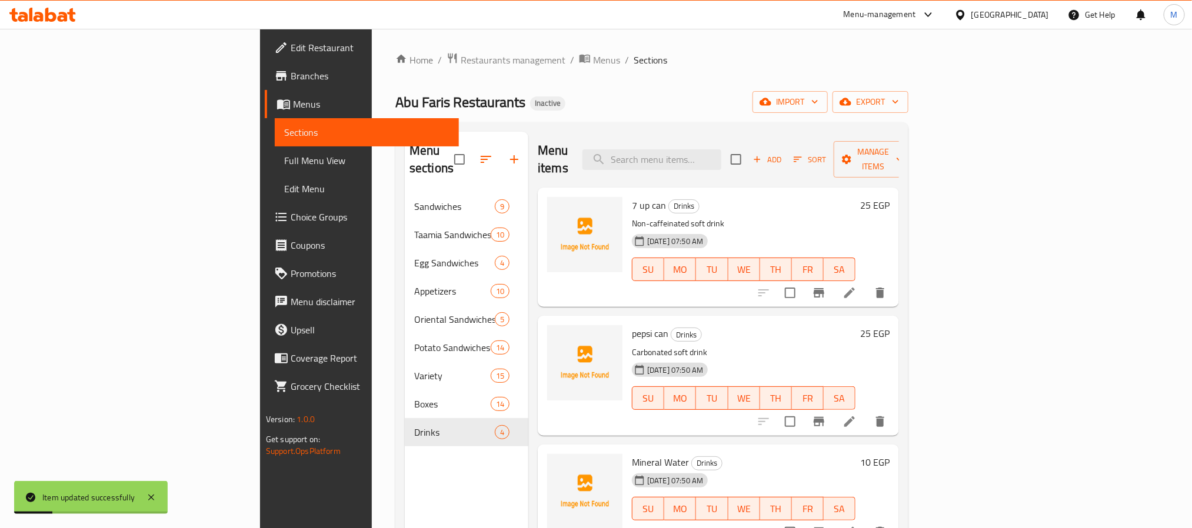
scroll to position [165, 0]
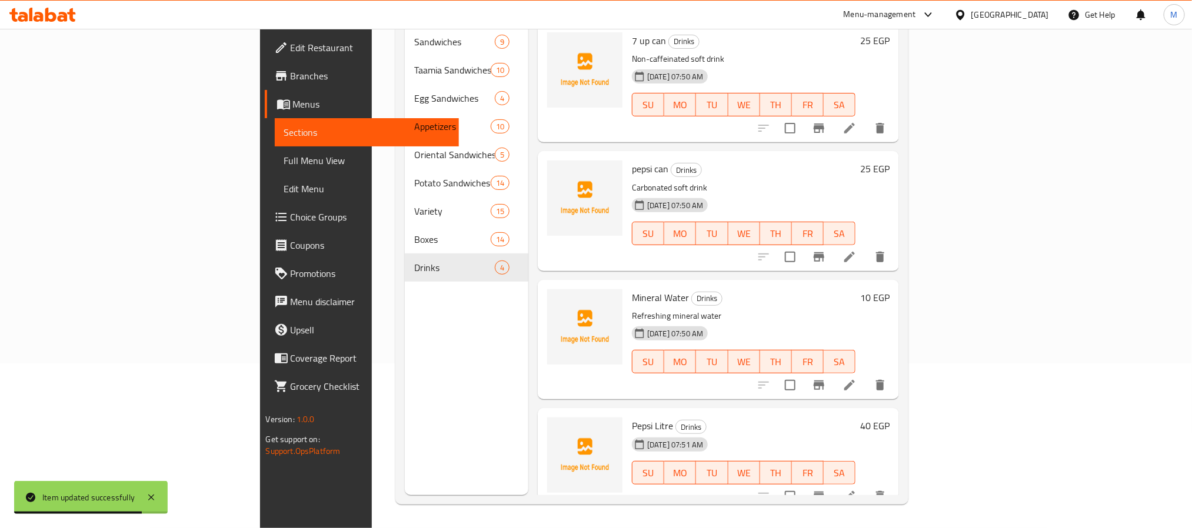
click at [632, 417] on span "Pepsi Litre" at bounding box center [652, 426] width 41 height 18
copy h6 "Pepsi Litre"
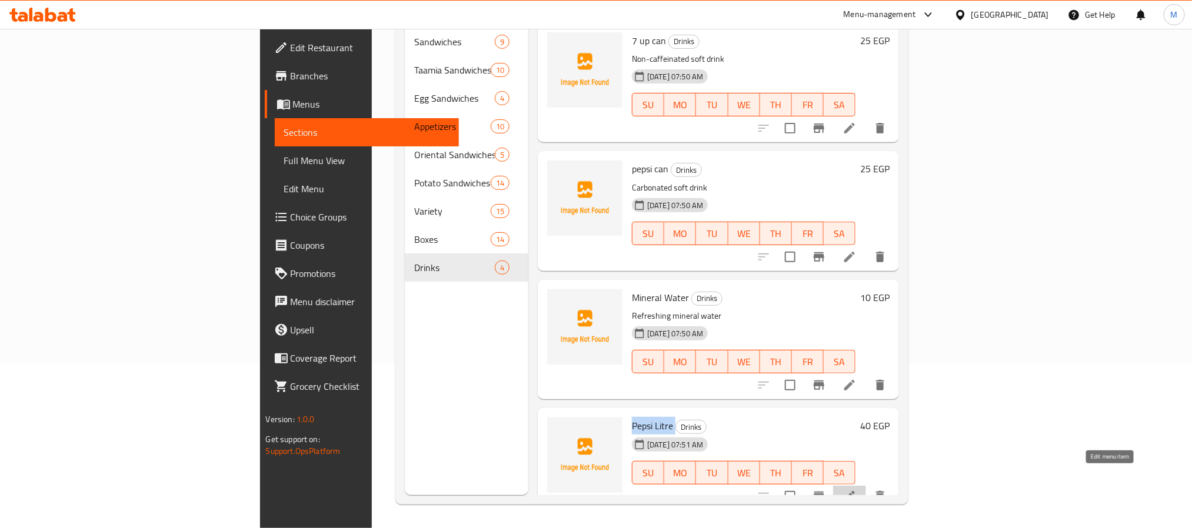
click at [857, 490] on icon at bounding box center [850, 497] width 14 height 14
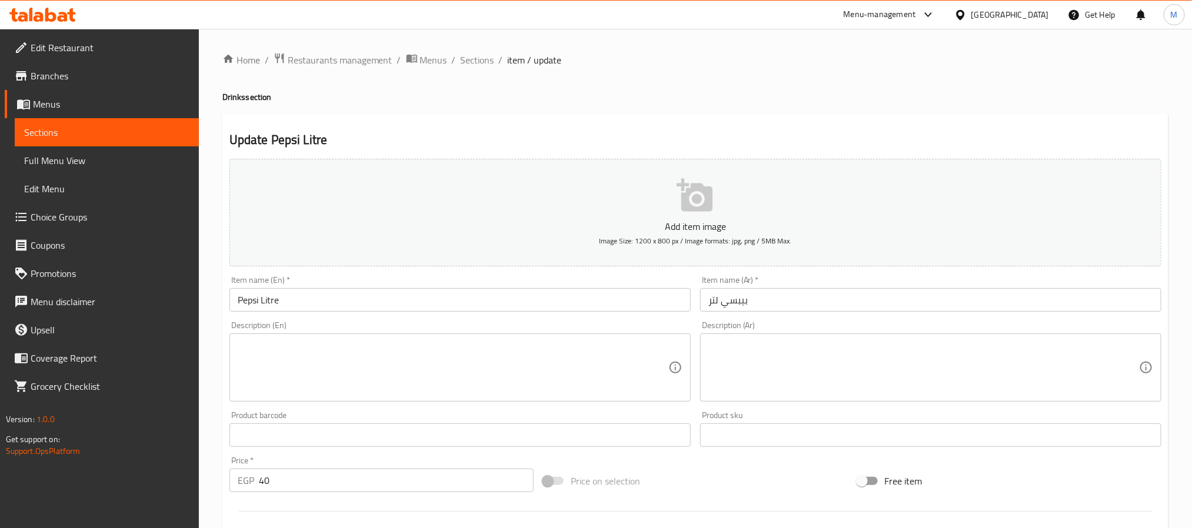
click at [414, 345] on textarea at bounding box center [453, 368] width 431 height 56
paste textarea "Carbonated soft drink مشروب غازي مكربن."
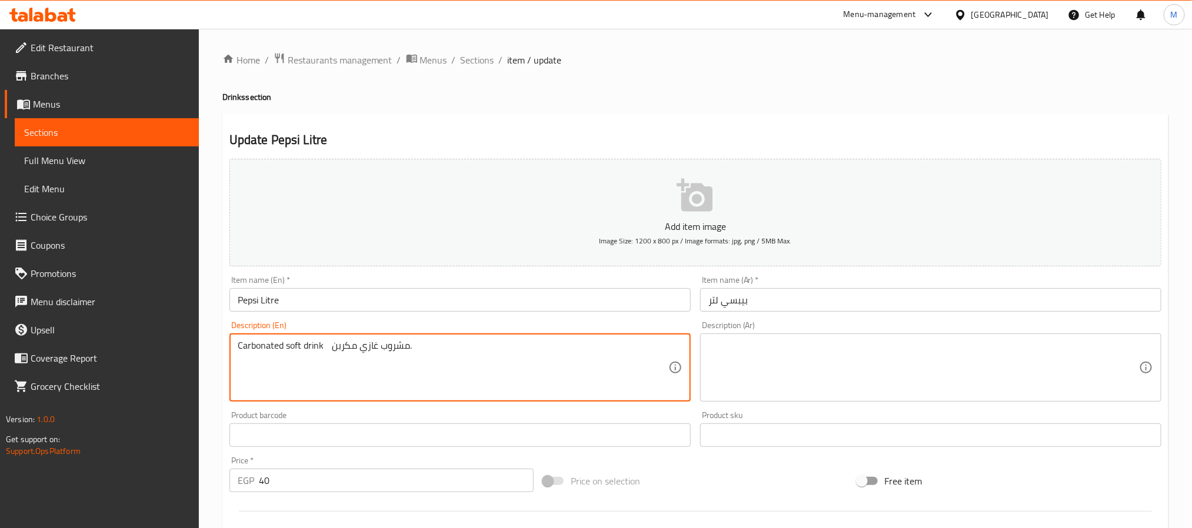
drag, startPoint x: 498, startPoint y: 357, endPoint x: 337, endPoint y: 355, distance: 161.2
click at [337, 355] on textarea "Carbonated soft drink مشروب غازي مكربن." at bounding box center [453, 368] width 431 height 56
type textarea "Carbonated soft drink"
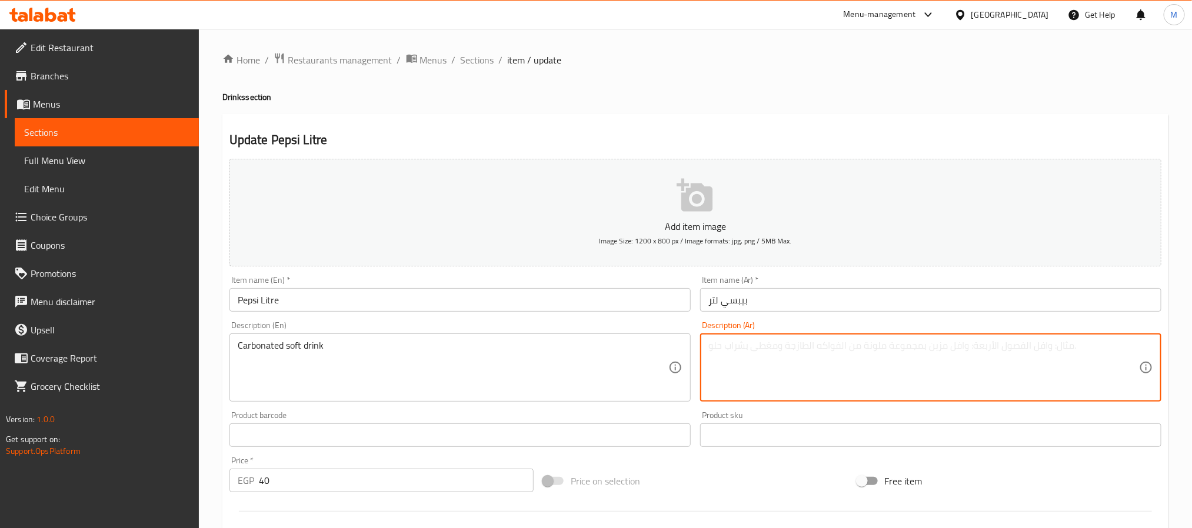
paste textarea "مشروب غازي مكربن."
type textarea "مشروب غازي مكربن."
click at [567, 305] on input "Pepsi Litre" at bounding box center [459, 300] width 461 height 24
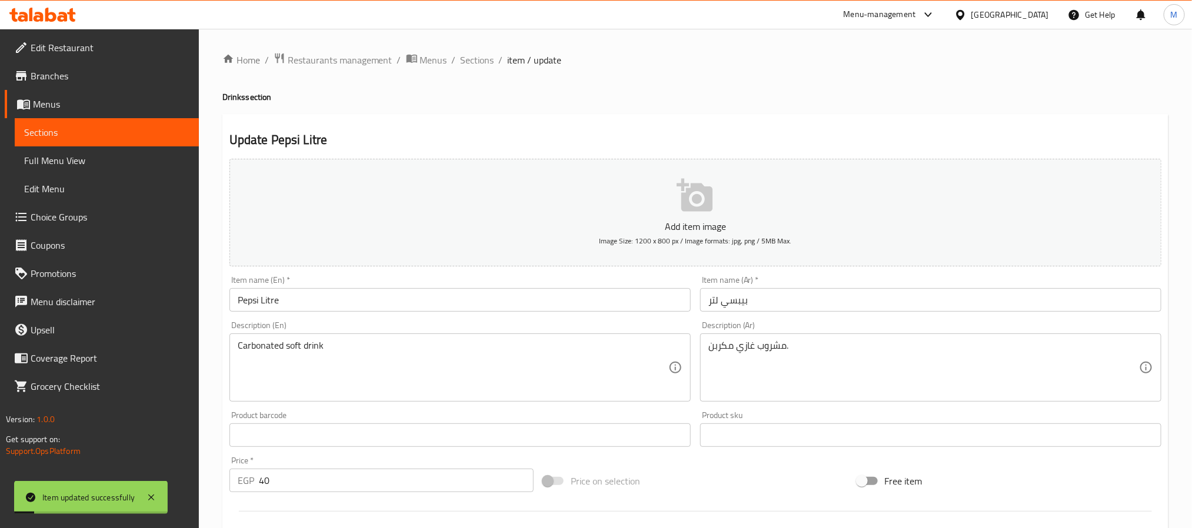
click at [492, 51] on div "Home / Restaurants management / Menus / Sections / item / update Drinks section…" at bounding box center [695, 430] width 993 height 803
click at [482, 59] on span "Sections" at bounding box center [478, 60] width 34 height 14
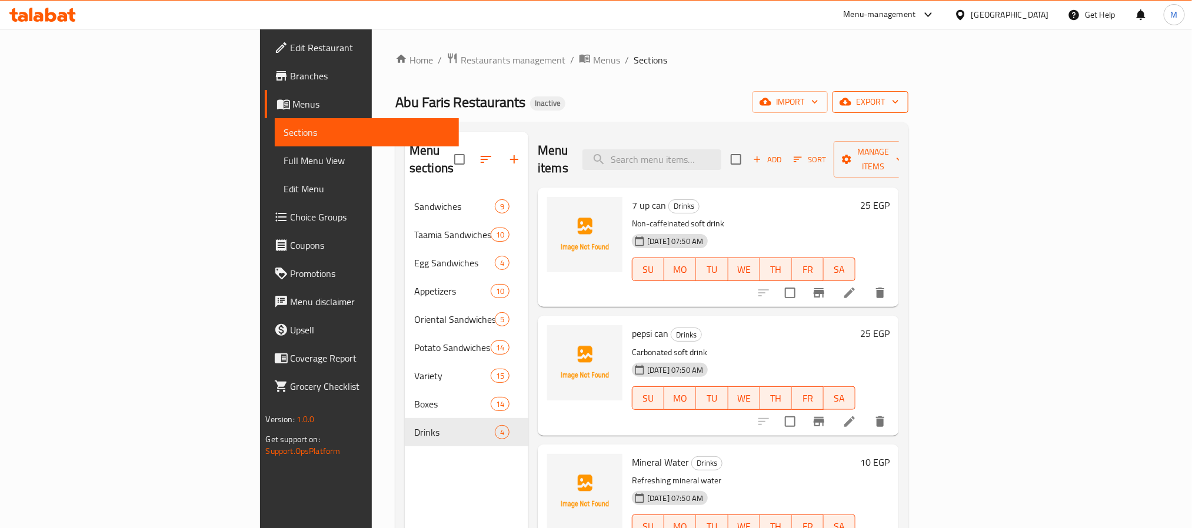
click at [899, 98] on span "export" at bounding box center [870, 102] width 57 height 15
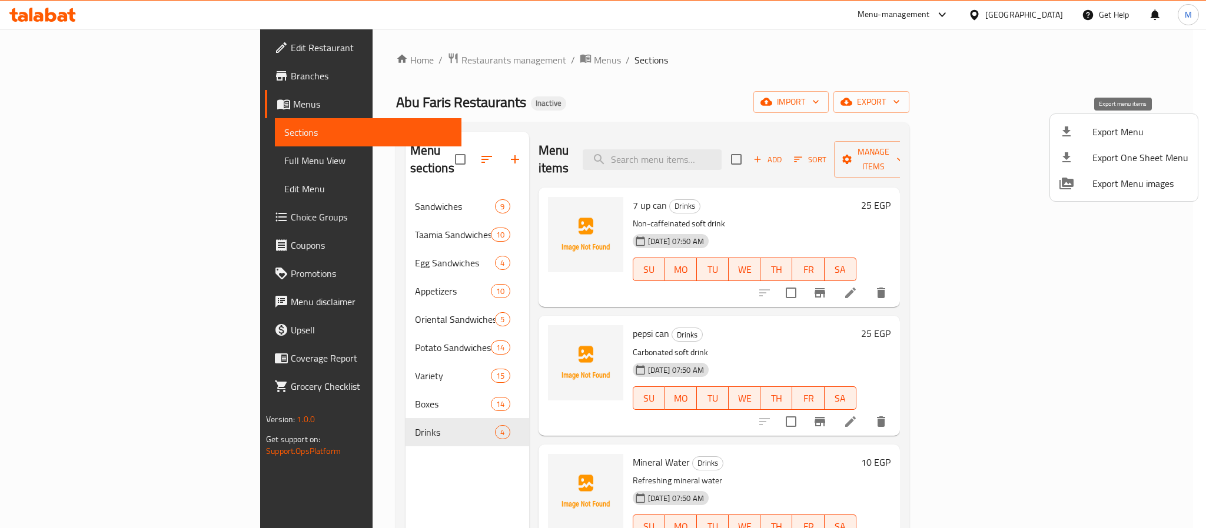
click at [1100, 129] on span "Export Menu" at bounding box center [1140, 132] width 96 height 14
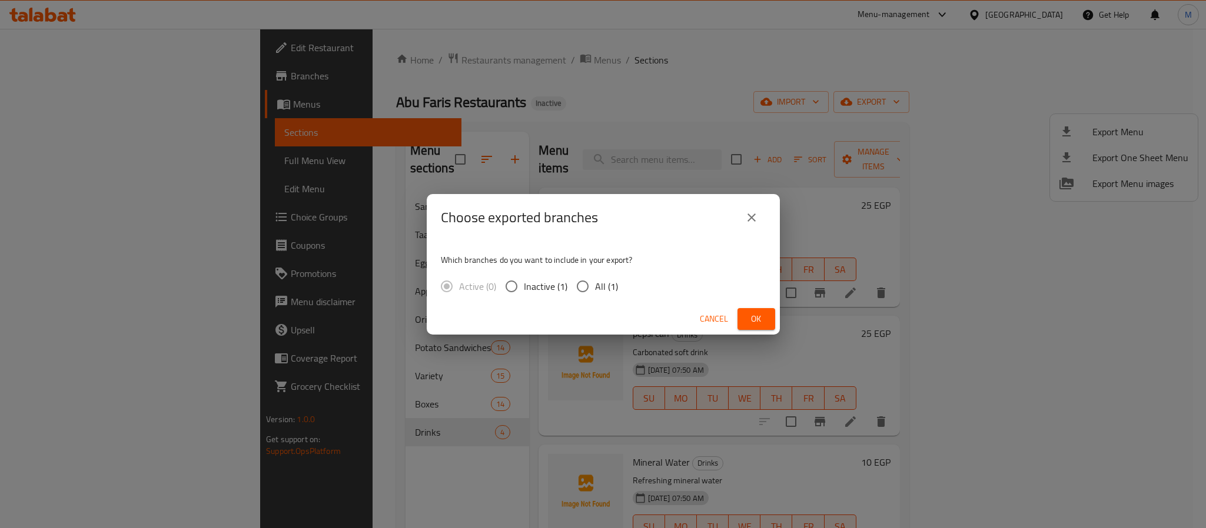
click at [602, 272] on div "Which branches do you want to include in your export? Active (0) Inactive (1) A…" at bounding box center [603, 272] width 353 height 62
click at [604, 281] on span "All (1)" at bounding box center [606, 286] width 23 height 14
click at [595, 281] on input "All (1)" at bounding box center [582, 286] width 25 height 25
radio input "true"
click at [749, 313] on span "Ok" at bounding box center [756, 319] width 19 height 15
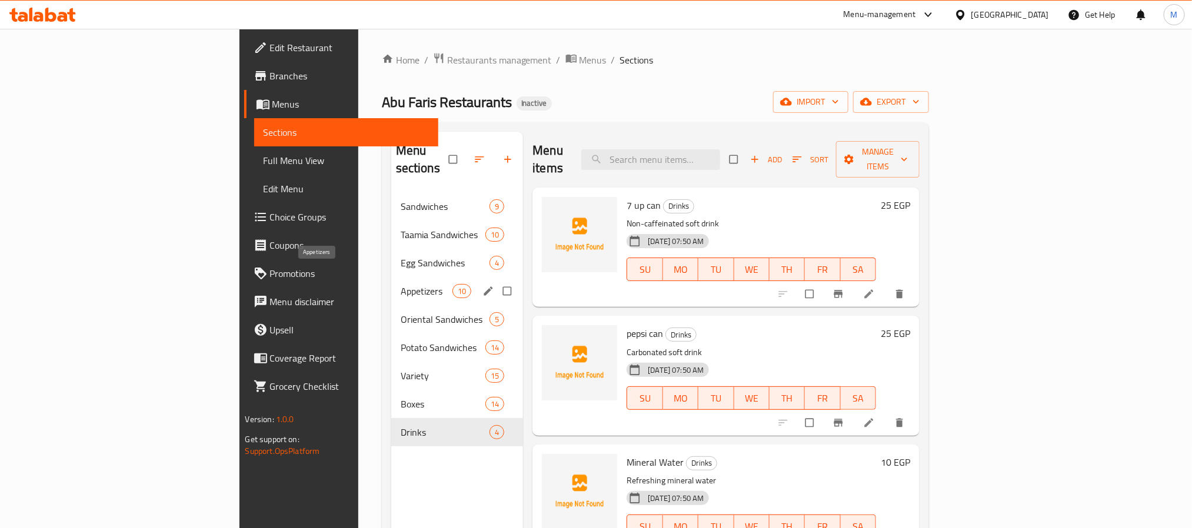
click at [401, 284] on span "Appetizers" at bounding box center [427, 291] width 52 height 14
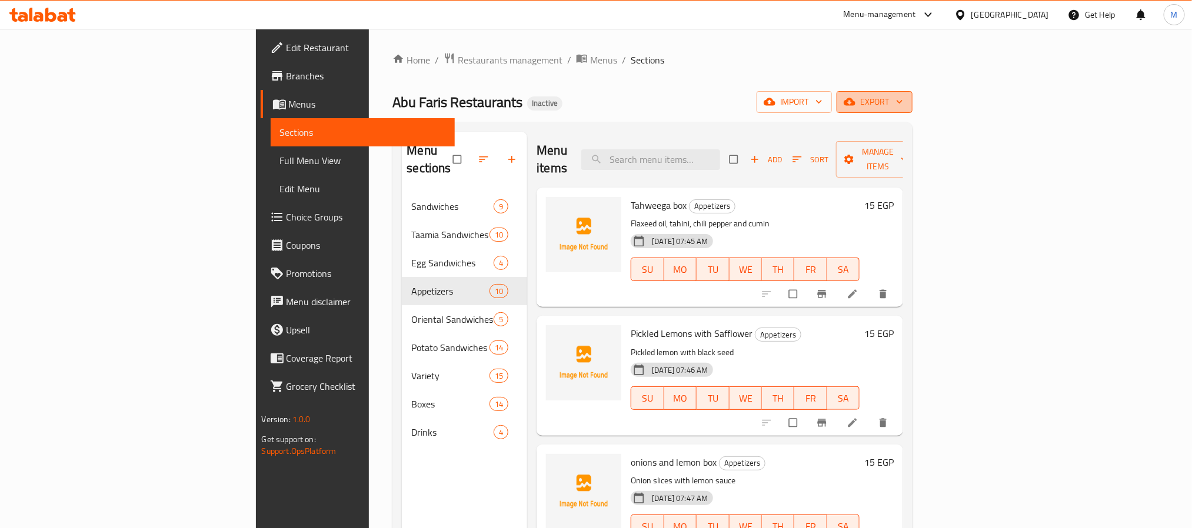
click at [903, 105] on span "export" at bounding box center [874, 102] width 57 height 15
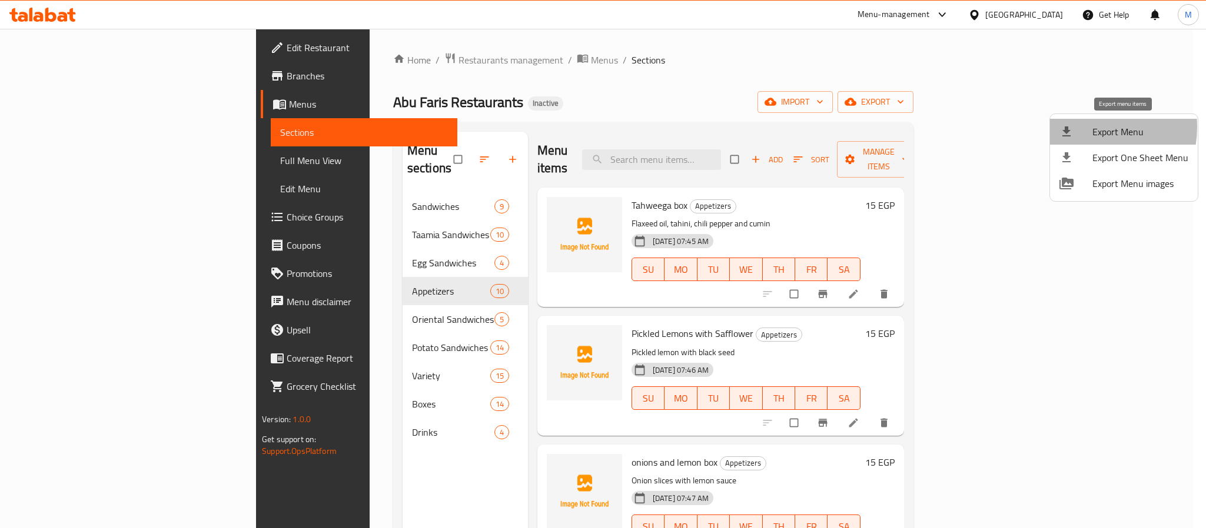
click at [1082, 127] on div at bounding box center [1075, 132] width 33 height 14
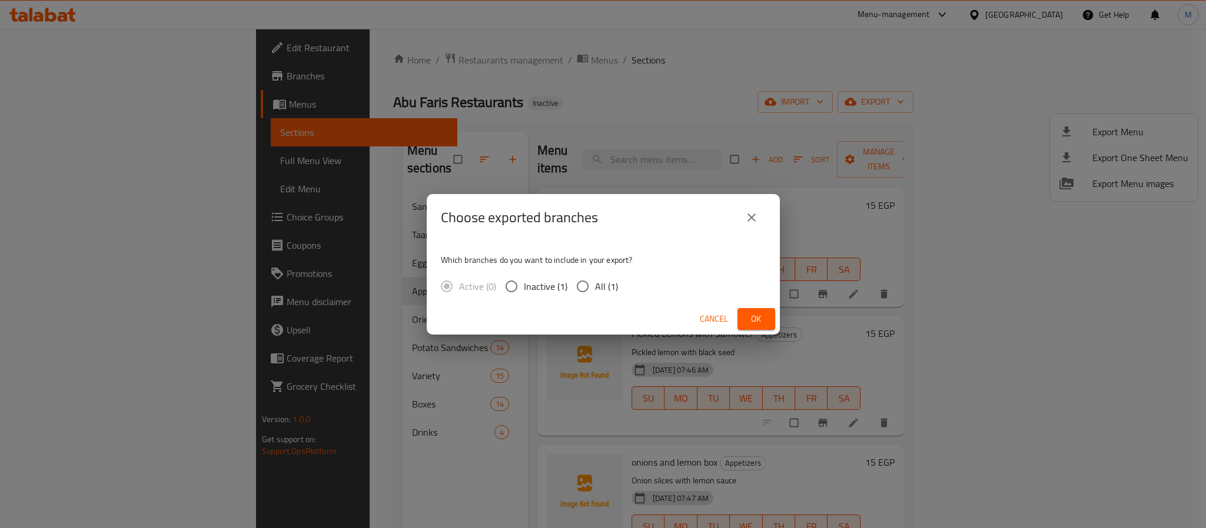
click at [616, 281] on div "Active (0) Inactive (1) All (1)" at bounding box center [534, 286] width 187 height 25
click at [611, 289] on span "All (1)" at bounding box center [606, 286] width 23 height 14
click at [595, 289] on input "All (1)" at bounding box center [582, 286] width 25 height 25
radio input "true"
click at [757, 318] on span "Ok" at bounding box center [756, 319] width 19 height 15
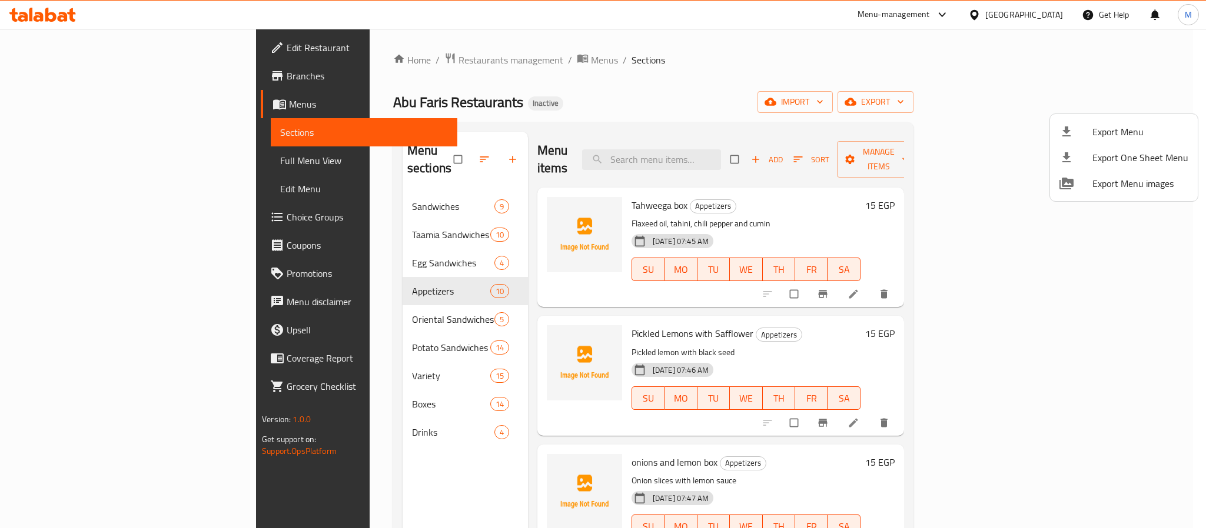
click at [1059, 11] on div at bounding box center [603, 264] width 1206 height 528
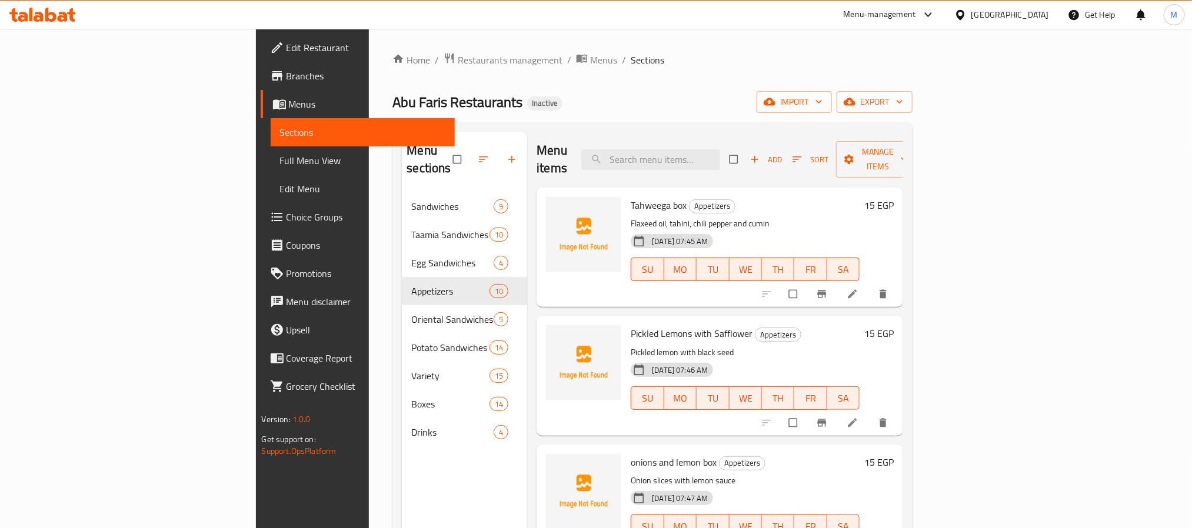
click at [1041, 18] on div "[GEOGRAPHIC_DATA]" at bounding box center [1010, 14] width 78 height 13
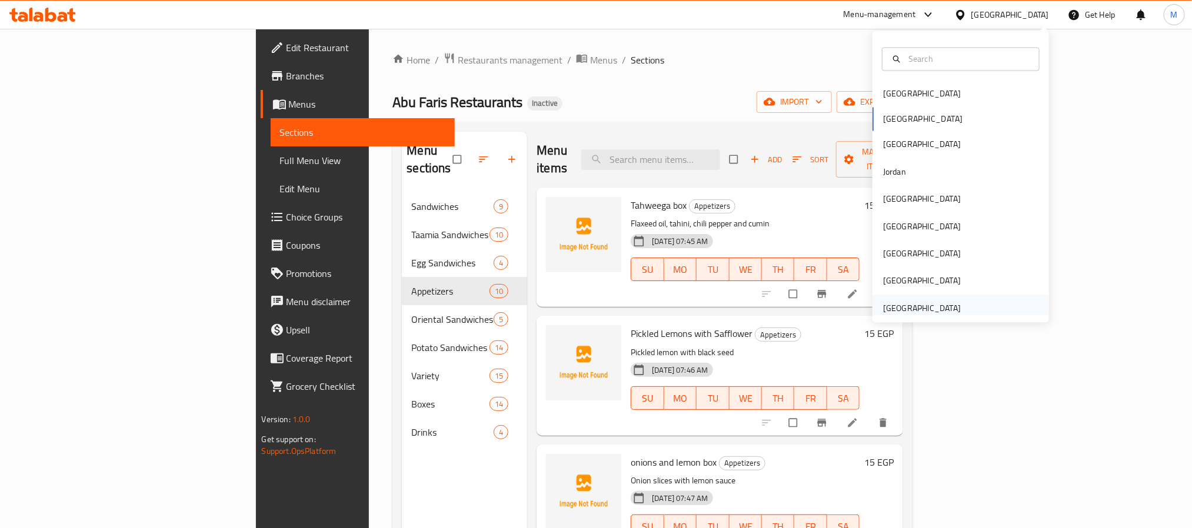
click at [957, 310] on div "[GEOGRAPHIC_DATA]" at bounding box center [961, 308] width 177 height 27
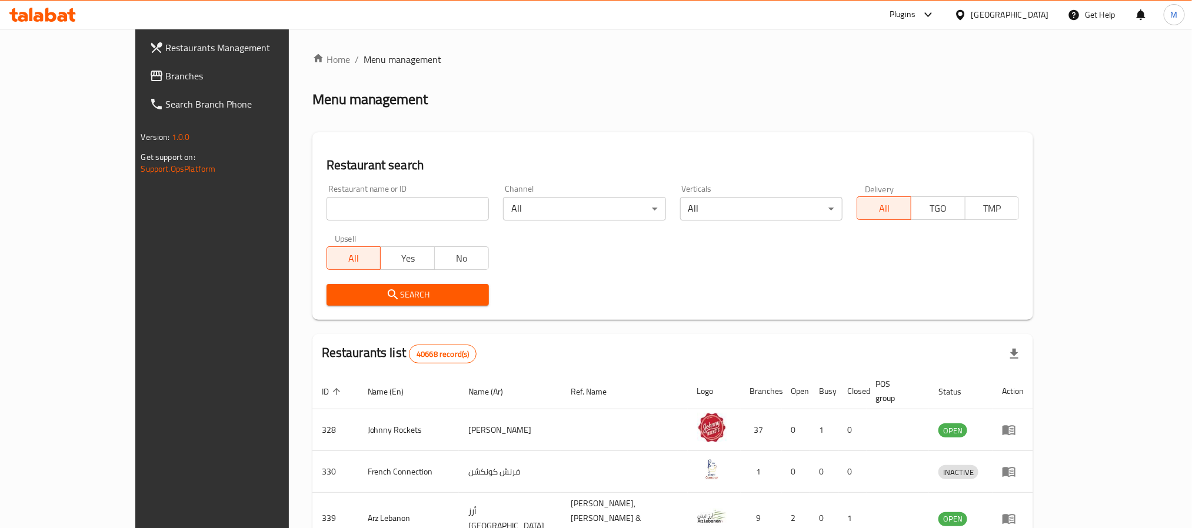
click at [166, 69] on span "Branches" at bounding box center [245, 76] width 159 height 14
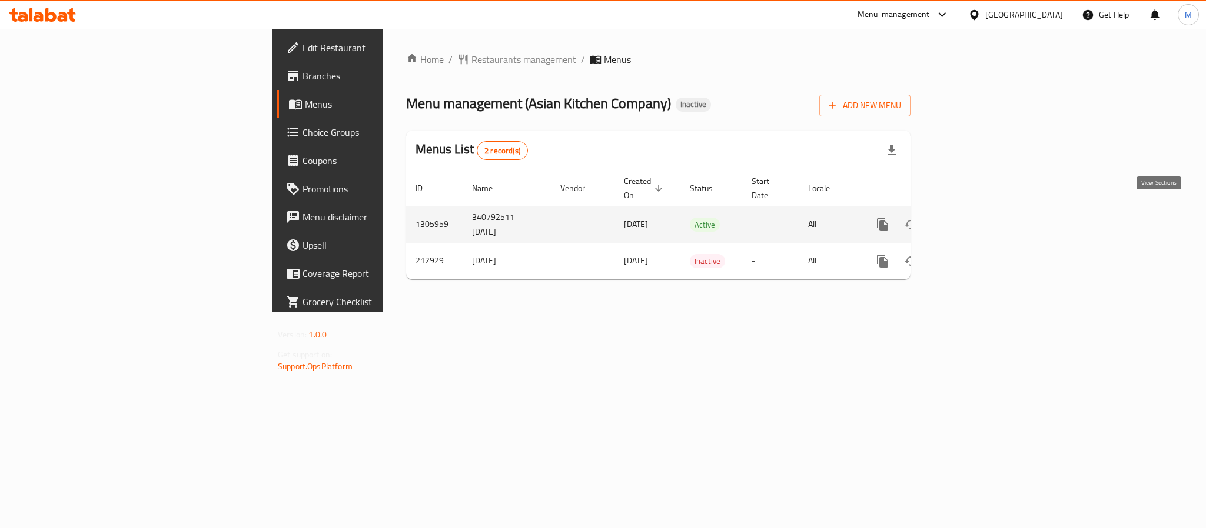
click at [973, 219] on icon "enhanced table" at bounding box center [967, 224] width 11 height 11
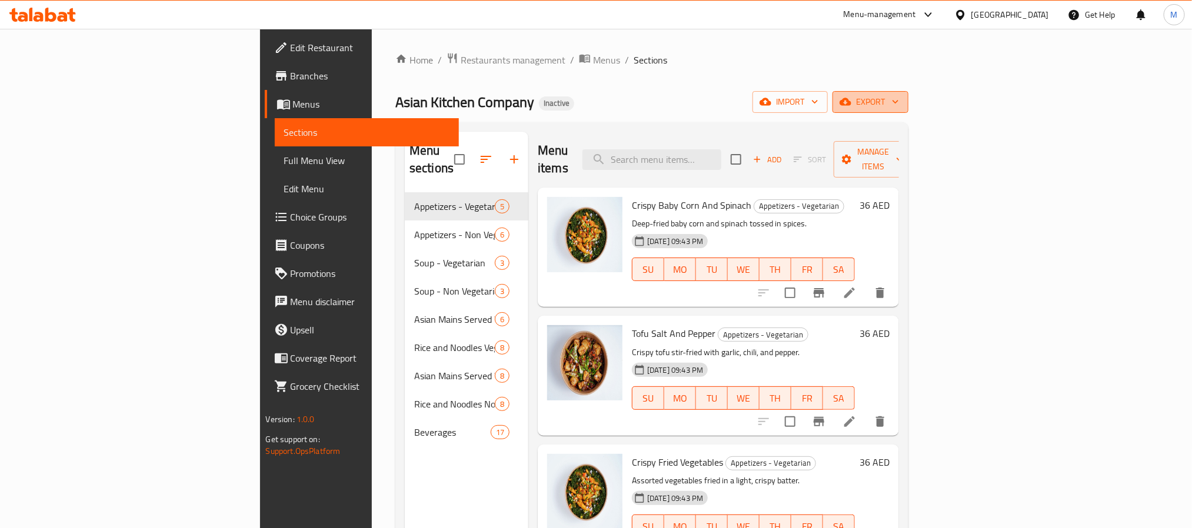
click at [909, 94] on button "export" at bounding box center [871, 102] width 76 height 22
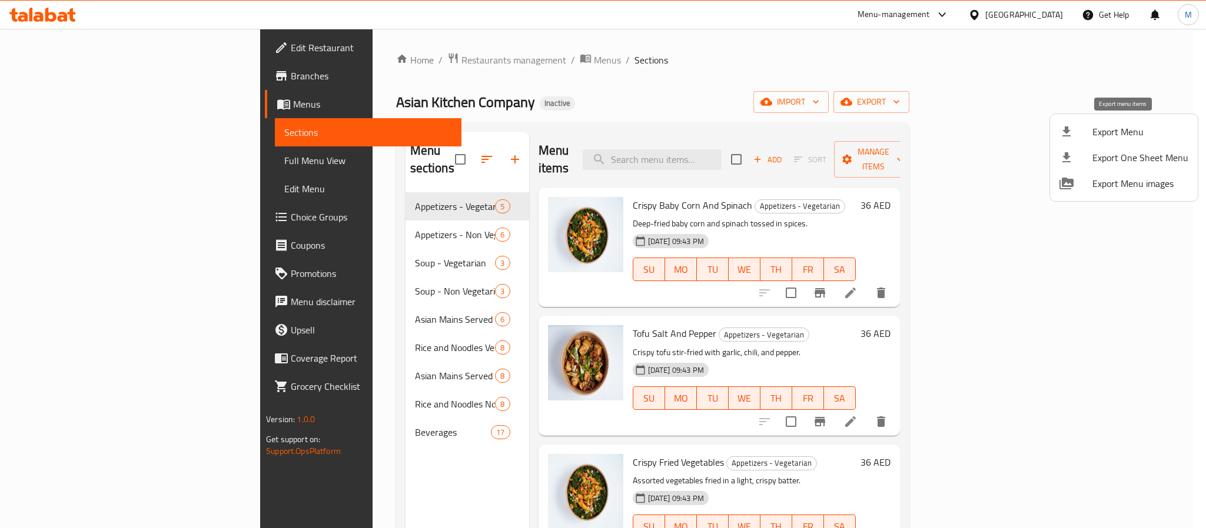
click at [1091, 133] on div at bounding box center [1075, 132] width 33 height 14
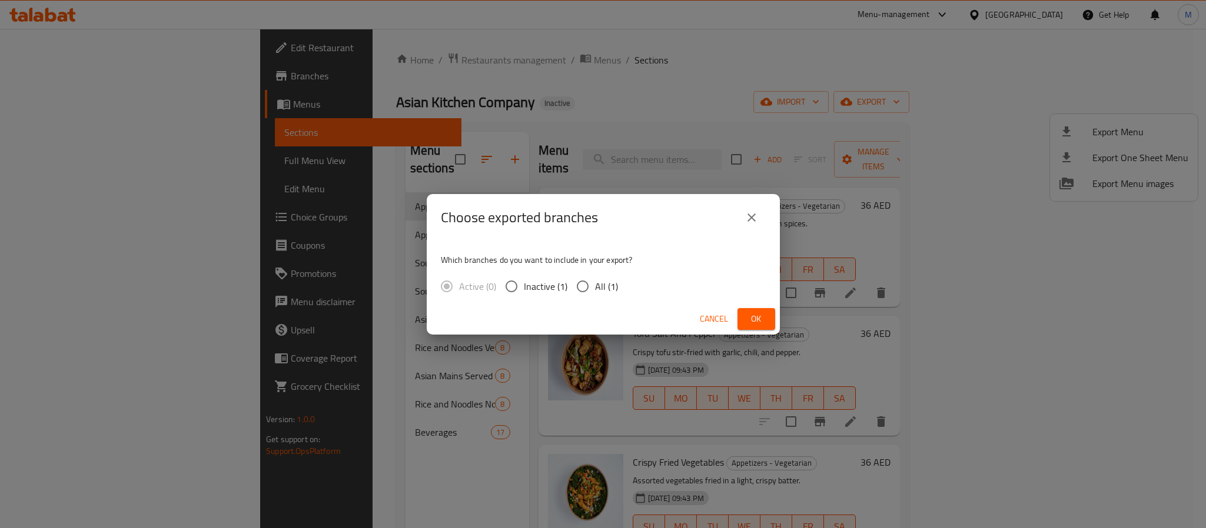
click at [611, 290] on span "All (1)" at bounding box center [606, 286] width 23 height 14
click at [595, 290] on input "All (1)" at bounding box center [582, 286] width 25 height 25
radio input "true"
click at [740, 318] on button "Ok" at bounding box center [756, 319] width 38 height 22
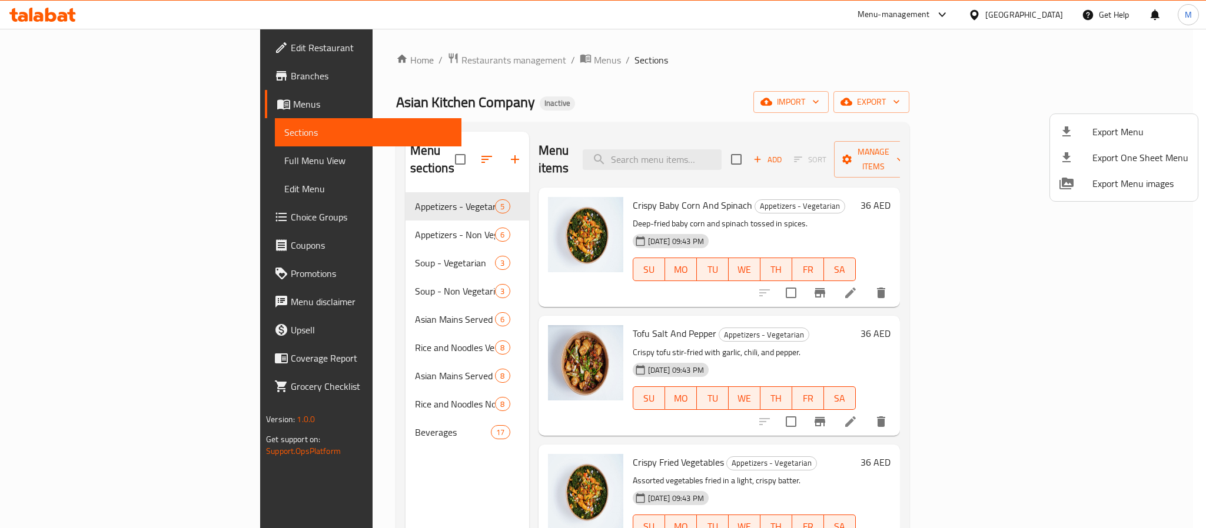
click at [334, 51] on div at bounding box center [603, 264] width 1206 height 528
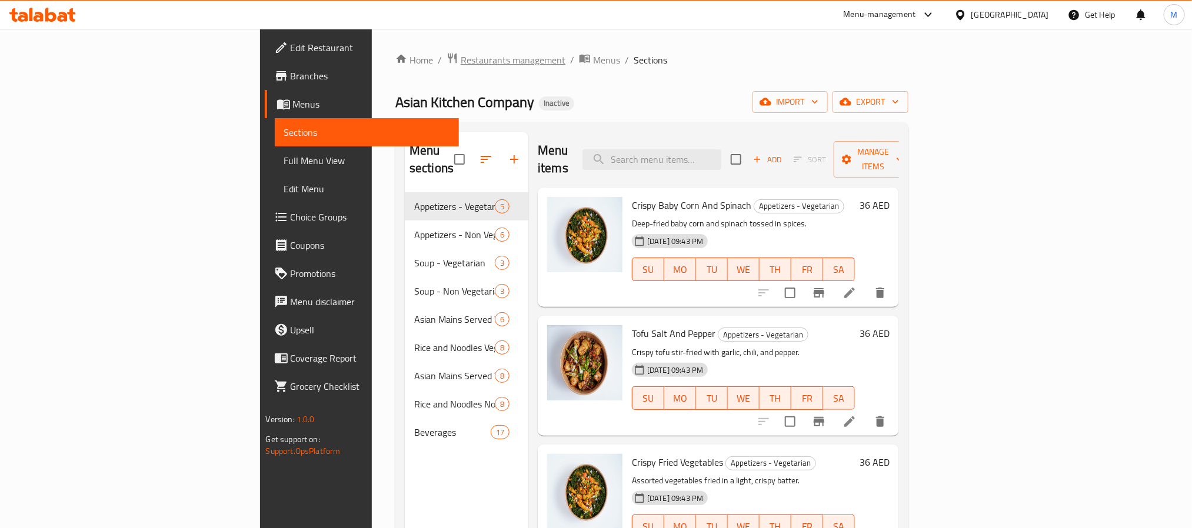
click at [461, 61] on span "Restaurants management" at bounding box center [513, 60] width 105 height 14
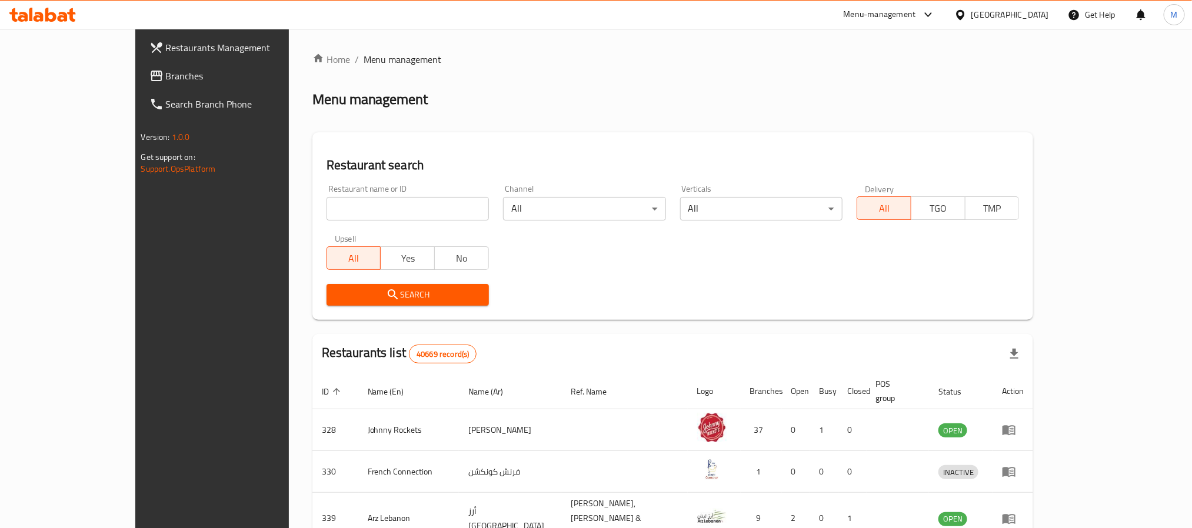
click at [166, 78] on span "Branches" at bounding box center [245, 76] width 159 height 14
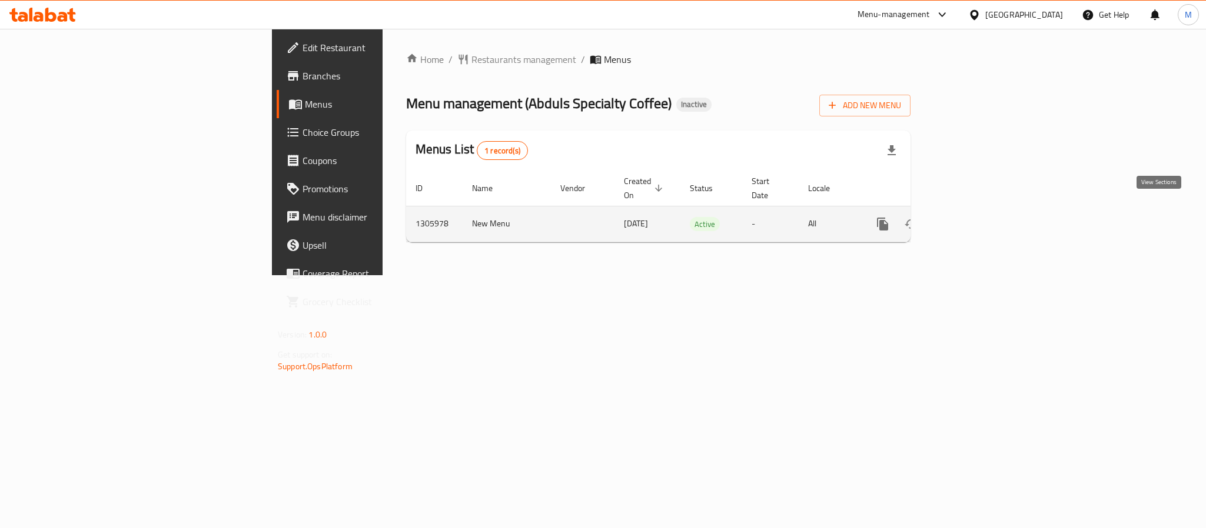
click at [973, 219] on icon "enhanced table" at bounding box center [967, 224] width 11 height 11
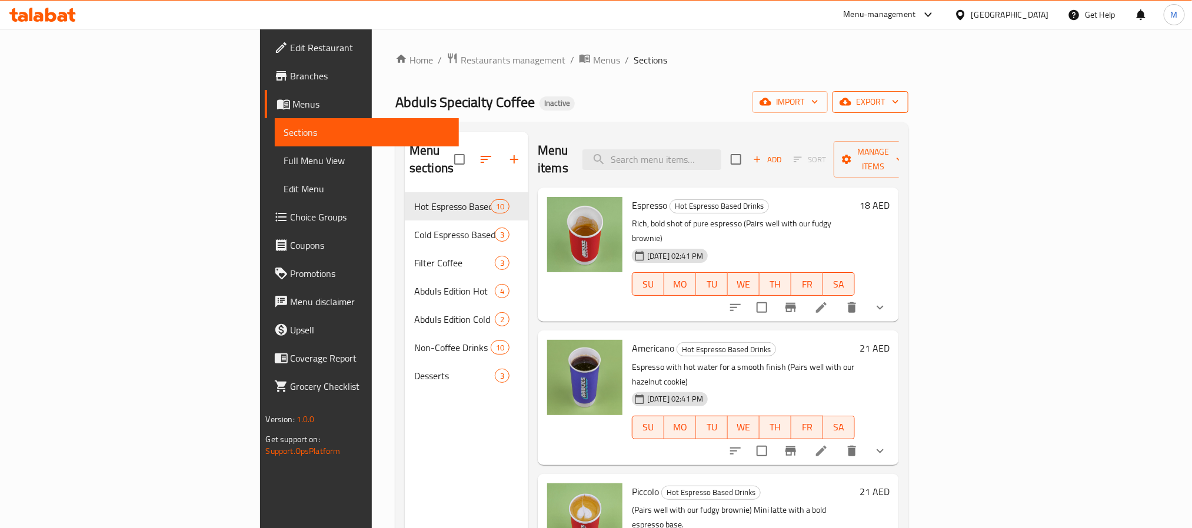
click at [899, 104] on span "export" at bounding box center [870, 102] width 57 height 15
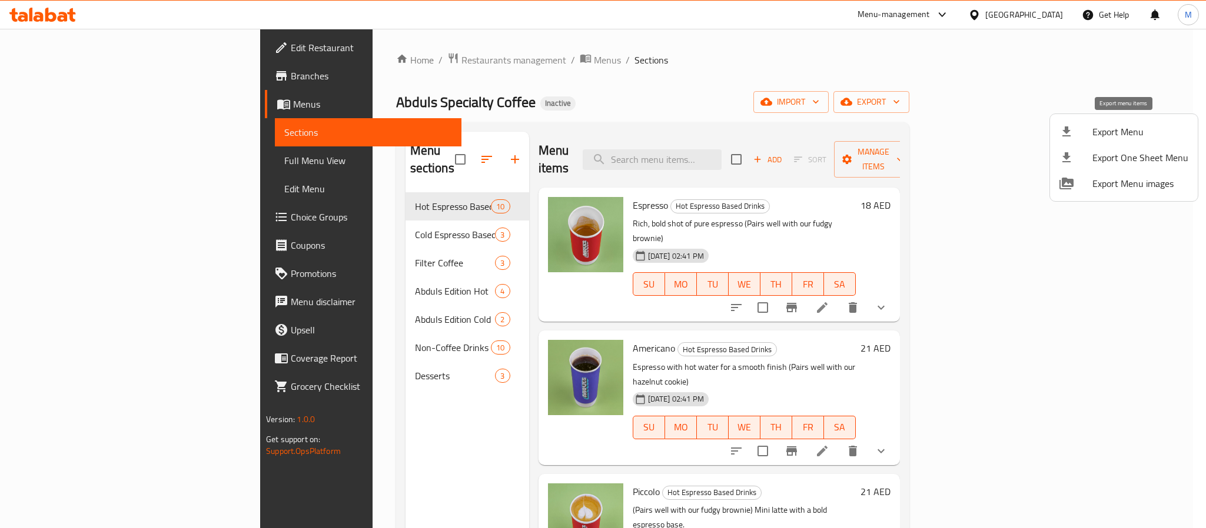
click at [1076, 138] on div at bounding box center [1075, 132] width 33 height 14
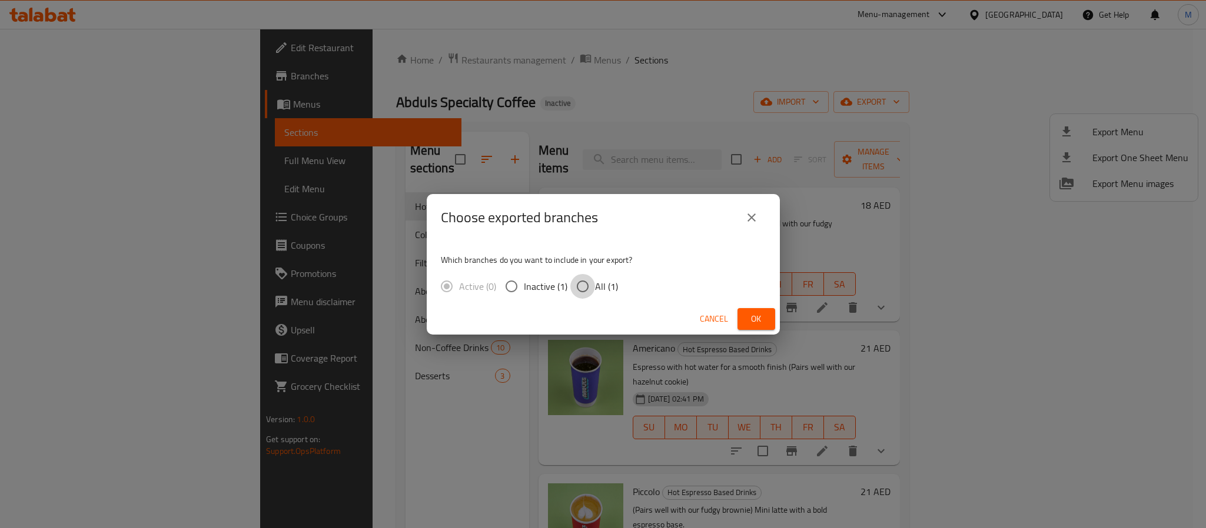
click at [588, 293] on input "All (1)" at bounding box center [582, 286] width 25 height 25
radio input "true"
click at [761, 315] on span "Ok" at bounding box center [756, 319] width 19 height 15
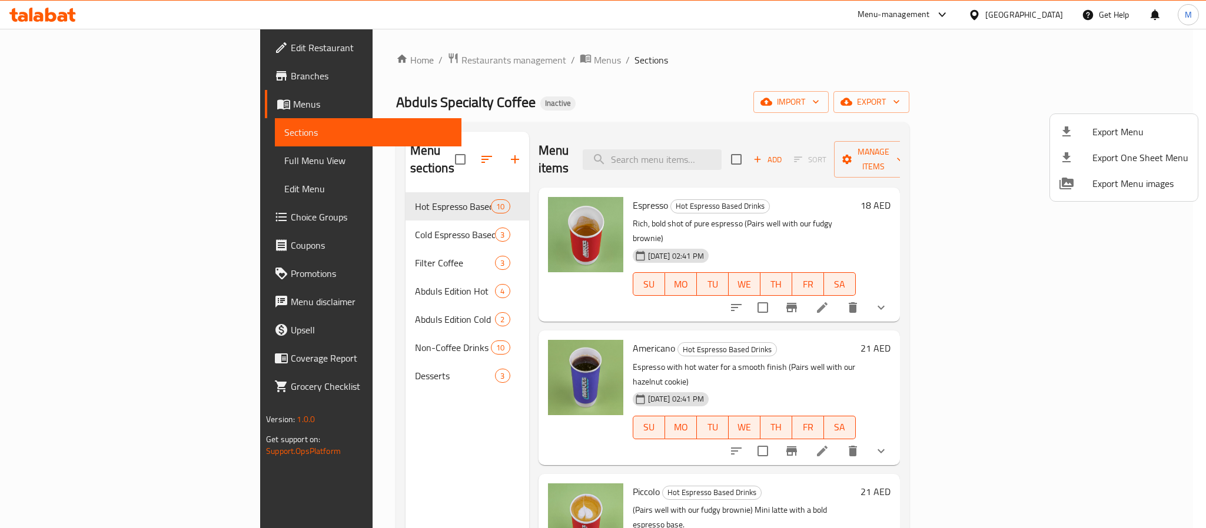
click at [713, 145] on div at bounding box center [603, 264] width 1206 height 528
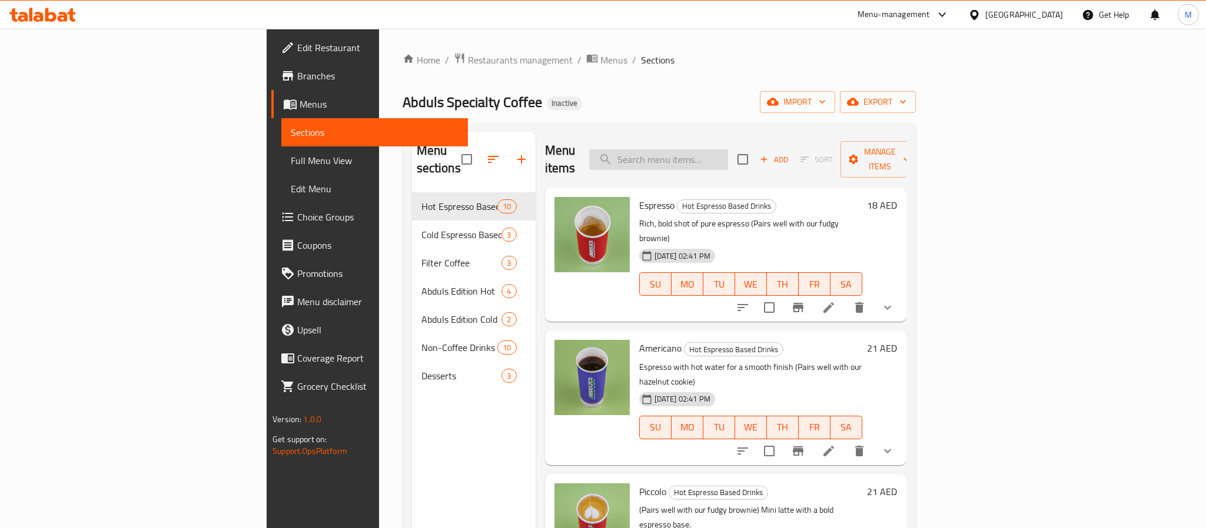
click at [714, 149] on input "search" at bounding box center [658, 159] width 139 height 21
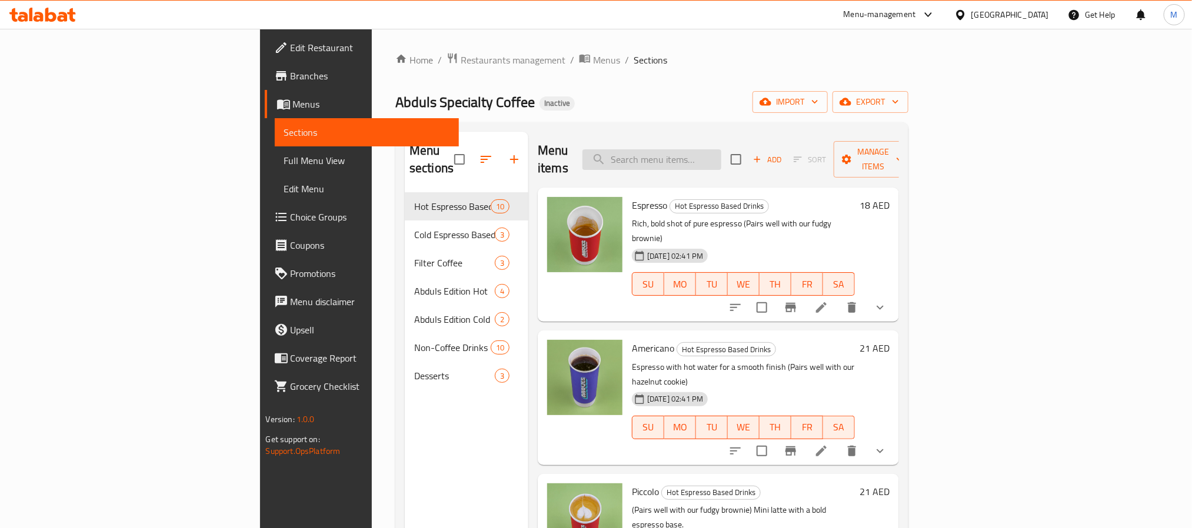
paste input "Latte"
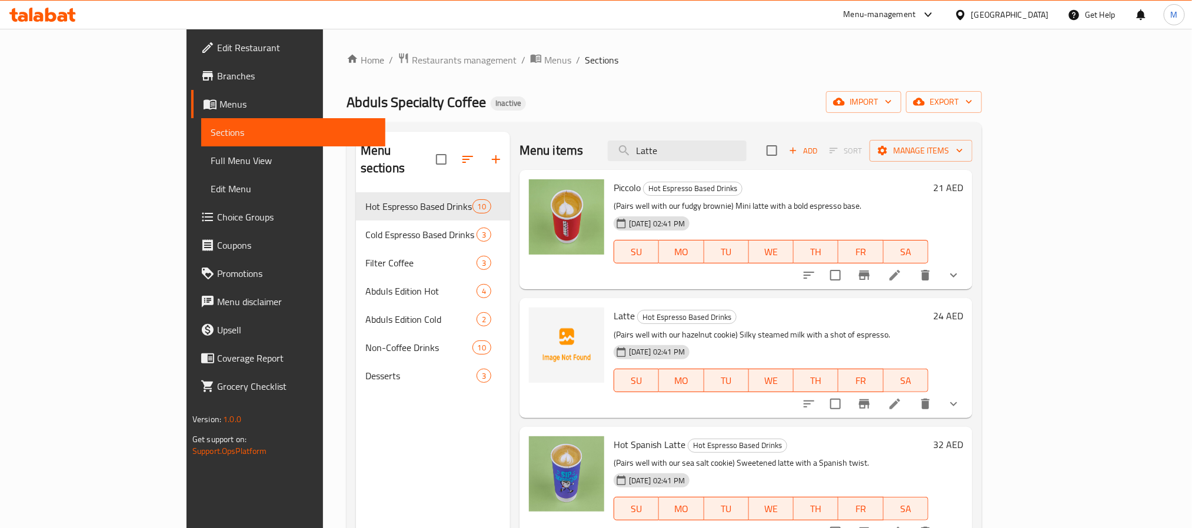
type input "Latte"
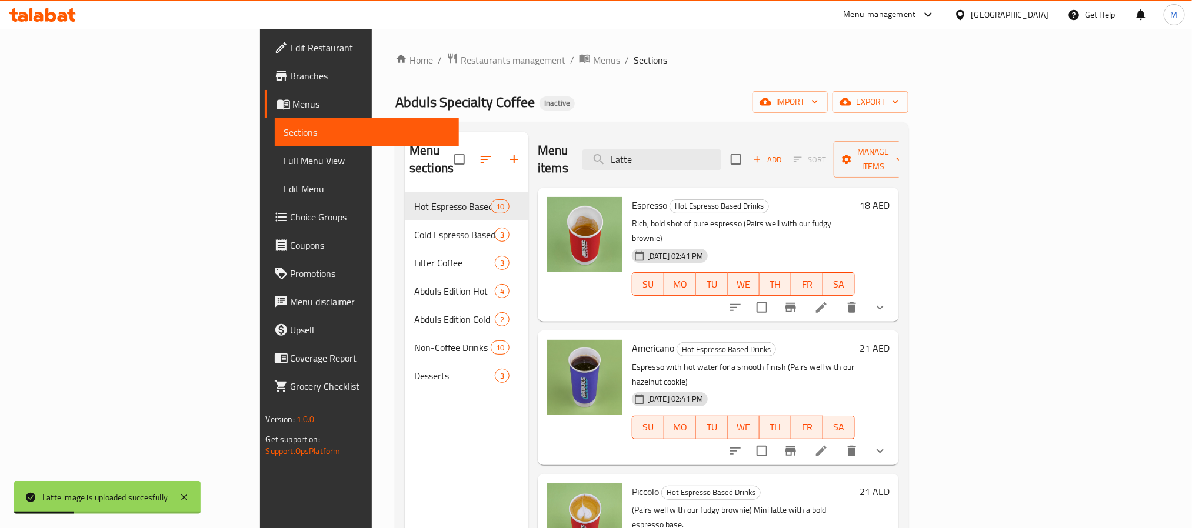
click at [574, 132] on div "Menu items Latte Add Sort Manage items" at bounding box center [718, 160] width 361 height 56
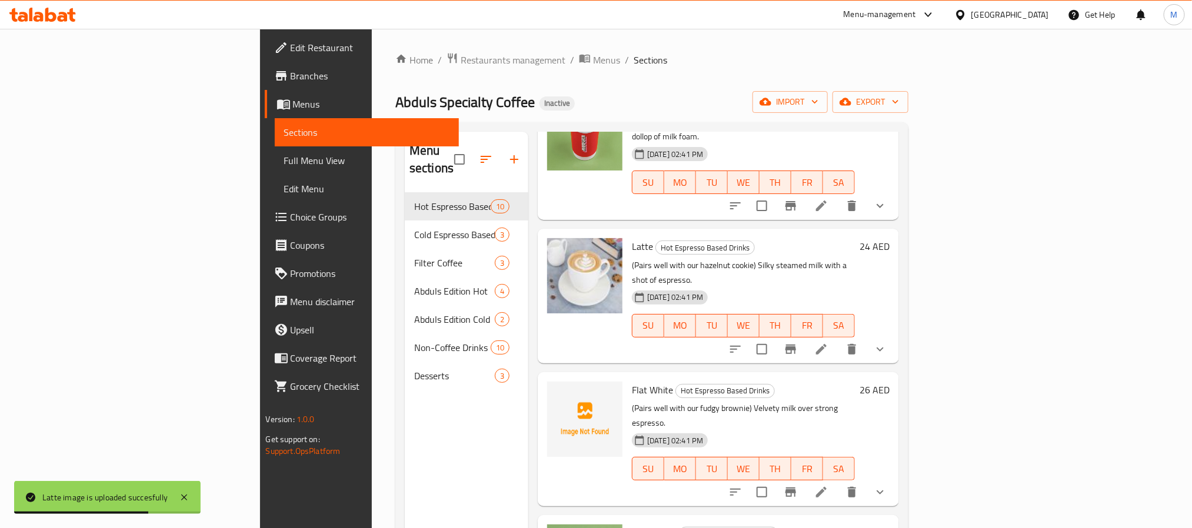
scroll to position [706, 0]
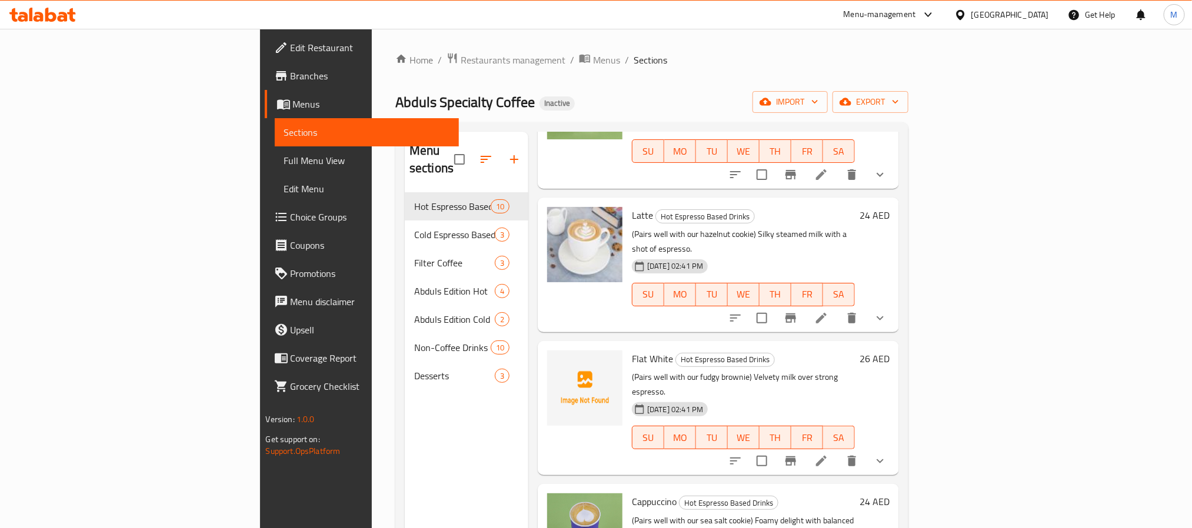
click at [627, 346] on div "Flat White Hot Espresso Based Drinks (Pairs well with our fudgy brownie) Velvet…" at bounding box center [743, 408] width 232 height 125
click at [632, 350] on span "Flat White" at bounding box center [652, 359] width 41 height 18
copy h6 "Flat White"
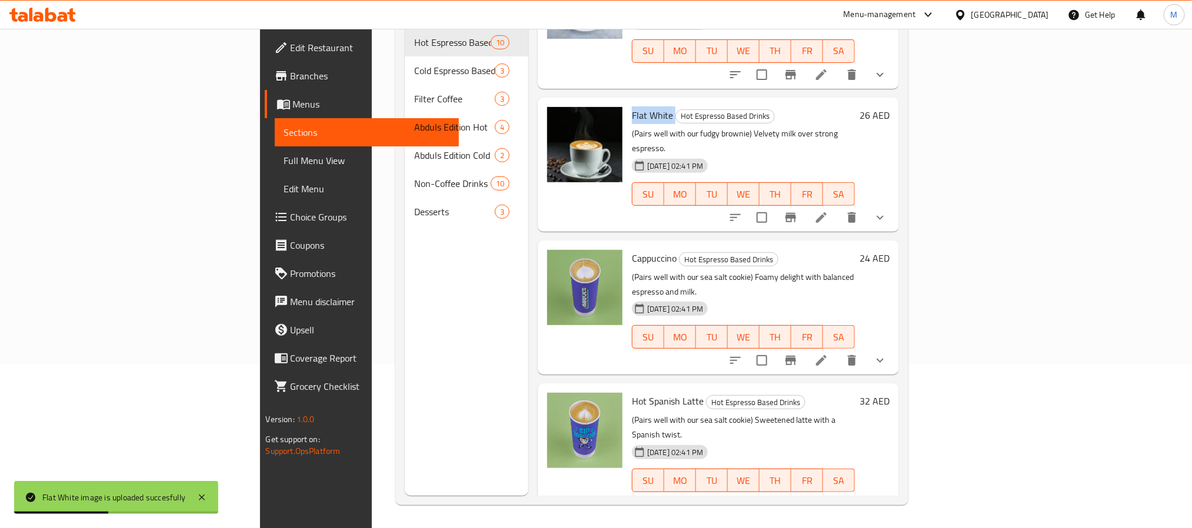
scroll to position [165, 0]
copy h6 "Hot Mocha"
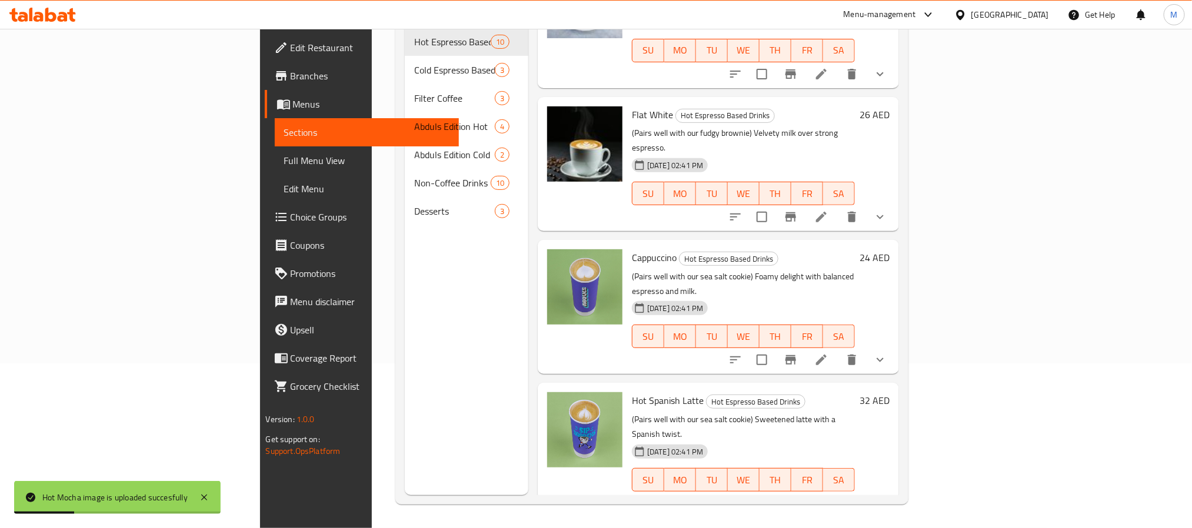
click at [405, 365] on div "Menu sections Hot Espresso Based Drinks 10 Cold Espresso Based Drinks 3 Filter …" at bounding box center [467, 231] width 124 height 528
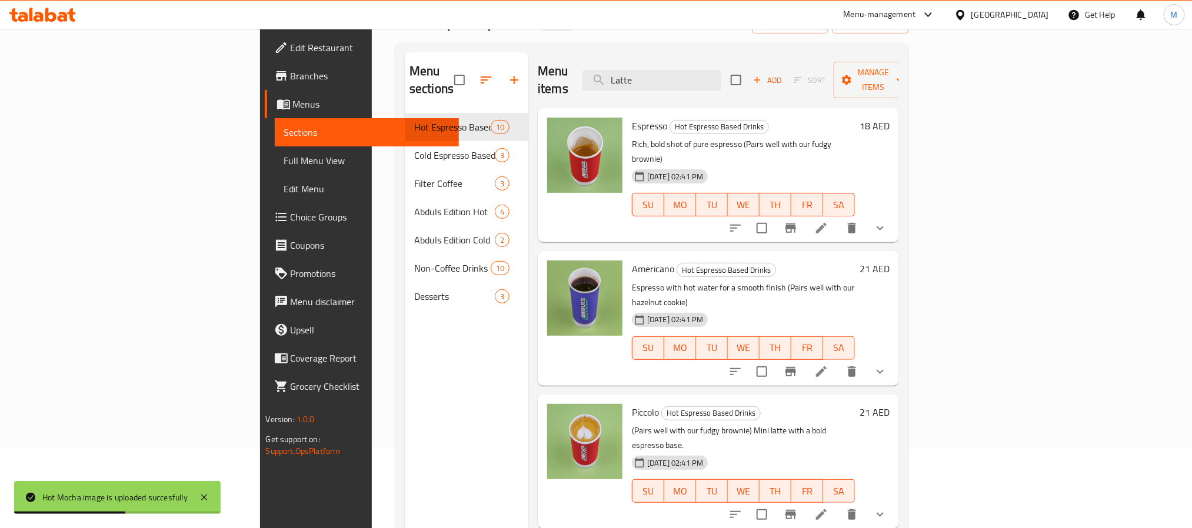
scroll to position [0, 0]
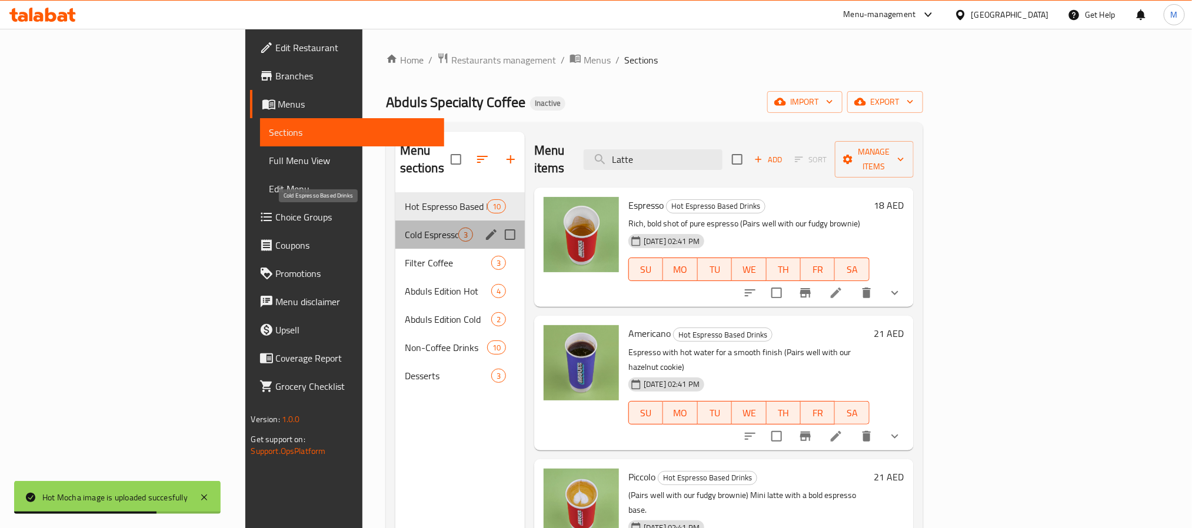
click at [405, 228] on span "Cold Espresso Based Drinks" at bounding box center [432, 235] width 54 height 14
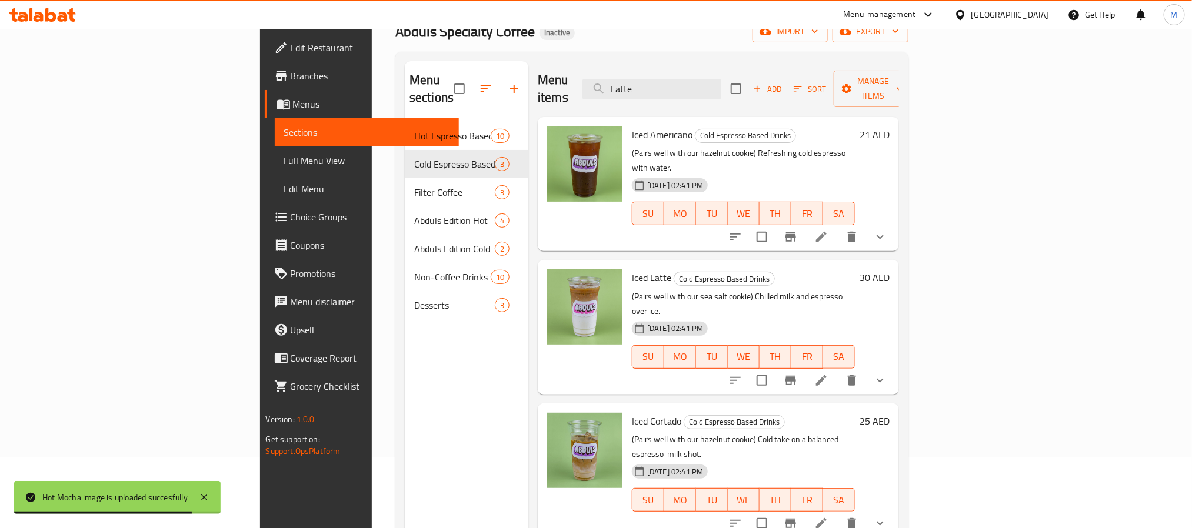
scroll to position [165, 0]
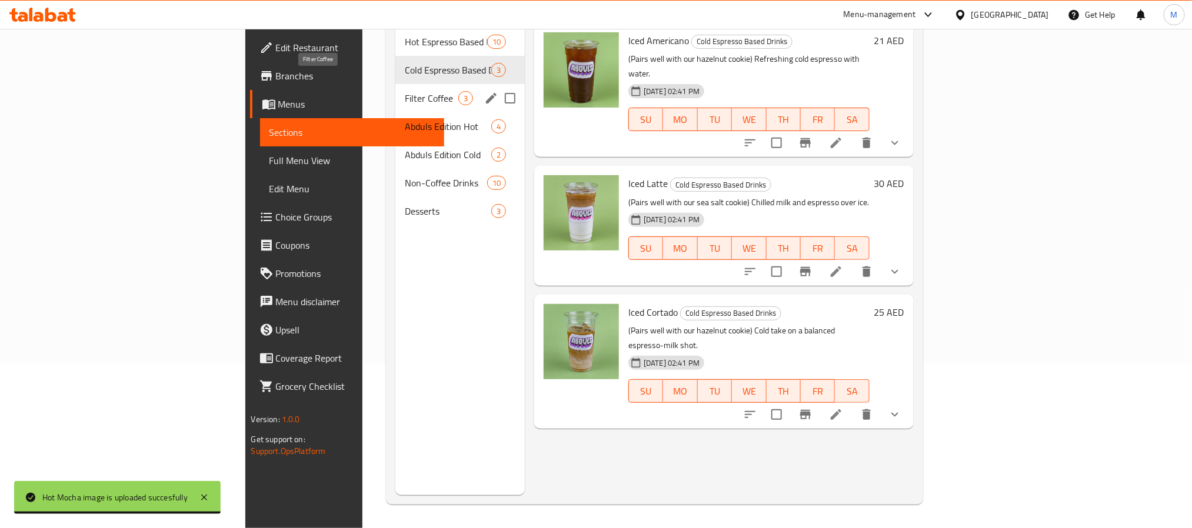
click at [405, 91] on span "Filter Coffee" at bounding box center [432, 98] width 54 height 14
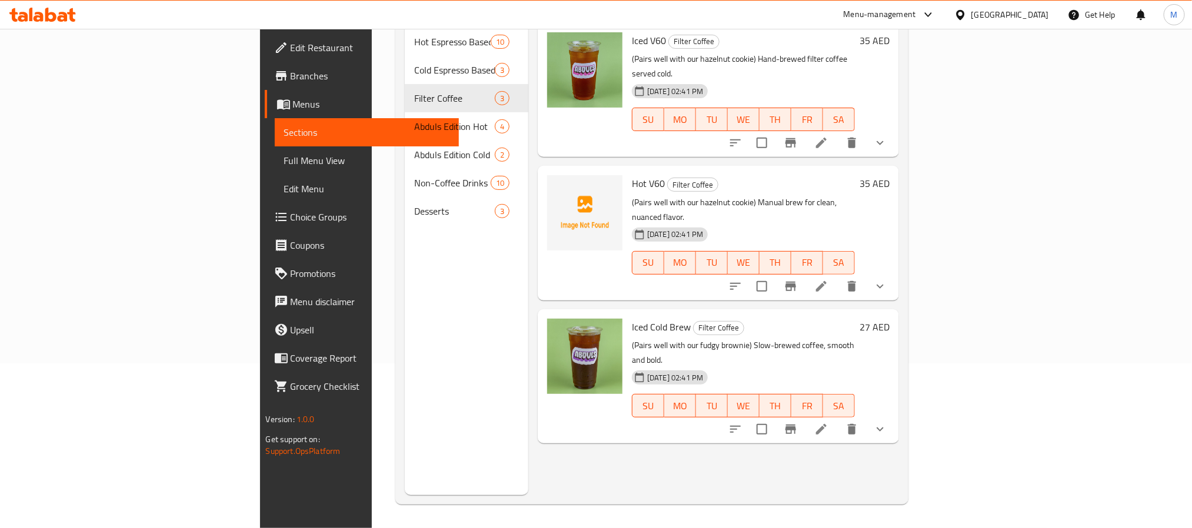
scroll to position [76, 0]
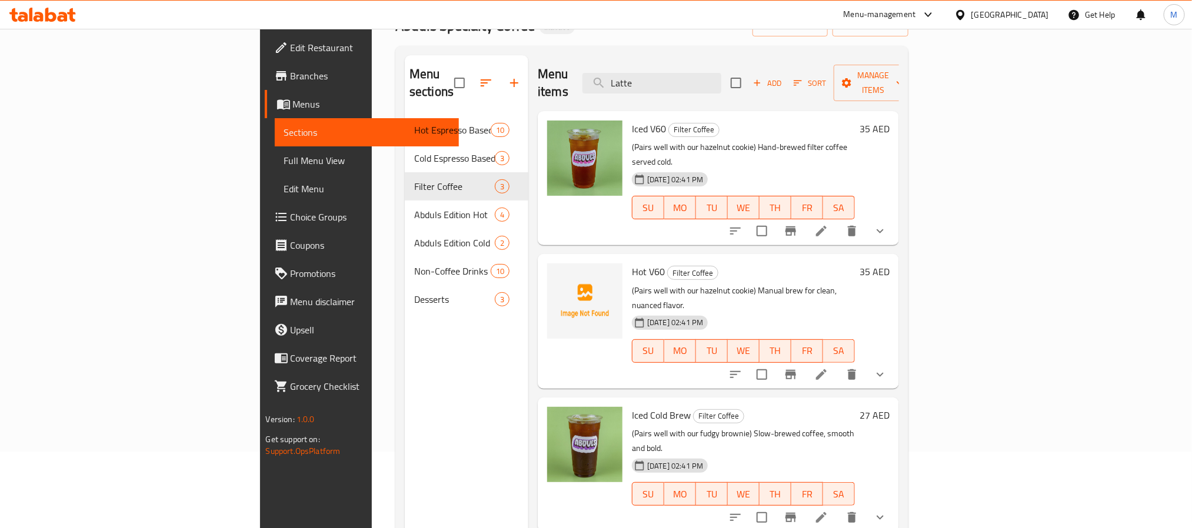
click at [632, 263] on span "Hot V60" at bounding box center [648, 272] width 33 height 18
copy h6 "Hot V60"
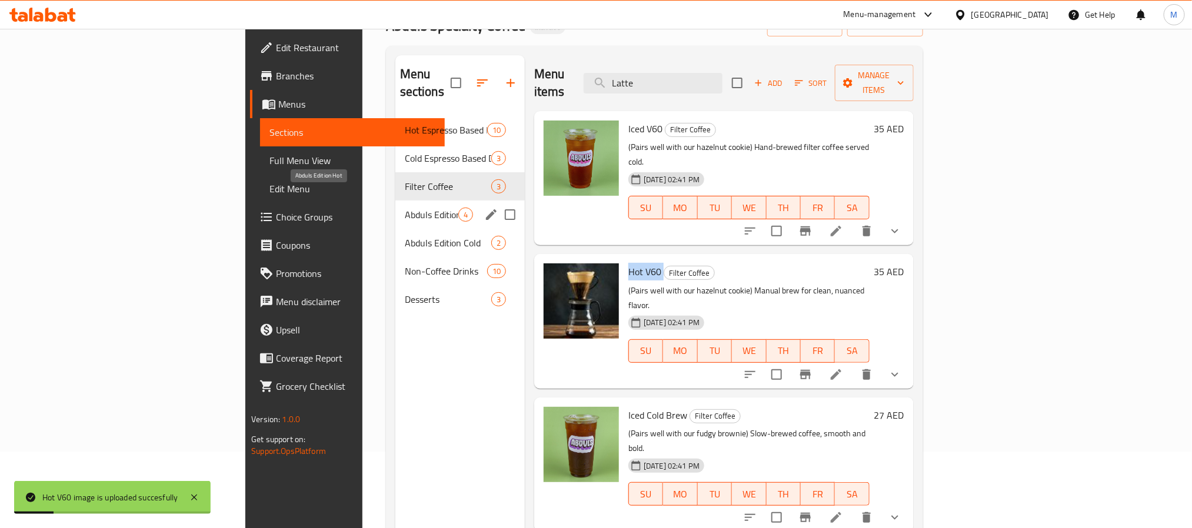
drag, startPoint x: 281, startPoint y: 189, endPoint x: 413, endPoint y: 203, distance: 132.5
click at [405, 208] on span "Abduls Edition Hot" at bounding box center [432, 215] width 54 height 14
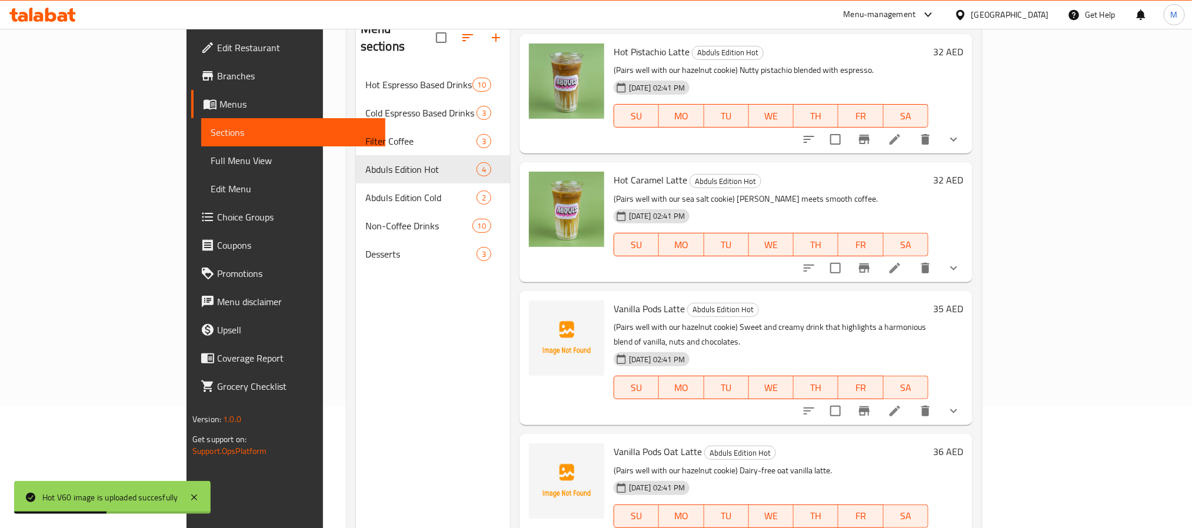
scroll to position [165, 0]
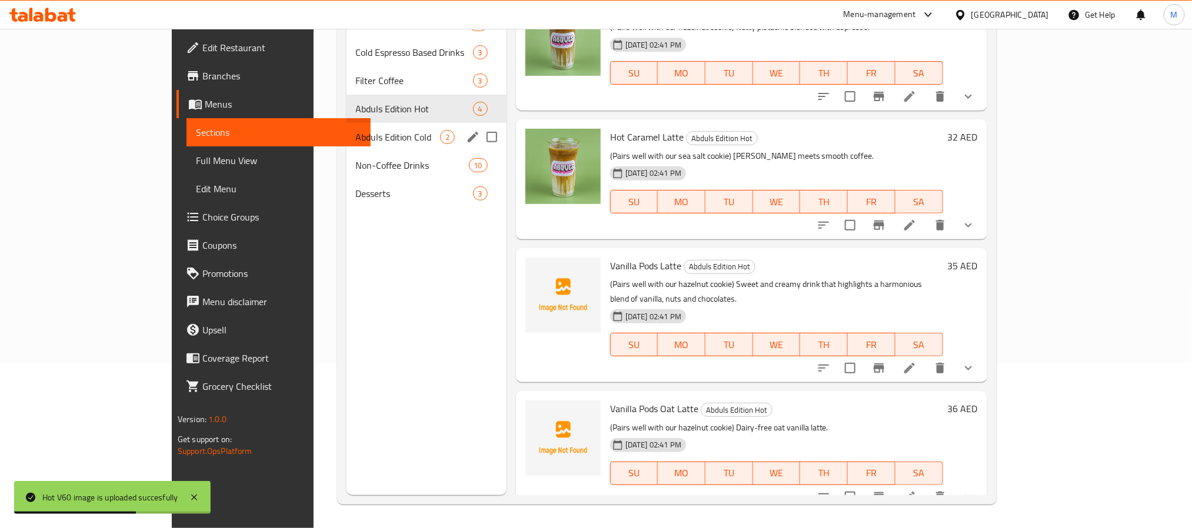
click at [356, 141] on span "Abduls Edition Cold" at bounding box center [398, 137] width 84 height 14
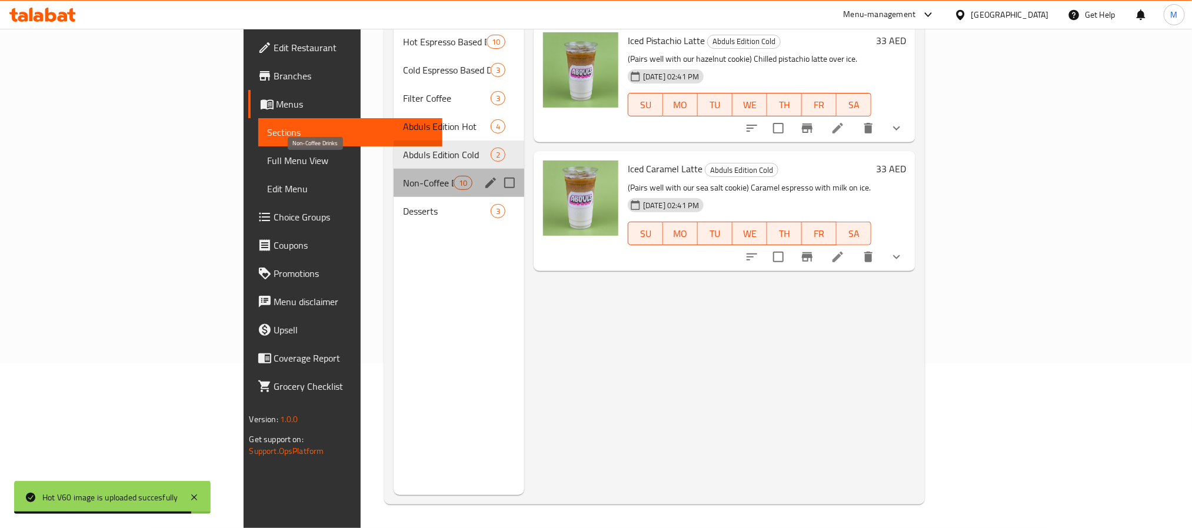
click at [403, 176] on span "Non-Coffee Drinks" at bounding box center [428, 183] width 50 height 14
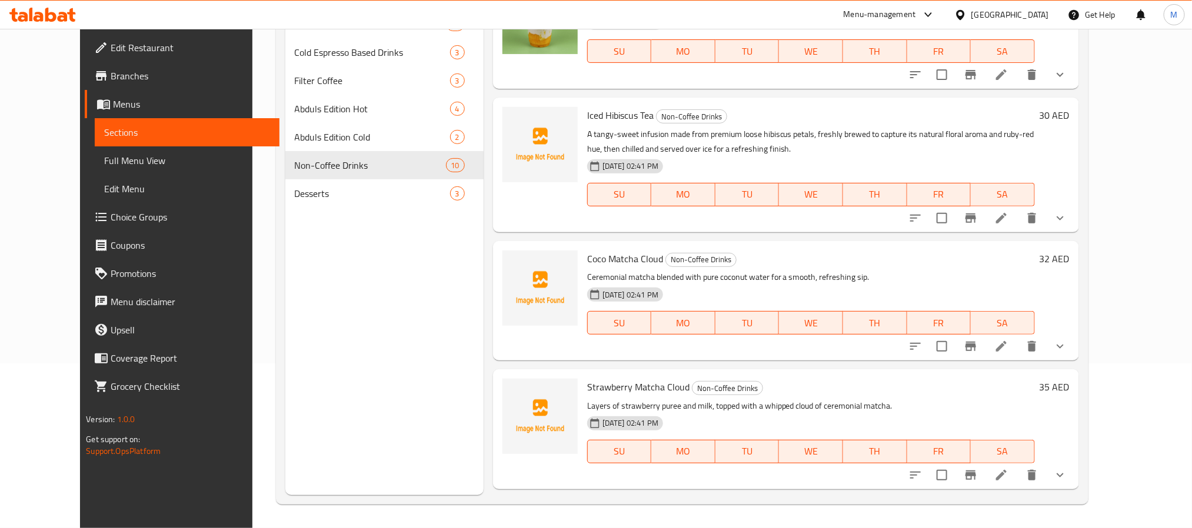
scroll to position [265, 0]
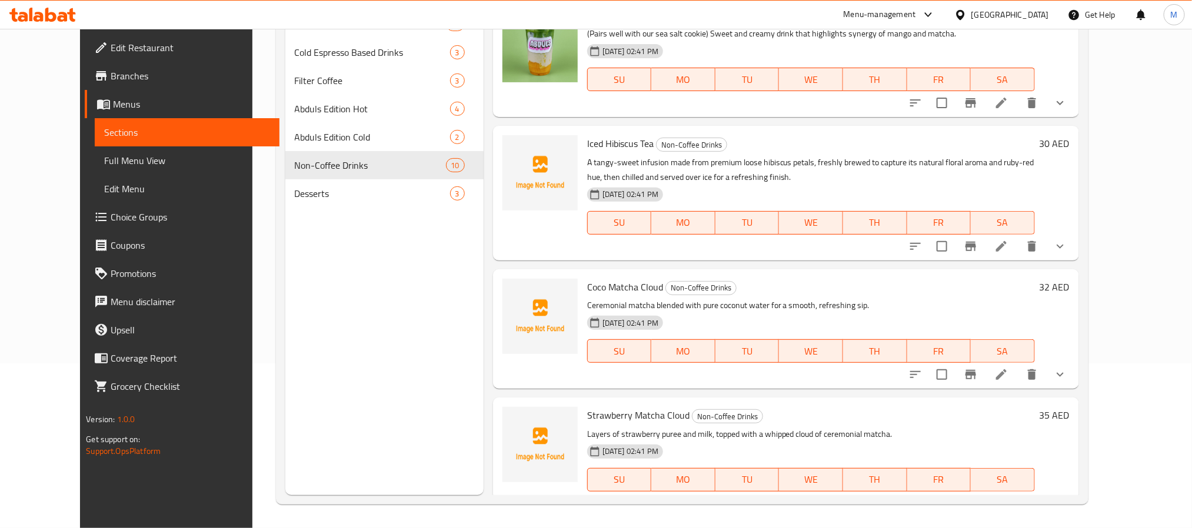
click at [595, 147] on span "Iced Hibiscus Tea" at bounding box center [620, 144] width 66 height 18
copy span "Hibiscus"
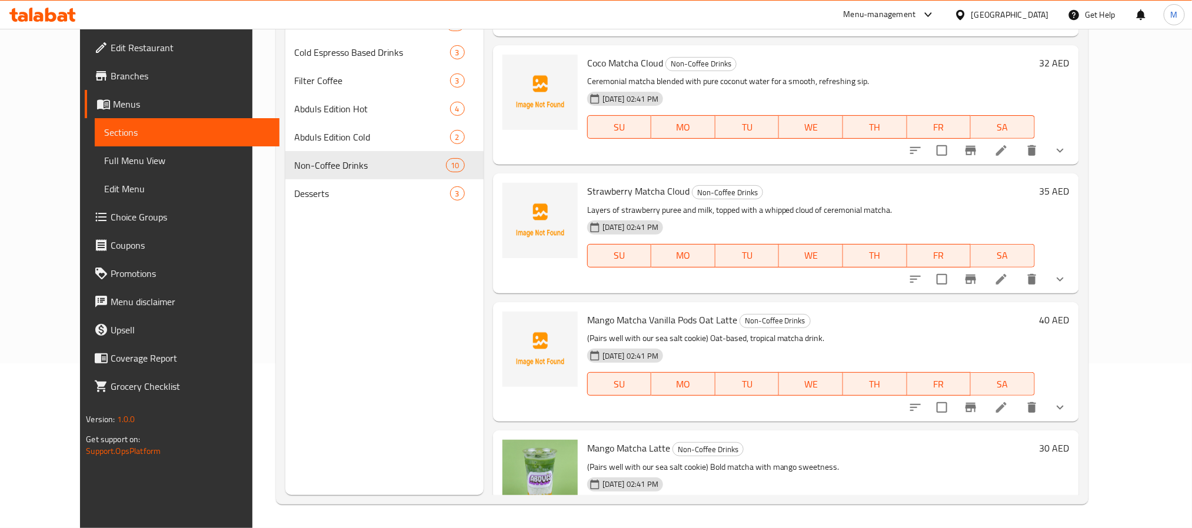
scroll to position [530, 0]
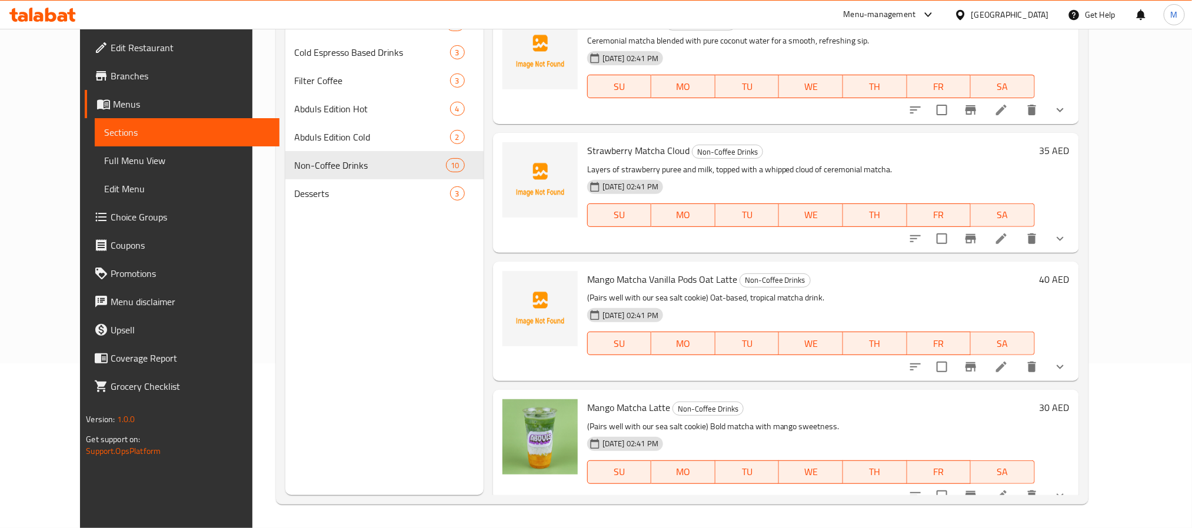
click at [634, 151] on span "Strawberry Matcha Cloud" at bounding box center [638, 151] width 102 height 18
copy span "Matcha"
drag, startPoint x: 586, startPoint y: 294, endPoint x: 823, endPoint y: 294, distance: 237.1
click at [823, 294] on p "(Pairs well with our sea salt cookie) Oat-based, tropical matcha drink." at bounding box center [811, 298] width 448 height 15
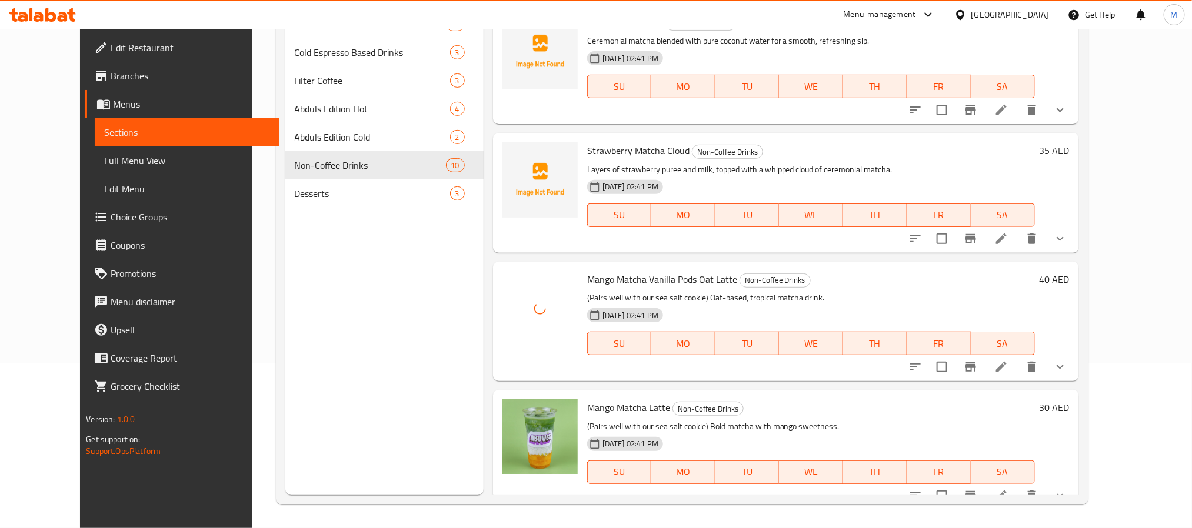
click at [584, 288] on div "Mango Matcha Vanilla Pods Oat Latte Non-Coffee Drinks (Pairs well with our sea …" at bounding box center [811, 322] width 457 height 110
click at [593, 279] on span "Mango Matcha Vanilla Pods Oat Latte" at bounding box center [662, 280] width 150 height 18
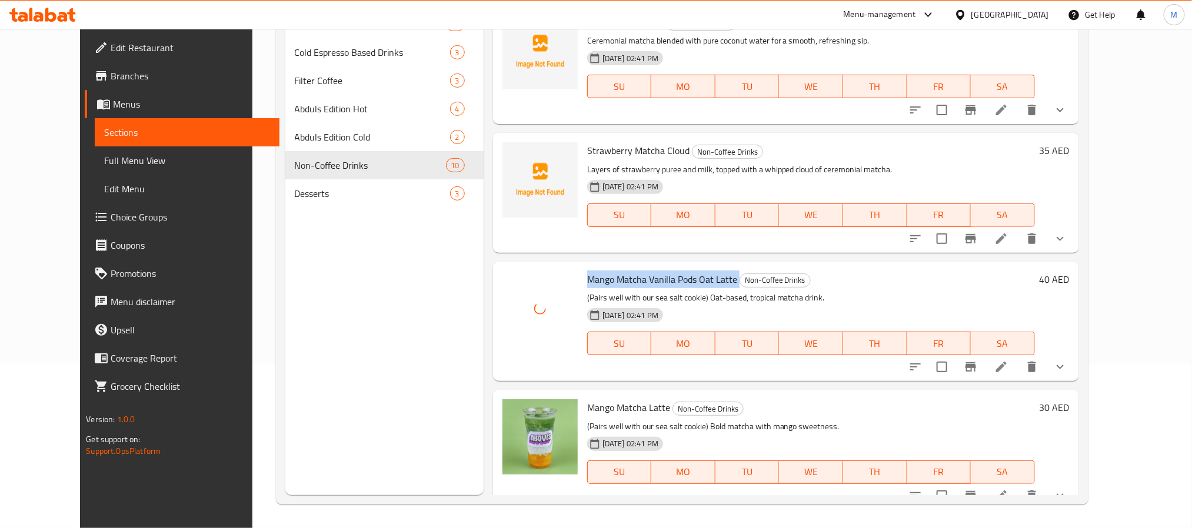
copy h6 "Mango Matcha Vanilla Pods Oat Latte"
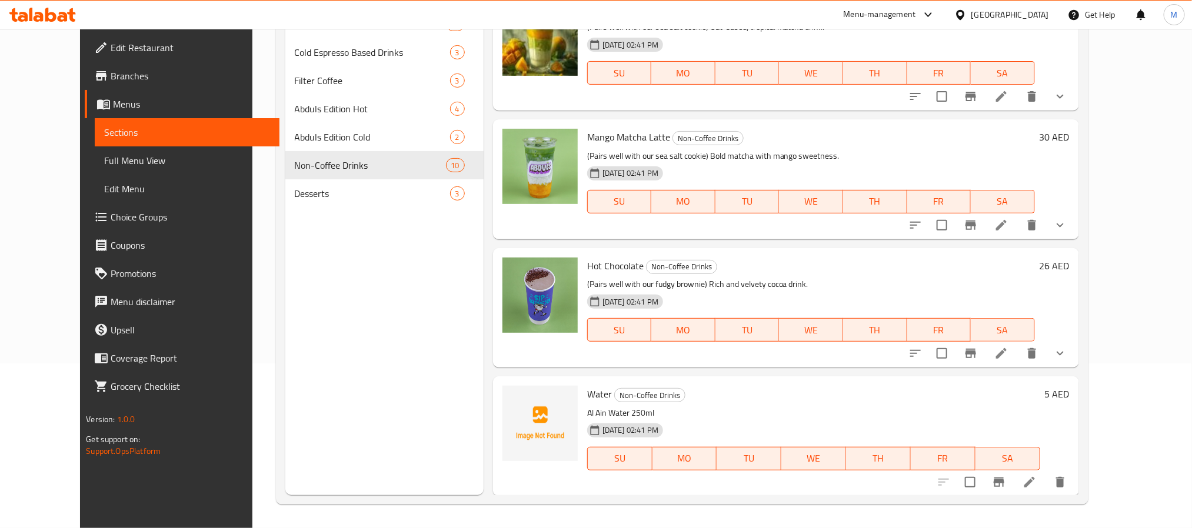
click at [561, 397] on div at bounding box center [540, 436] width 85 height 110
click at [587, 394] on span "Water" at bounding box center [599, 394] width 25 height 18
click at [587, 392] on span "Water" at bounding box center [599, 394] width 25 height 18
copy h6 "Water"
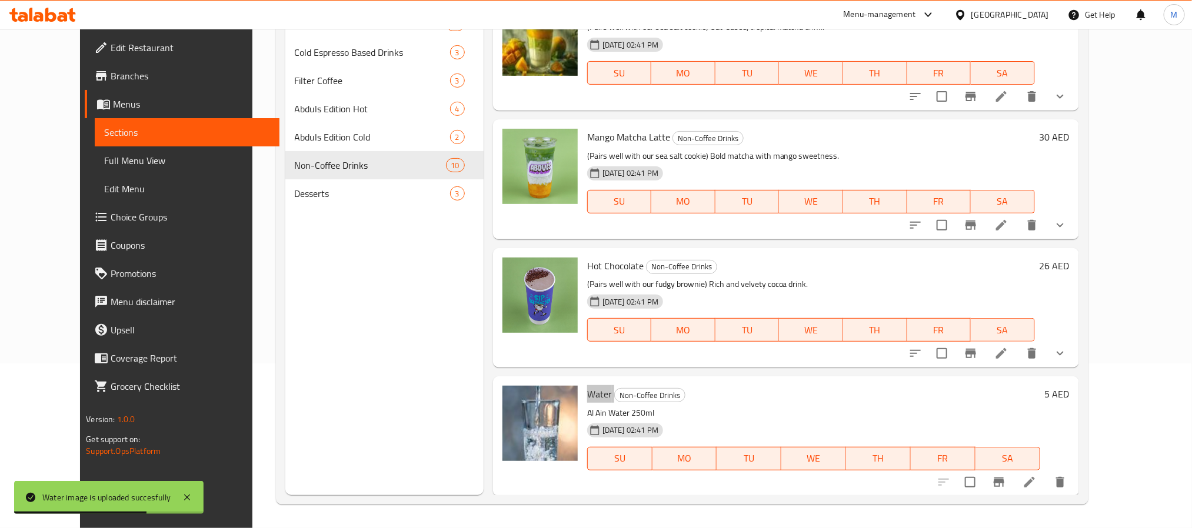
scroll to position [624, 0]
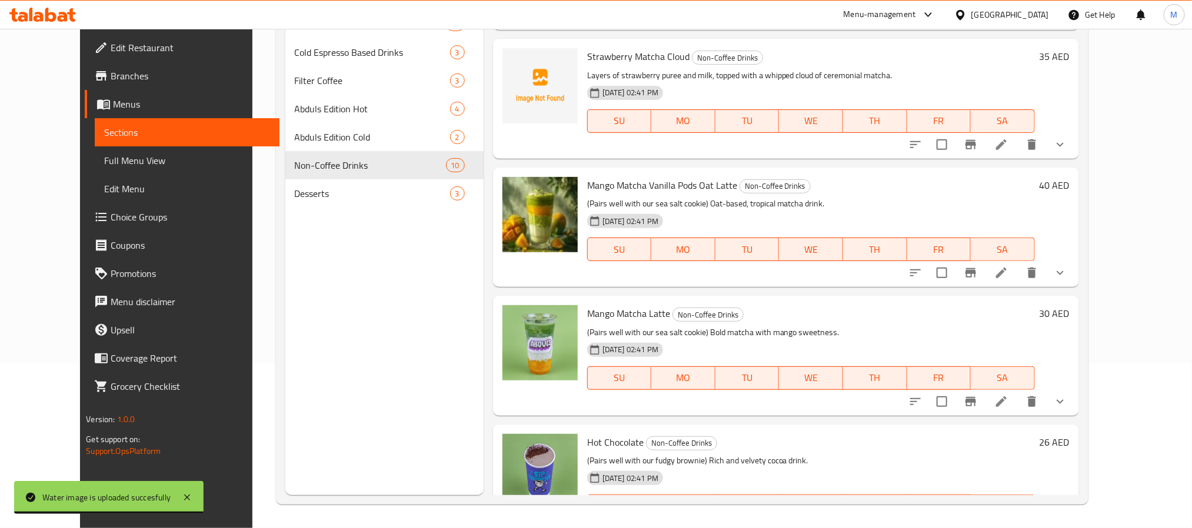
click at [597, 182] on span "Mango Matcha Vanilla Pods Oat Latte" at bounding box center [662, 186] width 150 height 18
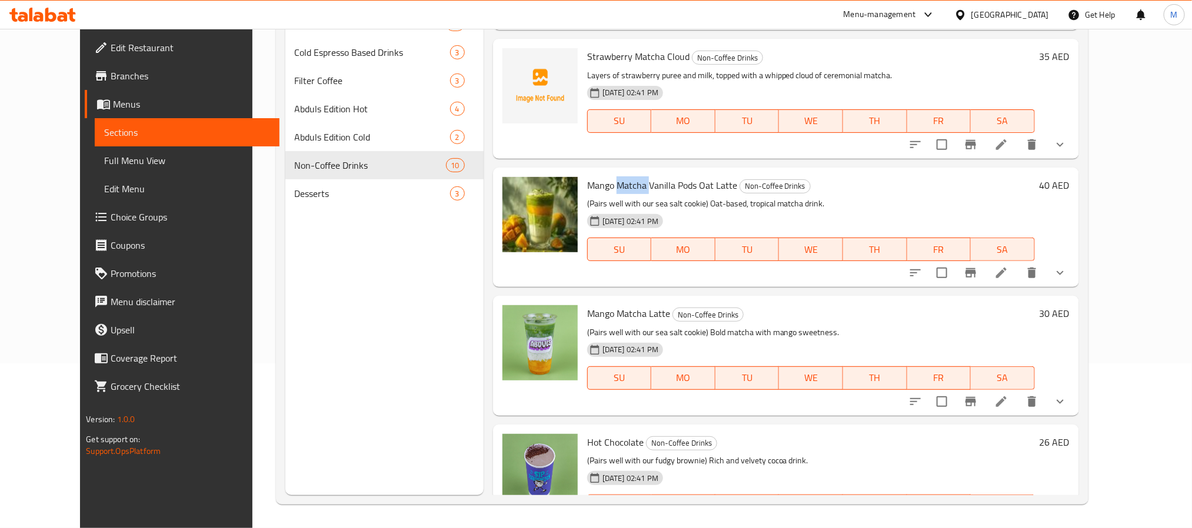
click at [597, 182] on span "Mango Matcha Vanilla Pods Oat Latte" at bounding box center [662, 186] width 150 height 18
copy h6 "Mango Matcha Vanilla Pods Oat Latte"
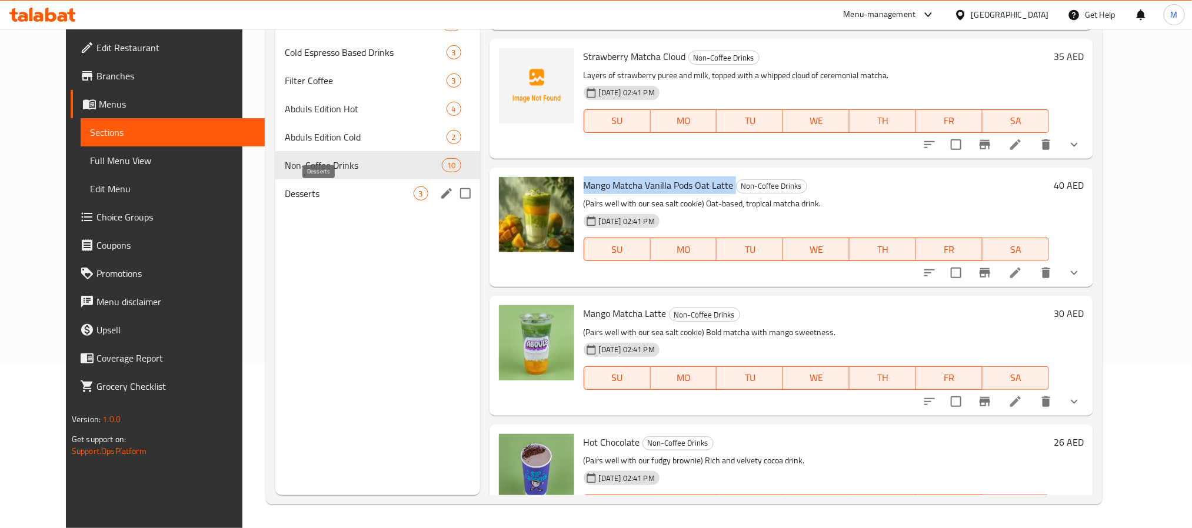
click at [285, 198] on span "Desserts" at bounding box center [349, 194] width 128 height 14
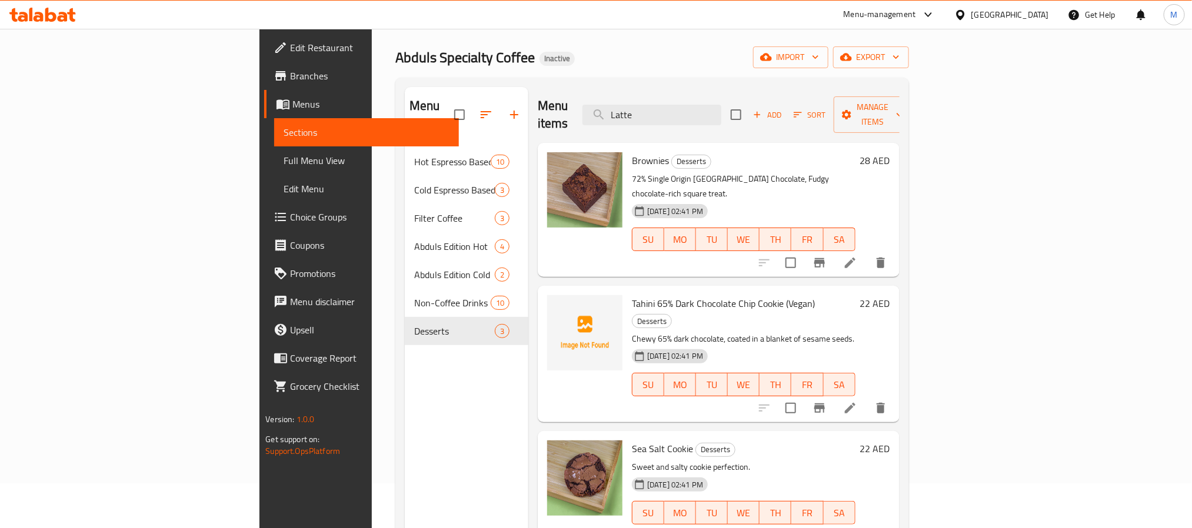
scroll to position [88, 0]
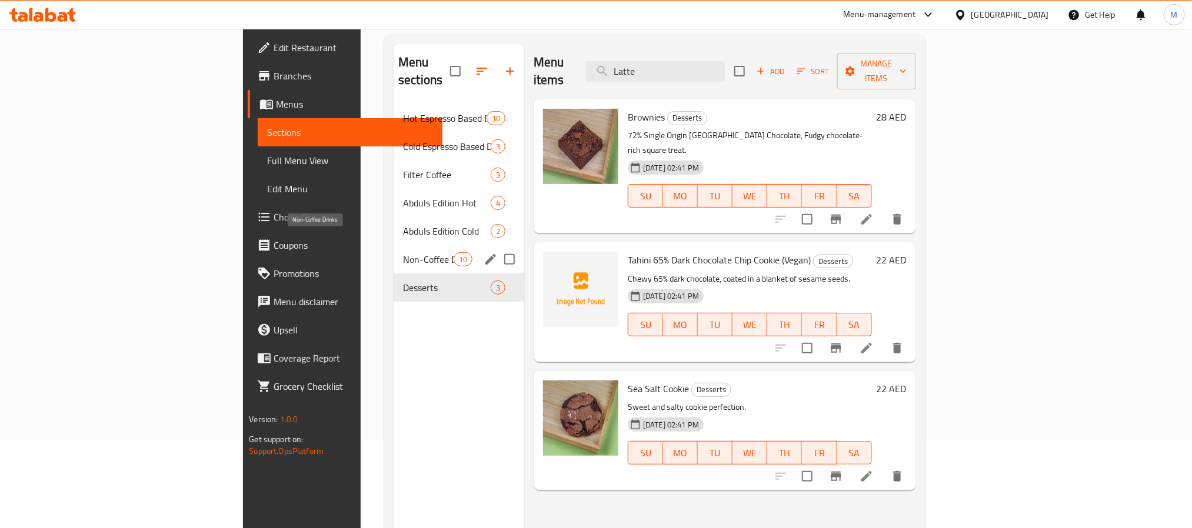
click at [403, 252] on span "Non-Coffee Drinks" at bounding box center [428, 259] width 51 height 14
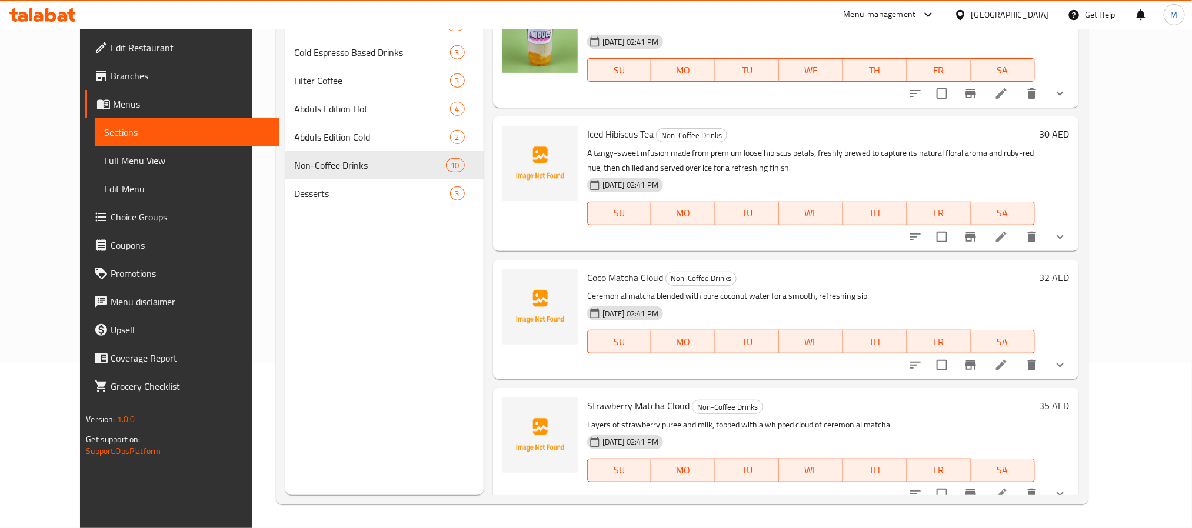
scroll to position [271, 0]
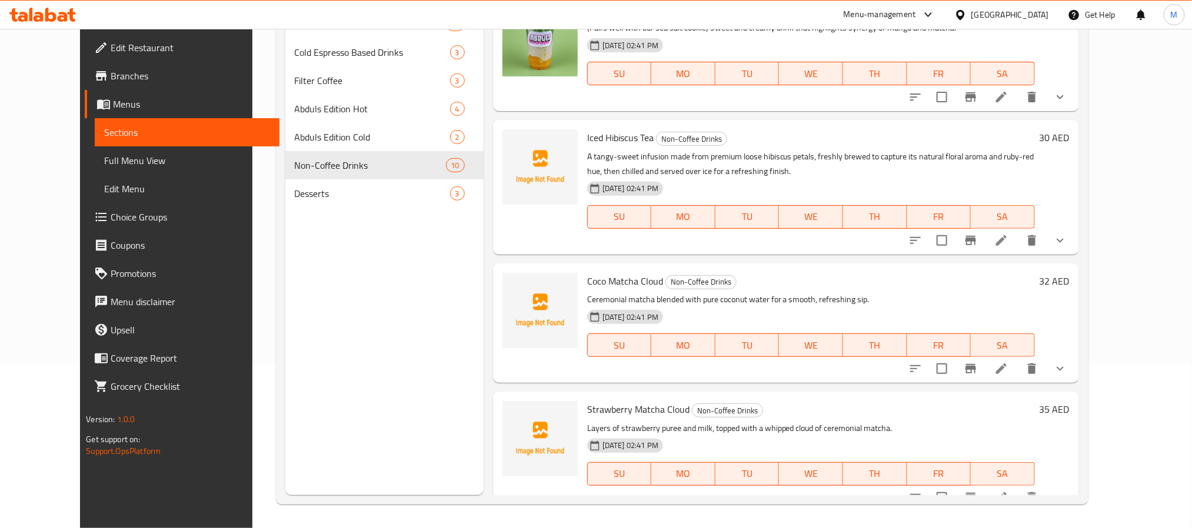
click at [324, 286] on div "Menu sections Hot Espresso Based Drinks 10 Cold Espresso Based Drinks 3 Filter …" at bounding box center [384, 231] width 198 height 528
drag, startPoint x: 643, startPoint y: 408, endPoint x: 567, endPoint y: 401, distance: 76.2
click at [587, 401] on span "Strawberry Matcha Cloud" at bounding box center [638, 410] width 102 height 18
copy span "Strawberry Matcha"
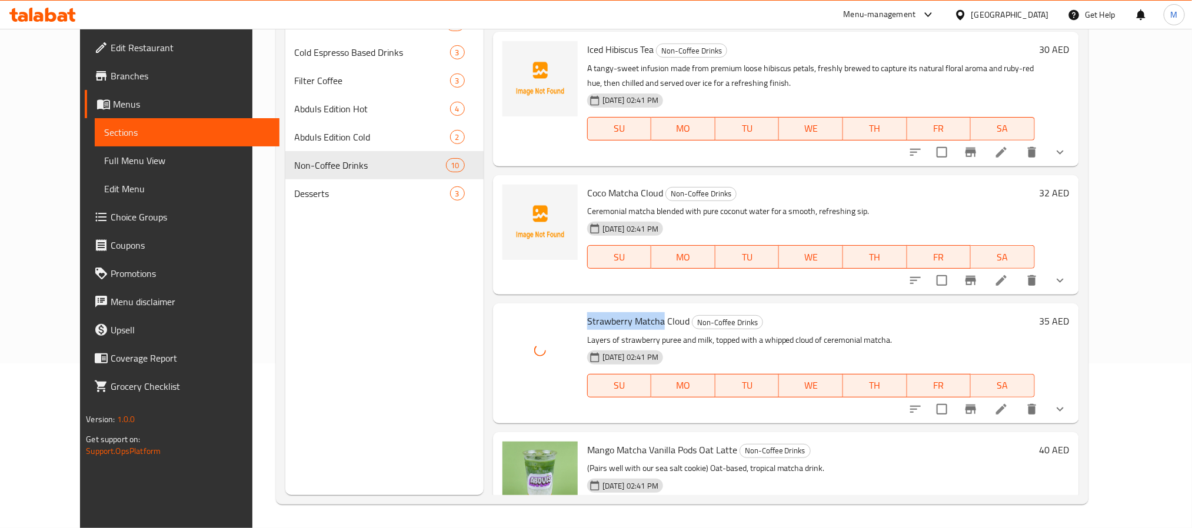
click at [620, 320] on span "Strawberry Matcha Cloud" at bounding box center [638, 321] width 102 height 18
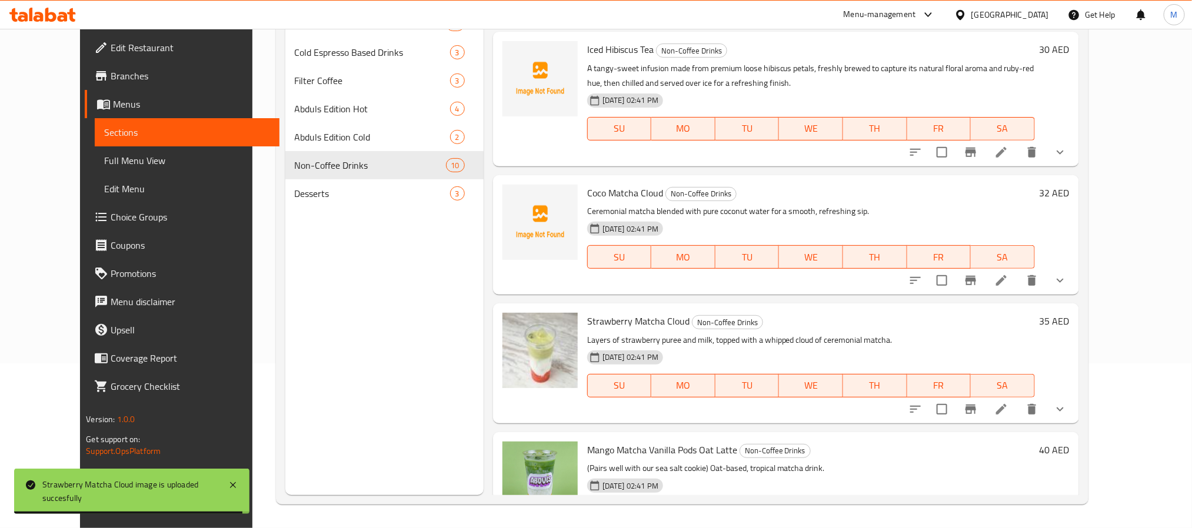
drag, startPoint x: 433, startPoint y: 272, endPoint x: 452, endPoint y: 275, distance: 19.6
click at [433, 272] on div "Menu sections Hot Espresso Based Drinks 10 Cold Espresso Based Drinks 3 Filter …" at bounding box center [384, 231] width 198 height 528
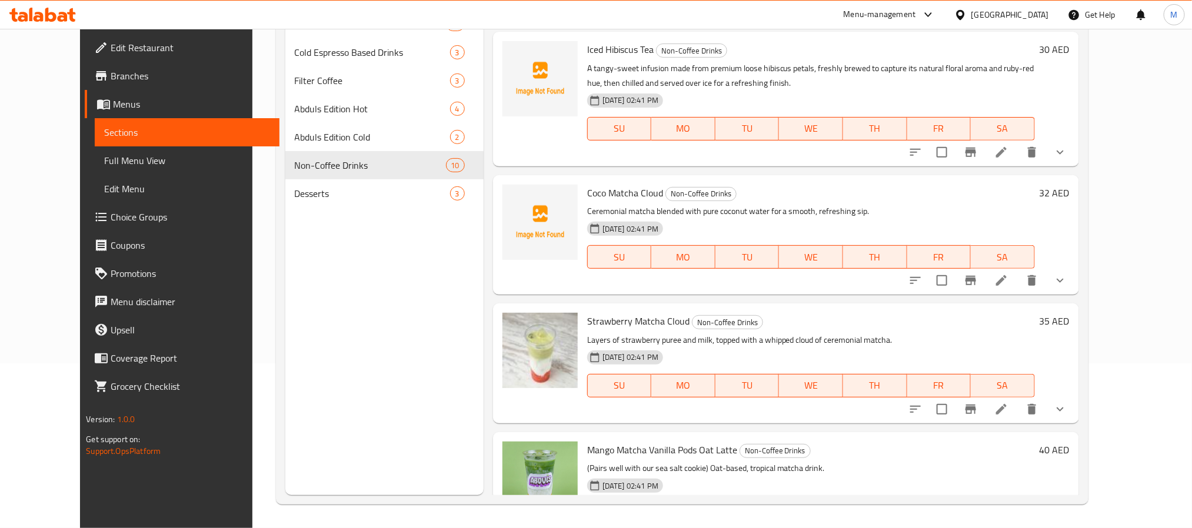
scroll to position [182, 0]
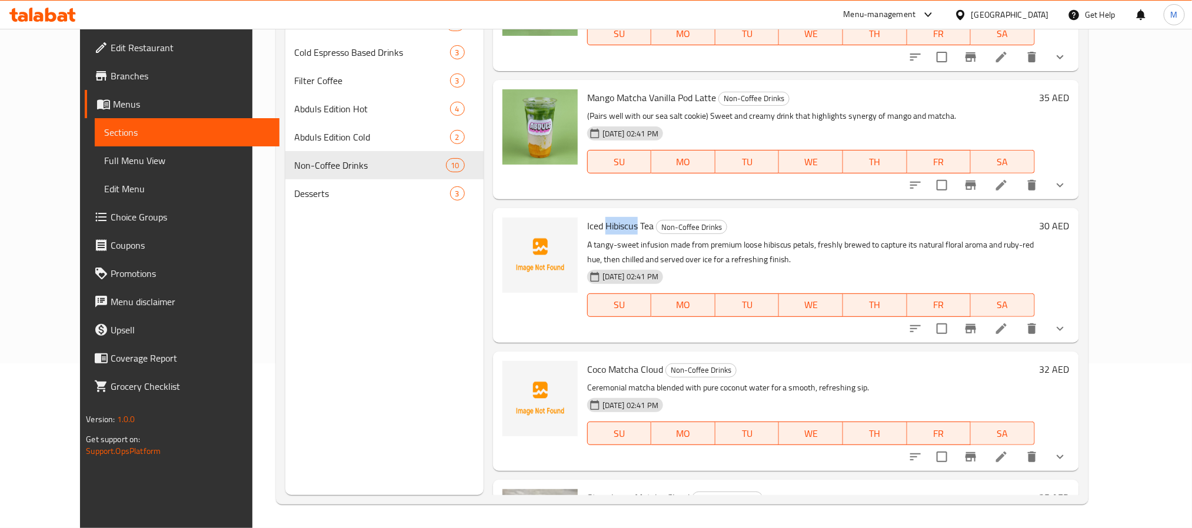
drag, startPoint x: 618, startPoint y: 224, endPoint x: 586, endPoint y: 225, distance: 32.4
click at [587, 225] on span "Iced Hibiscus Tea" at bounding box center [620, 226] width 66 height 18
click at [613, 218] on span "Iced Hibiscus Tea" at bounding box center [620, 226] width 66 height 18
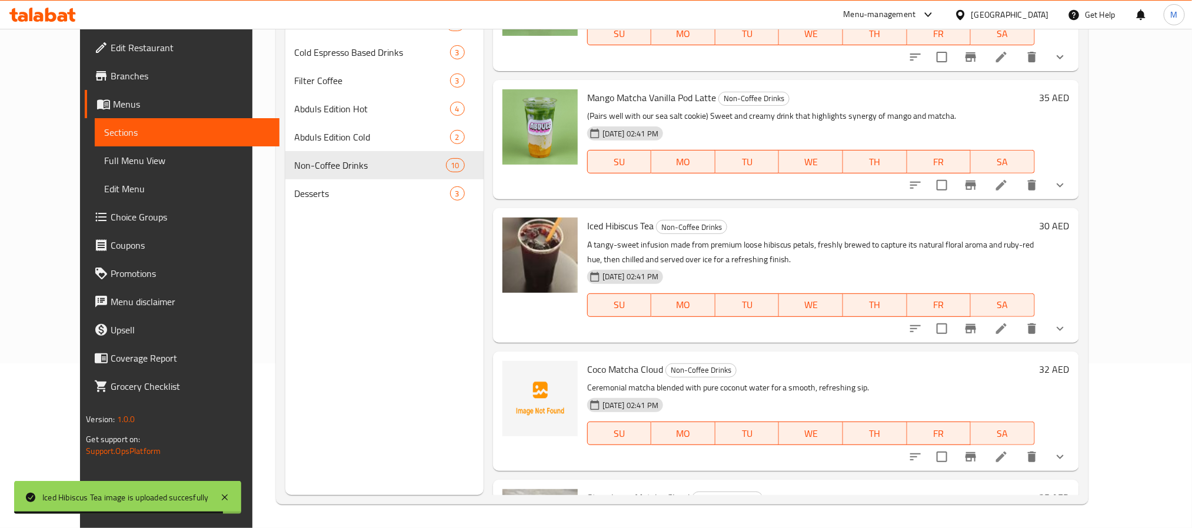
click at [1079, 388] on div "Coco Matcha Cloud Non-Coffee Drinks Ceremonial matcha blended with pure coconut…" at bounding box center [786, 411] width 586 height 119
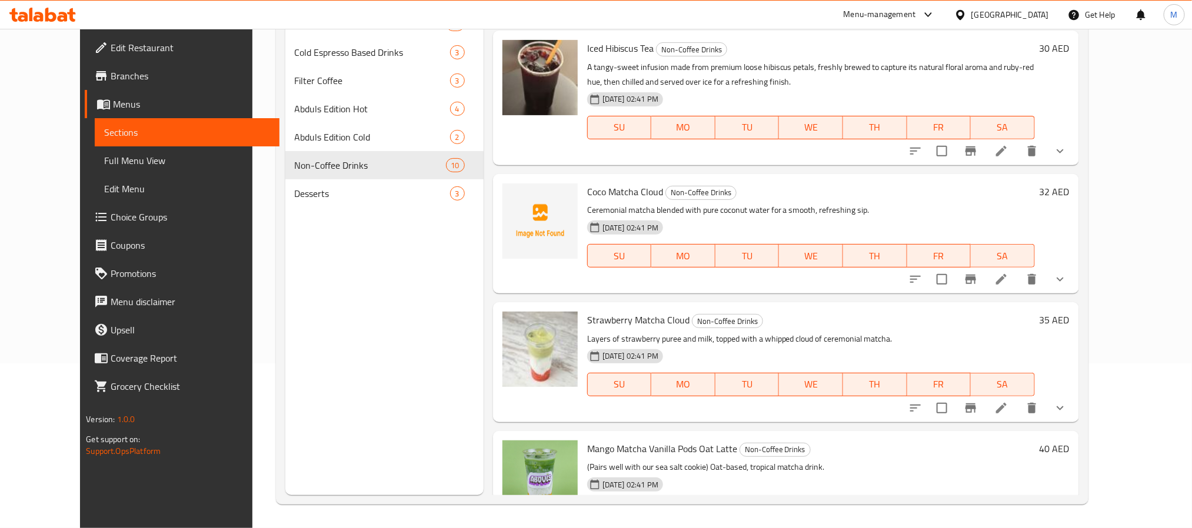
scroll to position [359, 0]
click at [607, 195] on span "Coco Matcha Cloud" at bounding box center [625, 193] width 76 height 18
click at [621, 192] on span "Coco Matcha Cloud" at bounding box center [625, 193] width 76 height 18
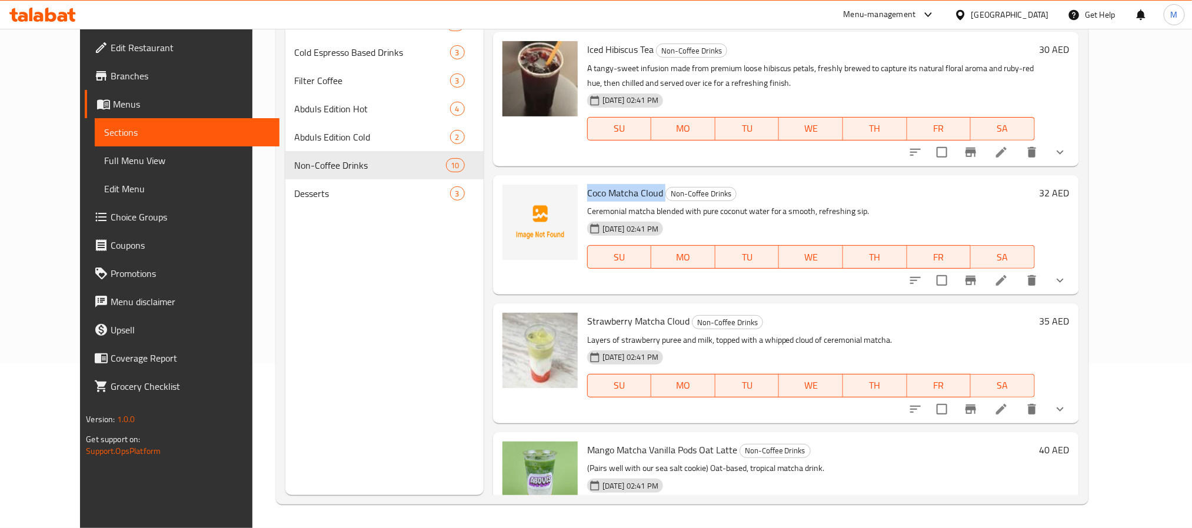
click at [621, 192] on span "Coco Matcha Cloud" at bounding box center [625, 193] width 76 height 18
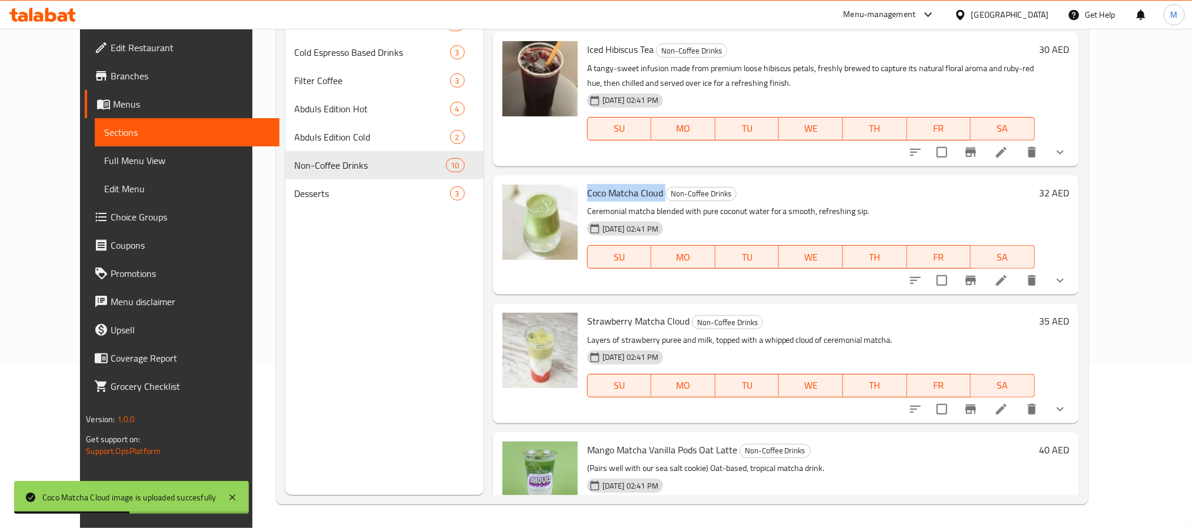
drag, startPoint x: 394, startPoint y: 348, endPoint x: 623, endPoint y: 297, distance: 234.5
click at [394, 348] on div "Menu sections Hot Espresso Based Drinks 10 Cold Espresso Based Drinks 3 Filter …" at bounding box center [384, 231] width 198 height 528
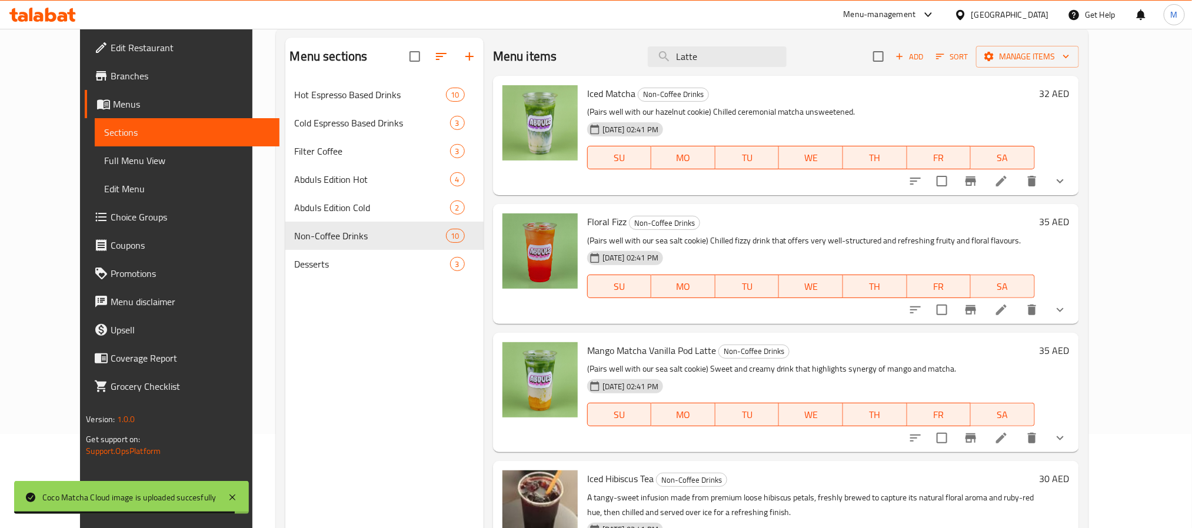
scroll to position [0, 0]
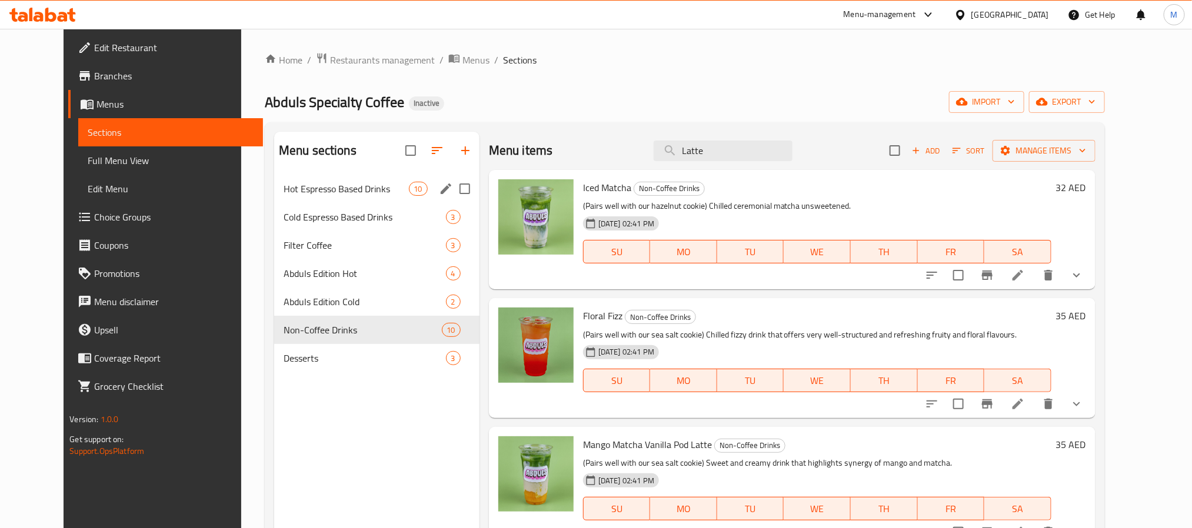
click at [336, 194] on span "Hot Espresso Based Drinks" at bounding box center [346, 189] width 125 height 14
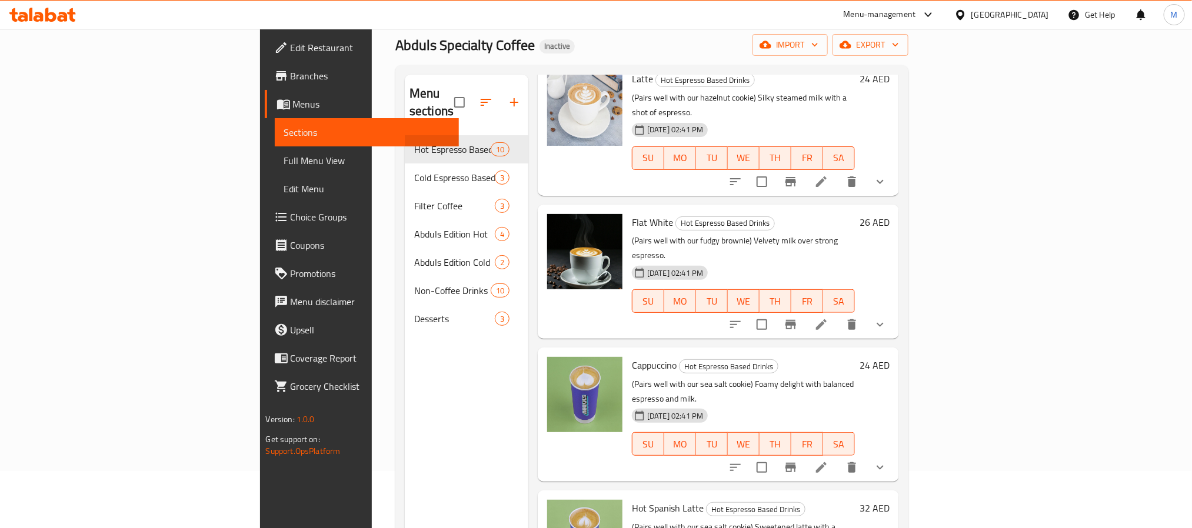
scroll to position [88, 0]
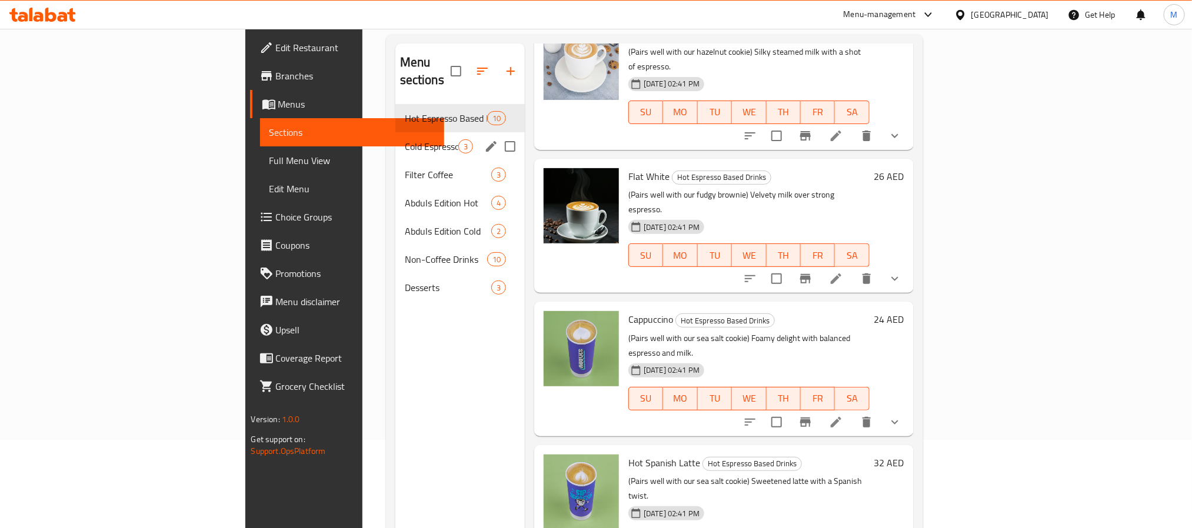
click at [405, 139] on span "Cold Espresso Based Drinks" at bounding box center [432, 146] width 54 height 14
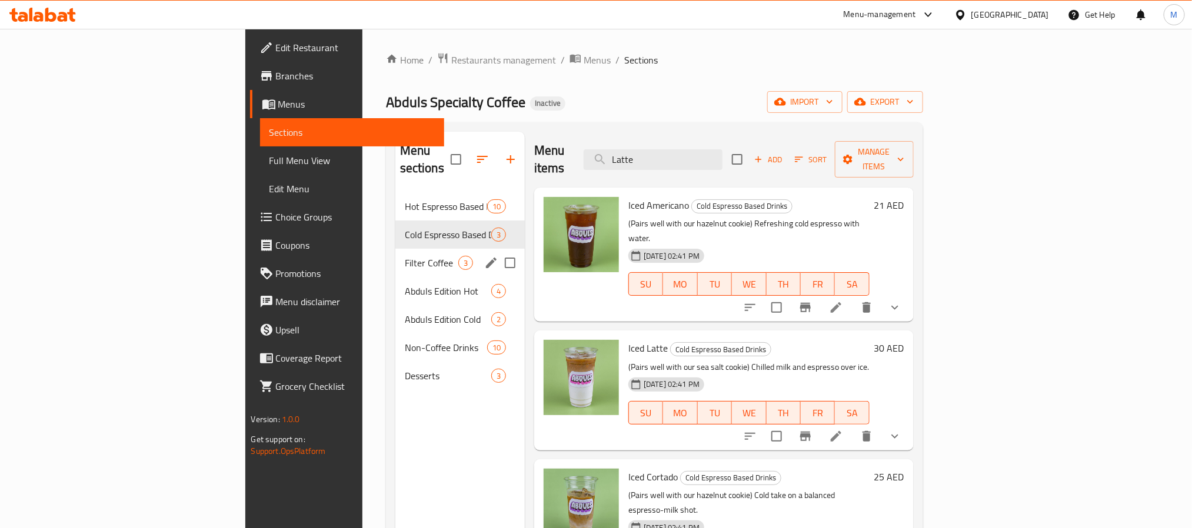
click at [395, 249] on div "Filter Coffee 3" at bounding box center [459, 263] width 129 height 28
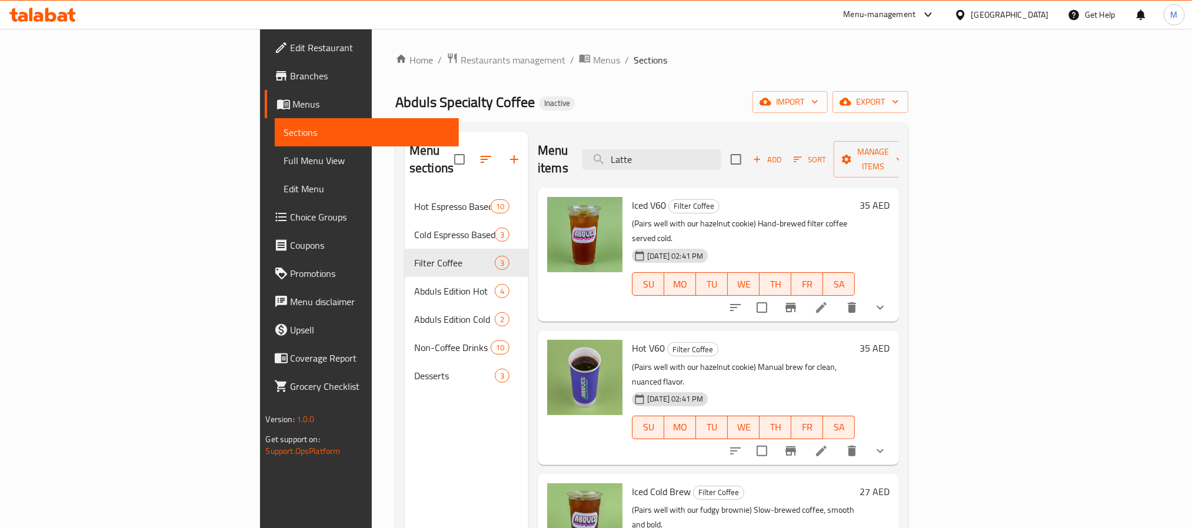
scroll to position [165, 0]
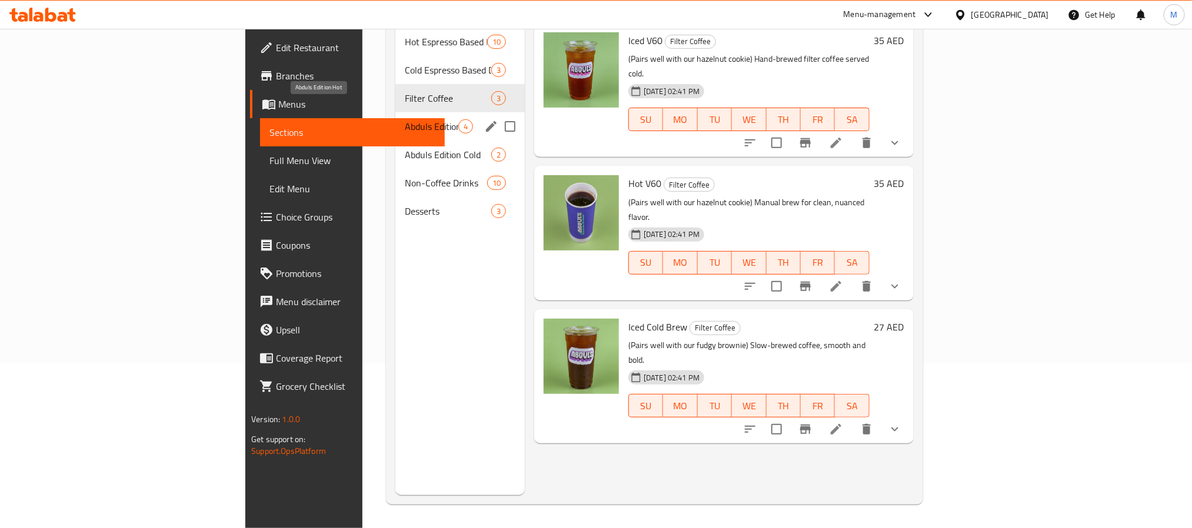
drag, startPoint x: 288, startPoint y: 113, endPoint x: 317, endPoint y: 137, distance: 37.2
click at [405, 119] on span "Abduls Edition Hot" at bounding box center [432, 126] width 54 height 14
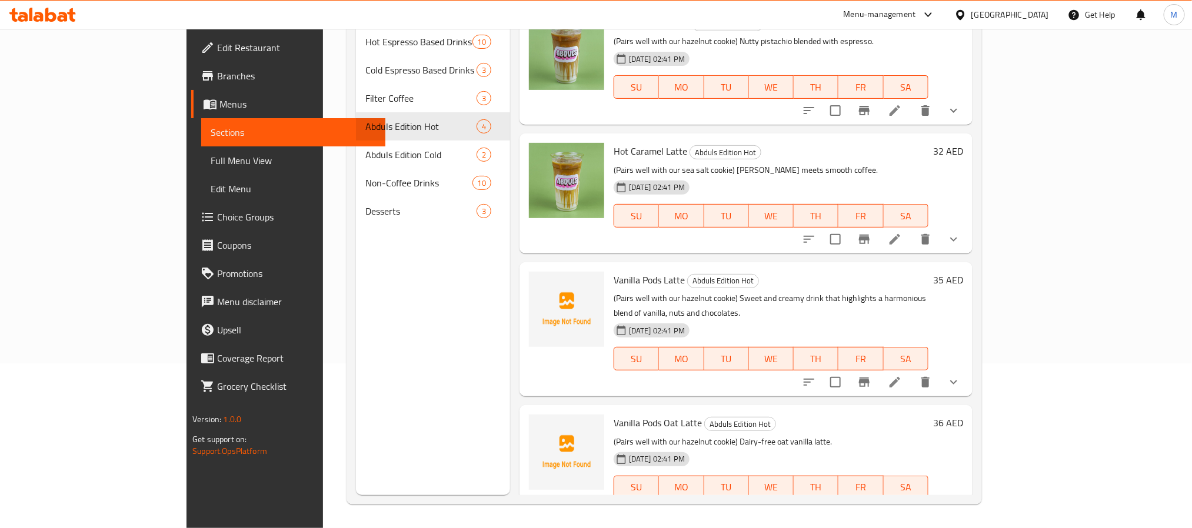
scroll to position [14, 0]
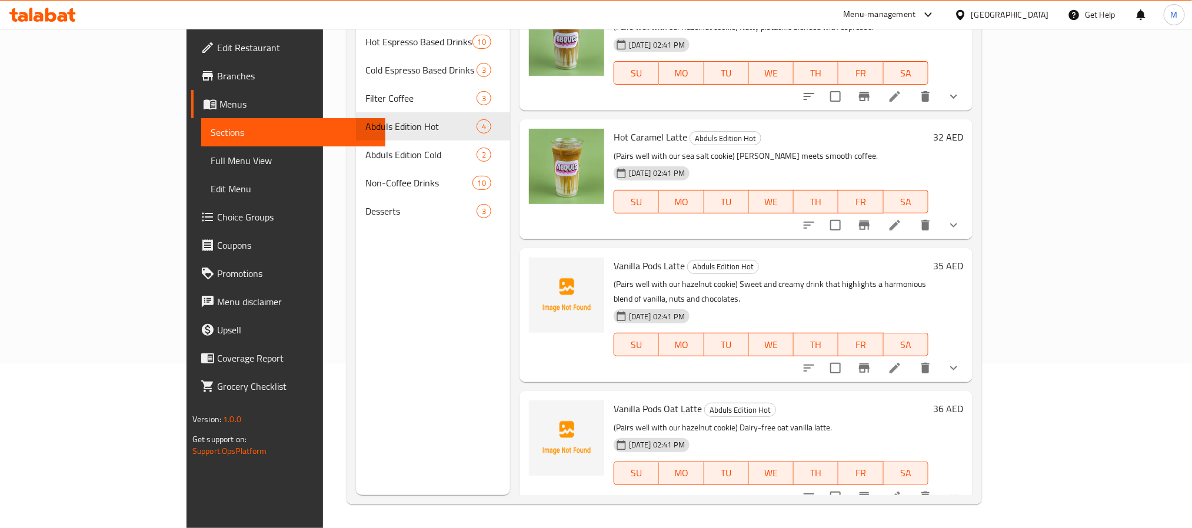
click at [614, 260] on span "Vanilla Pods Latte" at bounding box center [649, 266] width 71 height 18
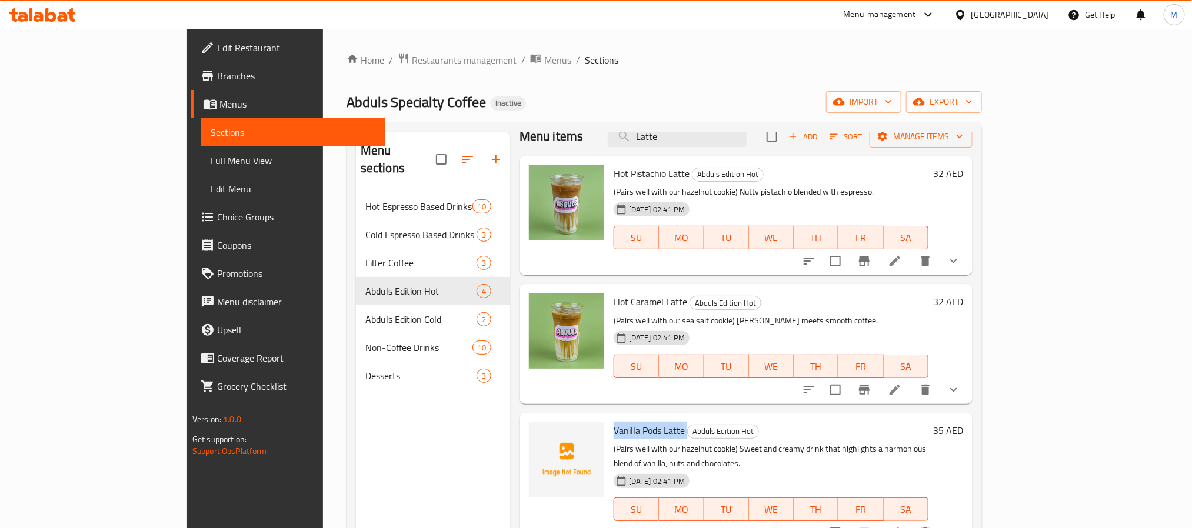
scroll to position [165, 0]
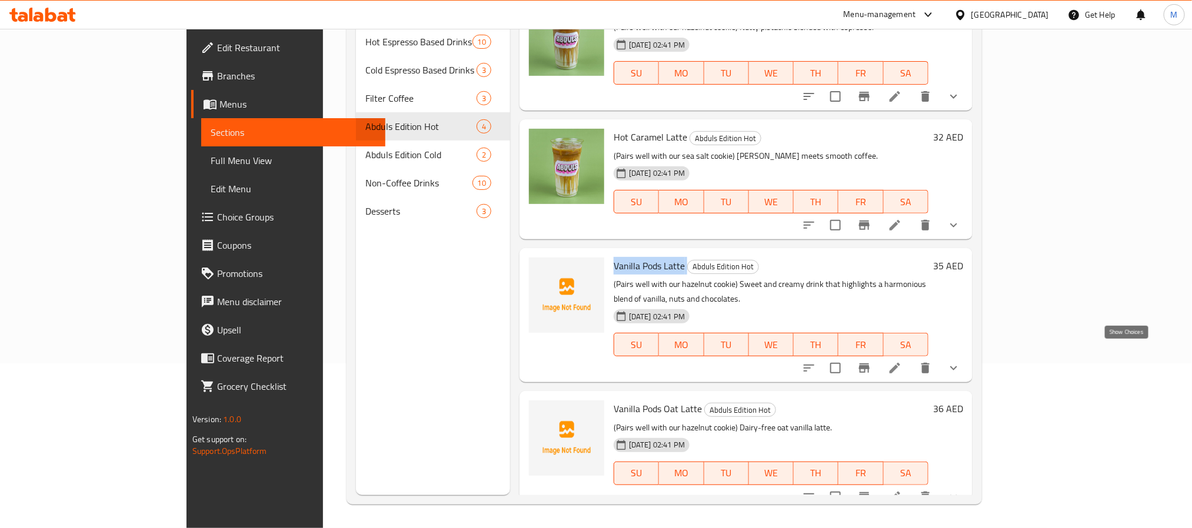
click at [961, 361] on icon "show more" at bounding box center [954, 368] width 14 height 14
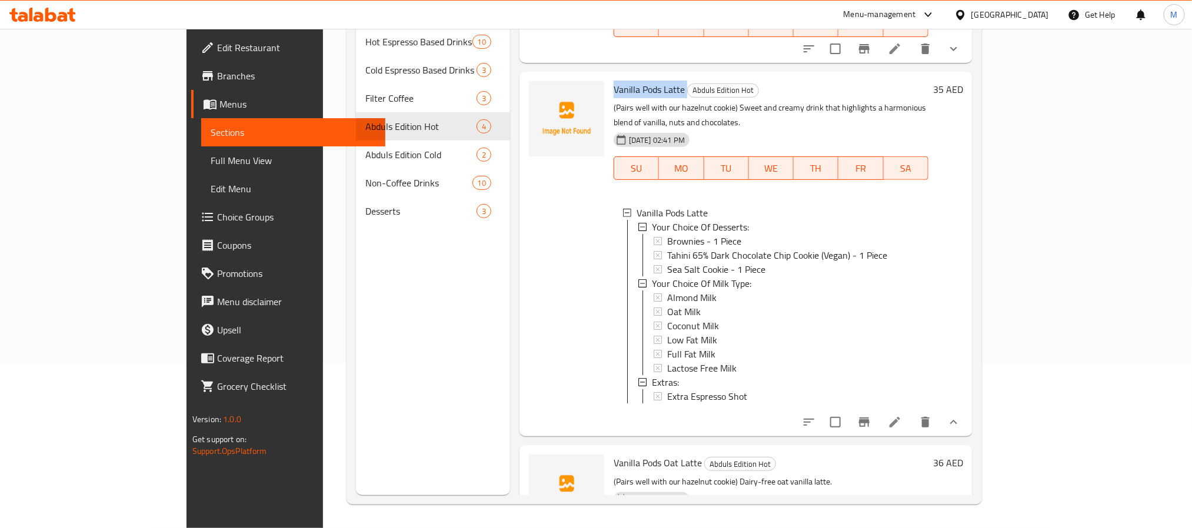
scroll to position [102, 0]
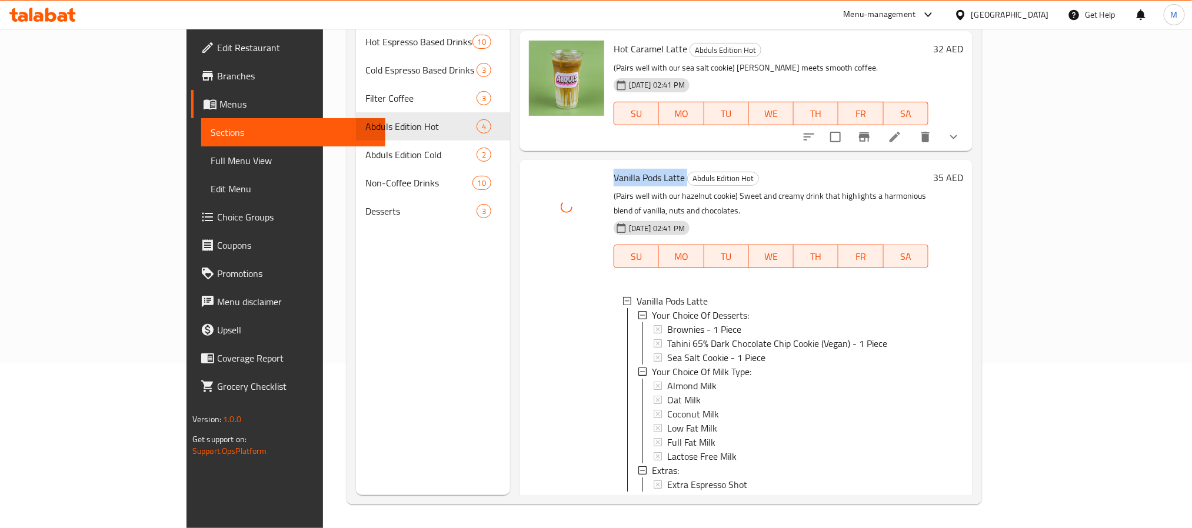
click at [614, 174] on span "Vanilla Pods Latte" at bounding box center [649, 178] width 71 height 18
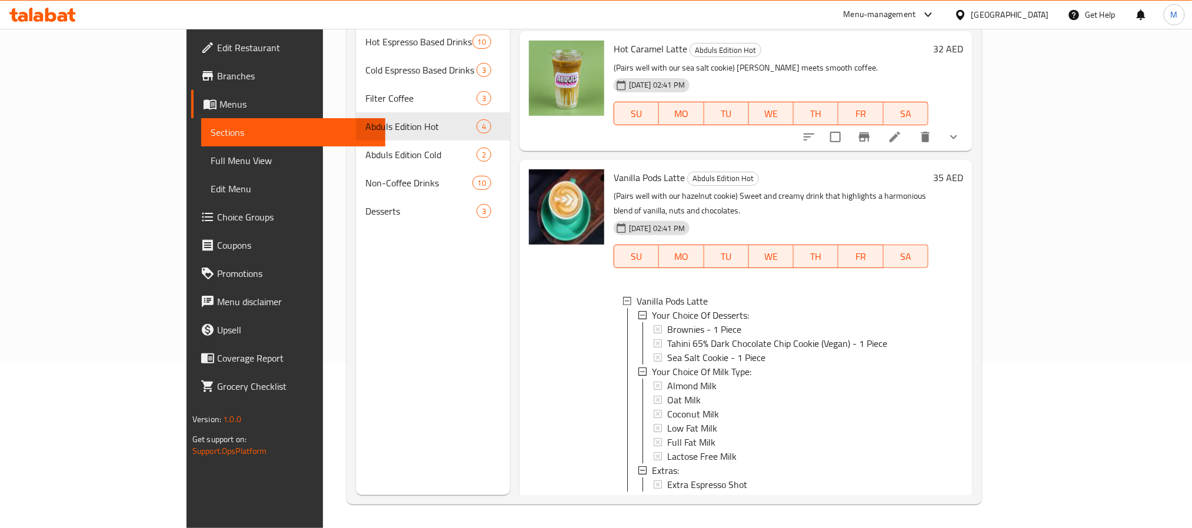
drag, startPoint x: 375, startPoint y: 311, endPoint x: 634, endPoint y: 337, distance: 260.8
click at [377, 310] on div "Menu sections Hot Espresso Based Drinks 10 Cold Espresso Based Drinks 3 Filter …" at bounding box center [433, 231] width 154 height 528
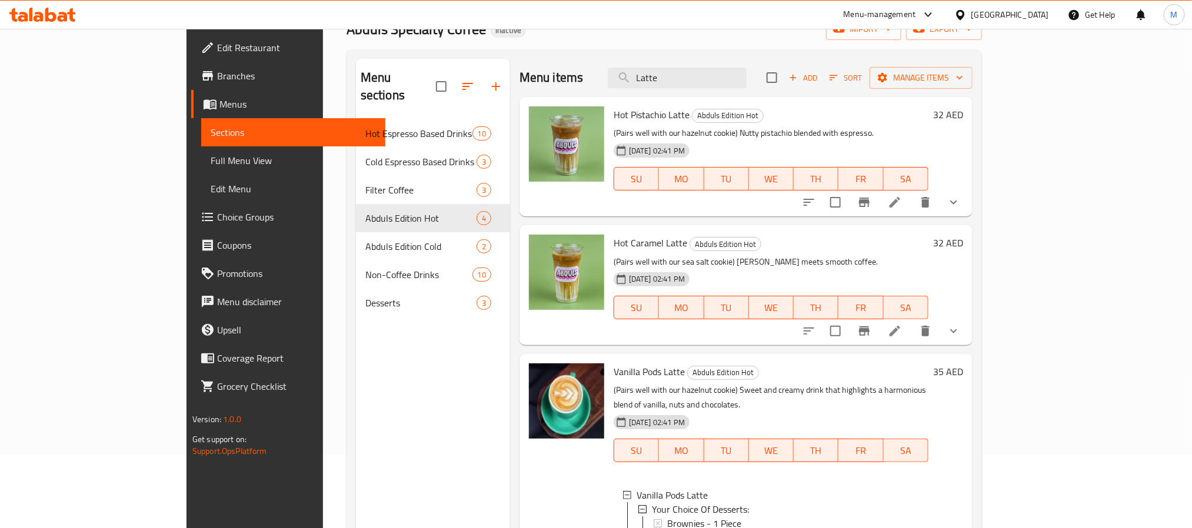
scroll to position [0, 0]
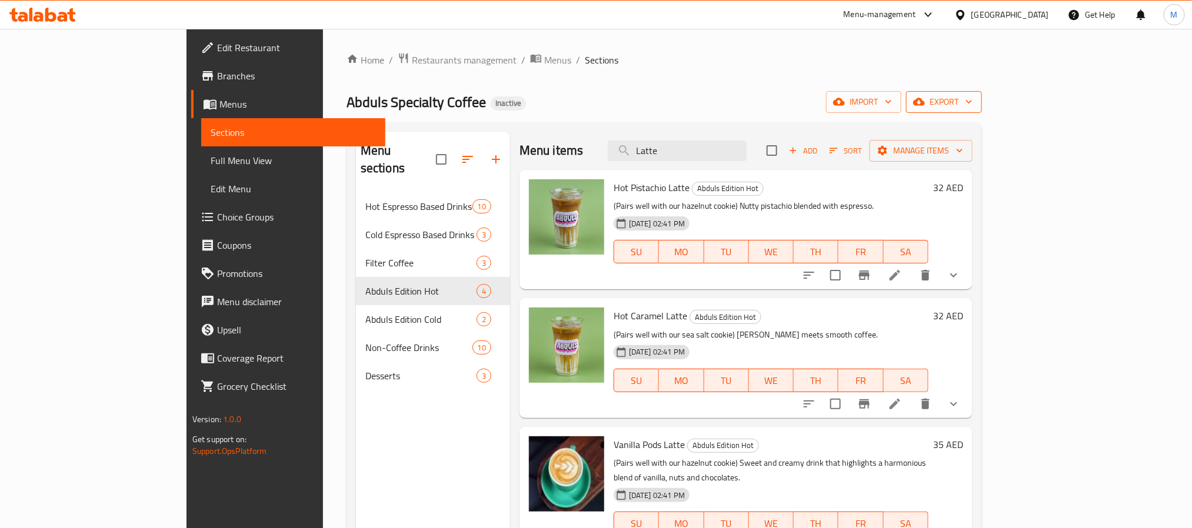
click at [973, 95] on span "export" at bounding box center [944, 102] width 57 height 15
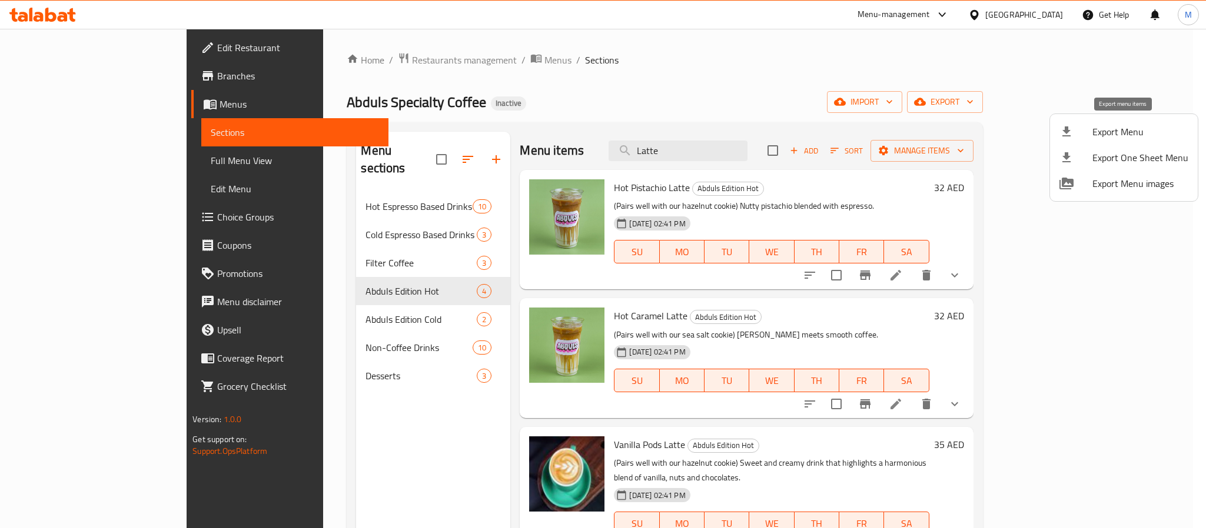
click at [1079, 129] on div at bounding box center [1075, 132] width 33 height 14
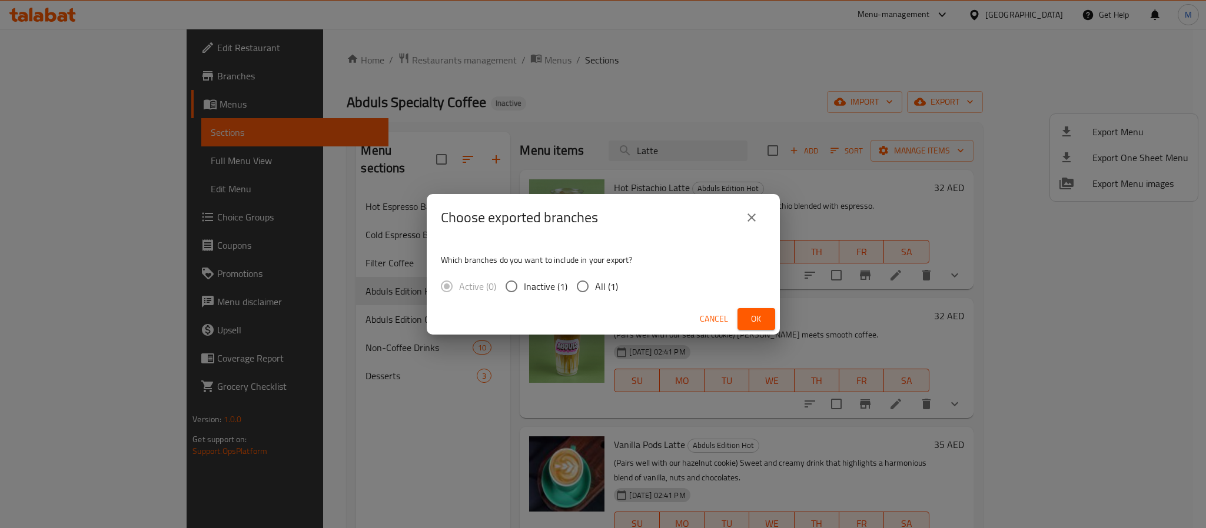
click at [609, 286] on span "All (1)" at bounding box center [606, 286] width 23 height 14
click at [595, 286] on input "All (1)" at bounding box center [582, 286] width 25 height 25
radio input "true"
click at [754, 309] on button "Ok" at bounding box center [756, 319] width 38 height 22
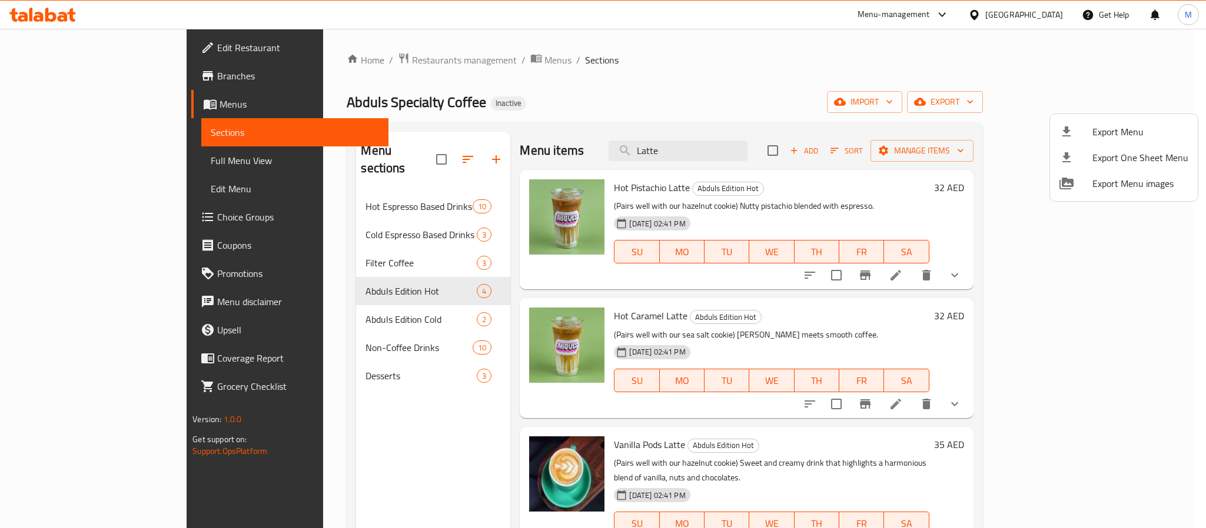
click at [366, 56] on div at bounding box center [603, 264] width 1206 height 528
click at [412, 56] on span "Restaurants management" at bounding box center [464, 60] width 105 height 14
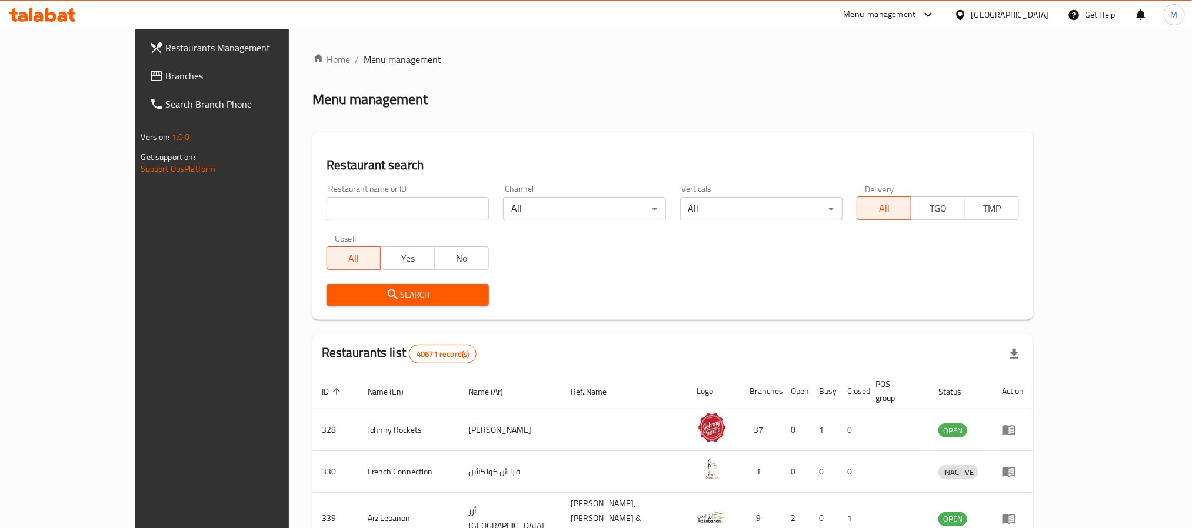
click at [166, 69] on span "Branches" at bounding box center [245, 76] width 159 height 14
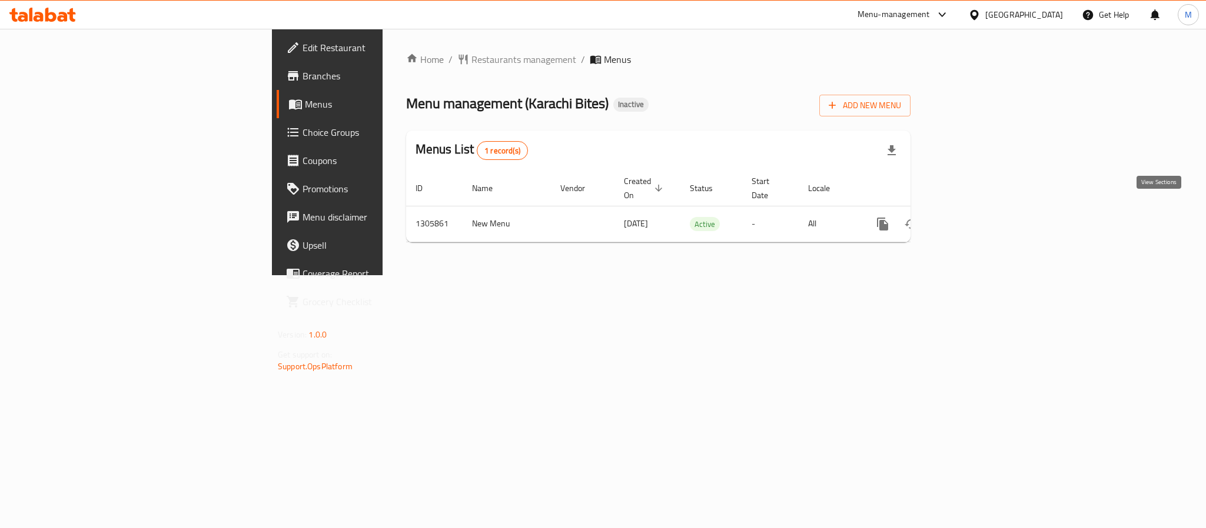
click at [981, 224] on link "enhanced table" at bounding box center [967, 224] width 28 height 28
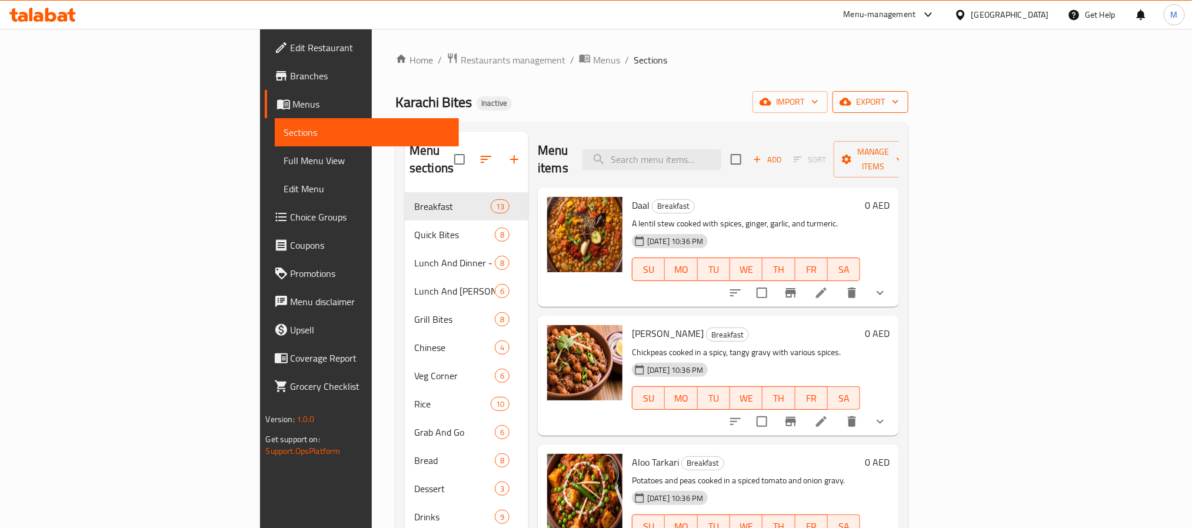
click at [899, 102] on span "export" at bounding box center [870, 102] width 57 height 15
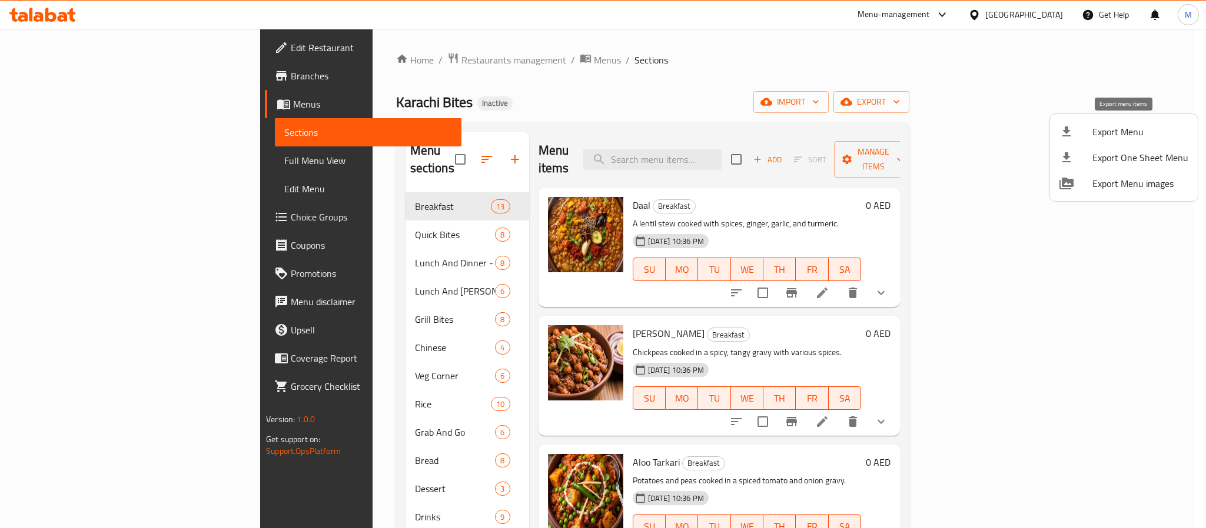
click at [1102, 119] on li "Export Menu" at bounding box center [1124, 132] width 148 height 26
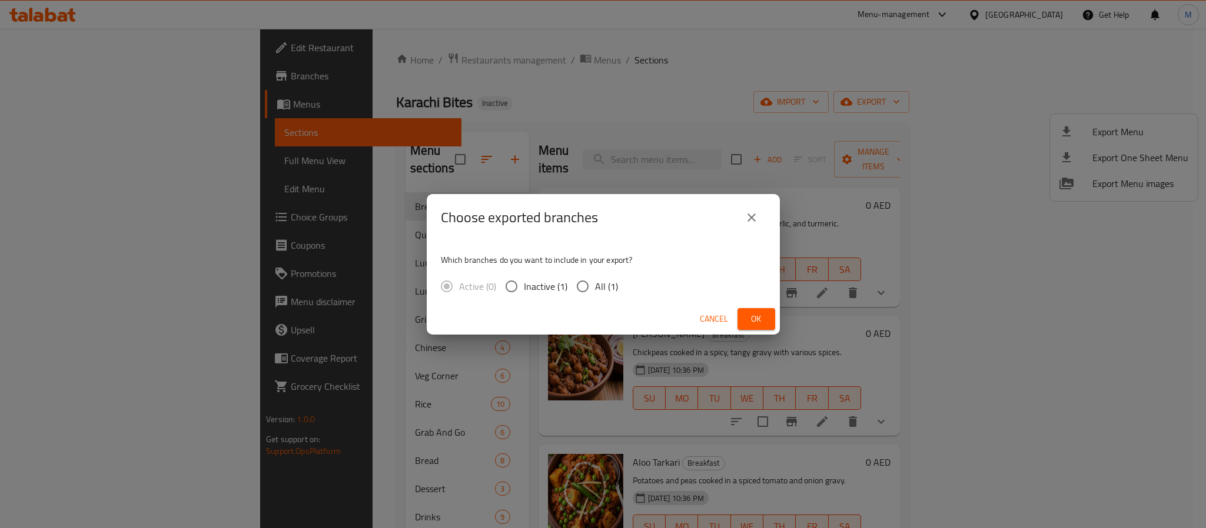
click at [604, 292] on span "All (1)" at bounding box center [606, 286] width 23 height 14
click at [595, 292] on input "All (1)" at bounding box center [582, 286] width 25 height 25
radio input "true"
click at [757, 316] on span "Ok" at bounding box center [756, 319] width 19 height 15
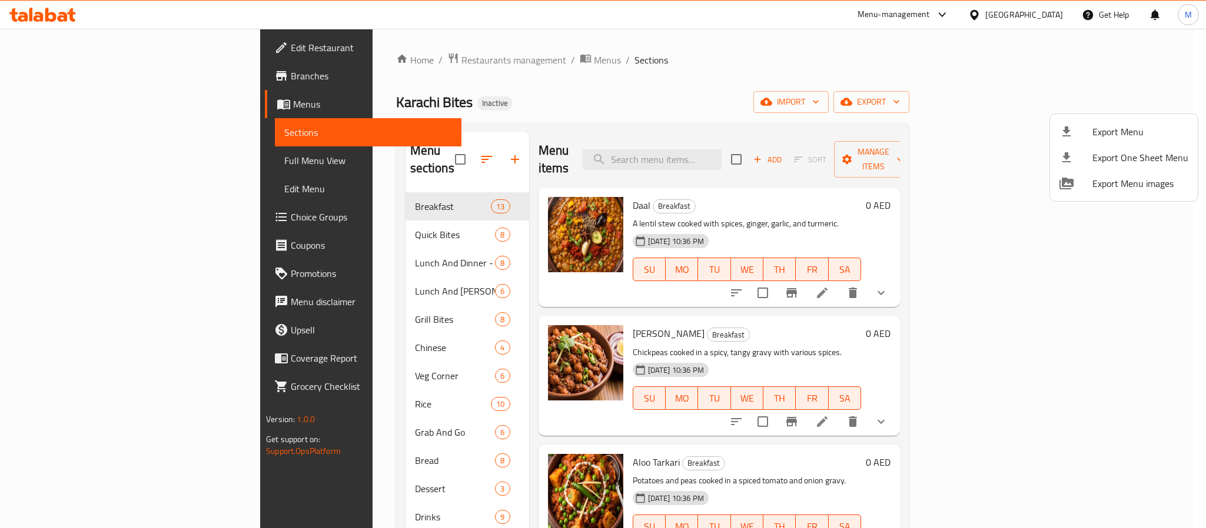
click at [584, 120] on div at bounding box center [603, 264] width 1206 height 528
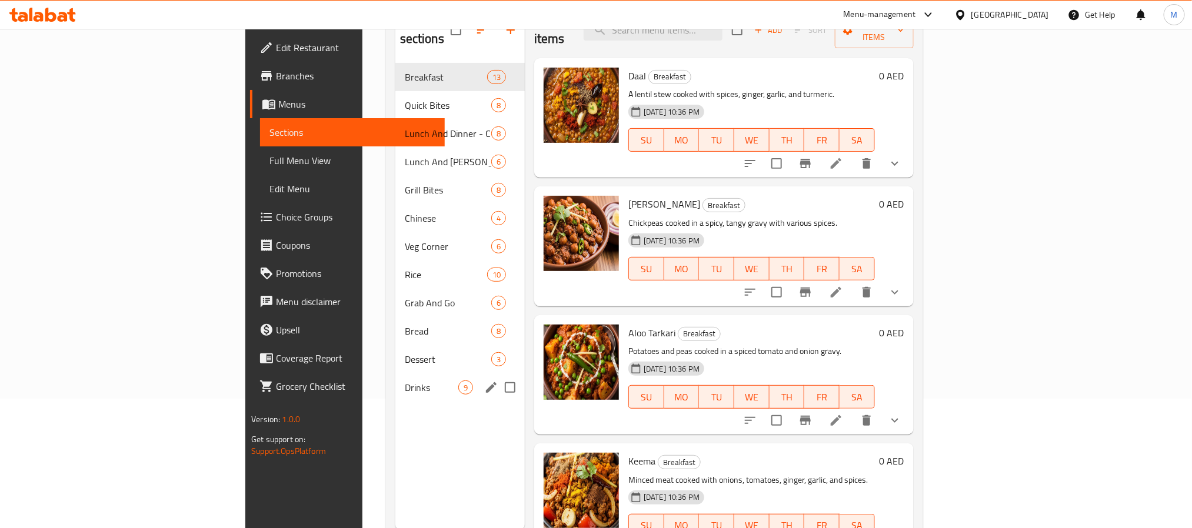
scroll to position [165, 0]
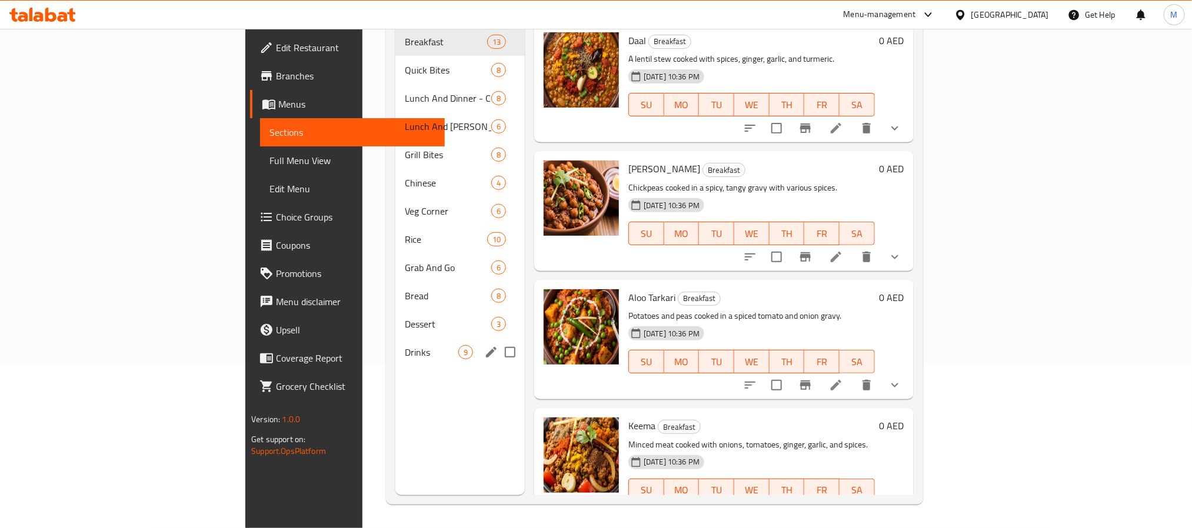
click at [395, 344] on div "Drinks 9" at bounding box center [459, 352] width 129 height 28
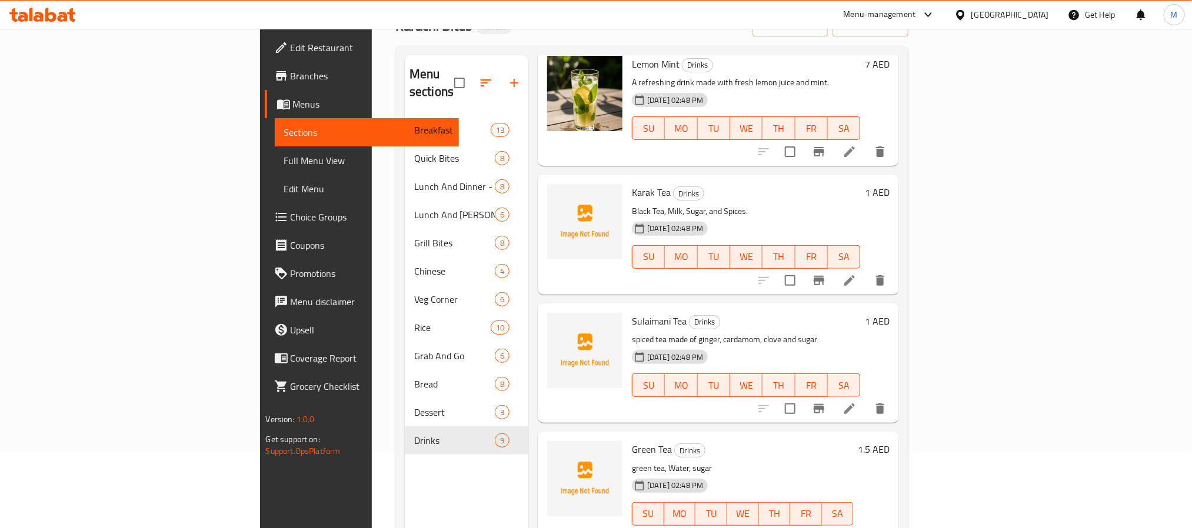
scroll to position [441, 0]
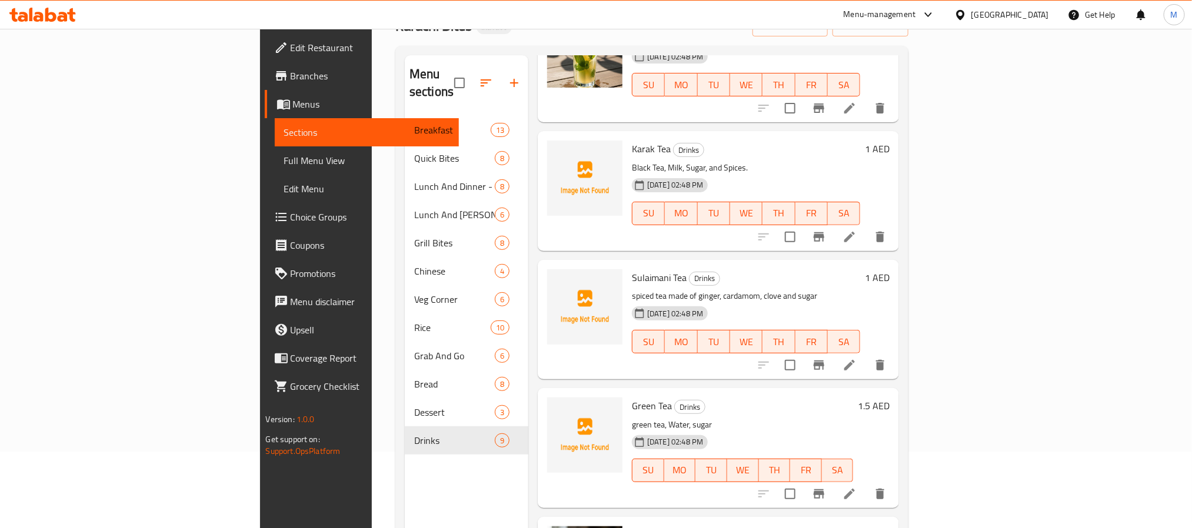
click at [632, 140] on span "Karak Tea" at bounding box center [651, 149] width 39 height 18
drag, startPoint x: 569, startPoint y: 129, endPoint x: 595, endPoint y: 138, distance: 27.9
click at [632, 140] on span "Karak Tea" at bounding box center [651, 149] width 39 height 18
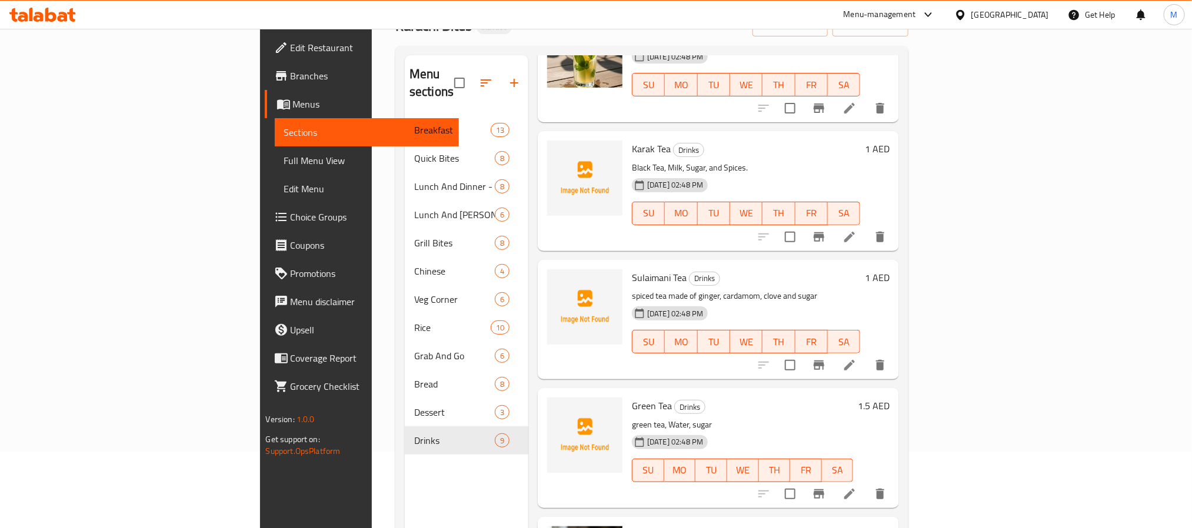
click at [632, 140] on span "Karak Tea" at bounding box center [651, 149] width 39 height 18
copy h6 "Karak Tea"
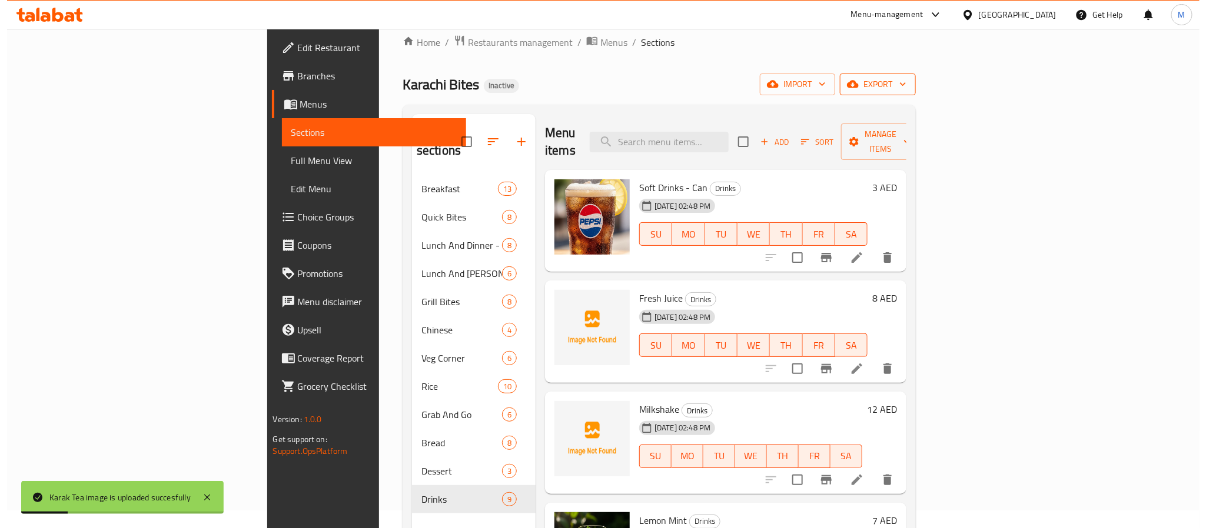
scroll to position [0, 0]
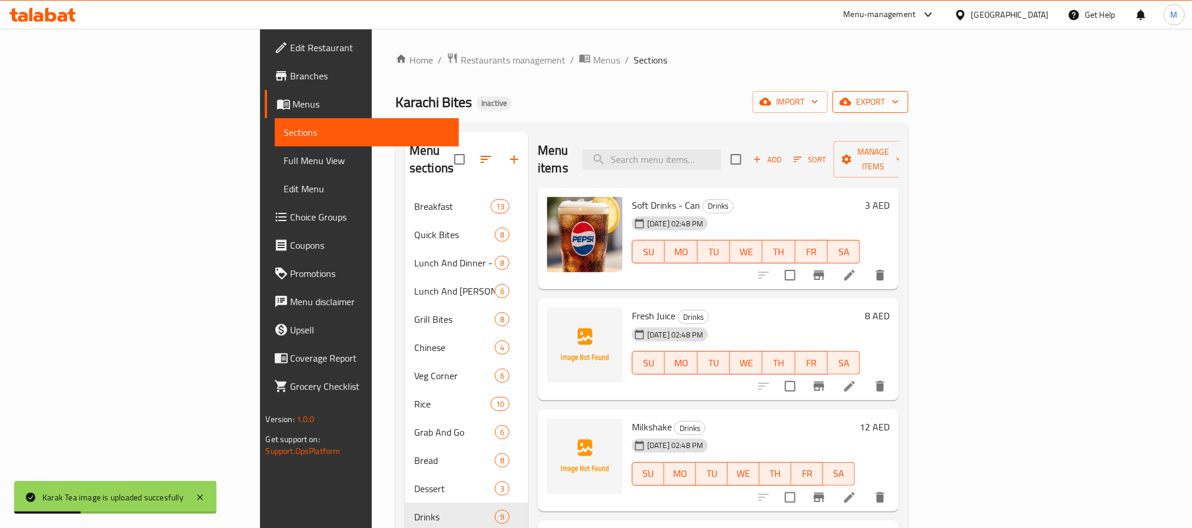
click at [899, 101] on span "export" at bounding box center [870, 102] width 57 height 15
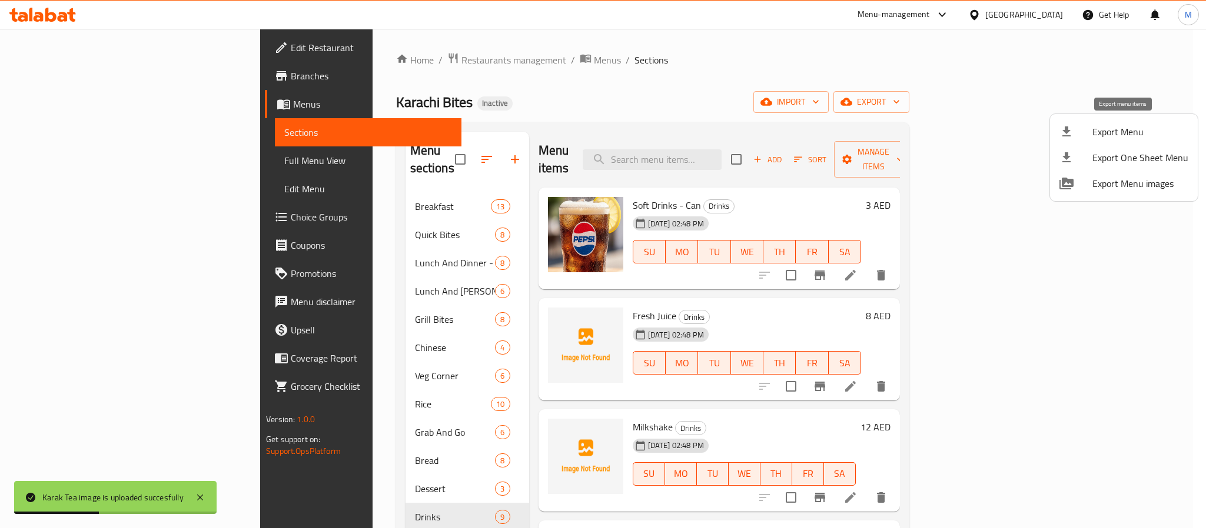
click at [1084, 132] on div at bounding box center [1075, 132] width 33 height 14
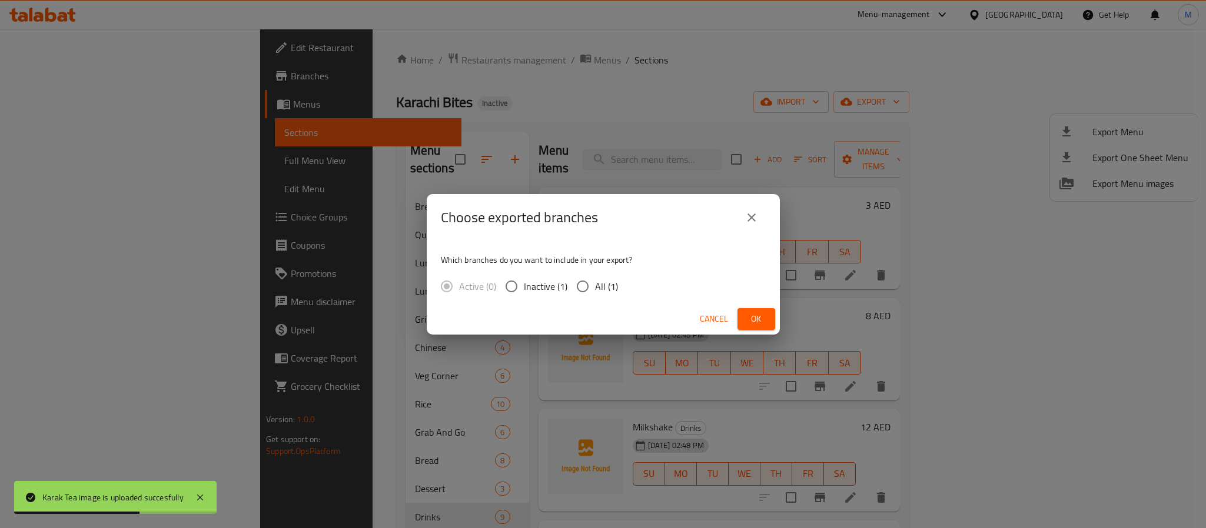
click at [592, 289] on input "All (1)" at bounding box center [582, 286] width 25 height 25
radio input "true"
click at [768, 312] on button "Ok" at bounding box center [756, 319] width 38 height 22
